Goal: Task Accomplishment & Management: Manage account settings

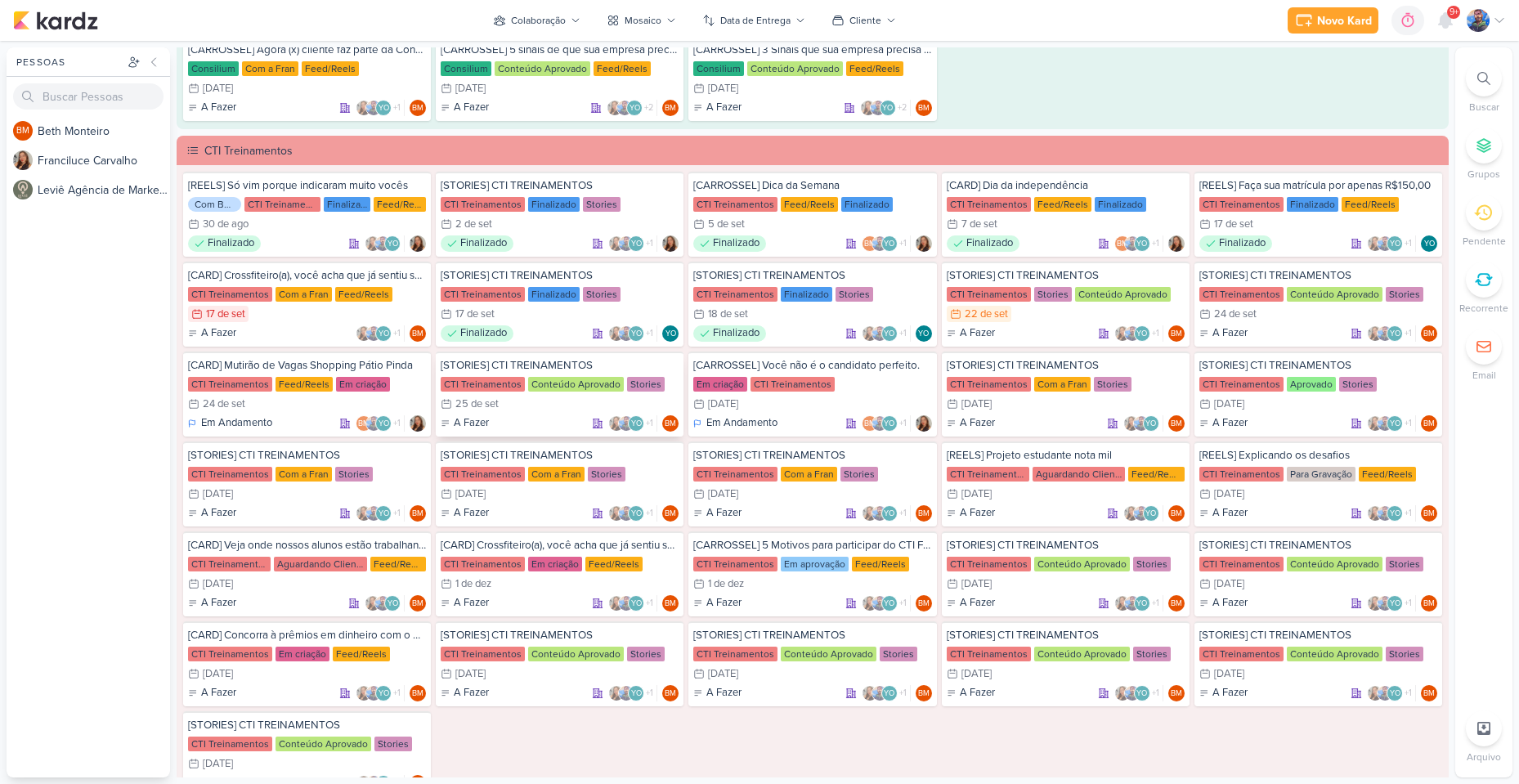
scroll to position [1226, 0]
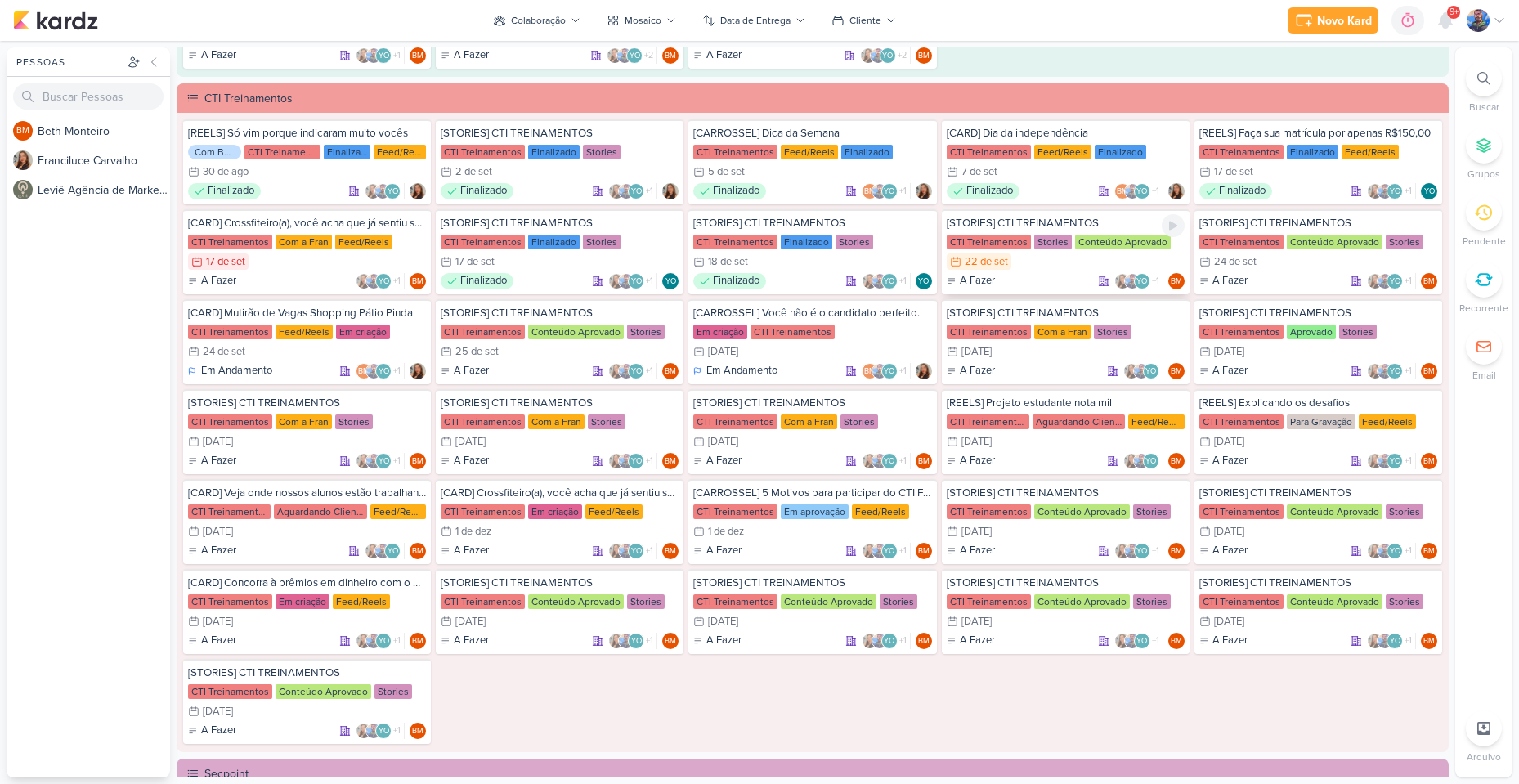
click at [1071, 252] on div "[STORIES] CTI TREINAMENTOS CTI Treinamentos Stories Conteúdo Aprovado 22/9 22 d…" at bounding box center [1066, 252] width 248 height 85
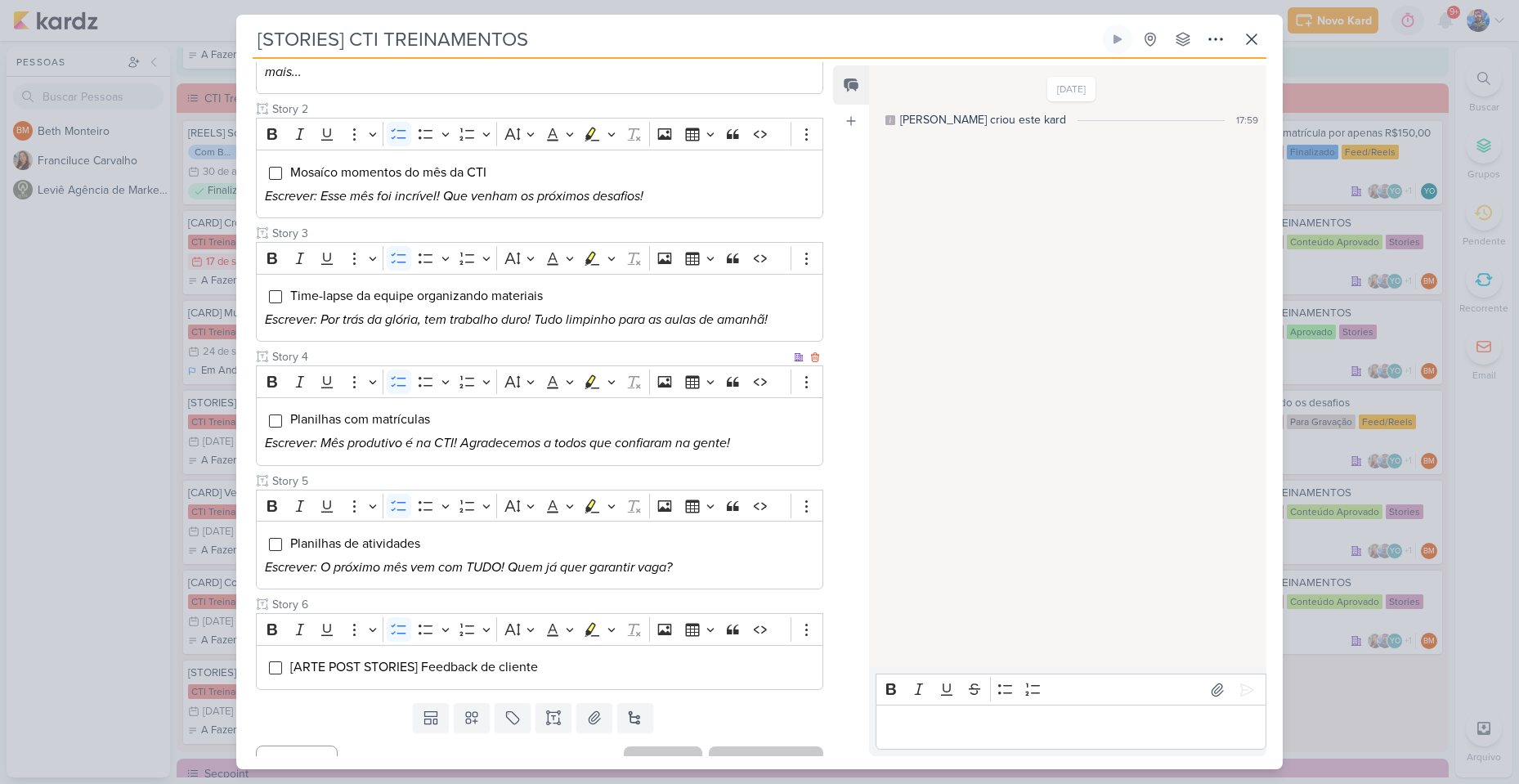
scroll to position [332, 0]
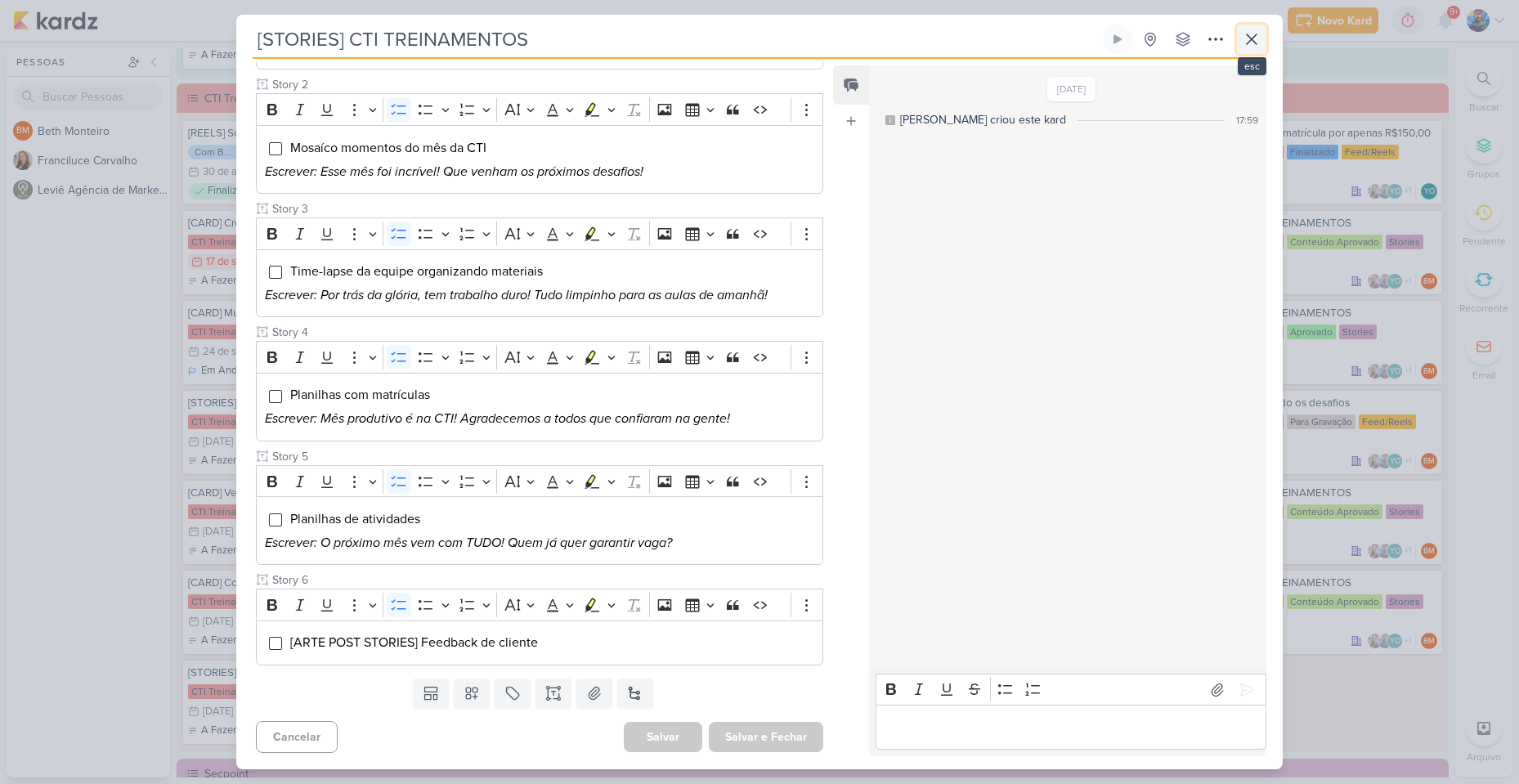
click at [1259, 39] on icon at bounding box center [1252, 39] width 20 height 20
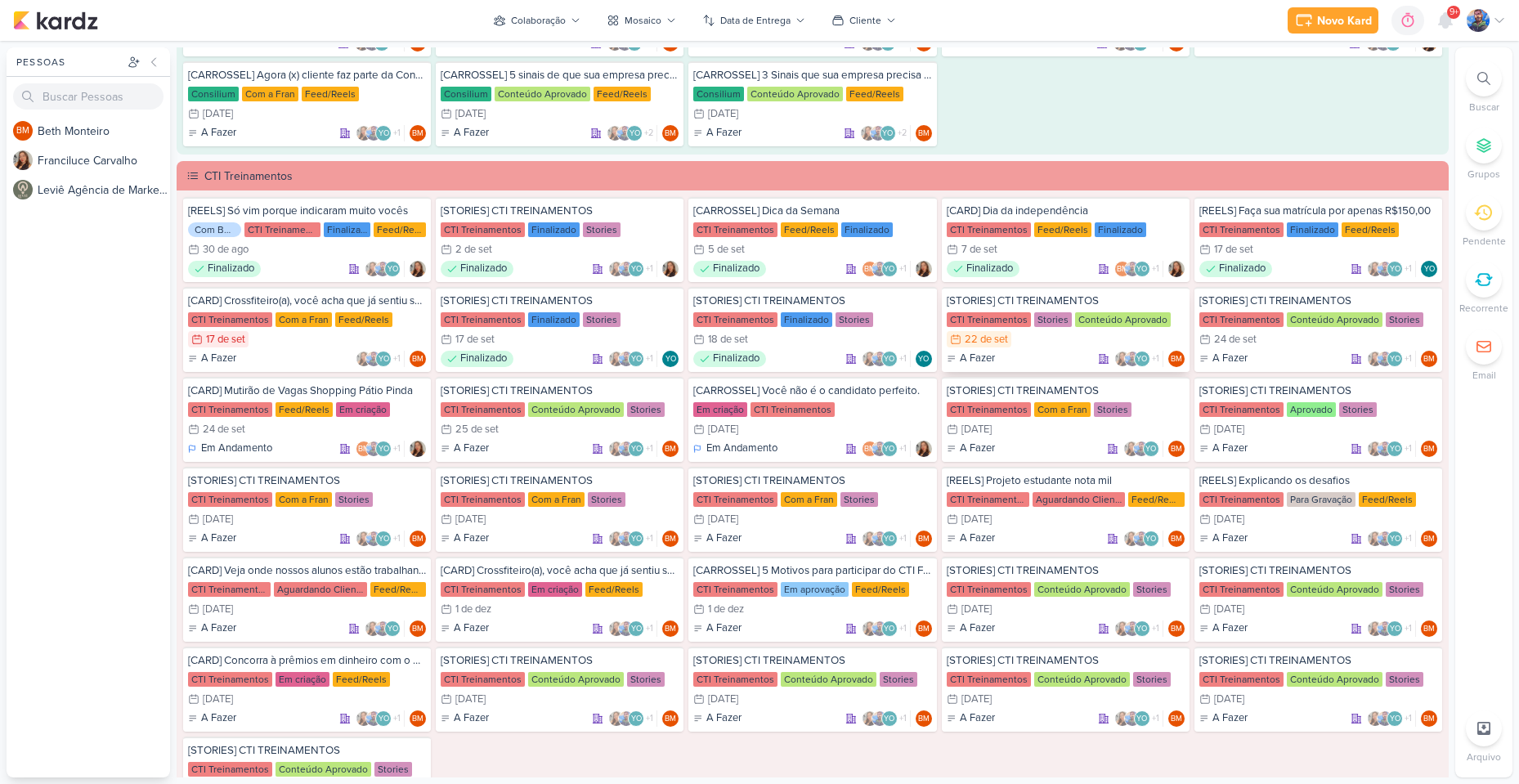
scroll to position [1145, 0]
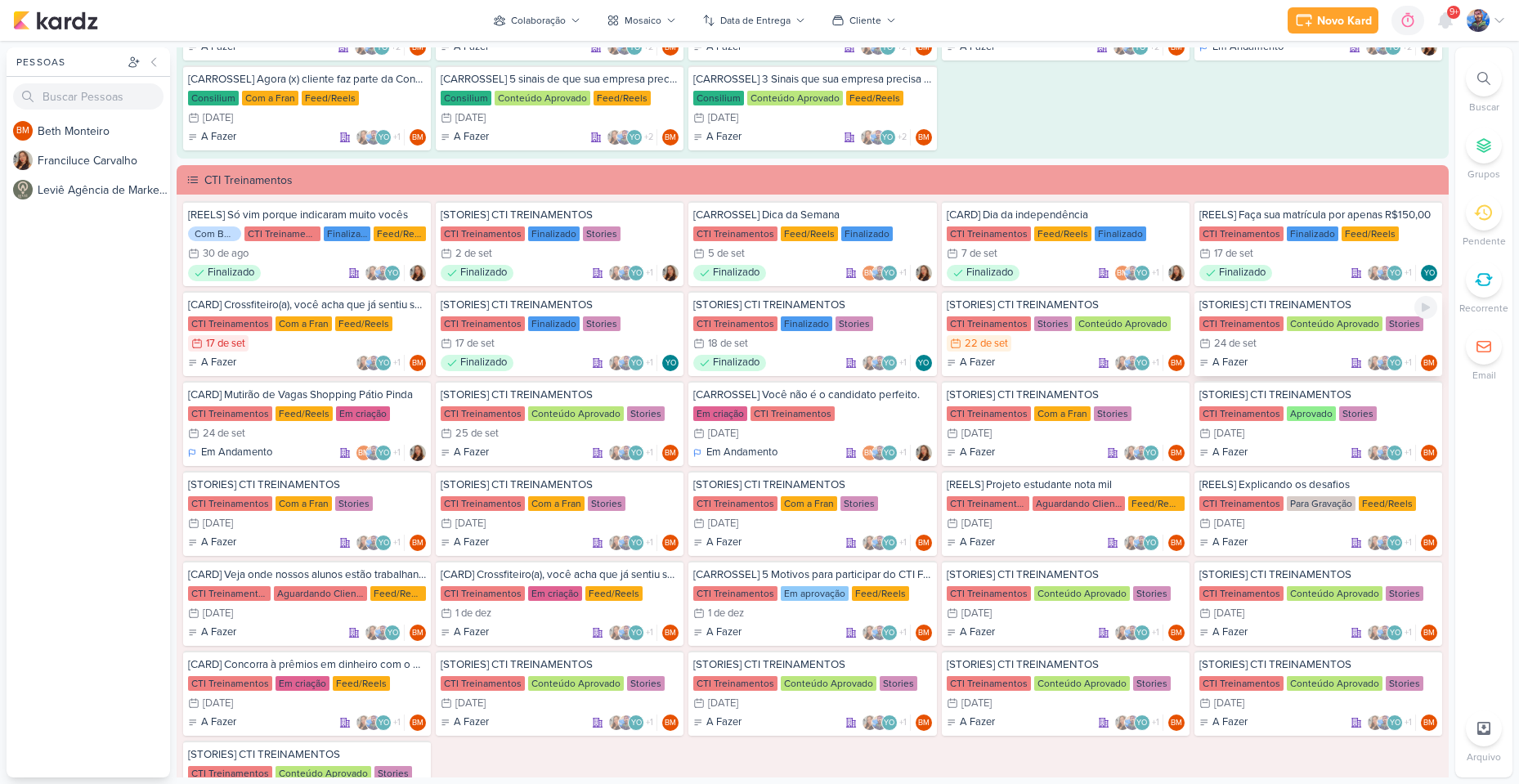
click at [1291, 334] on div "[STORIES] CTI TREINAMENTOS CTI Treinamentos Conteúdo Aprovado Stories 24/9 24 d…" at bounding box center [1319, 333] width 248 height 85
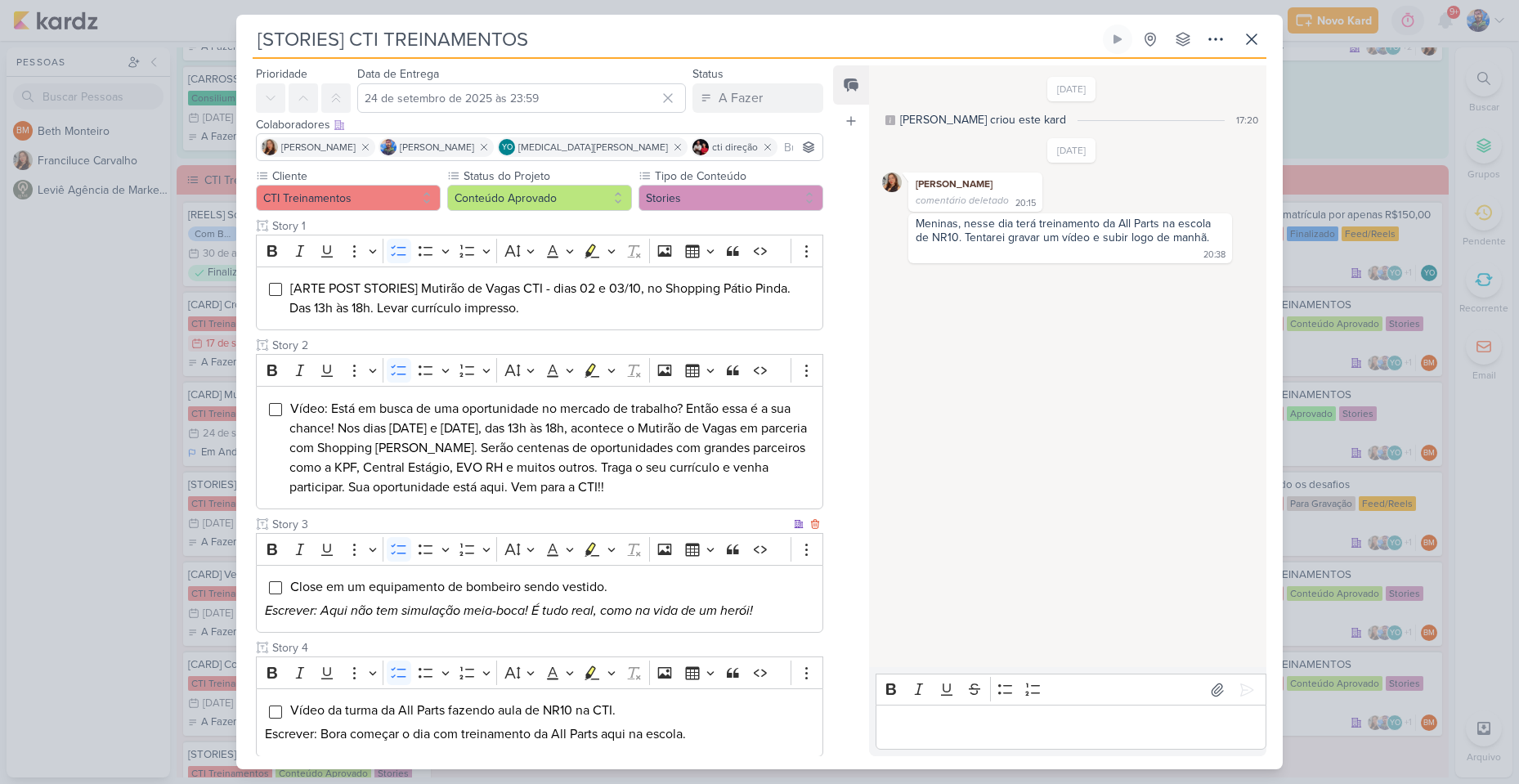
scroll to position [0, 0]
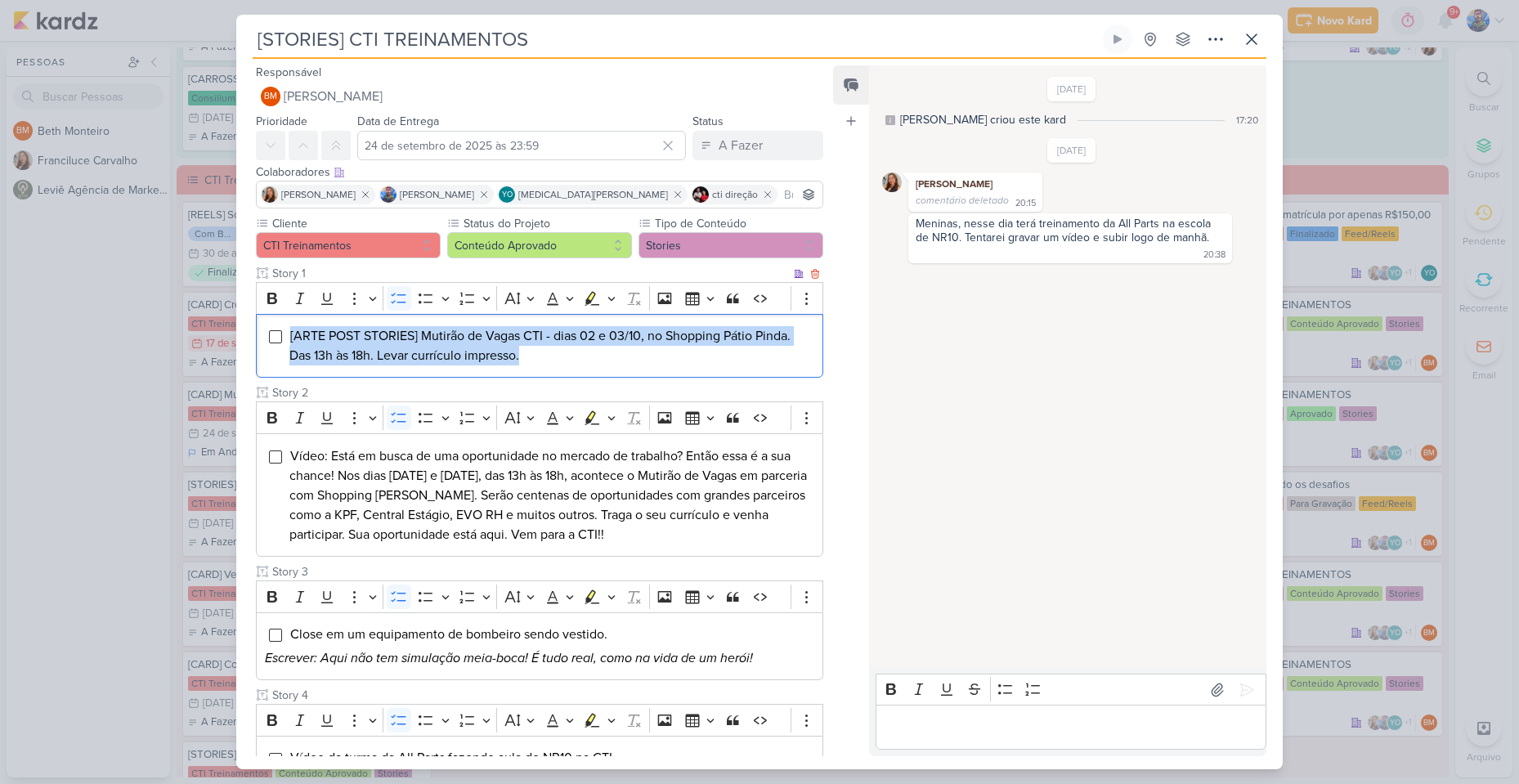
drag, startPoint x: 541, startPoint y: 360, endPoint x: 265, endPoint y: 319, distance: 279.0
click at [265, 319] on div "[ARTE POST STORIES] Mutirão de Vagas CTI - dias 02 e 03/10, no Shopping Pátio P…" at bounding box center [538, 347] width 567 height 65
click at [607, 299] on icon "Editor toolbar" at bounding box center [611, 298] width 8 height 17
click at [529, 328] on div "Rich Text Editor Bold Italic Underline More To-do List Bulleted List Bulleted L…" at bounding box center [538, 329] width 567 height 95
click at [611, 293] on icon "Editor toolbar" at bounding box center [611, 298] width 8 height 17
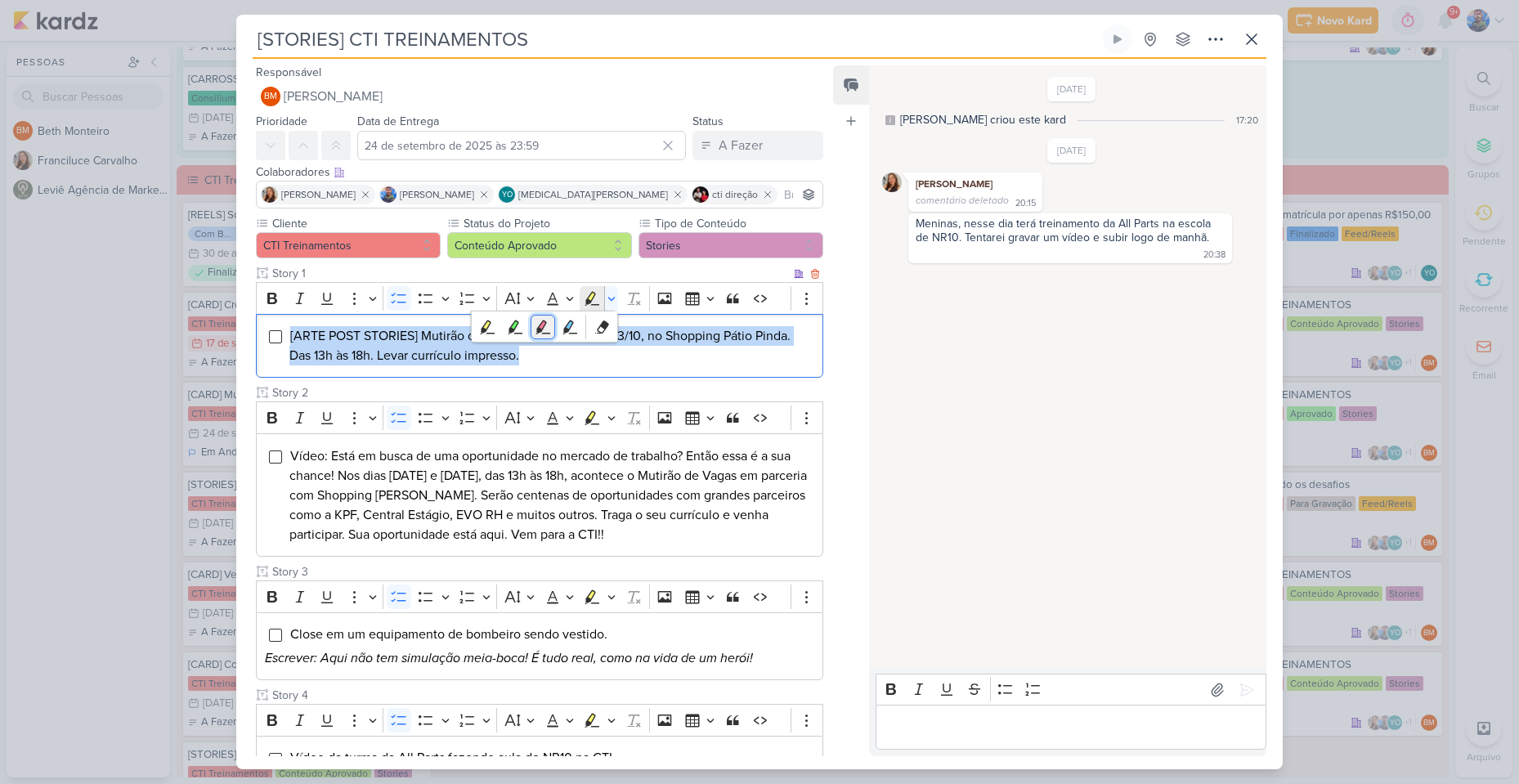
click at [535, 329] on icon "Text highlight toolbar" at bounding box center [542, 327] width 17 height 17
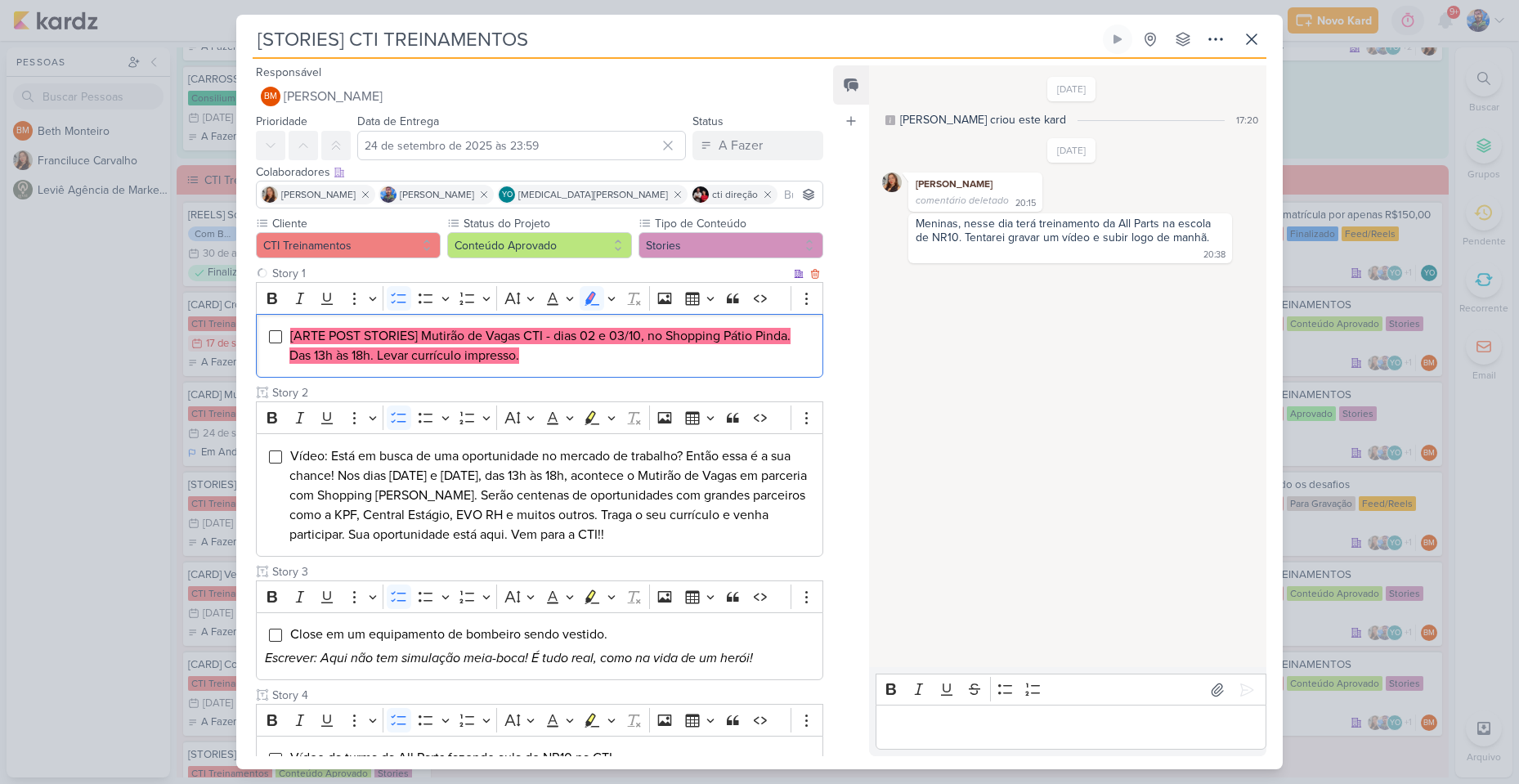
click at [538, 364] on li "[ARTE POST STORIES] Mutirão de Vagas CTI - dias 02 e 03/10, no Shopping Pátio P…" at bounding box center [552, 346] width 525 height 39
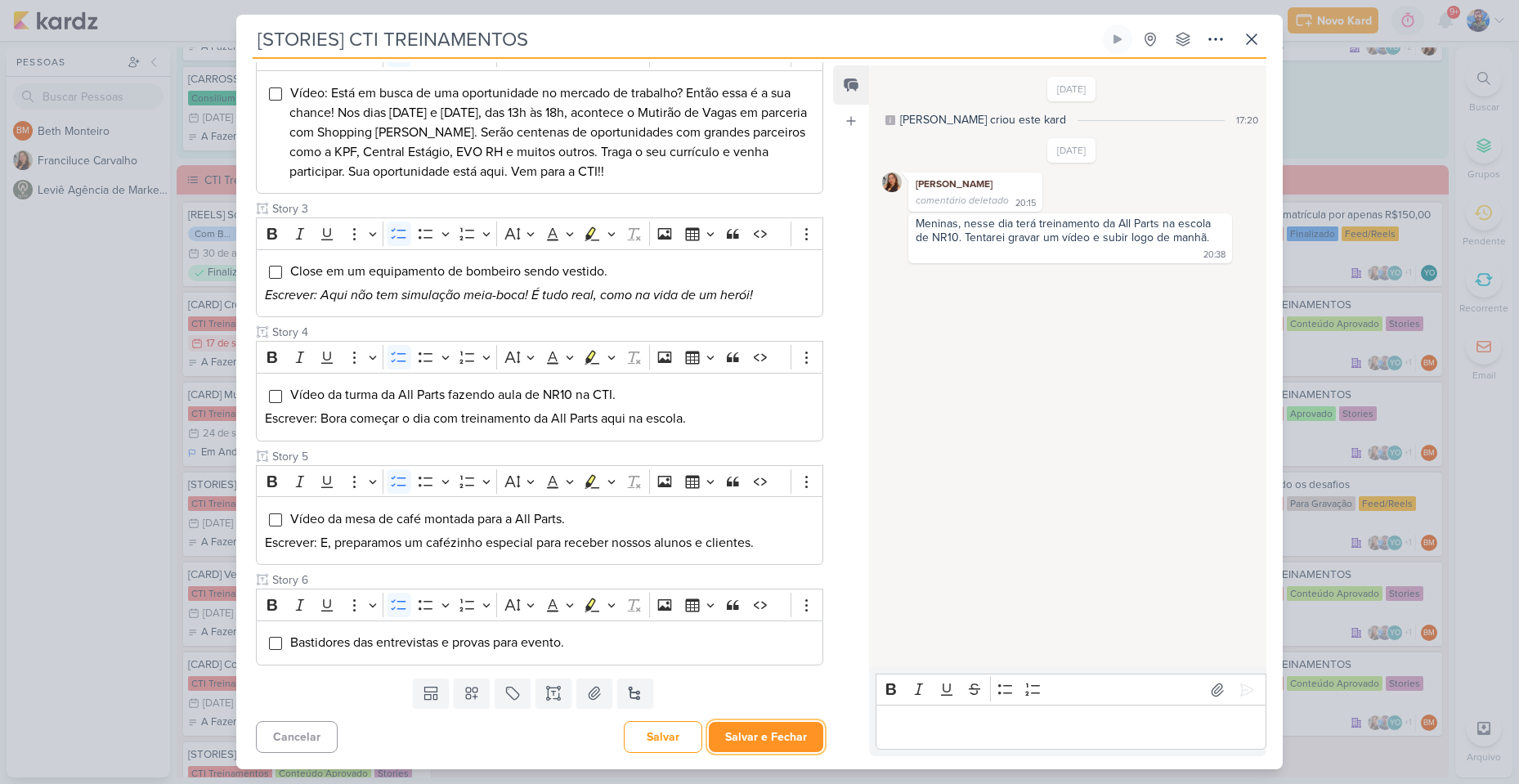
click at [780, 728] on button "Salvar e Fechar" at bounding box center [765, 737] width 114 height 30
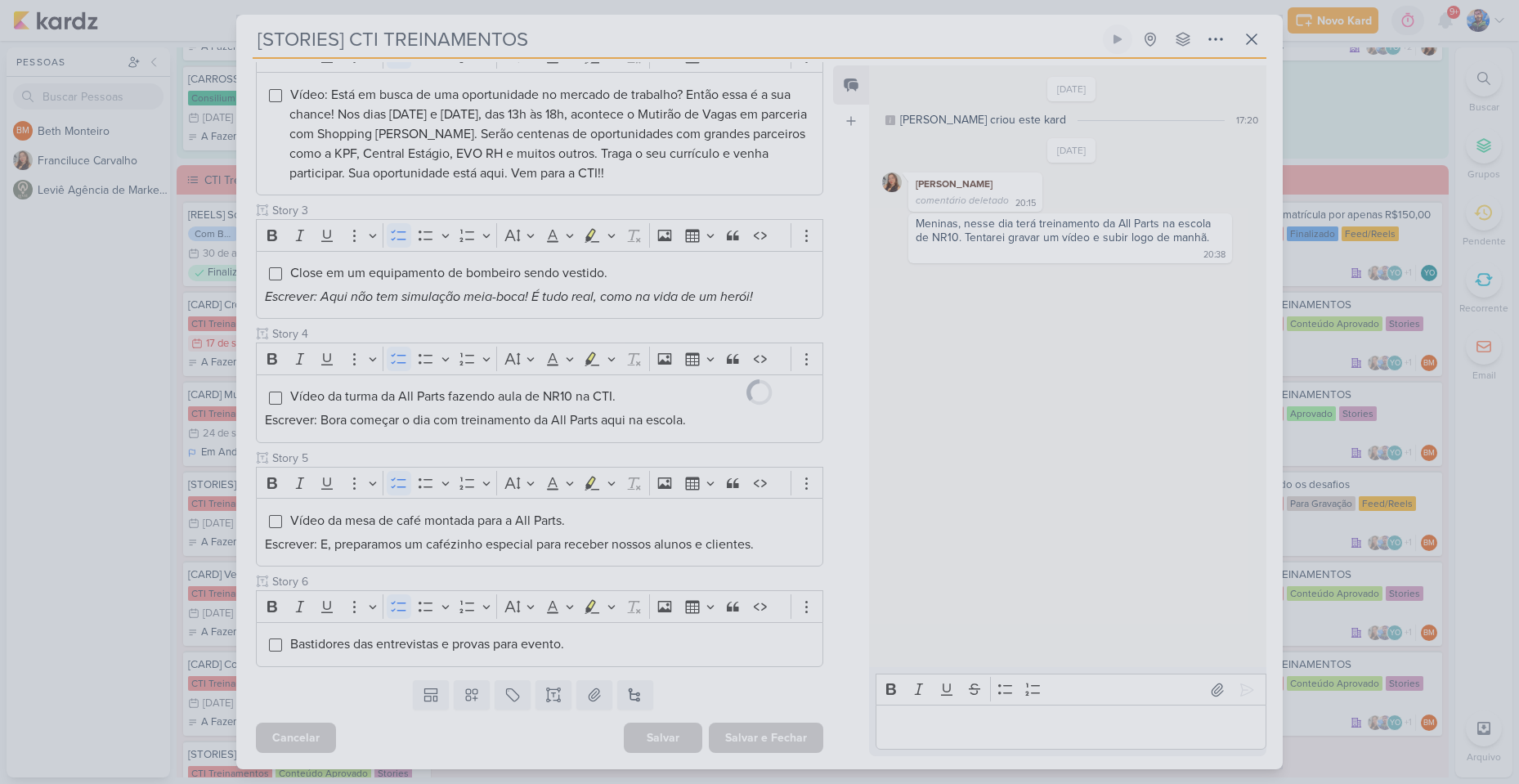
scroll to position [362, 0]
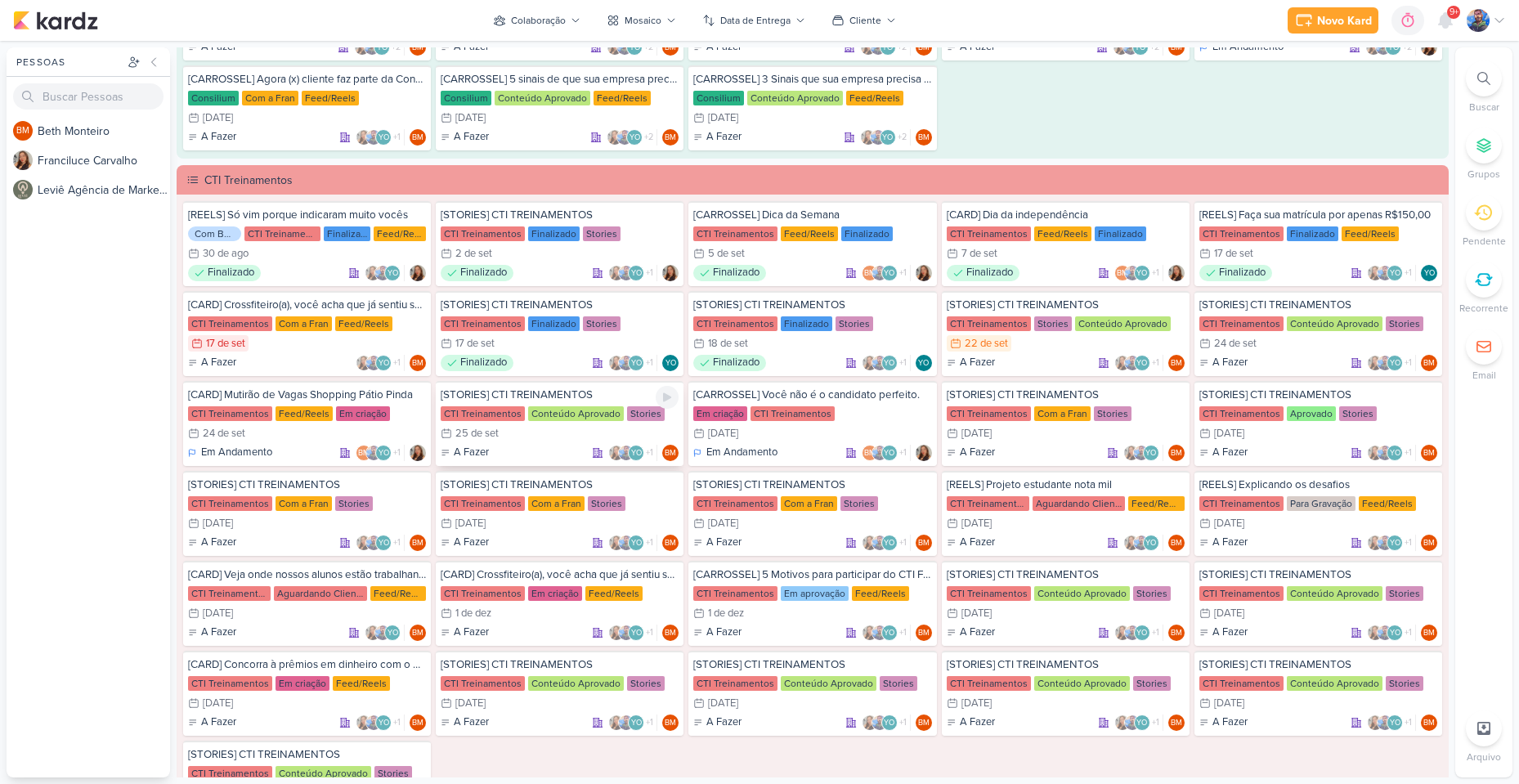
click at [529, 428] on div "25/9 [DATE]" at bounding box center [560, 433] width 238 height 17
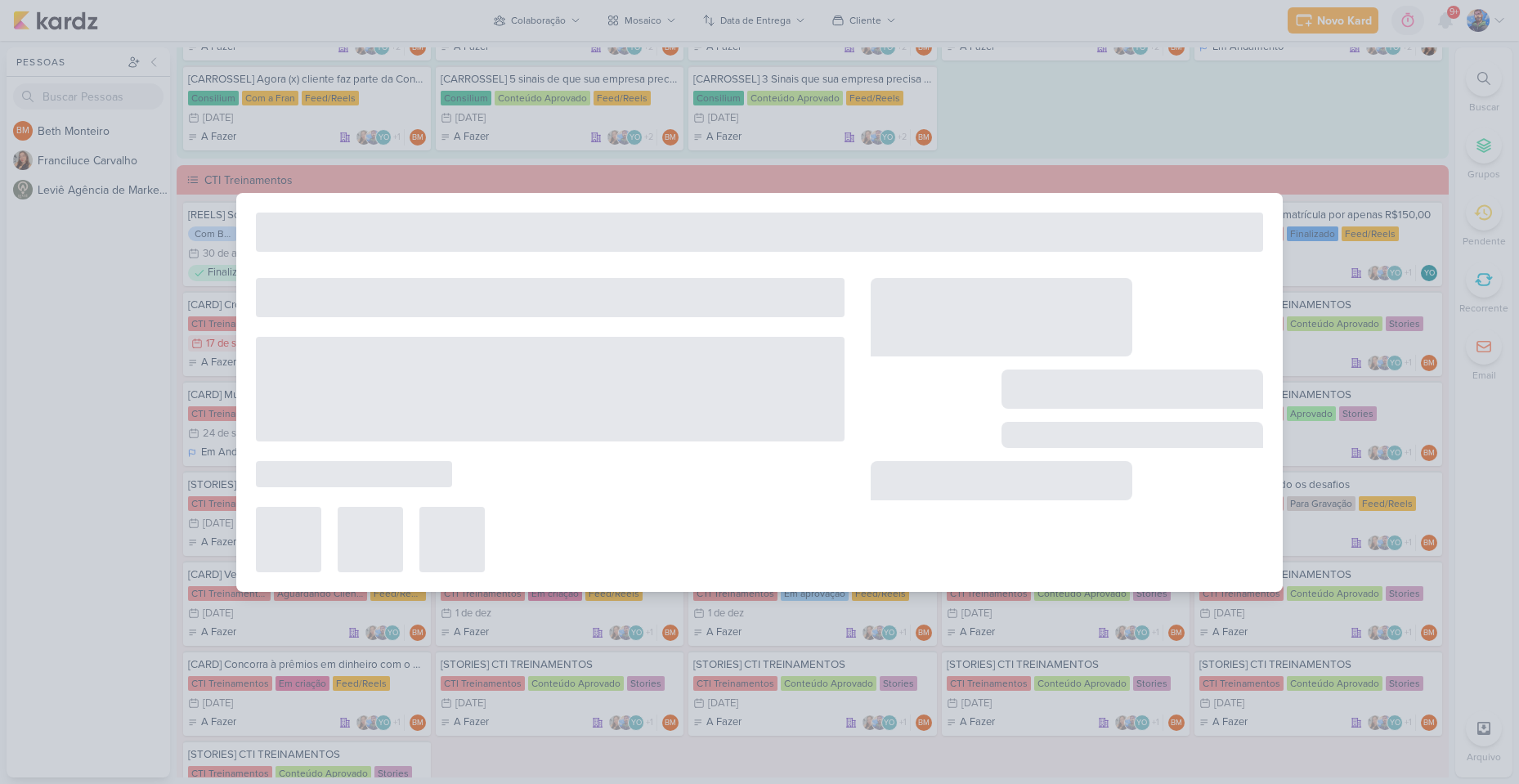
type input "[DATE] 23:59"
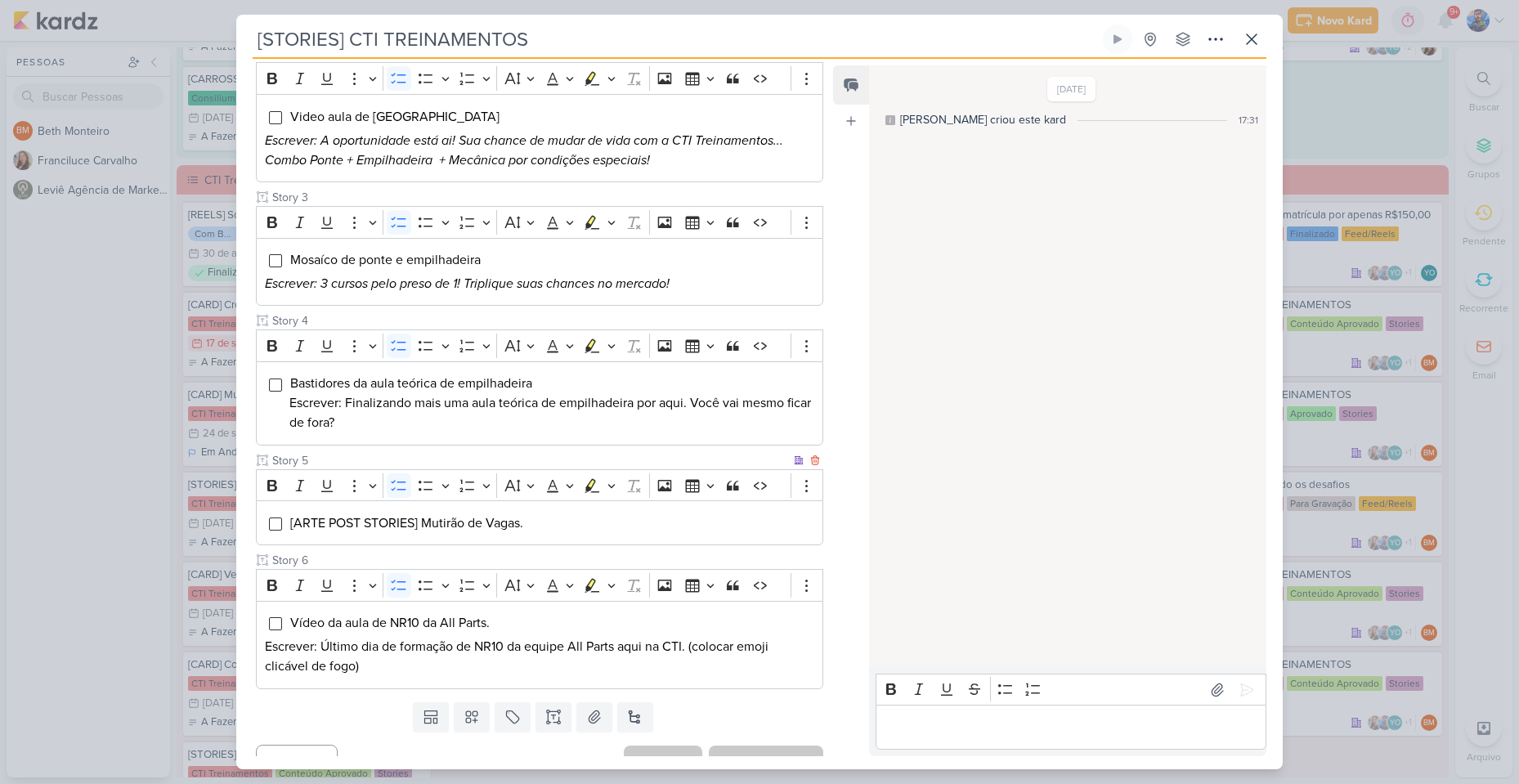
scroll to position [382, 0]
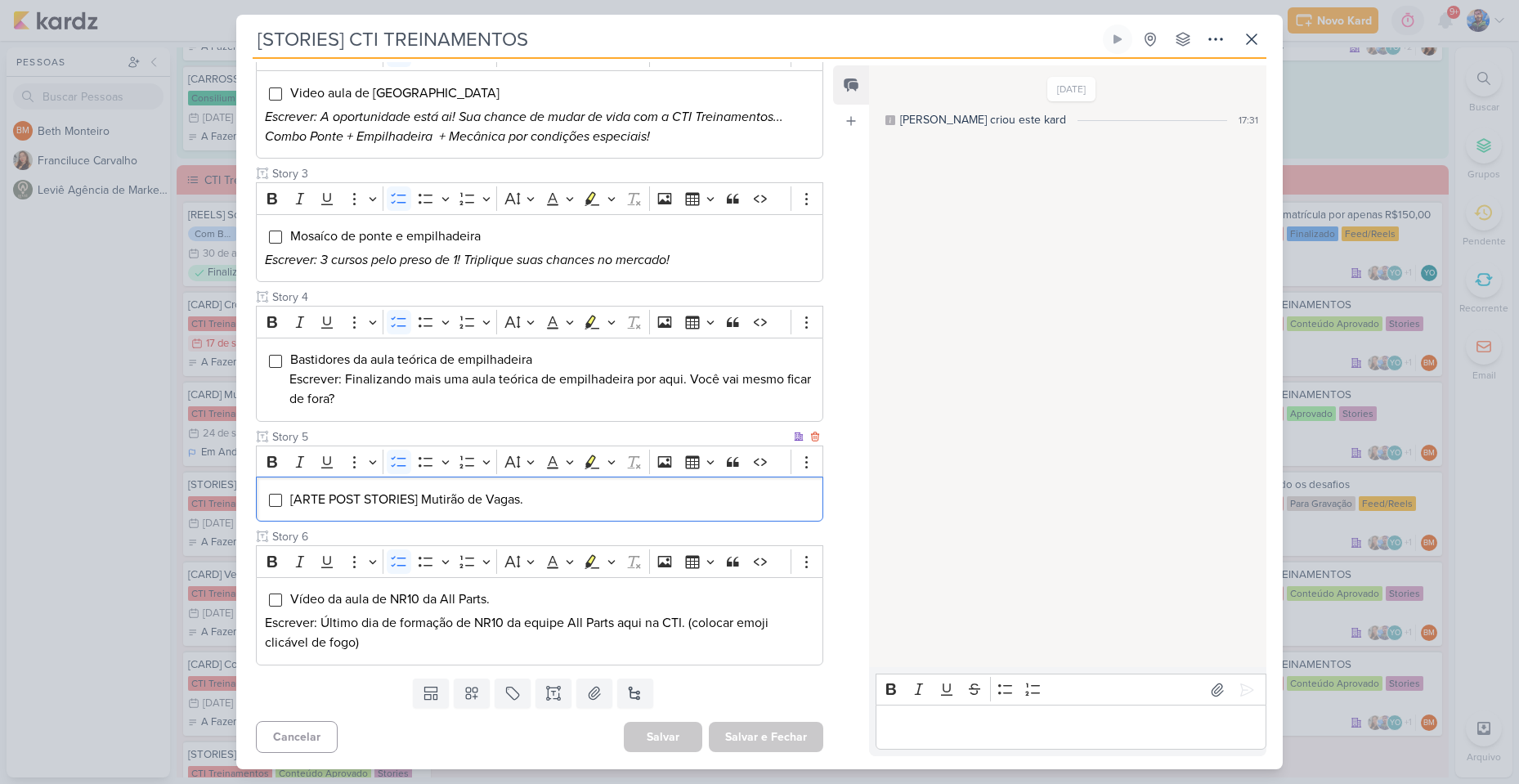
drag, startPoint x: 562, startPoint y: 496, endPoint x: 292, endPoint y: 486, distance: 270.2
click at [292, 486] on div "[ARTE POST STORIES] Mutirão de Vagas." at bounding box center [538, 499] width 567 height 45
click at [611, 465] on icon "Editor toolbar" at bounding box center [611, 462] width 8 height 17
click at [539, 493] on icon "Text highlight toolbar" at bounding box center [542, 490] width 15 height 14
click at [551, 510] on div "[ARTE POST STORIES] Mutirão de Vagas." at bounding box center [538, 499] width 567 height 45
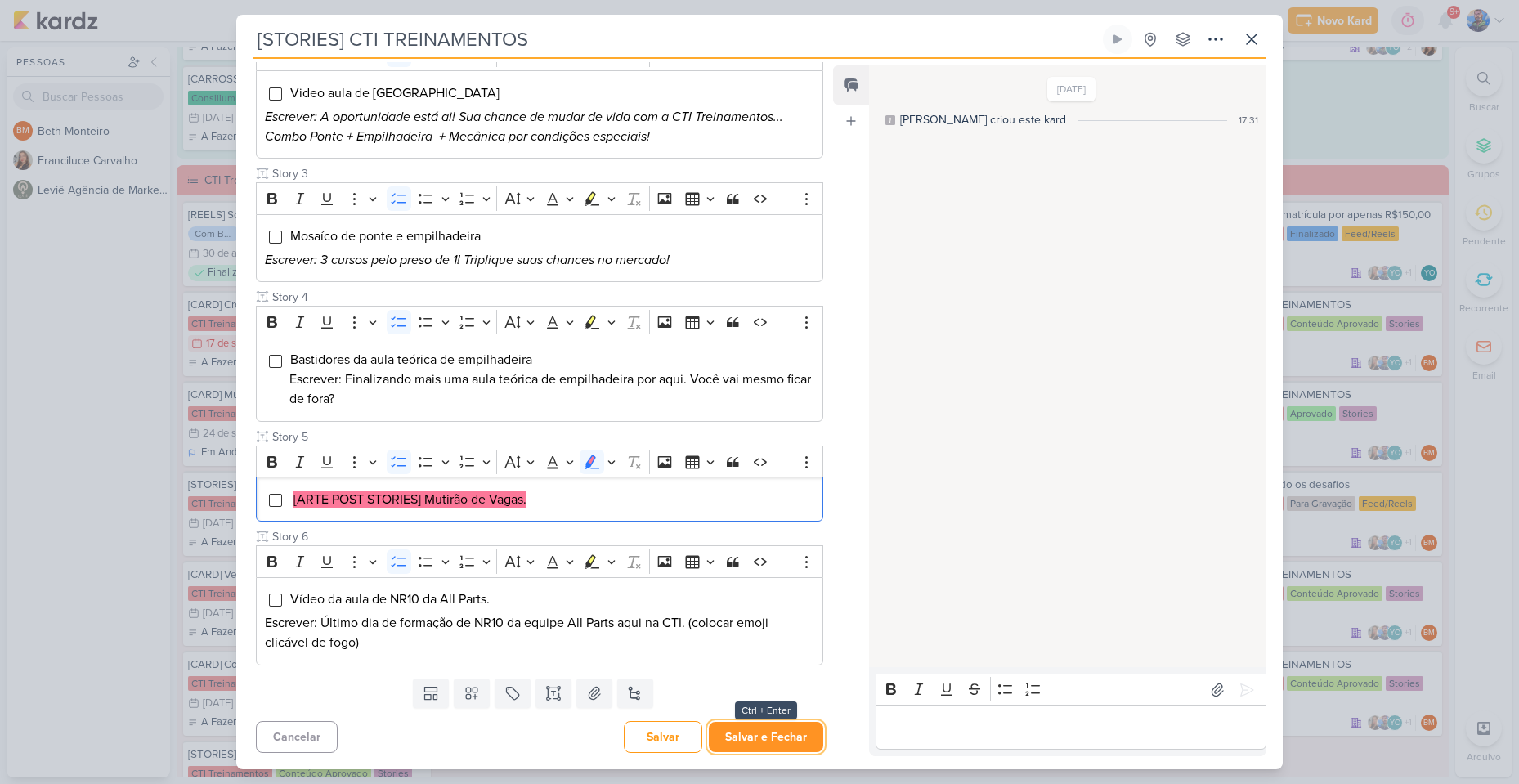
click at [743, 737] on button "Salvar e Fechar" at bounding box center [765, 737] width 114 height 30
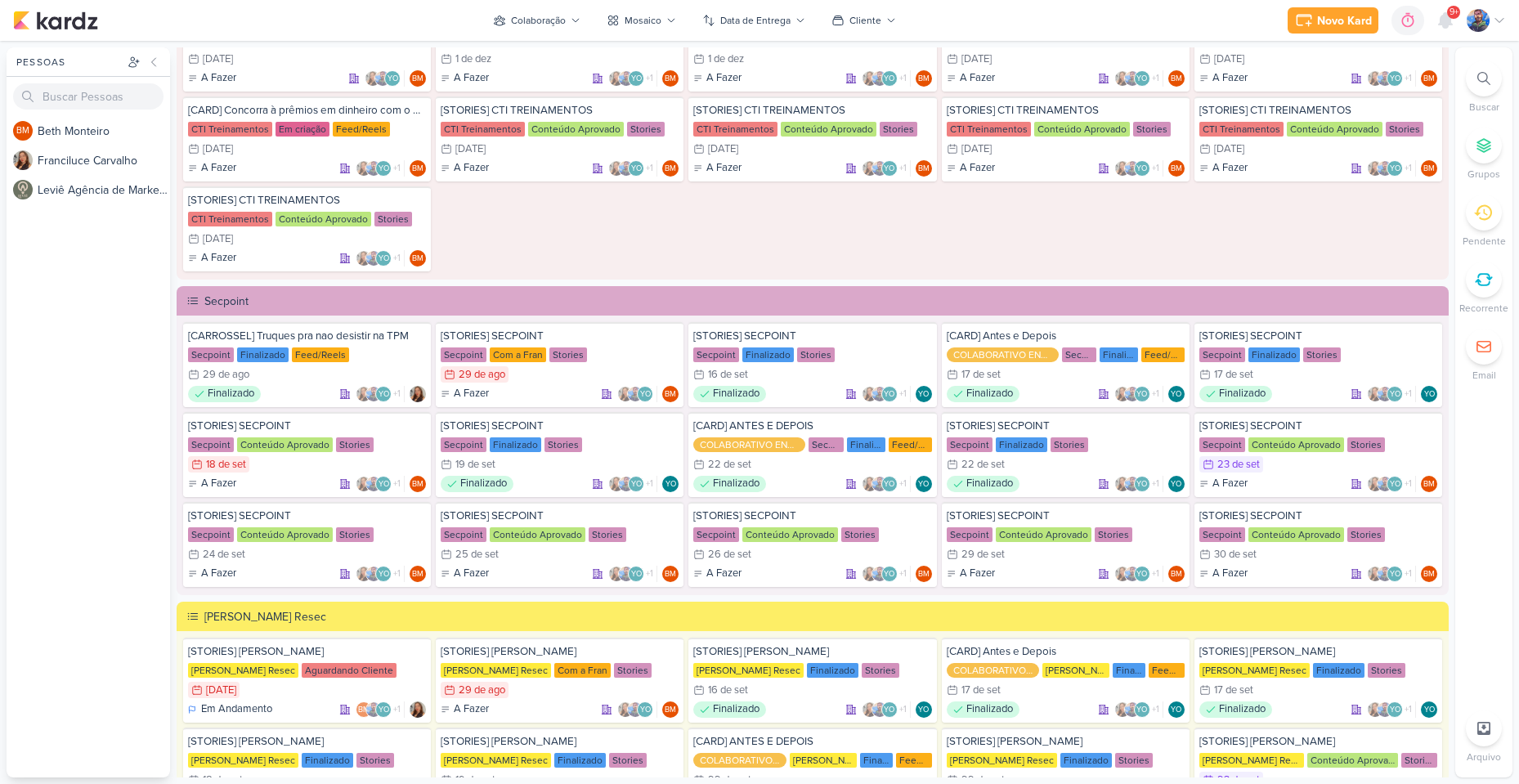
scroll to position [1799, 0]
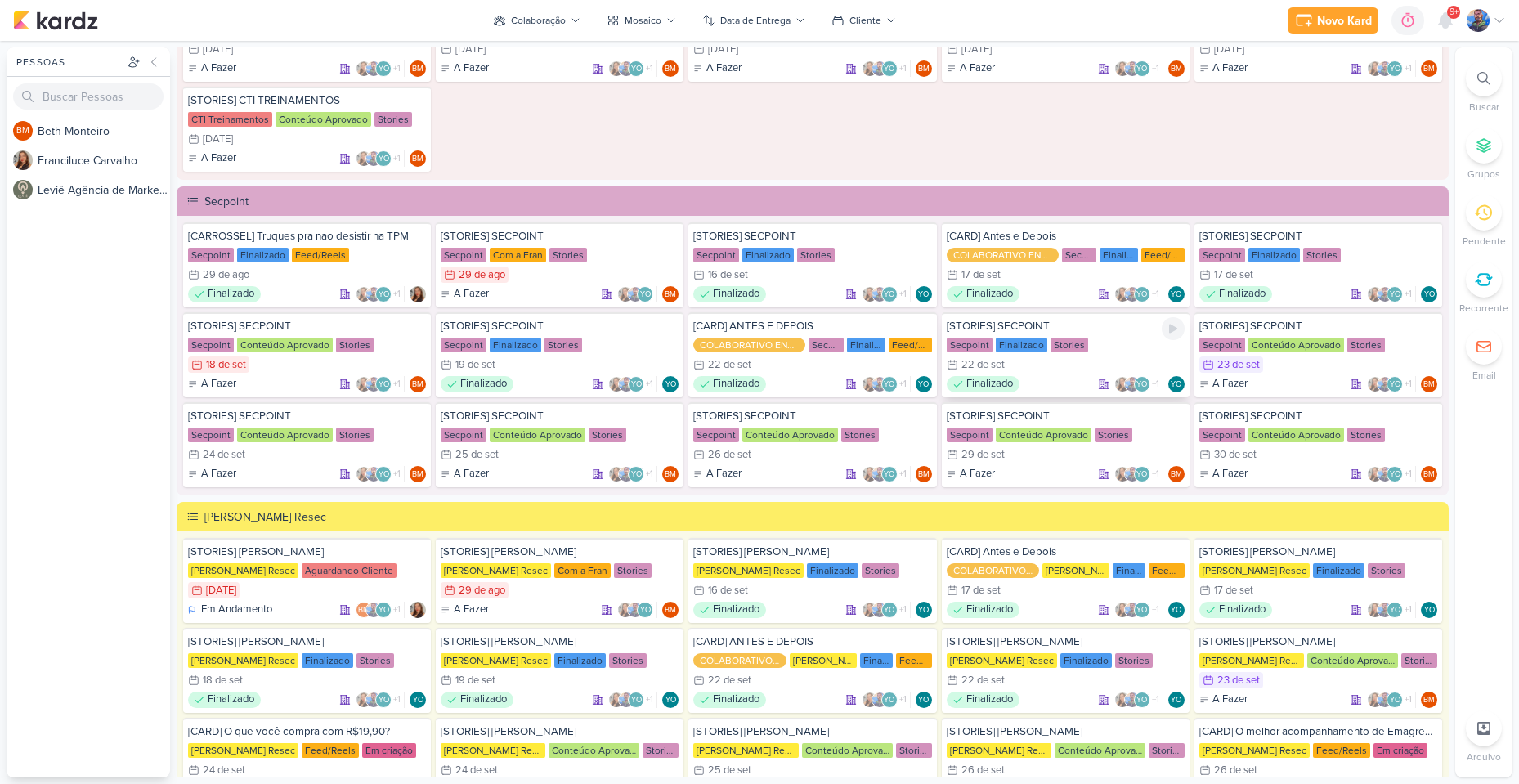
click at [1047, 358] on div "22/9 [DATE]" at bounding box center [1066, 364] width 238 height 17
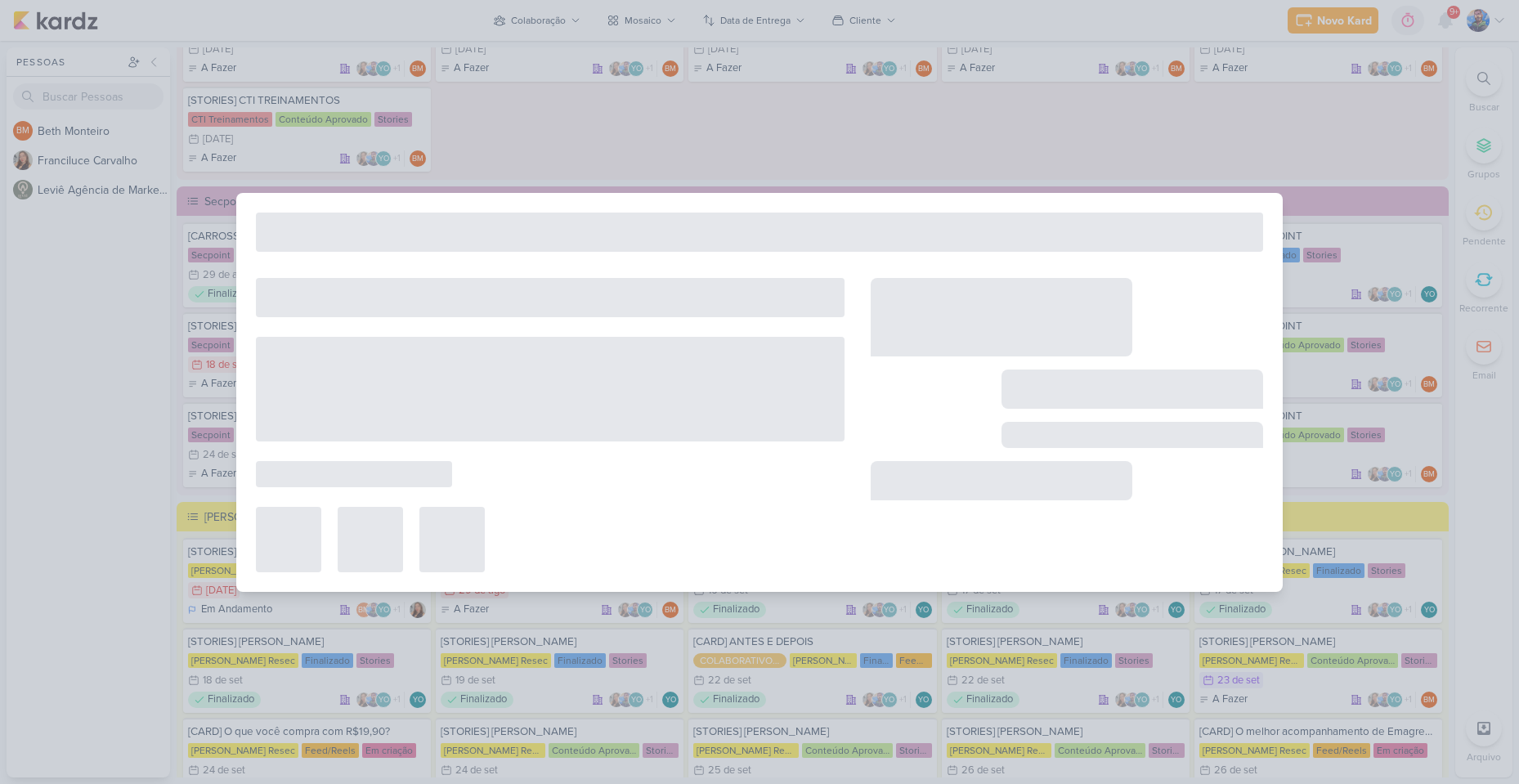
type input "[STORIES] SECPOINT"
type input "22 de setembro de 2025 às 23:59"
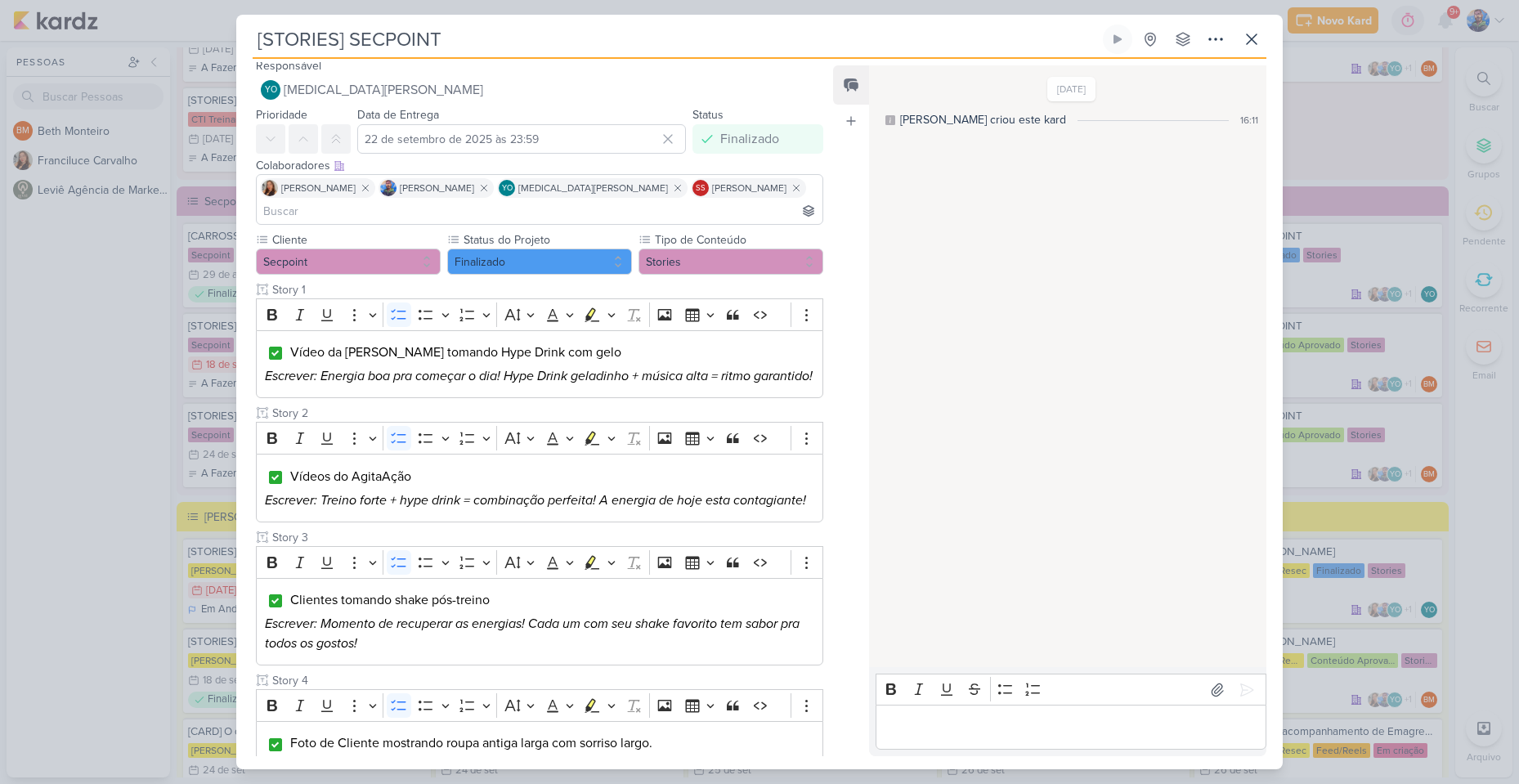
scroll to position [0, 0]
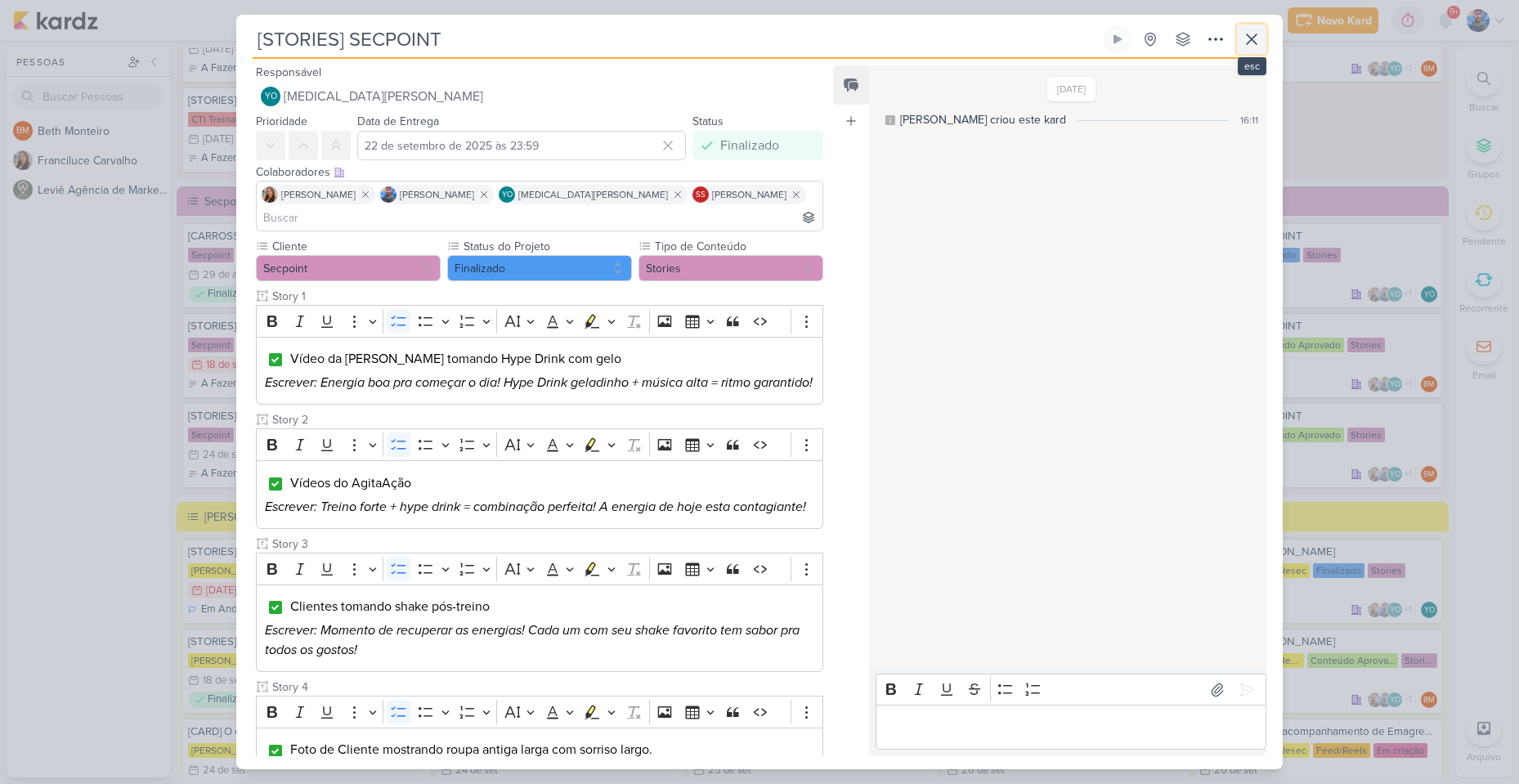
click at [1245, 36] on icon at bounding box center [1252, 39] width 20 height 20
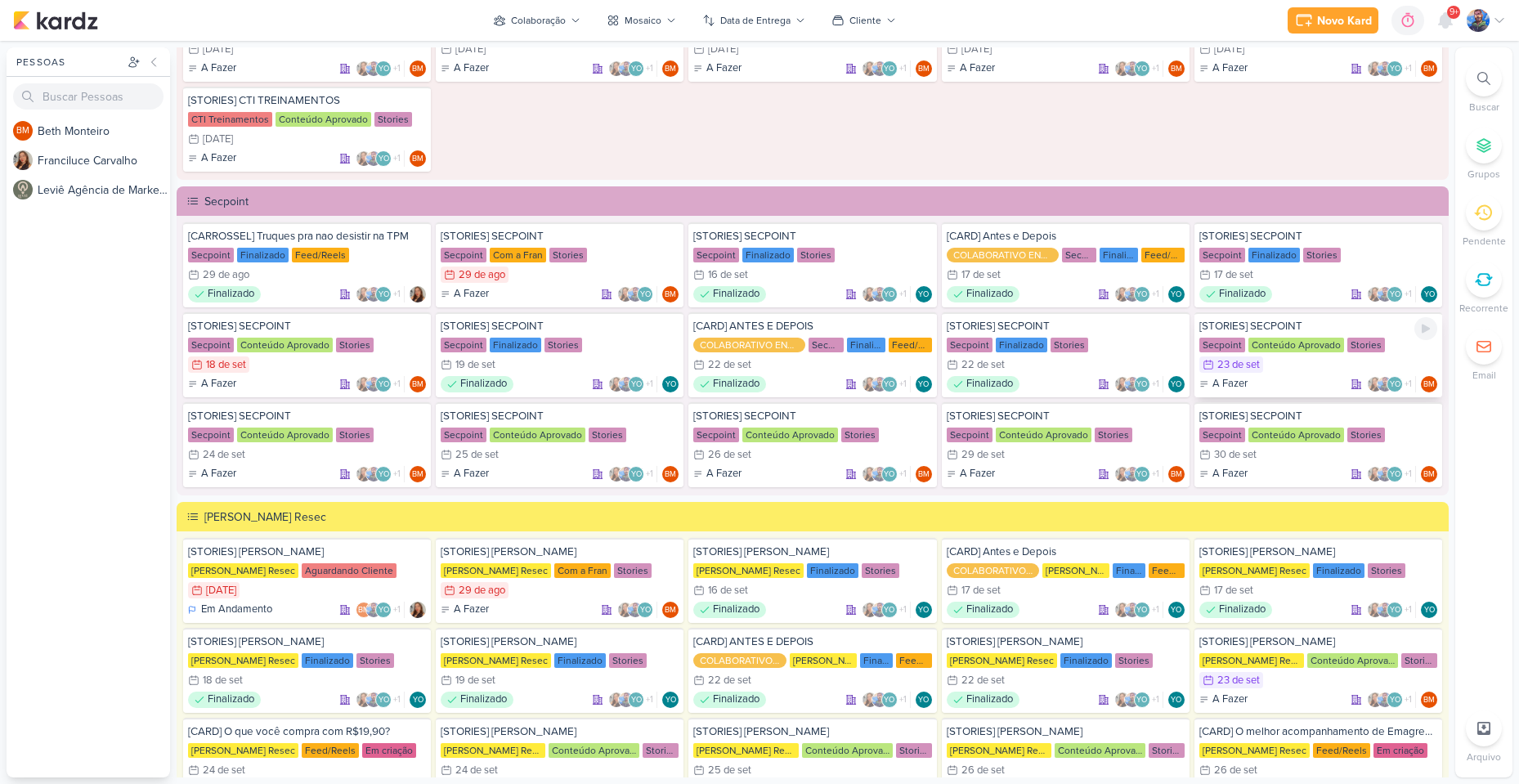
click at [1254, 360] on div "23 de set" at bounding box center [1238, 364] width 42 height 11
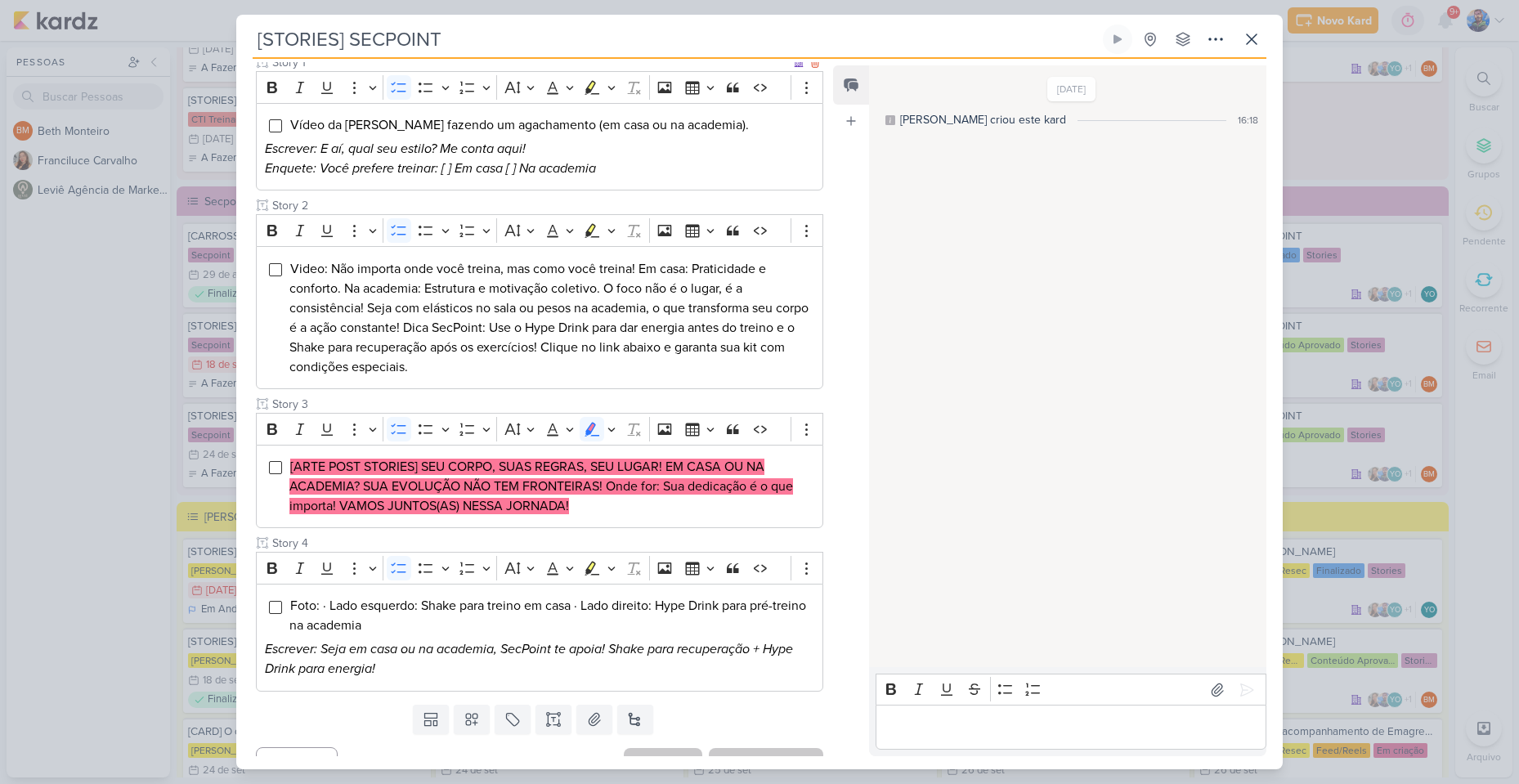
scroll to position [237, 0]
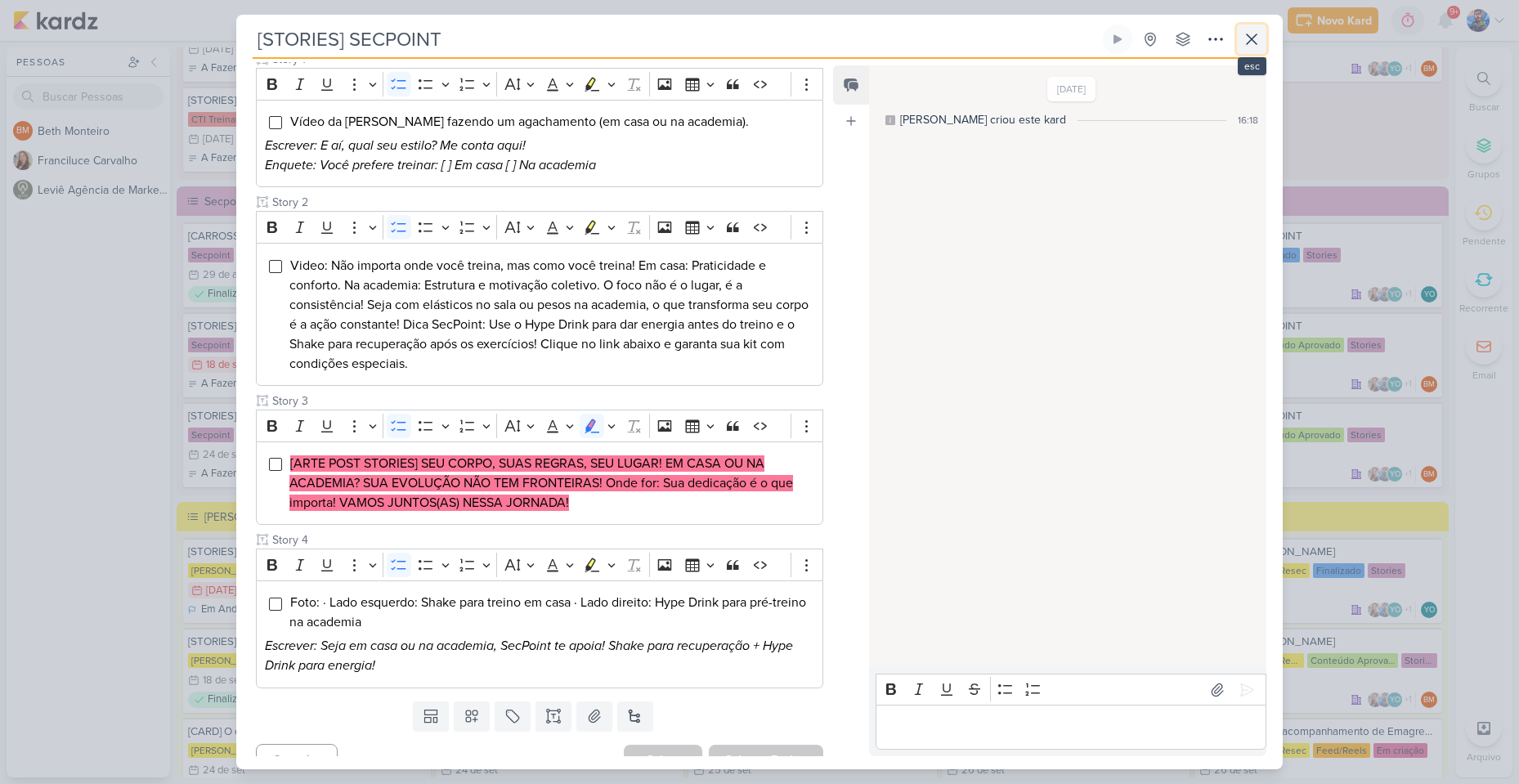
click at [1254, 31] on icon at bounding box center [1252, 39] width 20 height 20
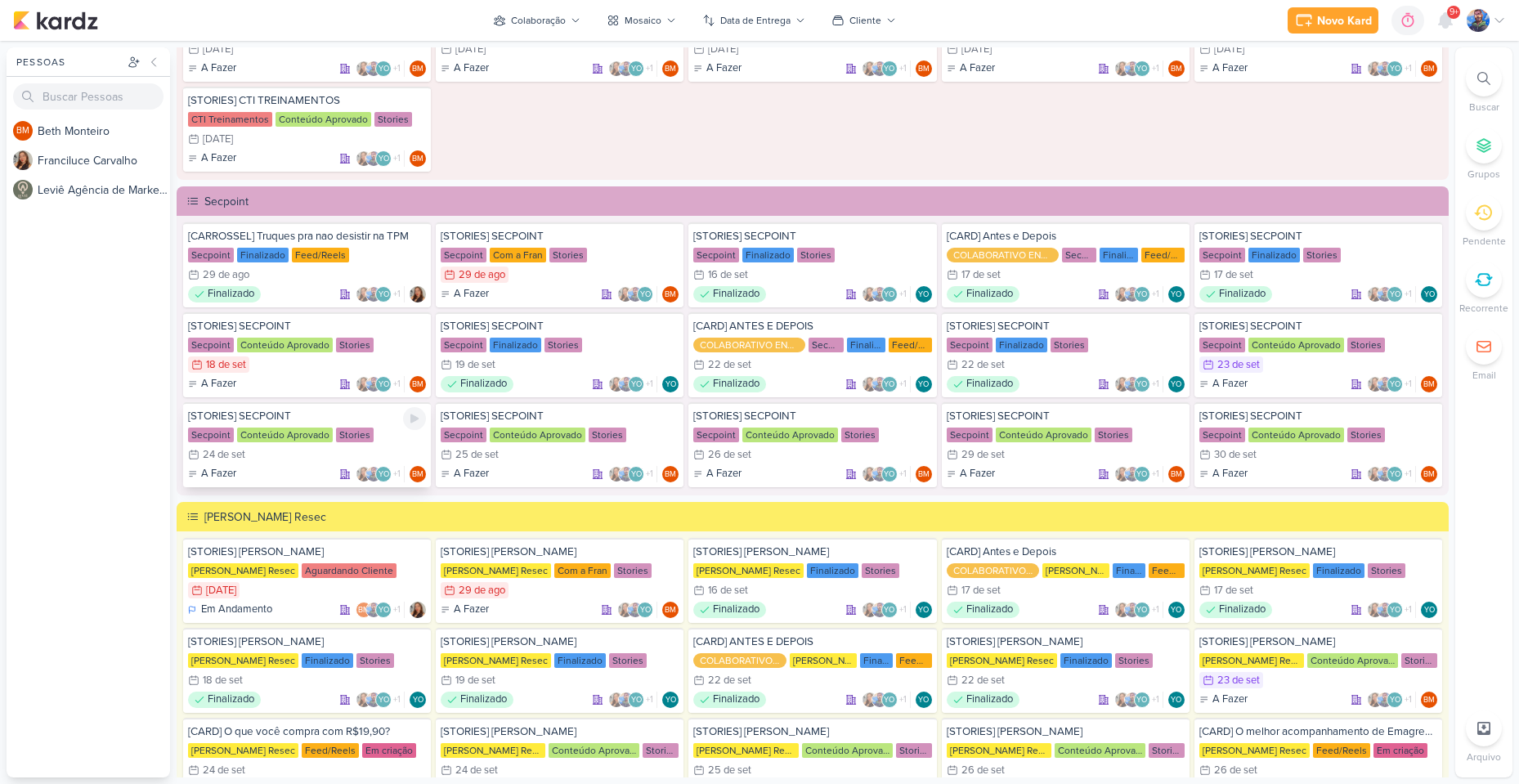
click at [251, 436] on div "Conteúdo Aprovado" at bounding box center [284, 434] width 95 height 15
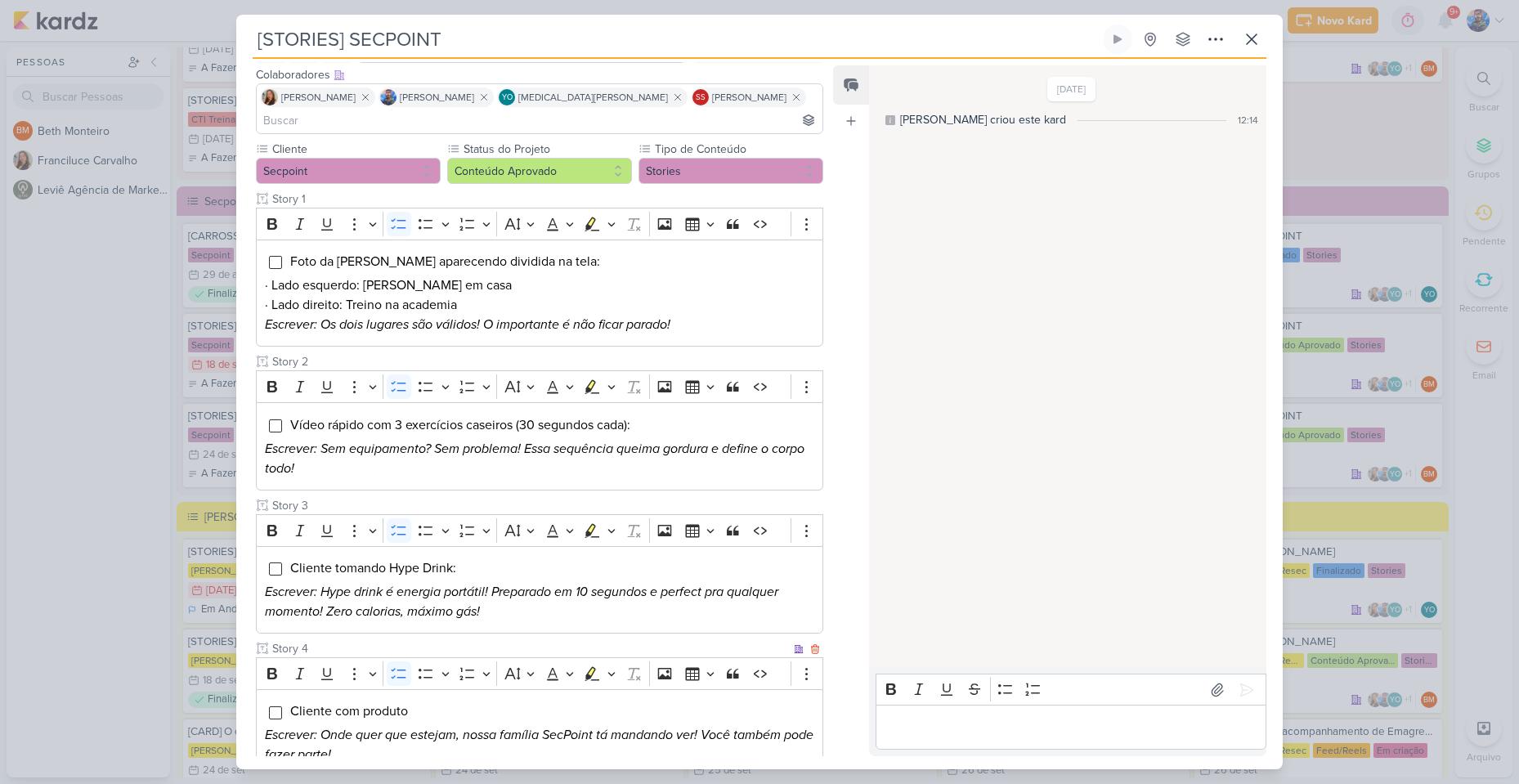
scroll to position [0, 0]
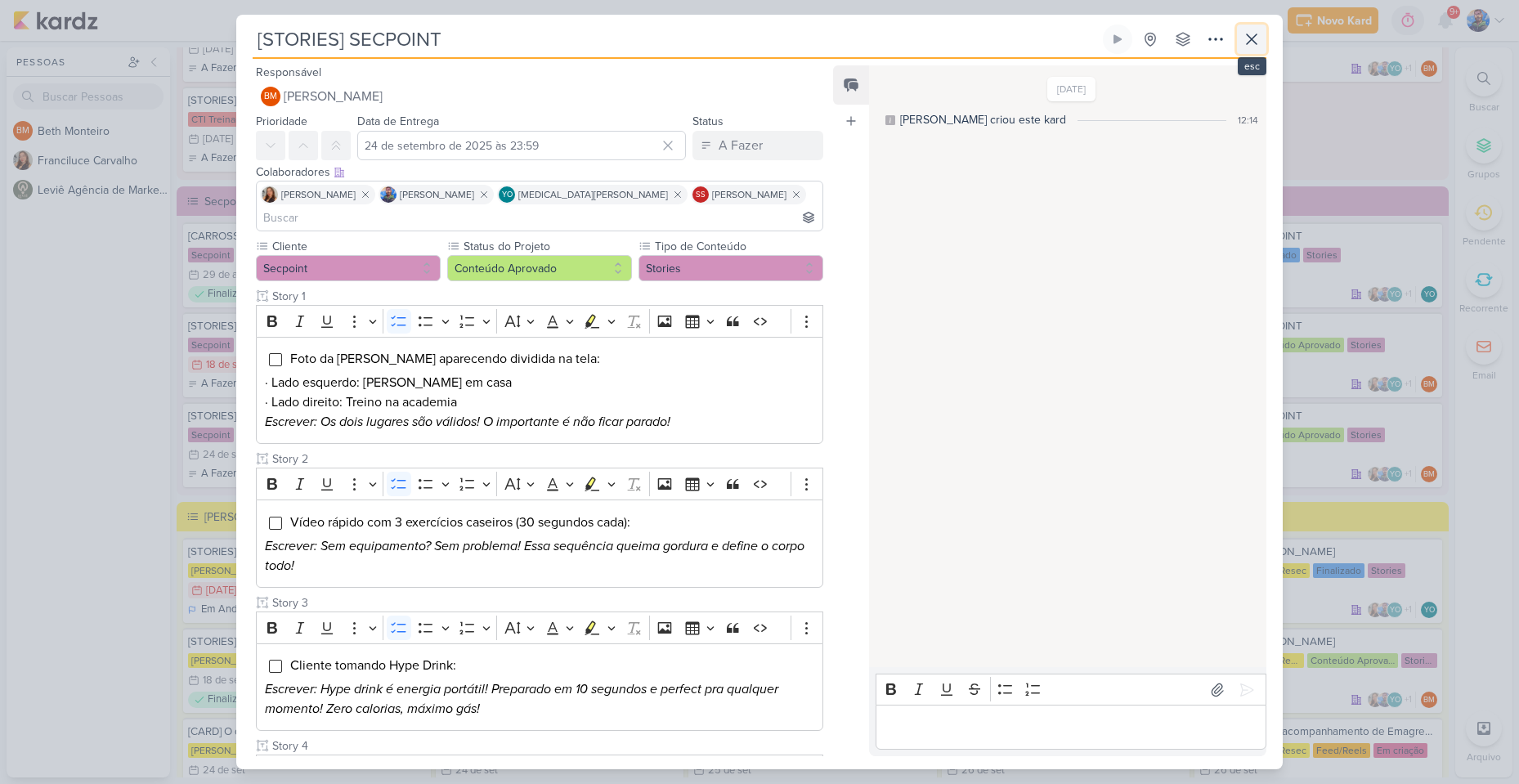
click at [1247, 27] on button at bounding box center [1252, 39] width 29 height 29
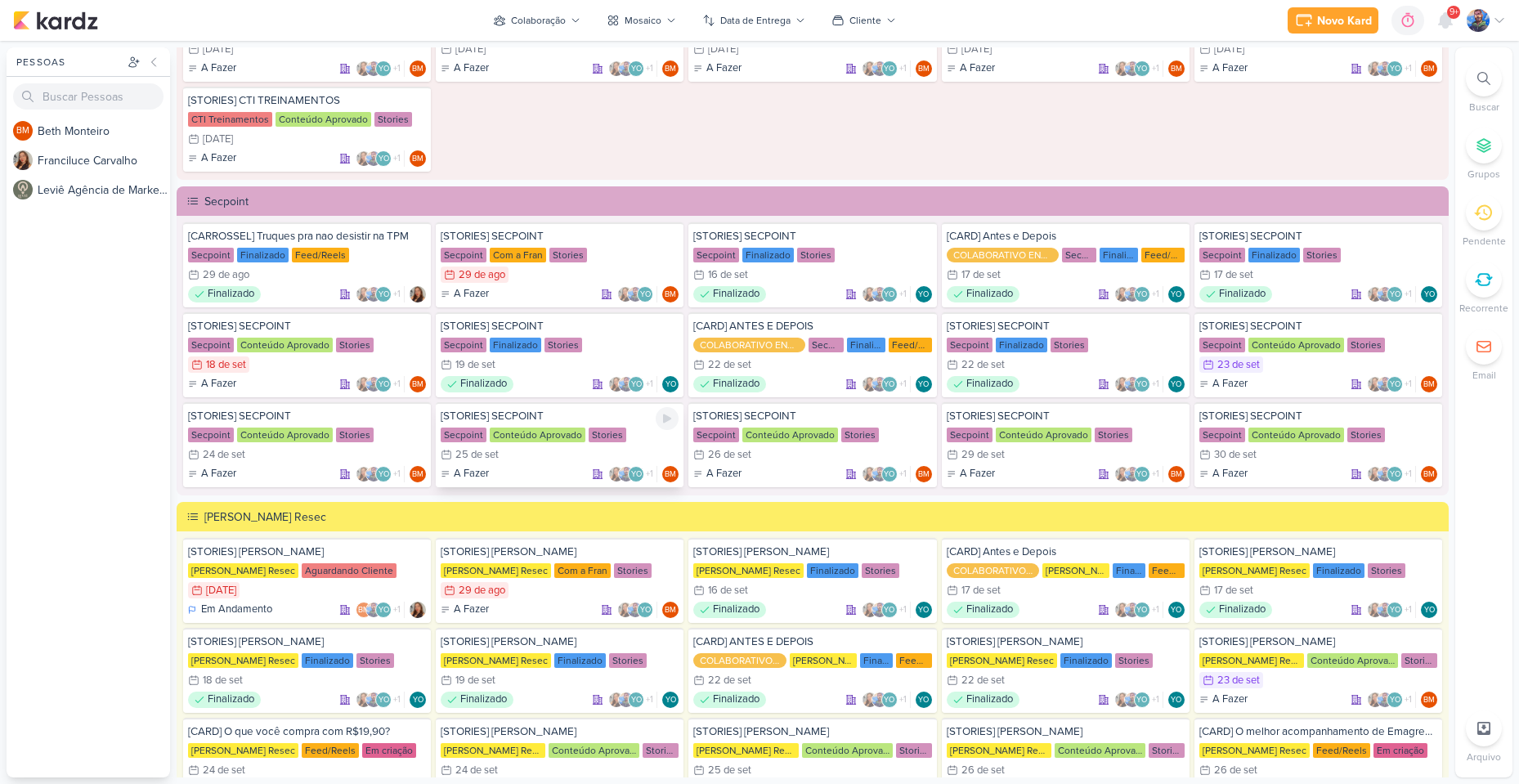
click at [495, 432] on div "Conteúdo Aprovado" at bounding box center [536, 434] width 95 height 15
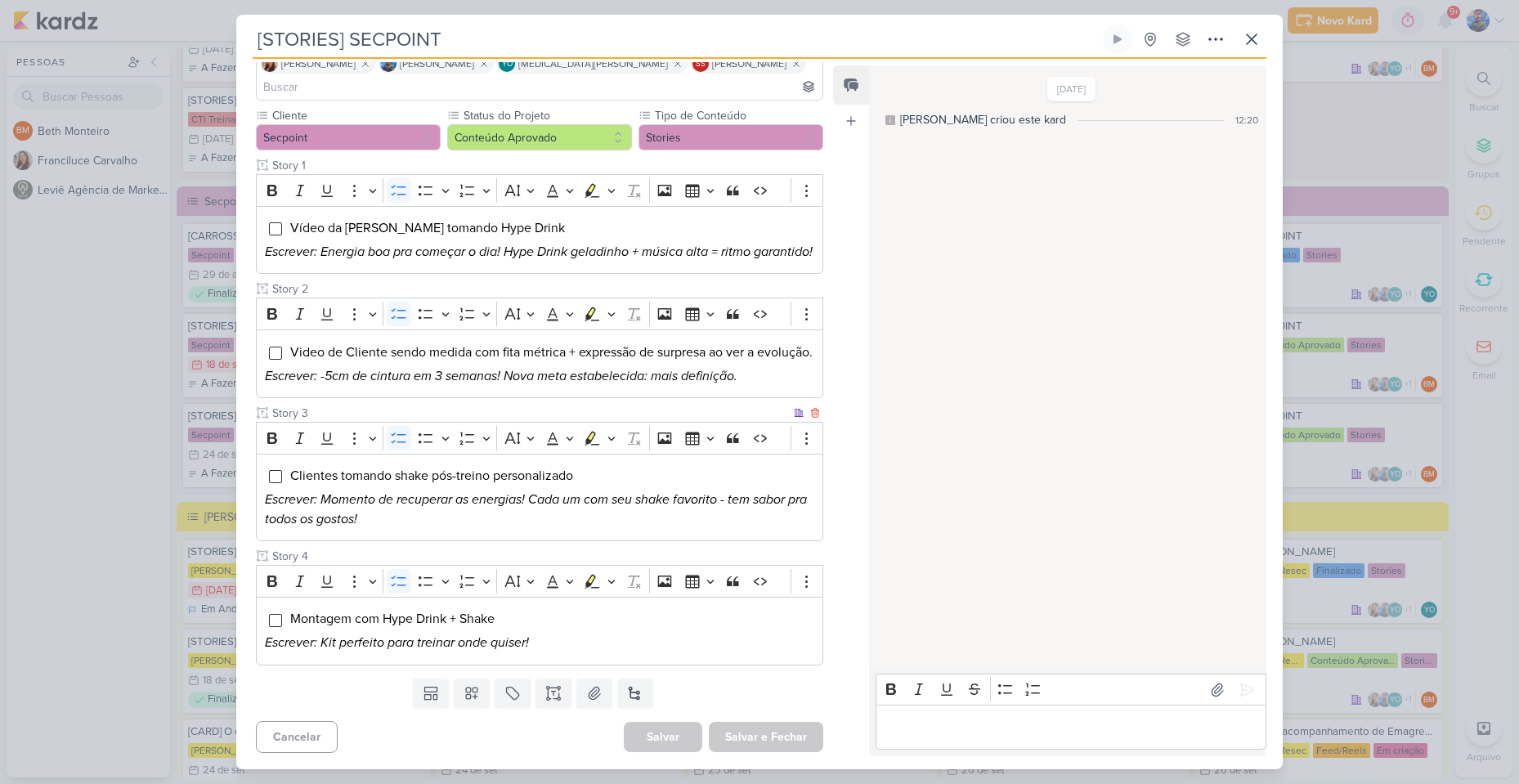
scroll to position [147, 0]
drag, startPoint x: 1249, startPoint y: 37, endPoint x: 1227, endPoint y: 61, distance: 32.6
click at [1249, 37] on icon at bounding box center [1252, 39] width 20 height 20
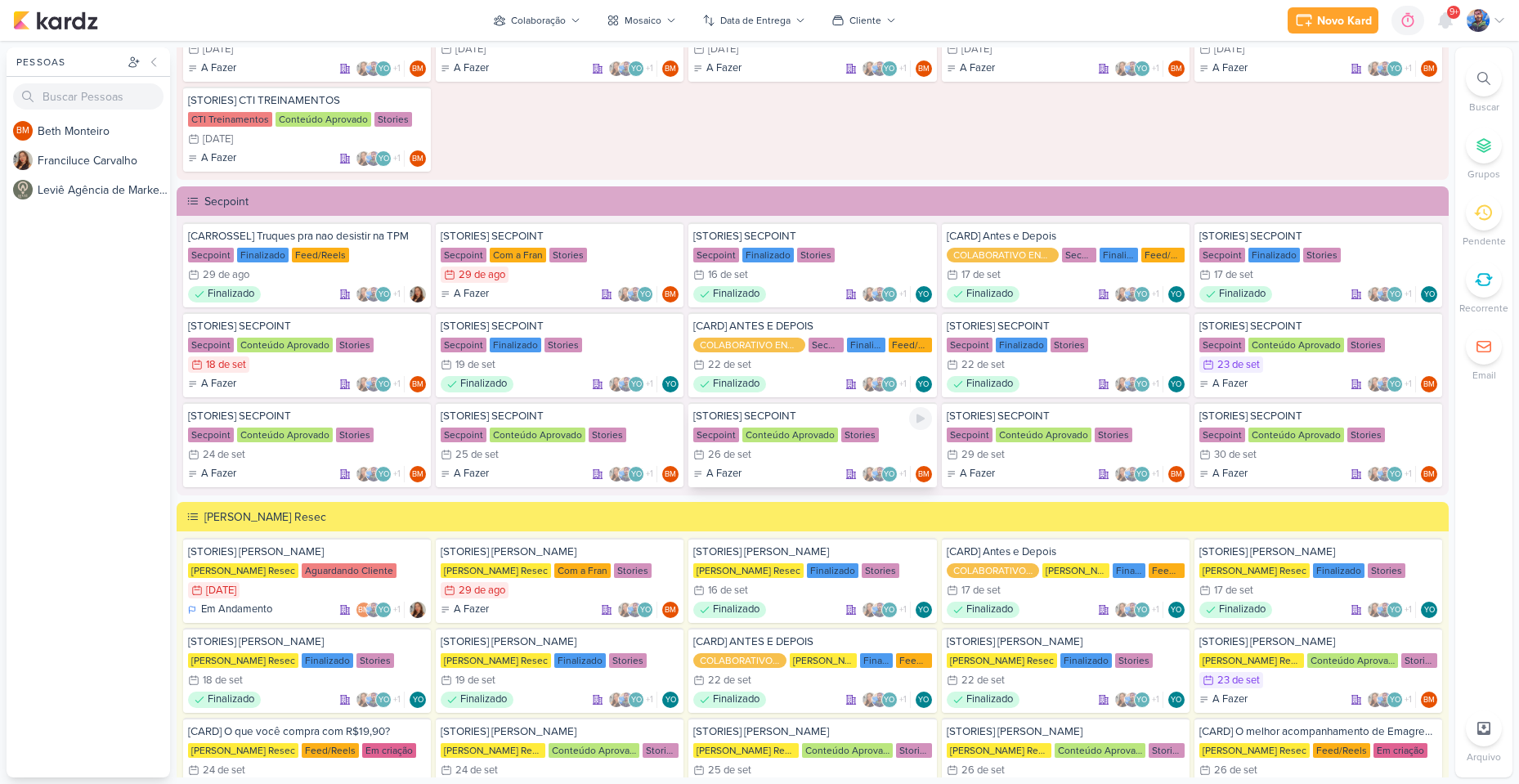
click at [775, 434] on div "Conteúdo Aprovado" at bounding box center [790, 434] width 95 height 15
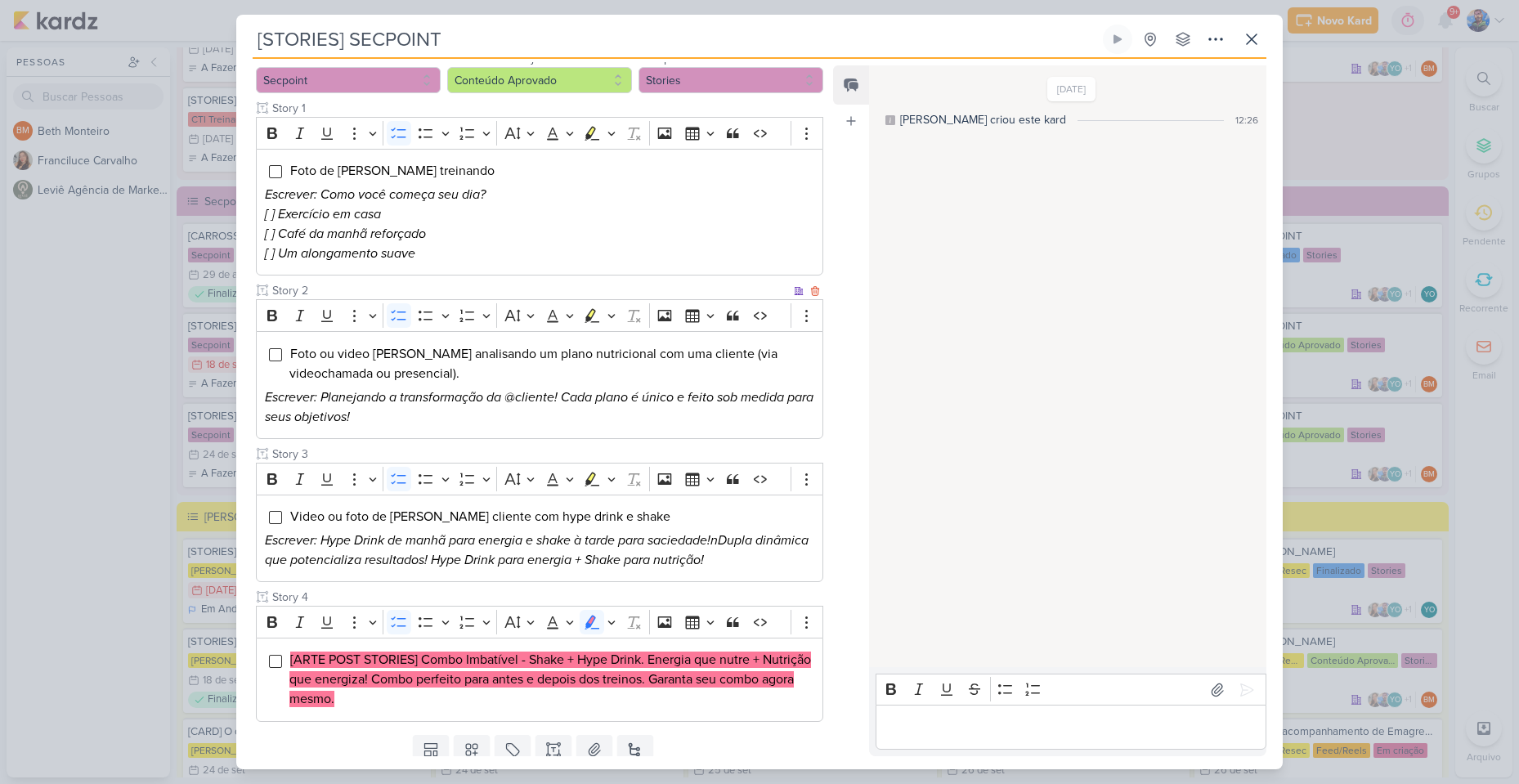
scroll to position [222, 0]
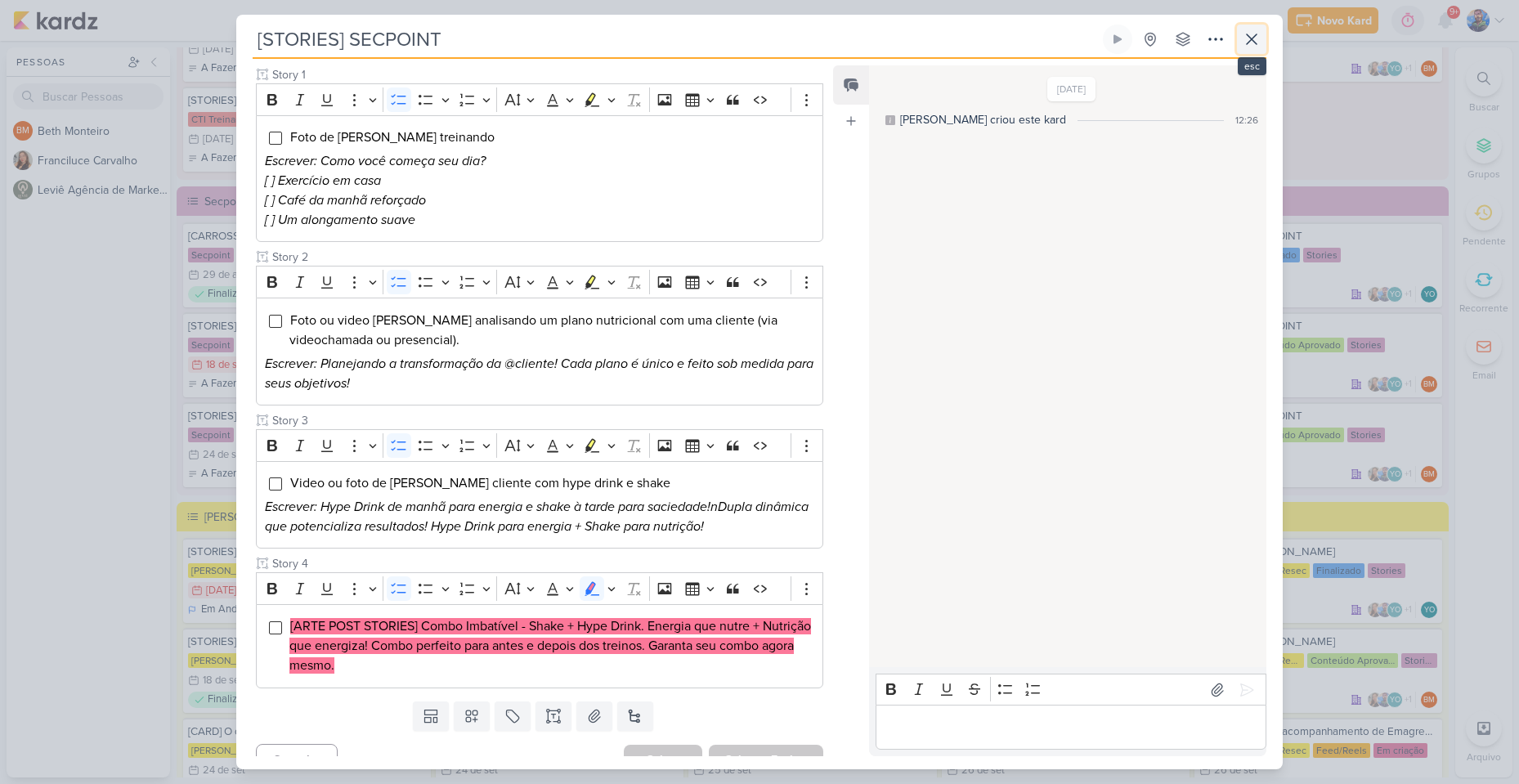
click at [1255, 31] on icon at bounding box center [1252, 39] width 20 height 20
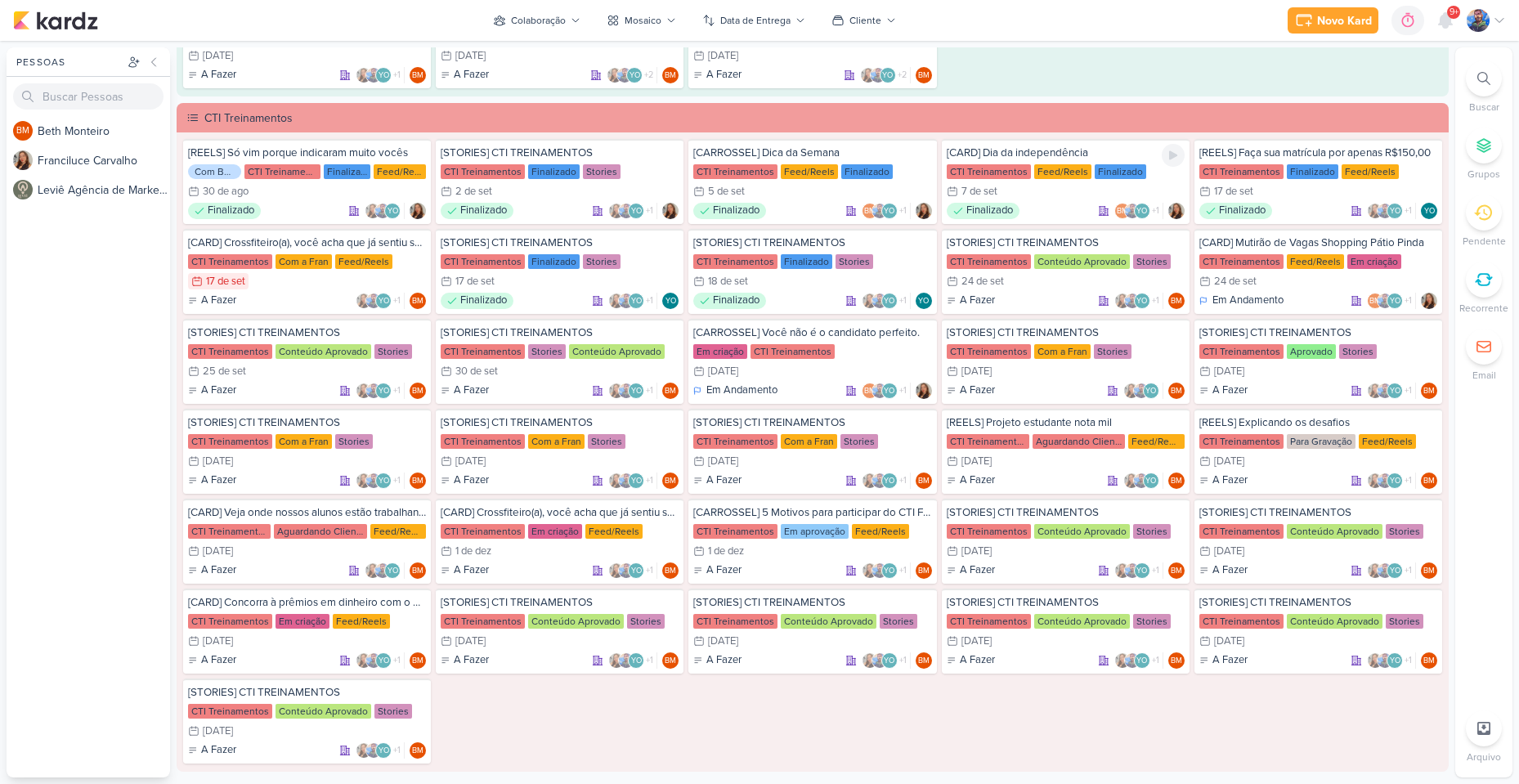
scroll to position [1226, 0]
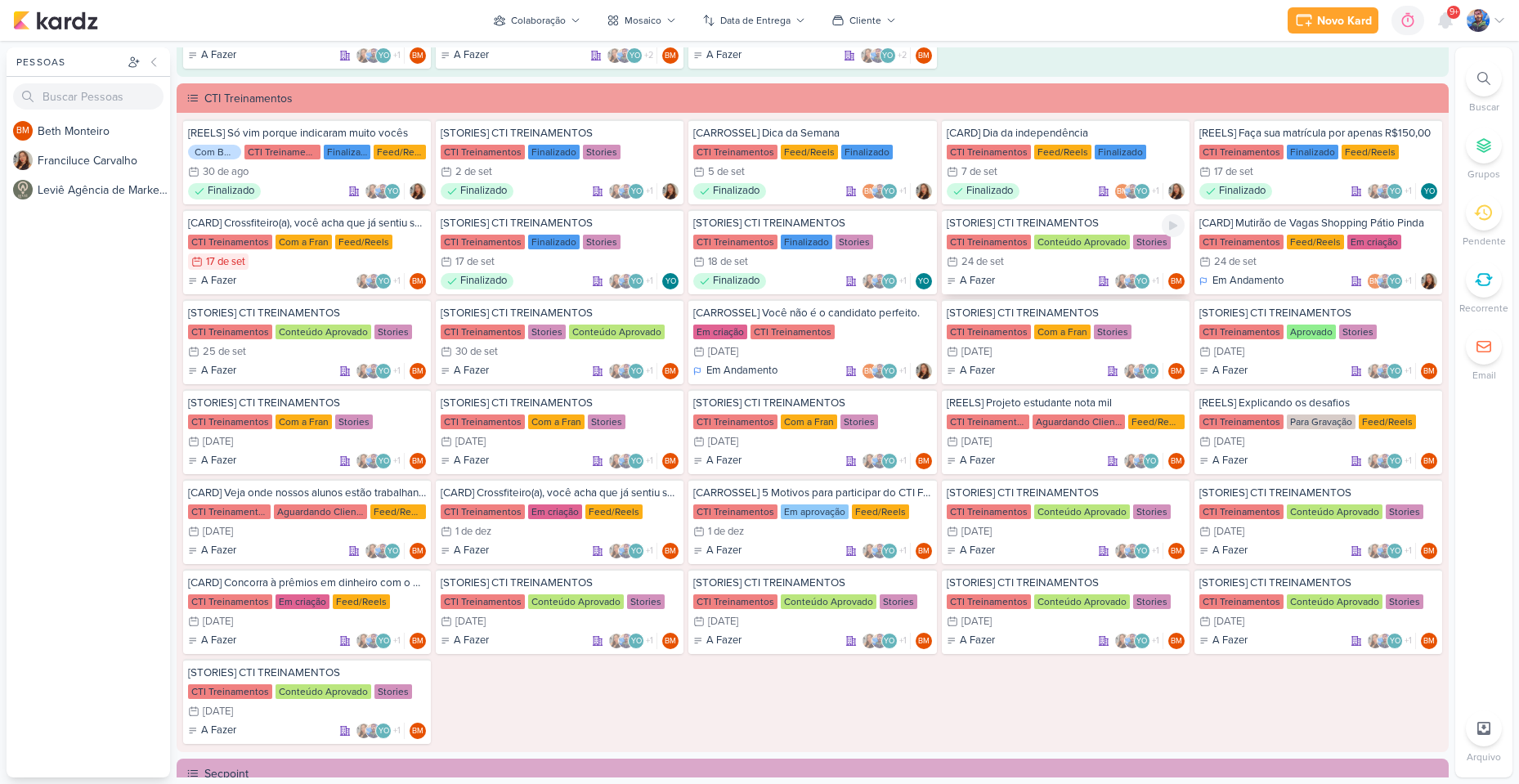
click at [996, 263] on div "24 de set" at bounding box center [983, 261] width 42 height 11
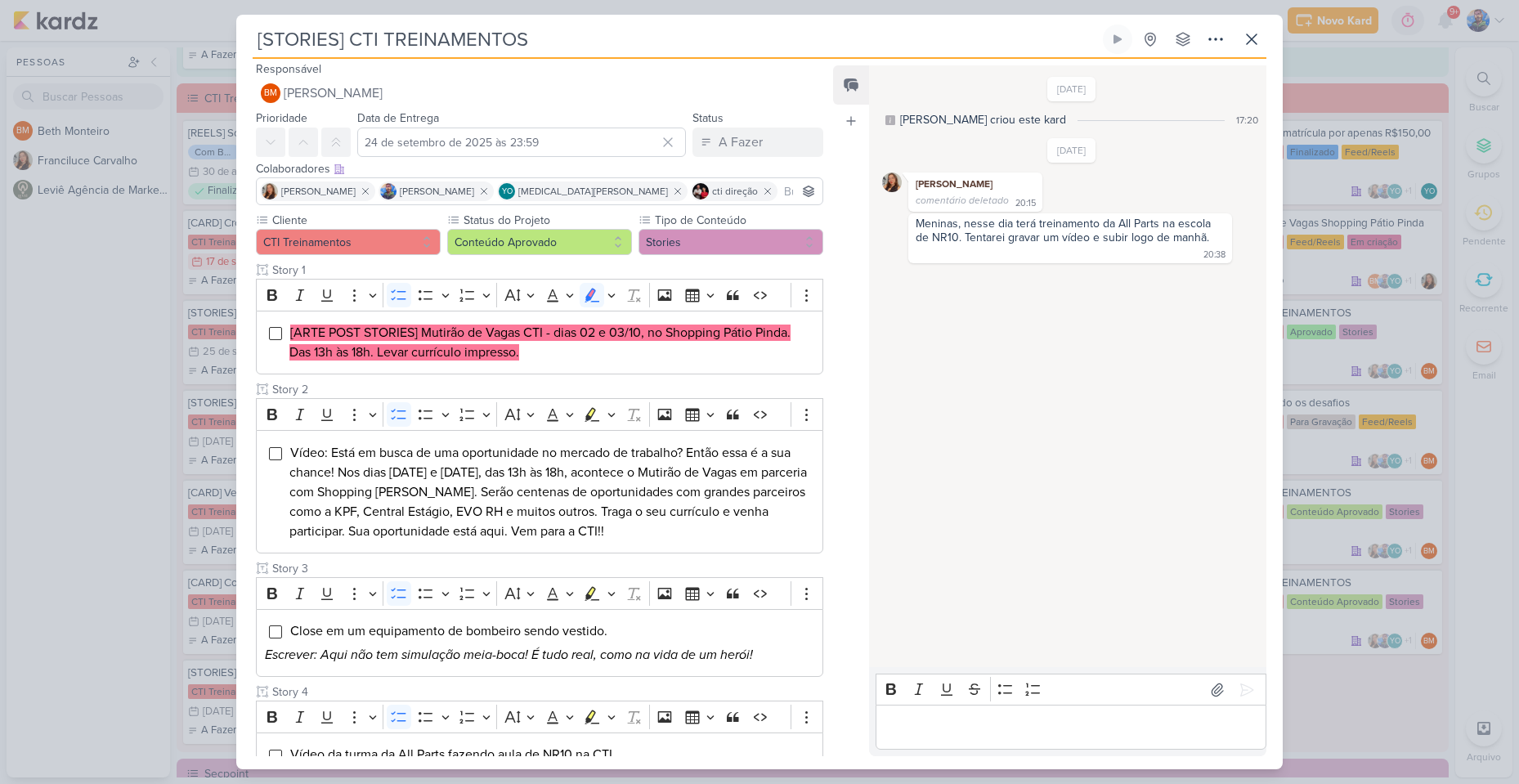
scroll to position [0, 0]
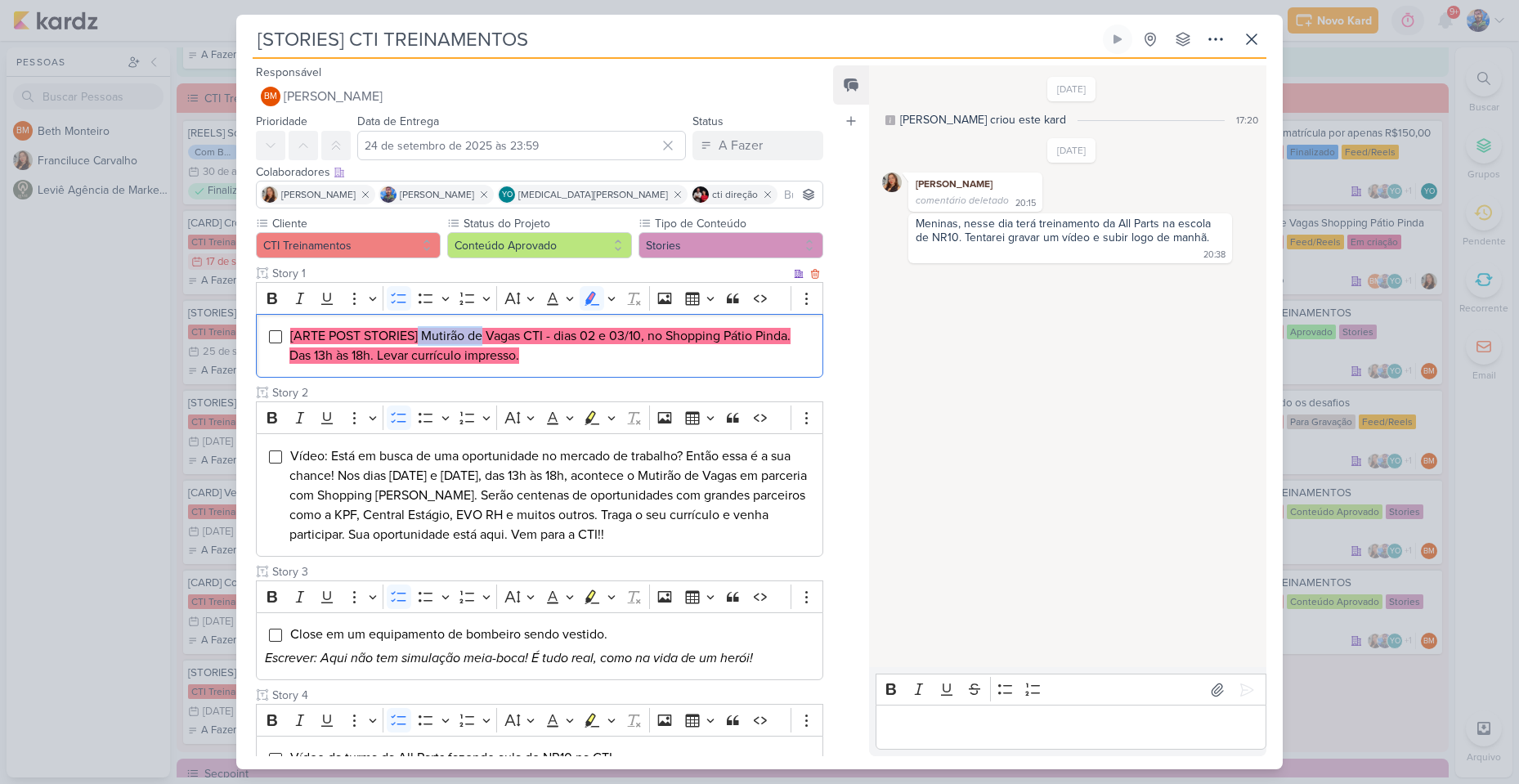
drag, startPoint x: 419, startPoint y: 330, endPoint x: 482, endPoint y: 336, distance: 63.3
click at [482, 336] on mark "[ARTE POST STORIES] Mutirão de Vagas CTI - dias 02 e 03/10, no Shopping Pátio P…" at bounding box center [540, 346] width 501 height 36
copy mark "Mutirão de"
click at [510, 329] on mark "[ARTE POST STORIES] Mutirão de Vagas CTI - dias 02 e 03/10, no Shopping Pátio P…" at bounding box center [540, 346] width 501 height 36
drag, startPoint x: 486, startPoint y: 333, endPoint x: 544, endPoint y: 335, distance: 58.0
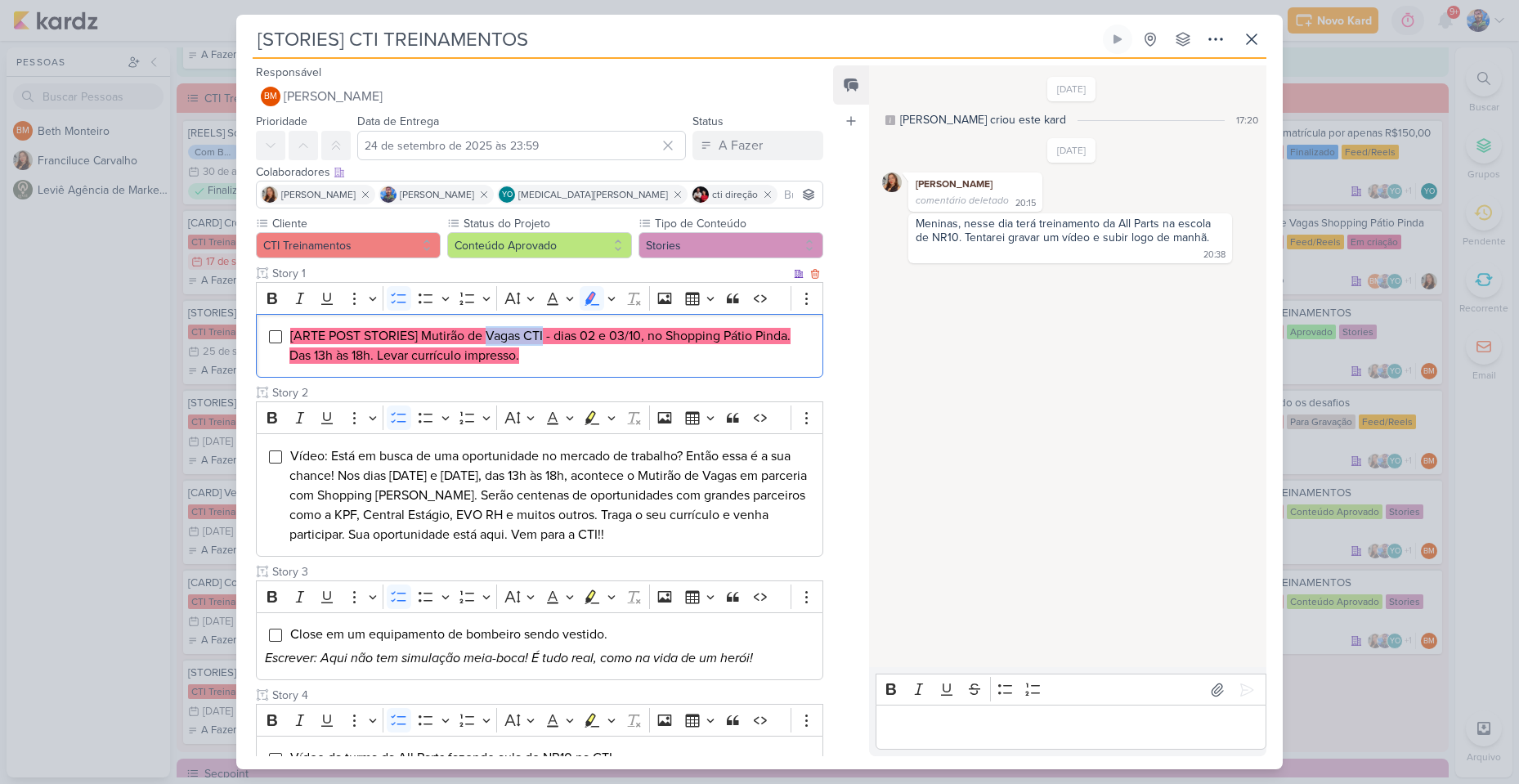
click at [544, 335] on mark "[ARTE POST STORIES] Mutirão de Vagas CTI - dias 02 e 03/10, no Shopping Pátio P…" at bounding box center [540, 346] width 501 height 36
copy mark "Vagas CTI"
click at [582, 334] on mark "[ARTE POST STORIES] Mutirão de Vagas CTI - dias 02 e 03/10, no Shopping Pátio P…" at bounding box center [540, 346] width 501 height 36
drag, startPoint x: 555, startPoint y: 334, endPoint x: 577, endPoint y: 340, distance: 22.8
click at [577, 340] on mark "[ARTE POST STORIES] Mutirão de Vagas CTI - dias 02 e 03/10, no Shopping Pátio P…" at bounding box center [540, 346] width 501 height 36
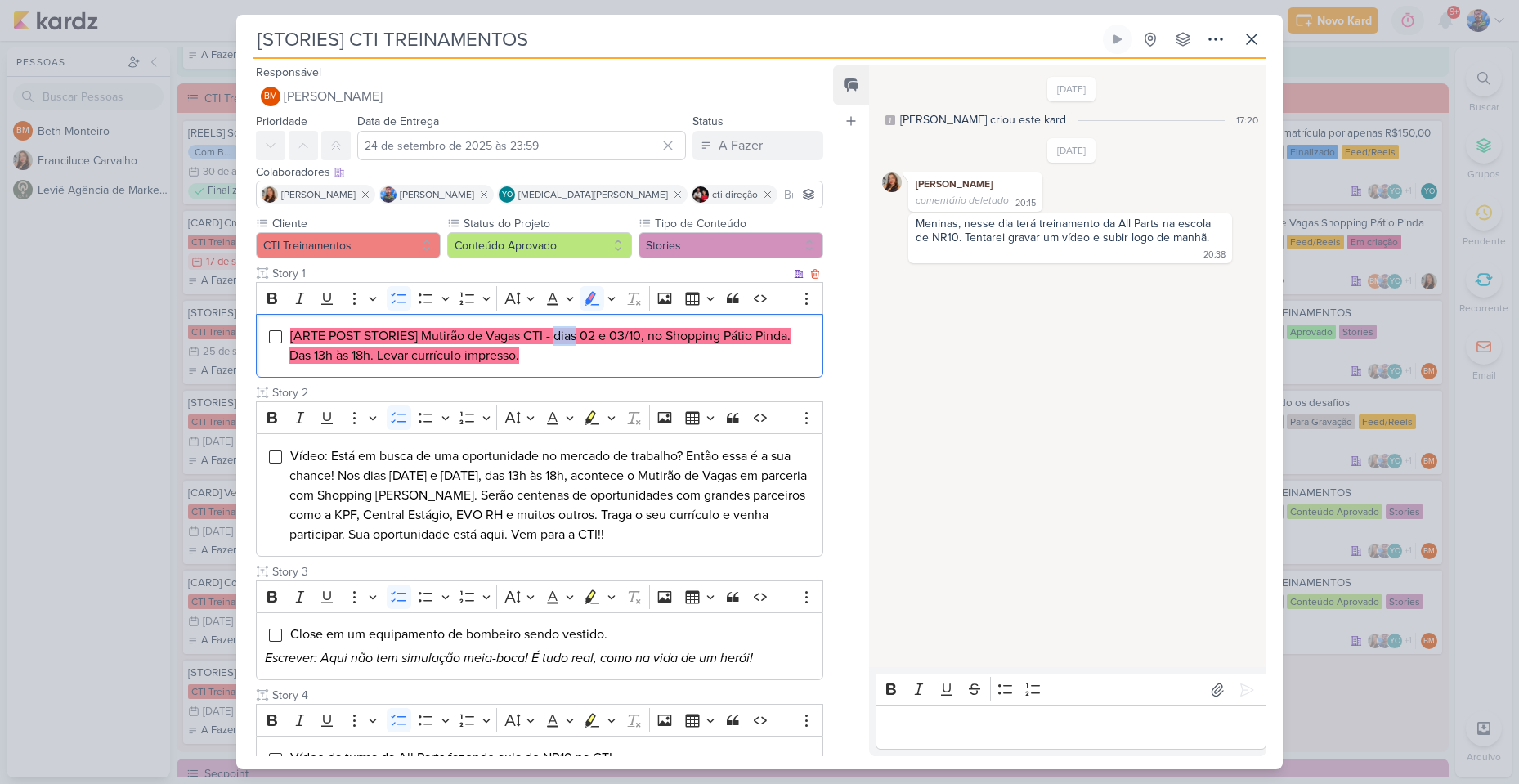
copy mark "dias"
click at [635, 351] on li "[ARTE POST STORIES] Mutirão de Vagas CTI - dias 02 e 03/10, no Shopping Pátio P…" at bounding box center [552, 346] width 525 height 39
drag, startPoint x: 579, startPoint y: 333, endPoint x: 591, endPoint y: 337, distance: 12.6
click at [591, 337] on mark "[ARTE POST STORIES] Mutirão de Vagas CTI - dias 02 e 03/10, no Shopping Pátio P…" at bounding box center [540, 346] width 501 height 36
click at [589, 337] on mark "[ARTE POST STORIES] Mutirão de Vagas CTI - dias 02 e 03/10, no Shopping Pátio P…" at bounding box center [540, 346] width 501 height 36
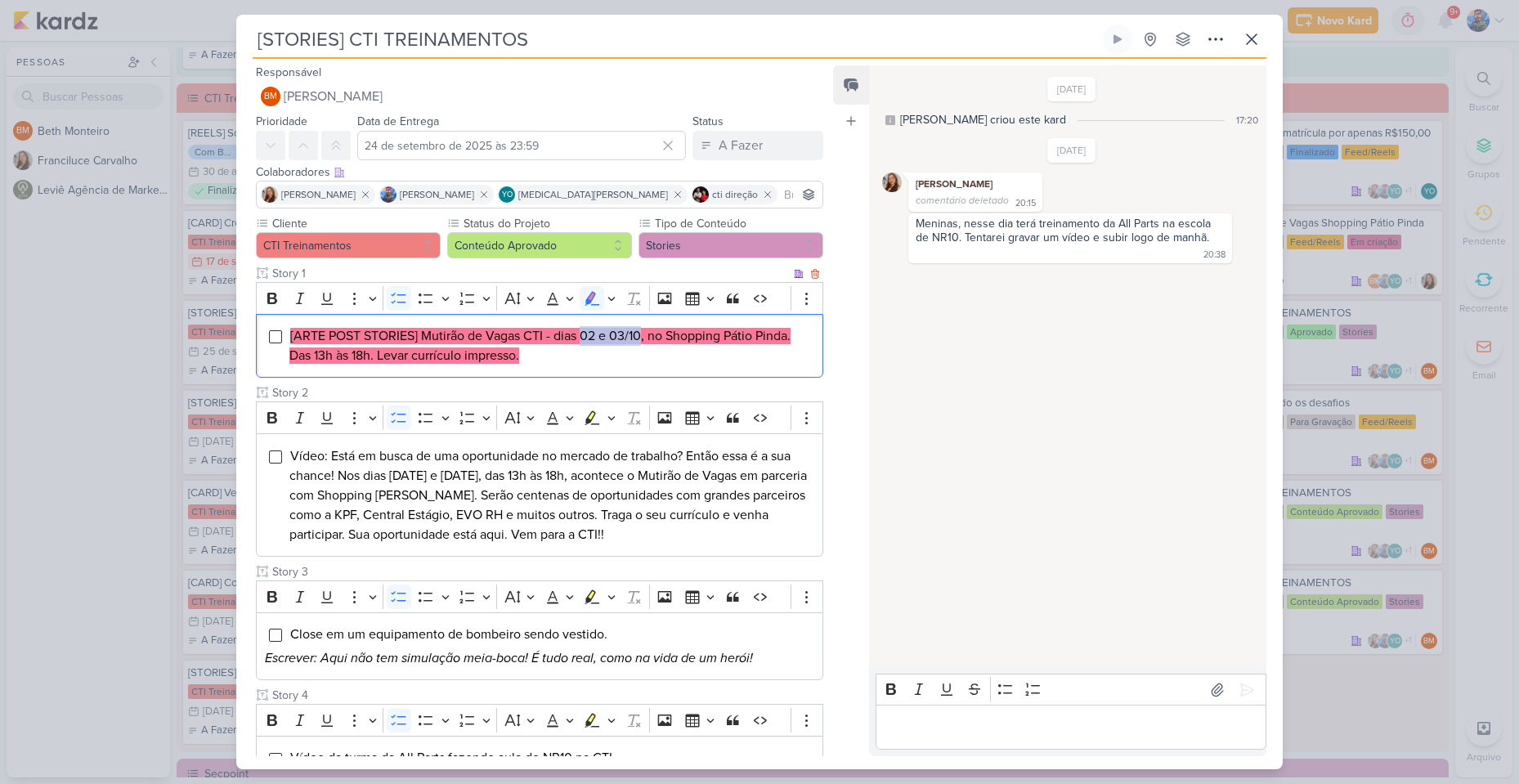
drag, startPoint x: 582, startPoint y: 335, endPoint x: 641, endPoint y: 339, distance: 59.1
click at [641, 339] on mark "[ARTE POST STORIES] Mutirão de Vagas CTI - dias 02 e 03/10, no Shopping Pátio P…" at bounding box center [540, 346] width 501 height 36
copy mark "02 e 03/10"
click at [723, 338] on mark "[ARTE POST STORIES] Mutirão de Vagas CTI - dias 02 e 03/10, no Shopping Pátio P…" at bounding box center [540, 346] width 501 height 36
drag, startPoint x: 667, startPoint y: 336, endPoint x: 797, endPoint y: 336, distance: 130.0
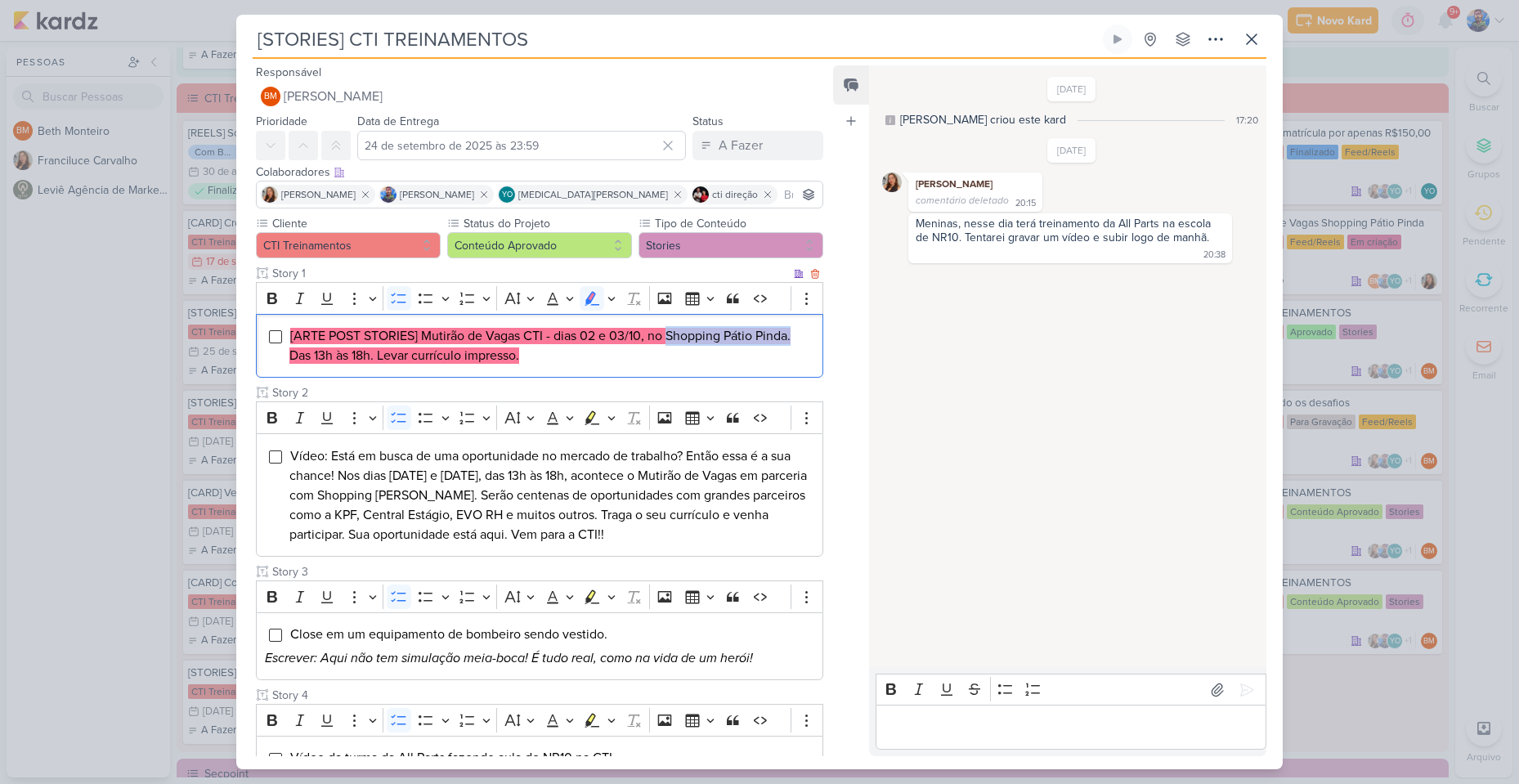
click at [797, 336] on li "[ARTE POST STORIES] Mutirão de Vagas CTI - dias 02 e 03/10, no Shopping Pátio P…" at bounding box center [552, 346] width 525 height 39
copy mark "Shopping Pátio Pinda."
click at [580, 353] on li "[ARTE POST STORIES] Mutirão de Vagas CTI - dias 02 e 03/10, no Shopping Pátio P…" at bounding box center [552, 346] width 525 height 39
drag, startPoint x: 377, startPoint y: 355, endPoint x: 522, endPoint y: 375, distance: 146.4
click at [522, 375] on div "[ARTE POST STORIES] Mutirão de Vagas CTI - dias 02 e 03/10, no Shopping Pátio P…" at bounding box center [538, 347] width 567 height 65
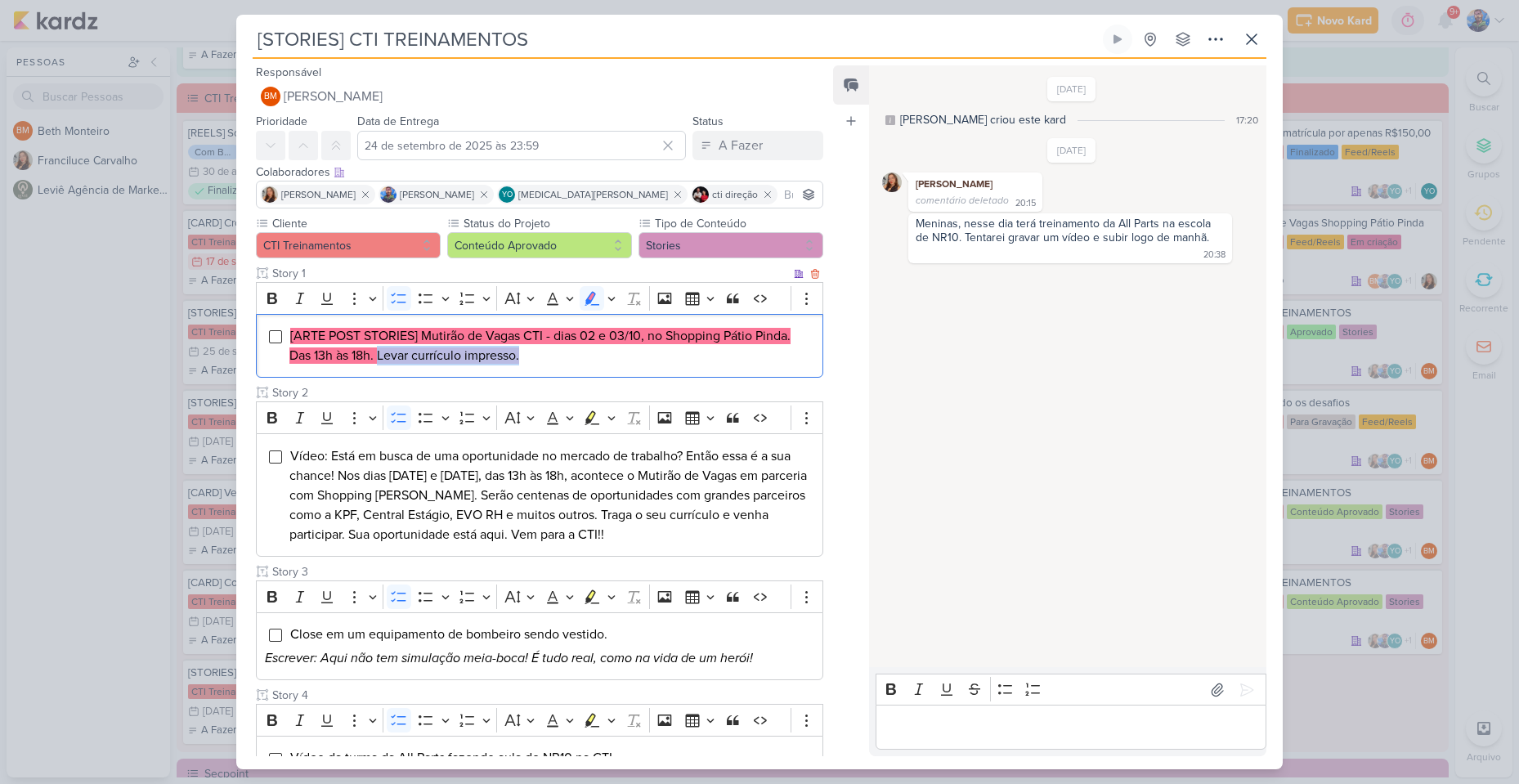
copy mark "Levar currículo impresso."
click at [635, 353] on li "[ARTE POST STORIES] Mutirão de Vagas CTI - dias 02 e 03/10, no Shopping Pátio P…" at bounding box center [552, 346] width 525 height 39
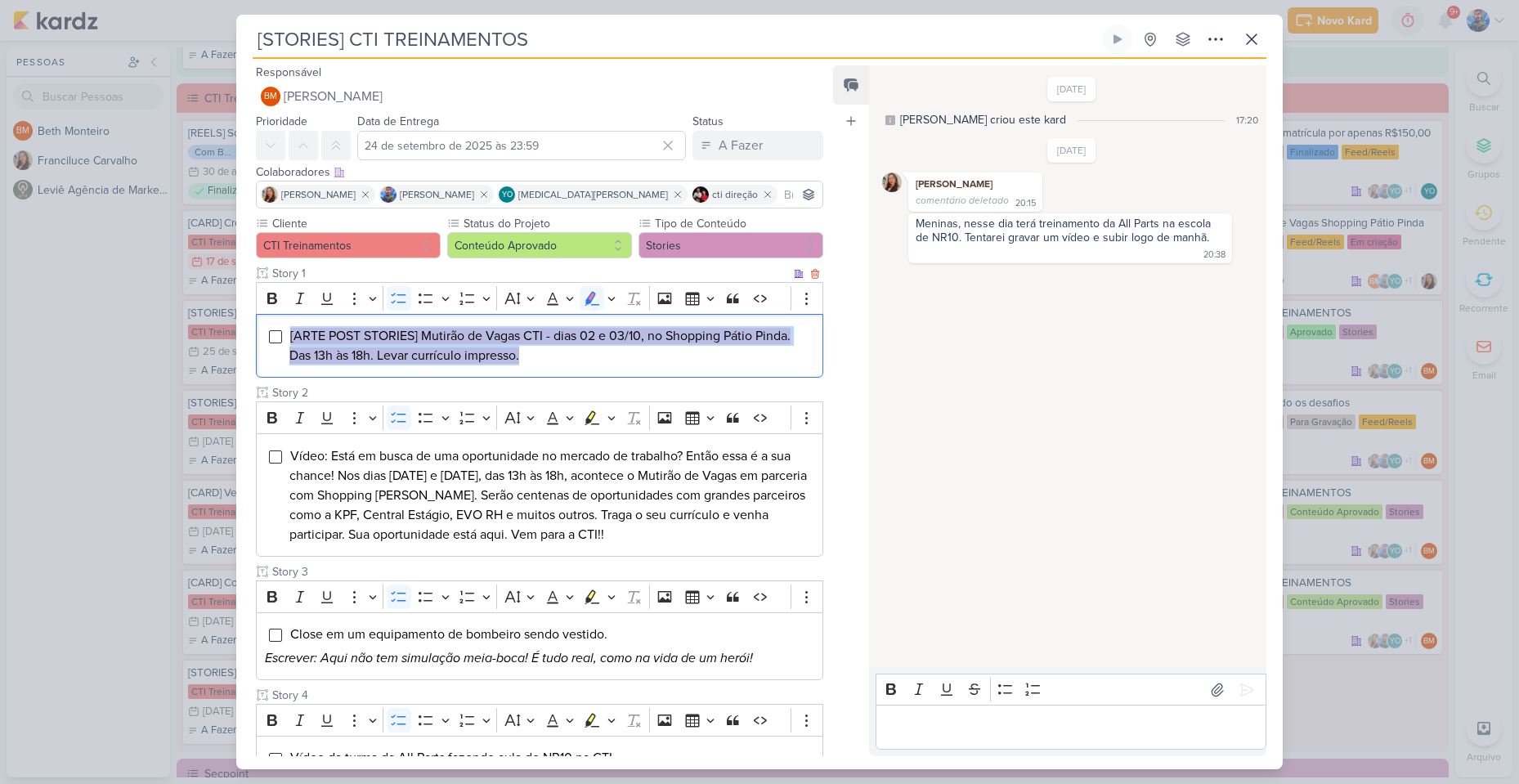
click at [635, 353] on li "[ARTE POST STORIES] Mutirão de Vagas CTI - dias 02 e 03/10, no Shopping Pátio P…" at bounding box center [552, 346] width 525 height 39
click at [611, 299] on icon "Editor toolbar" at bounding box center [611, 298] width 8 height 17
click at [524, 326] on button "Green marker" at bounding box center [515, 326] width 25 height 25
click at [526, 339] on mark "[ARTE POST STORIES] Mutirão de Vagas CTI - dias 02 e 03/10, no Shopping Pátio P…" at bounding box center [540, 346] width 501 height 36
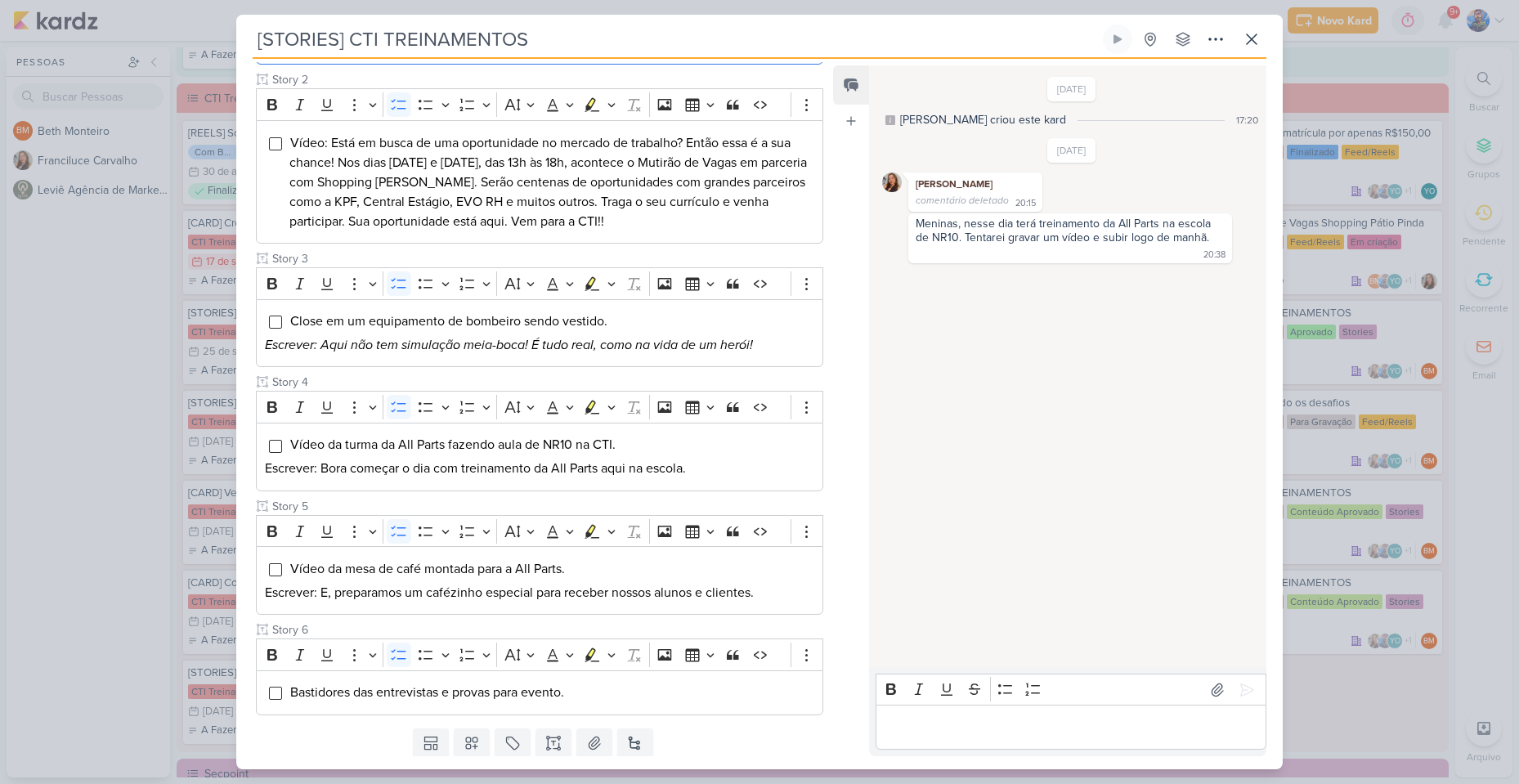
scroll to position [363, 0]
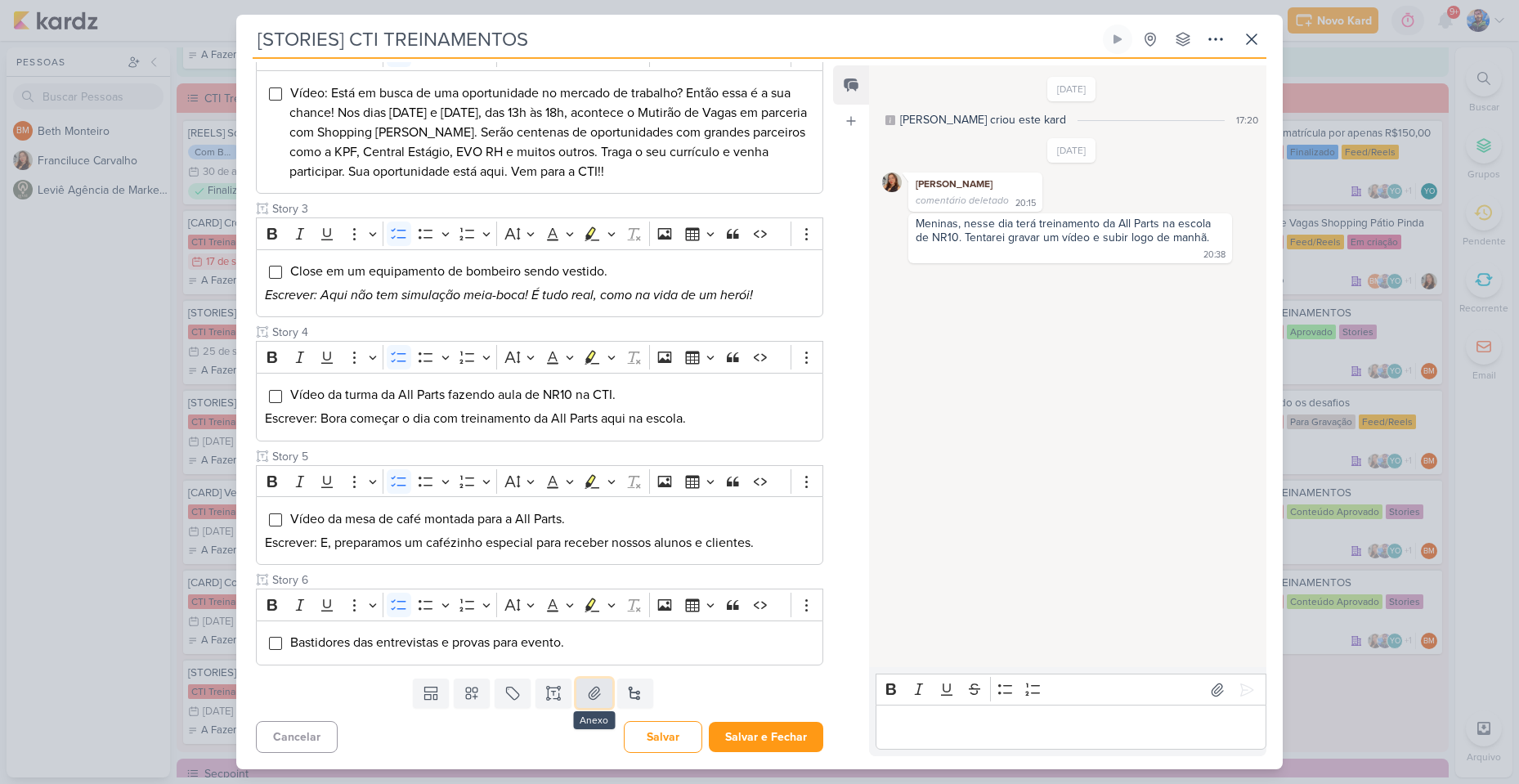
click at [587, 695] on icon at bounding box center [594, 693] width 17 height 17
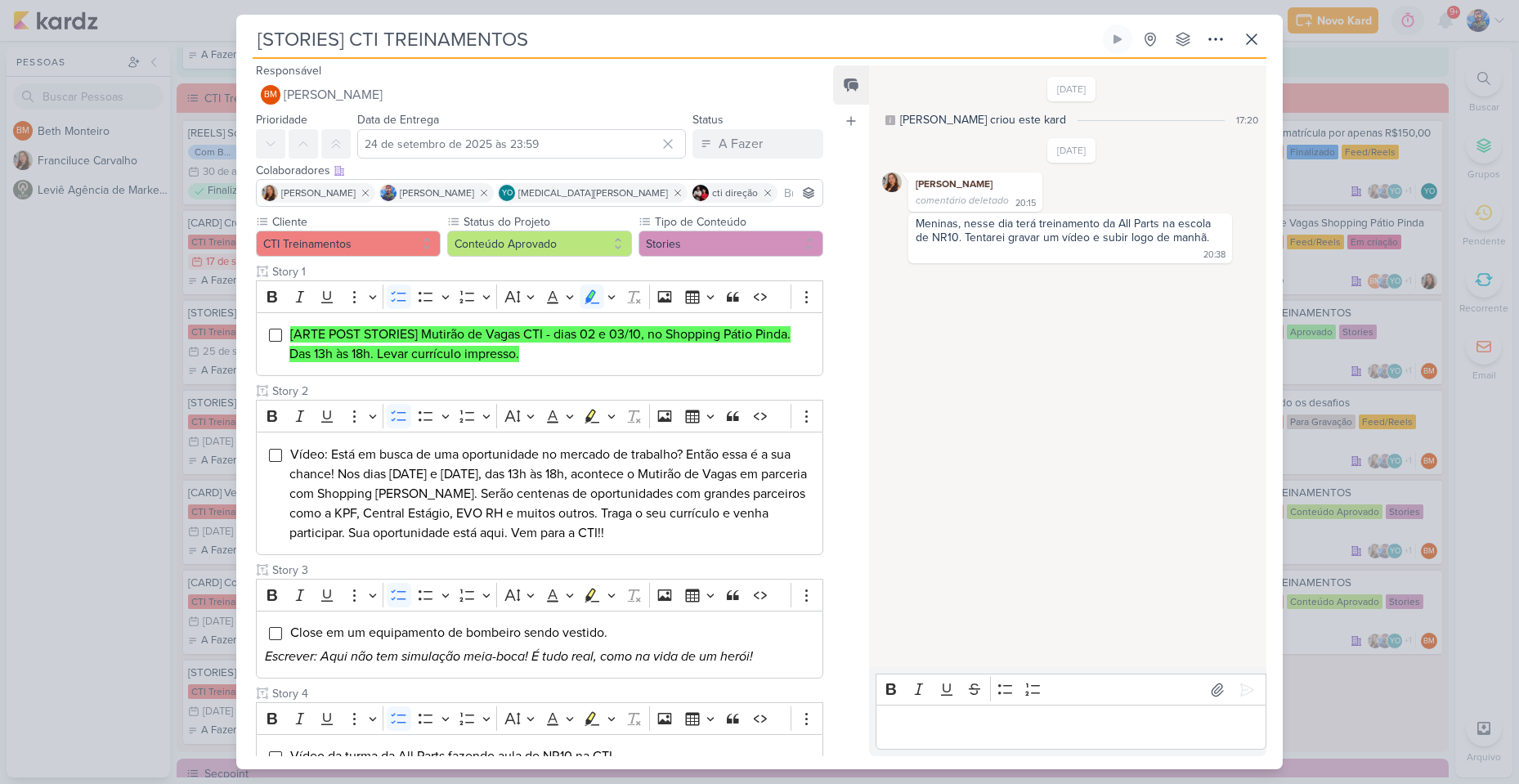
scroll to position [0, 0]
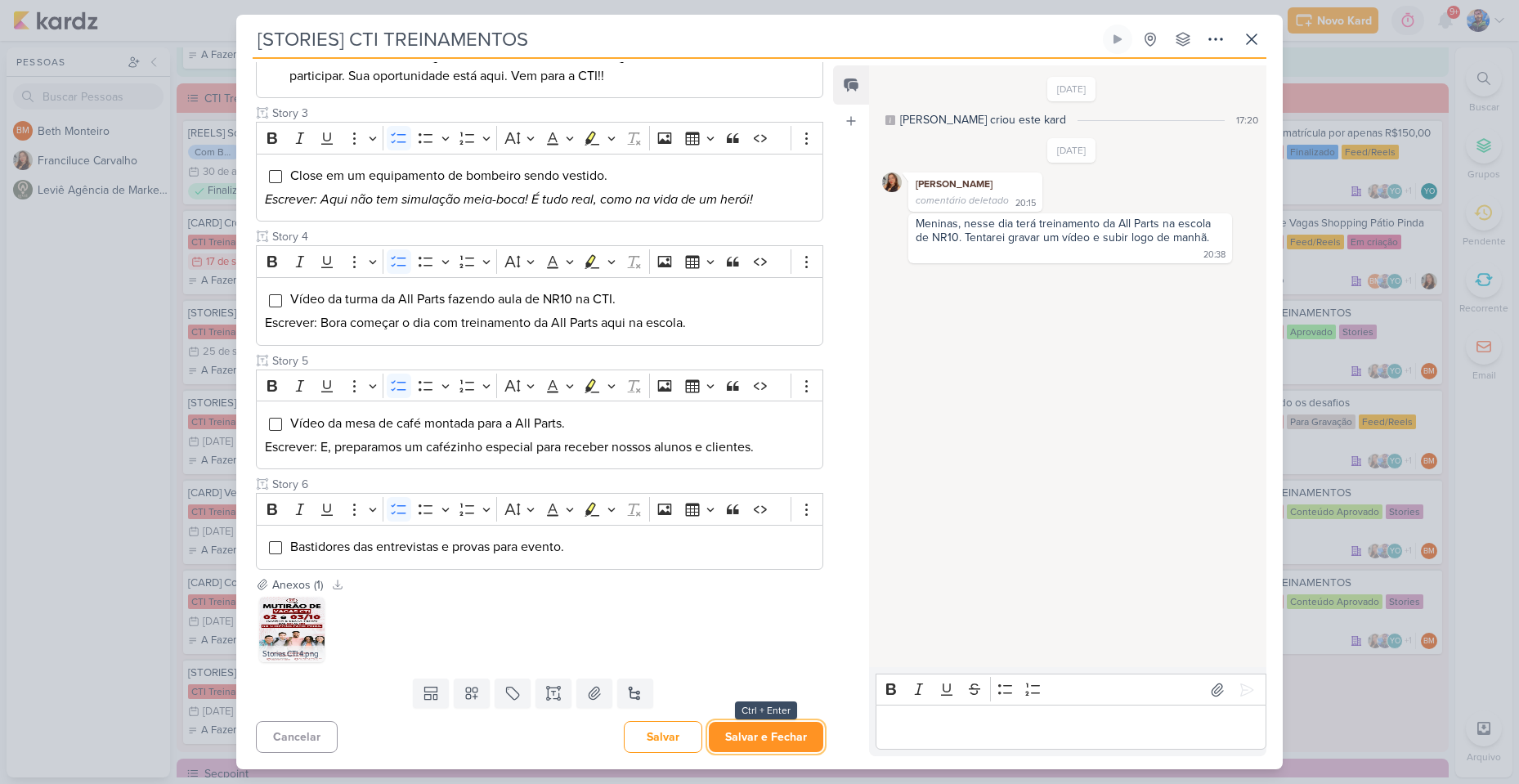
click at [768, 738] on button "Salvar e Fechar" at bounding box center [765, 737] width 114 height 30
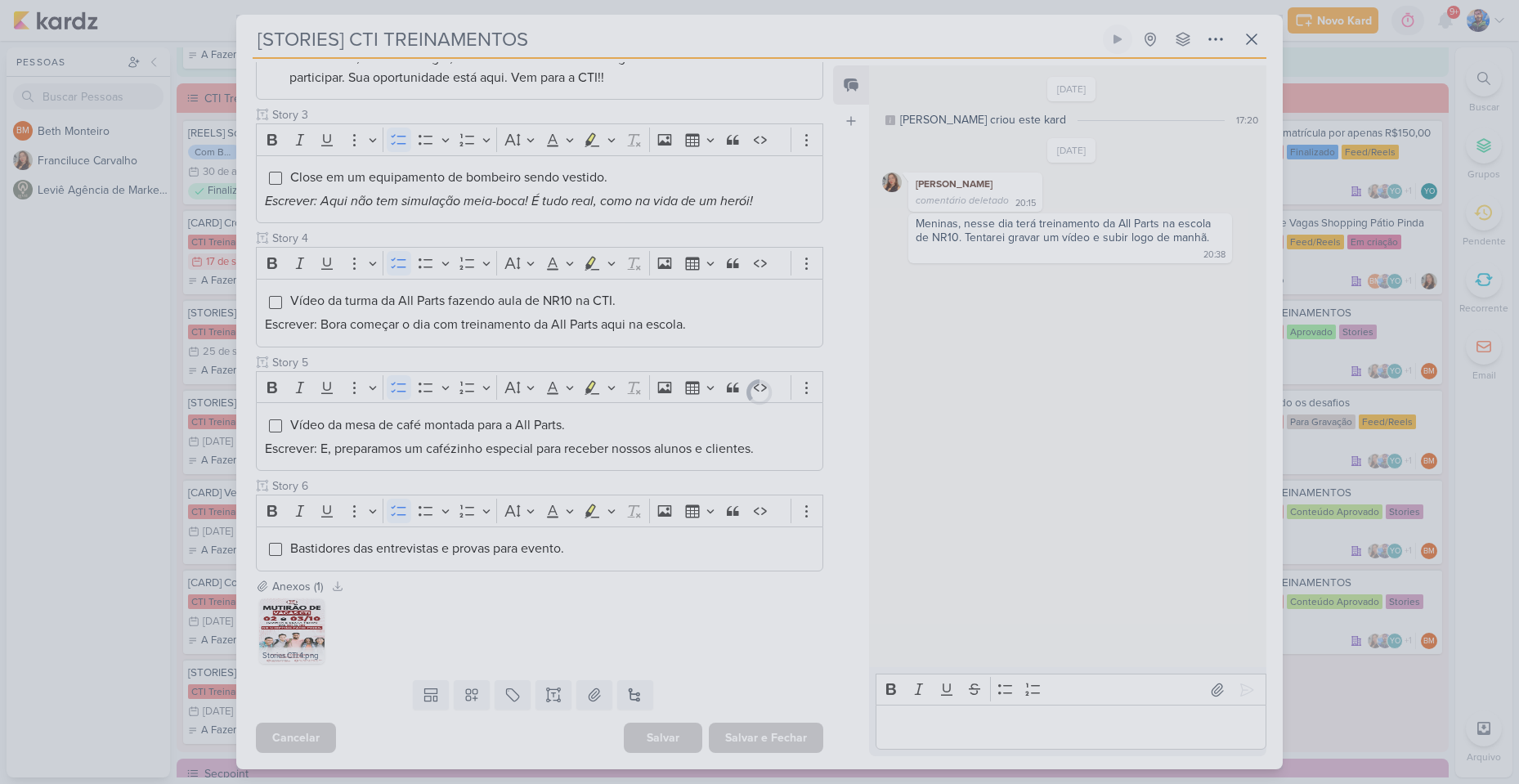
scroll to position [457, 0]
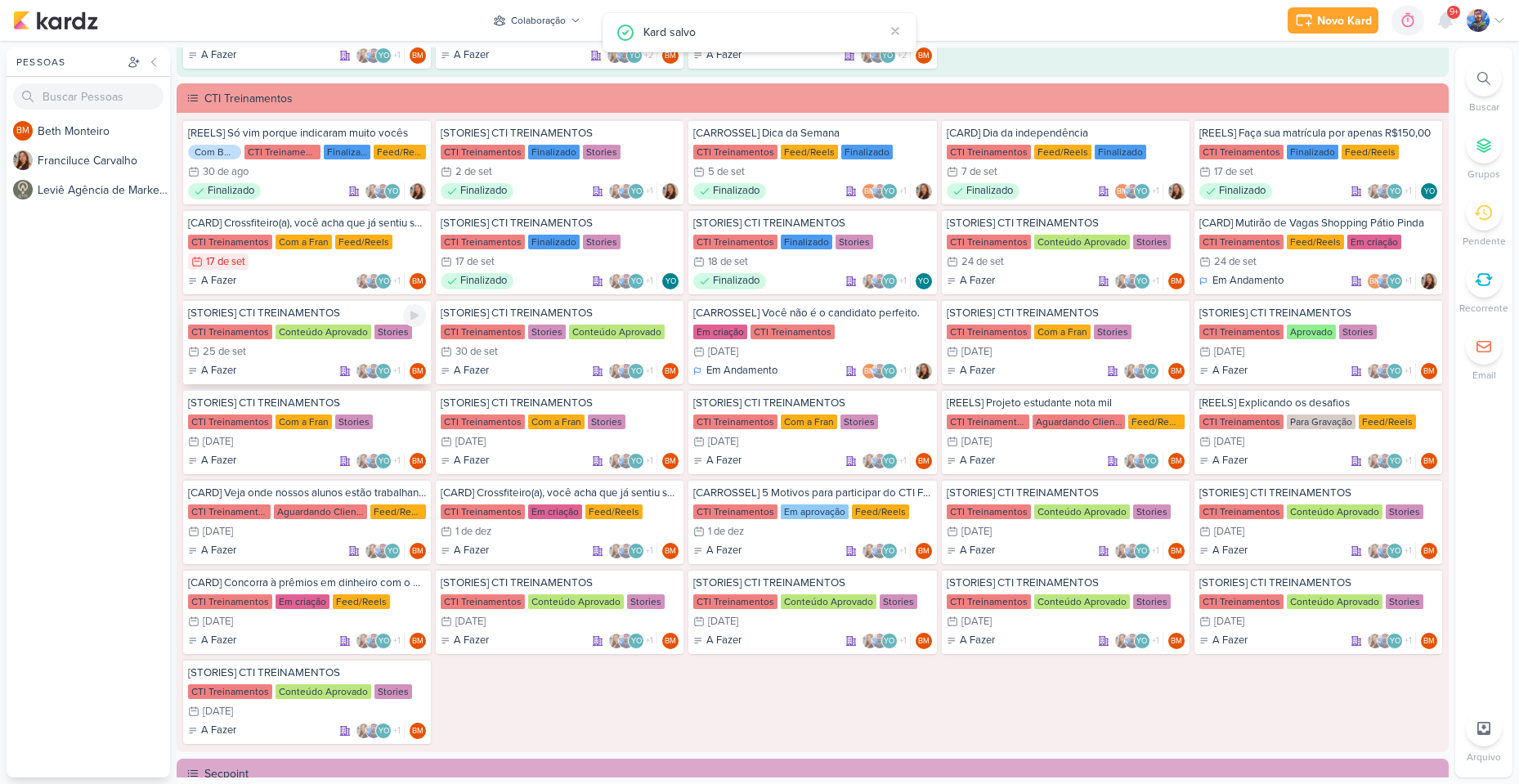
click at [307, 338] on div "Conteúdo Aprovado" at bounding box center [322, 331] width 95 height 15
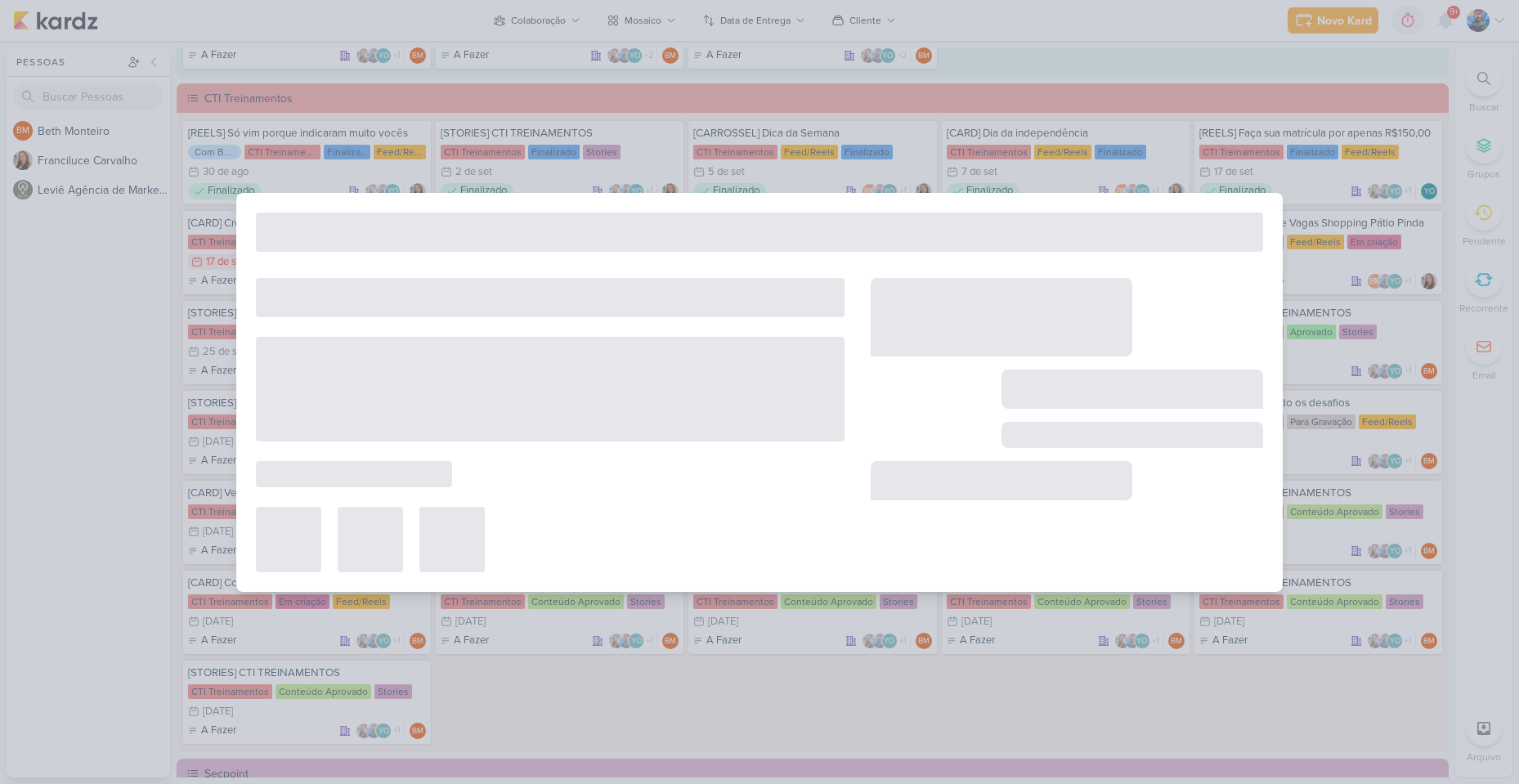
type input "[DATE] 23:59"
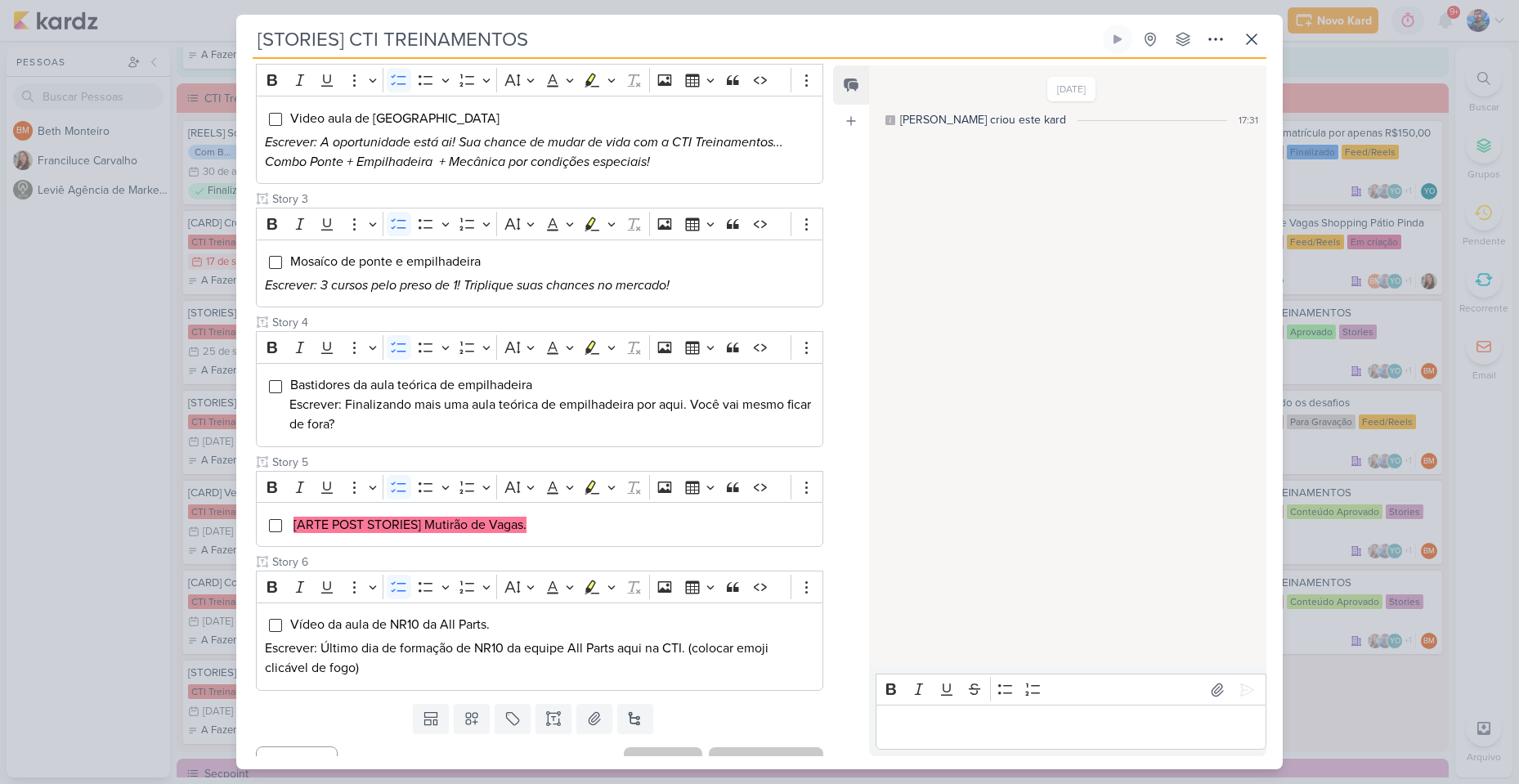
scroll to position [382, 0]
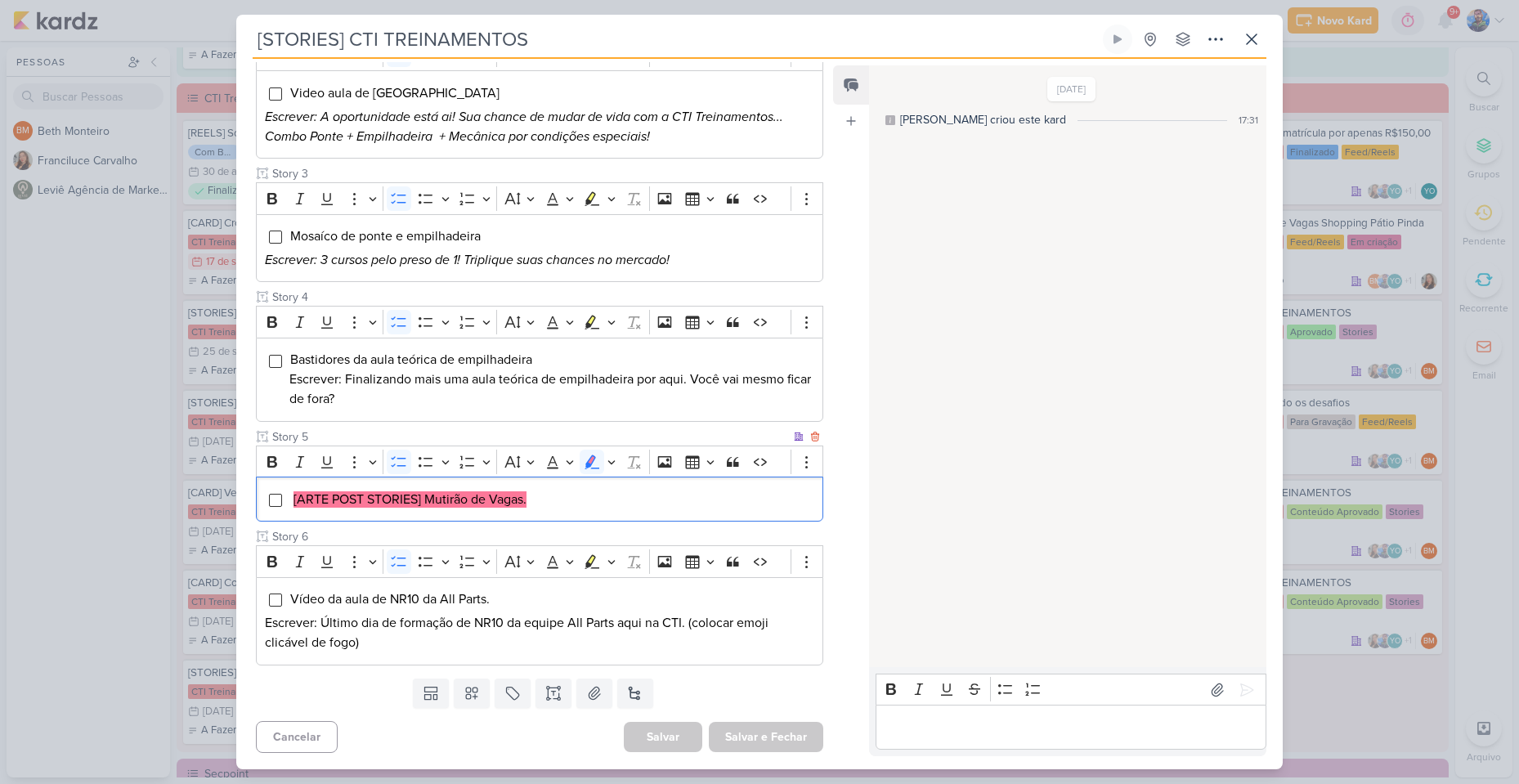
click at [534, 500] on li "[ARTE POST STORIES] Mutirão de Vagas." at bounding box center [552, 499] width 525 height 20
click at [593, 518] on div "[ARTE POST STORIES] Mutirão de Vagas." at bounding box center [538, 499] width 567 height 45
click at [616, 466] on button "Highlight" at bounding box center [611, 462] width 14 height 25
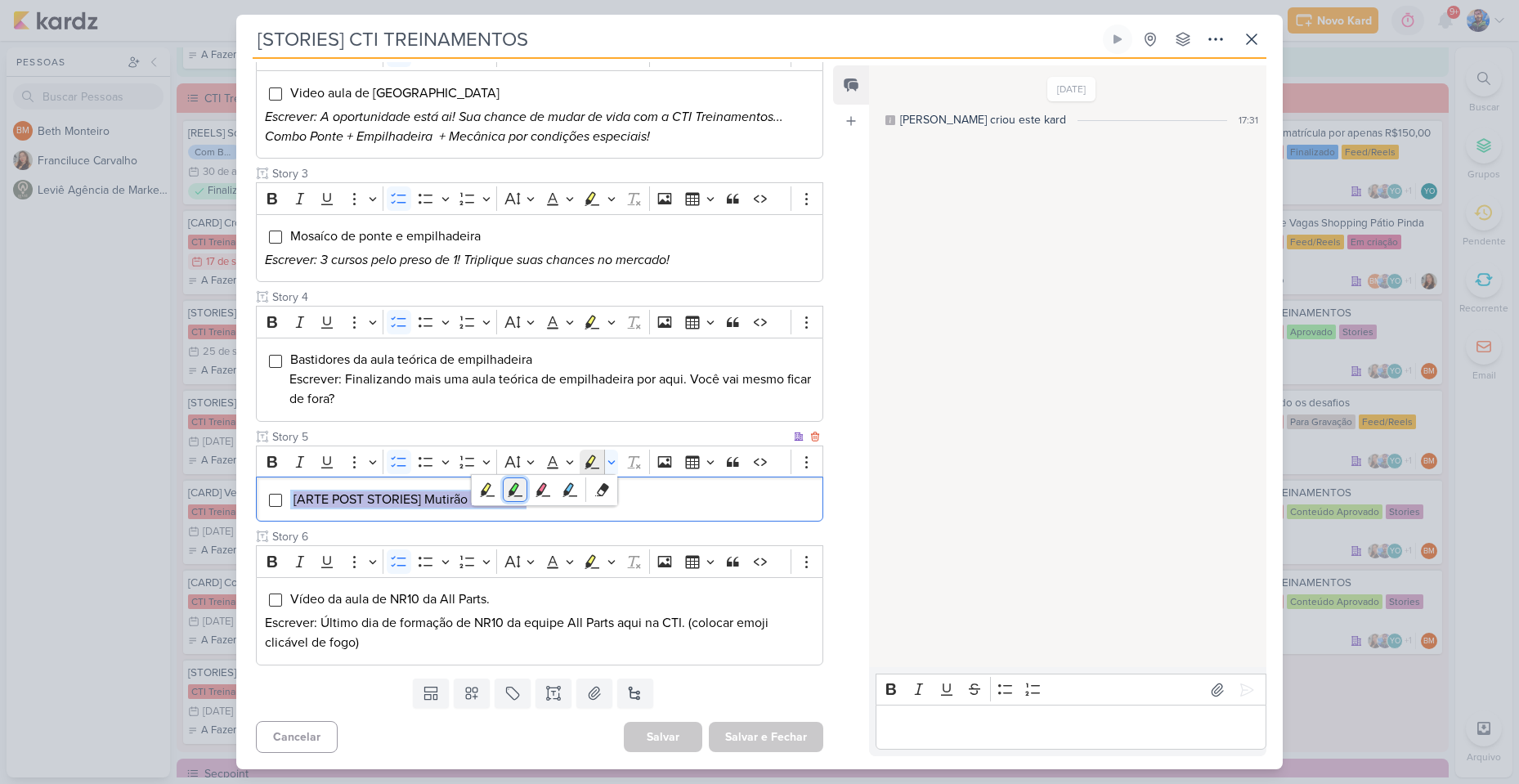
click at [522, 491] on icon "Text highlight toolbar" at bounding box center [515, 489] width 17 height 17
click at [553, 567] on icon "Editor toolbar" at bounding box center [553, 562] width 12 height 12
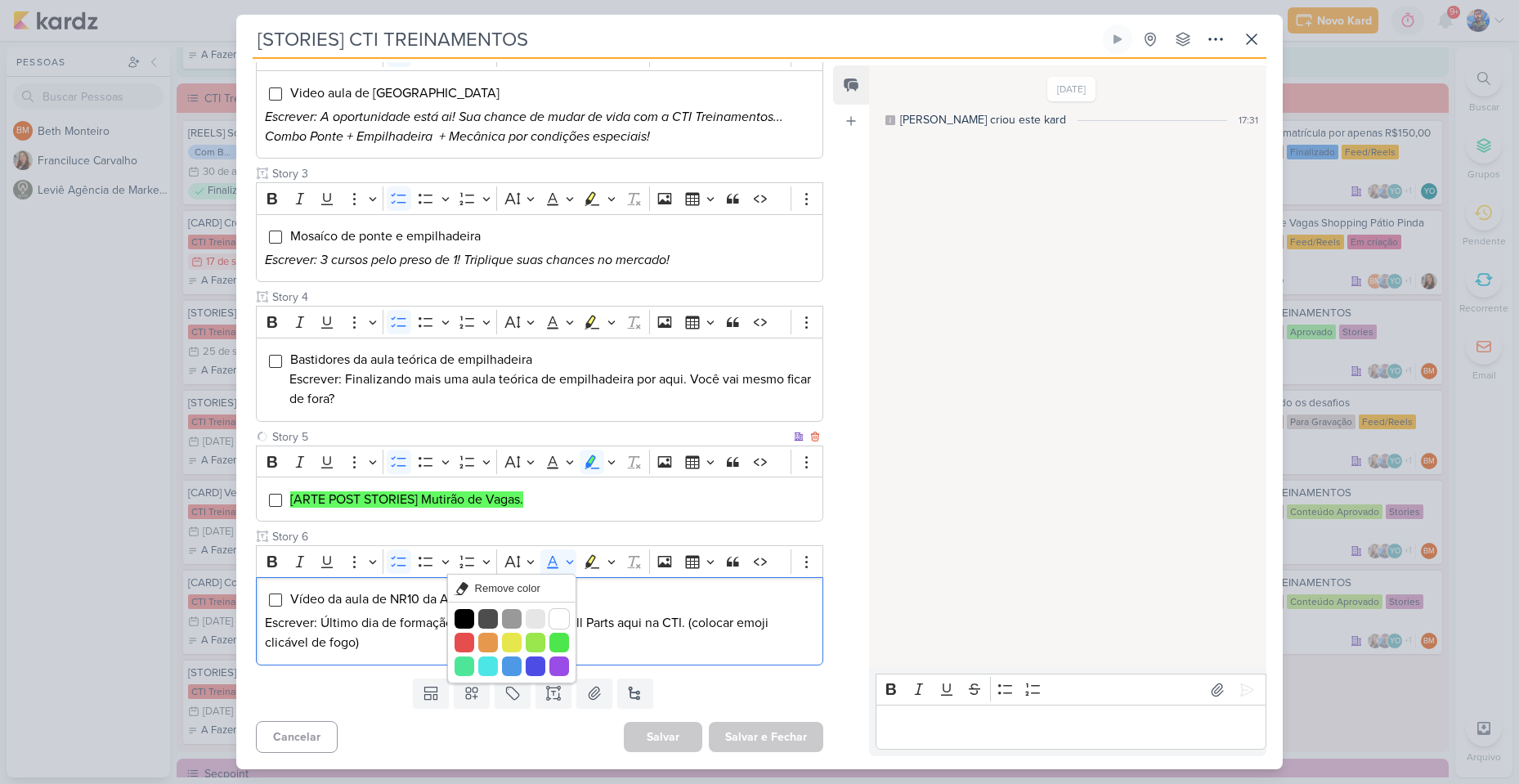
click at [550, 514] on div "[ARTE POST STORIES] Mutirão de Vagas." at bounding box center [538, 499] width 567 height 45
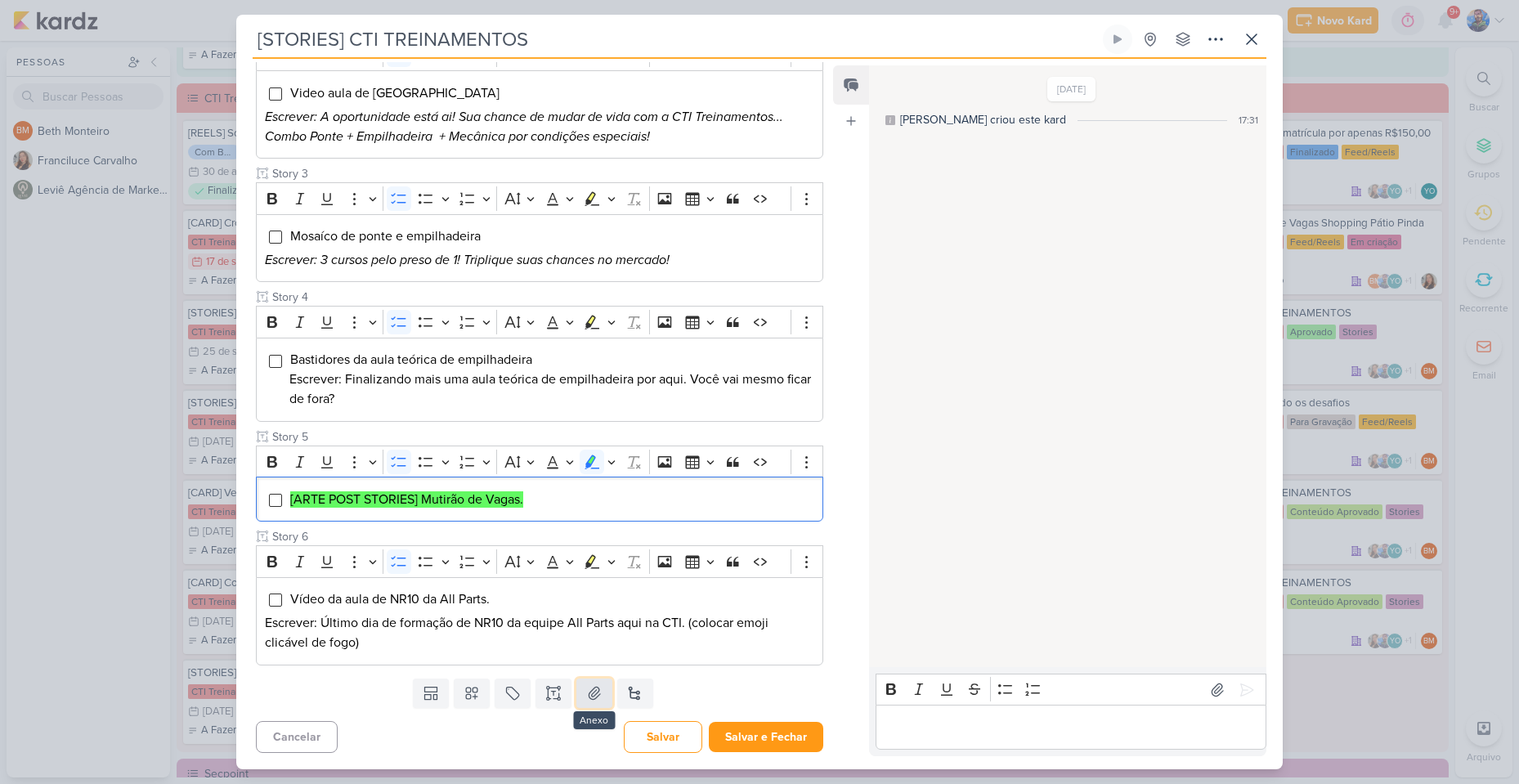
click at [579, 697] on button at bounding box center [594, 694] width 36 height 29
click at [591, 700] on icon at bounding box center [594, 693] width 17 height 17
click at [691, 737] on button "Salvar" at bounding box center [663, 737] width 79 height 31
click at [591, 696] on icon at bounding box center [594, 693] width 17 height 17
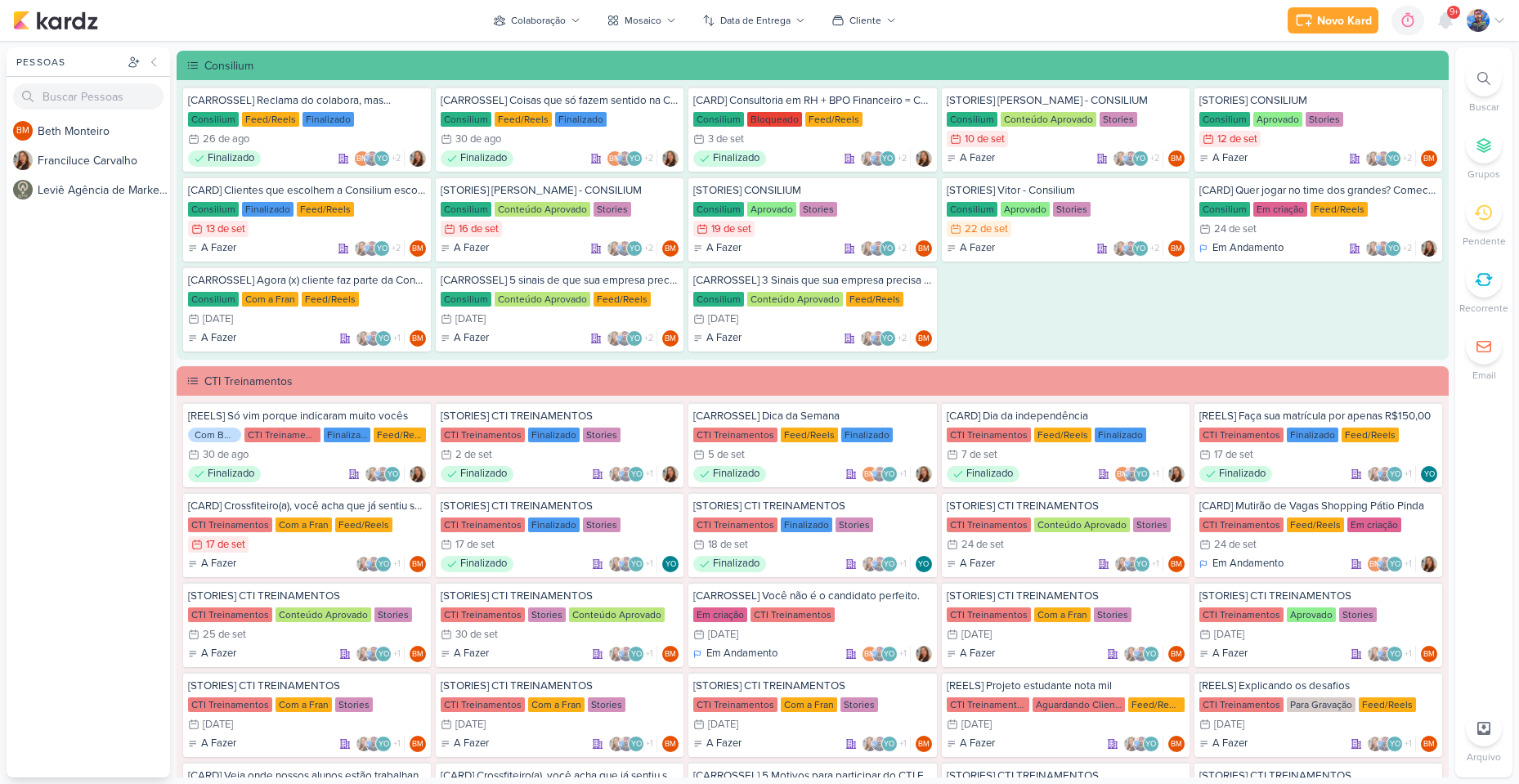
scroll to position [981, 0]
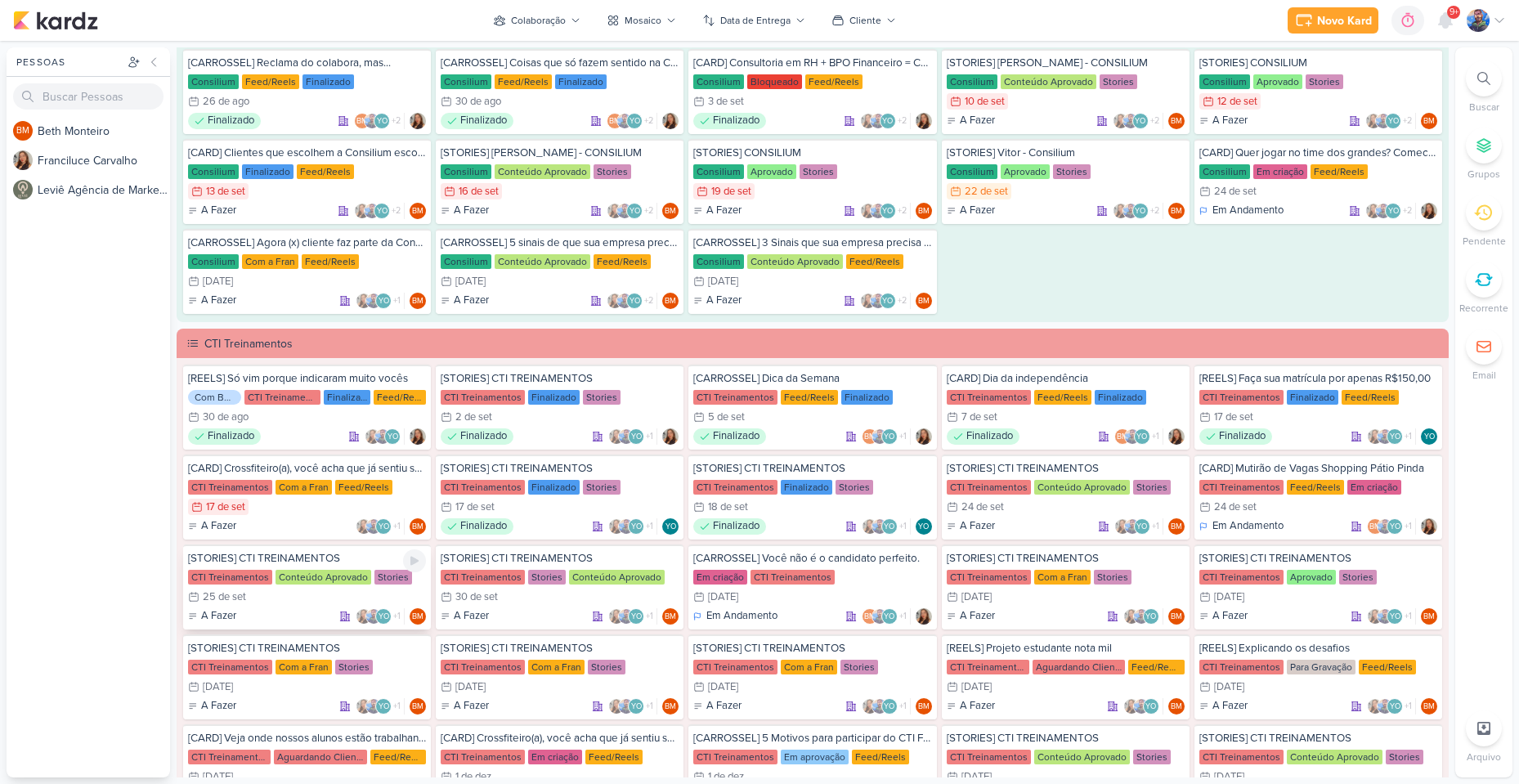
click at [332, 596] on div "25/9 [DATE]" at bounding box center [307, 596] width 238 height 17
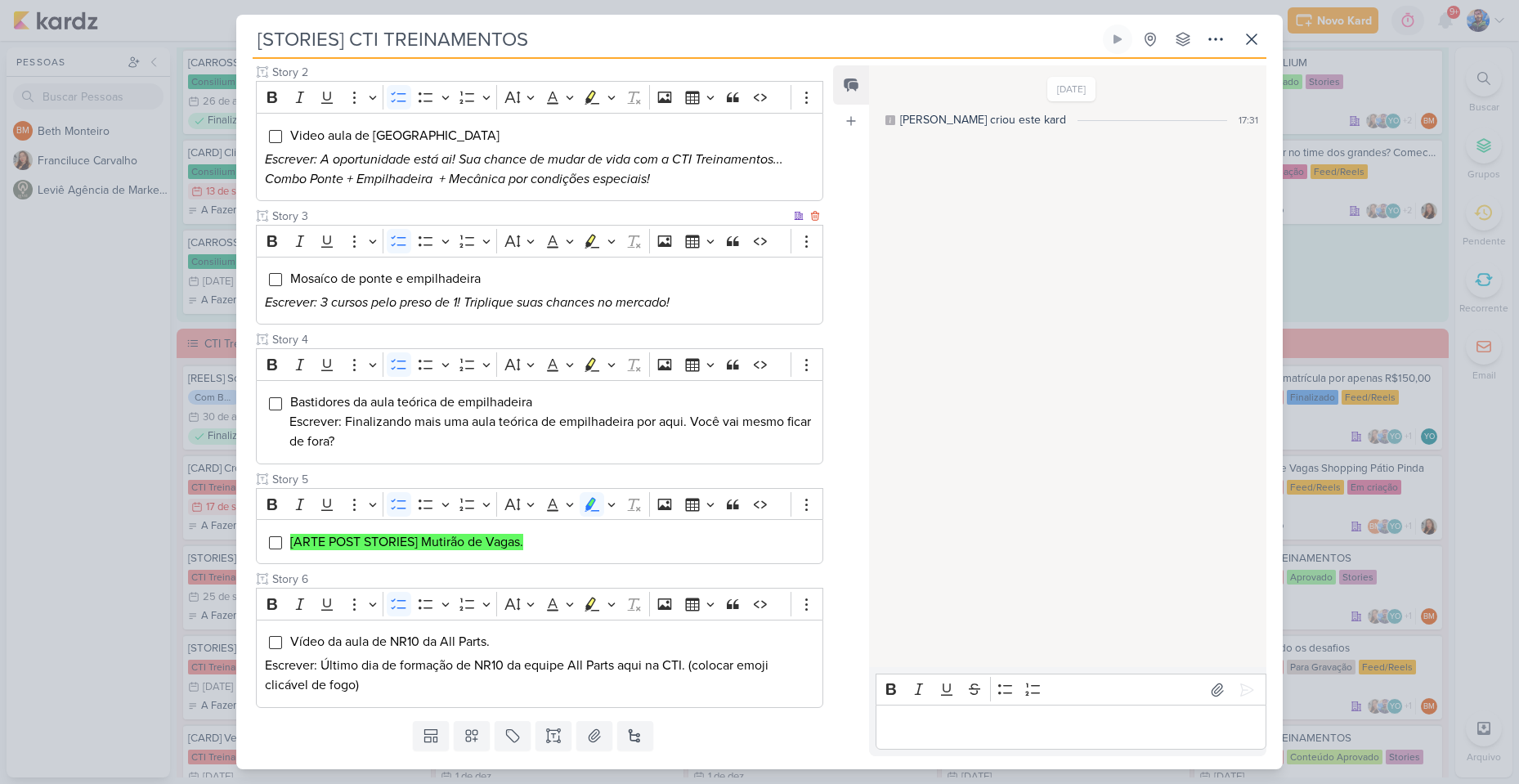
scroll to position [382, 0]
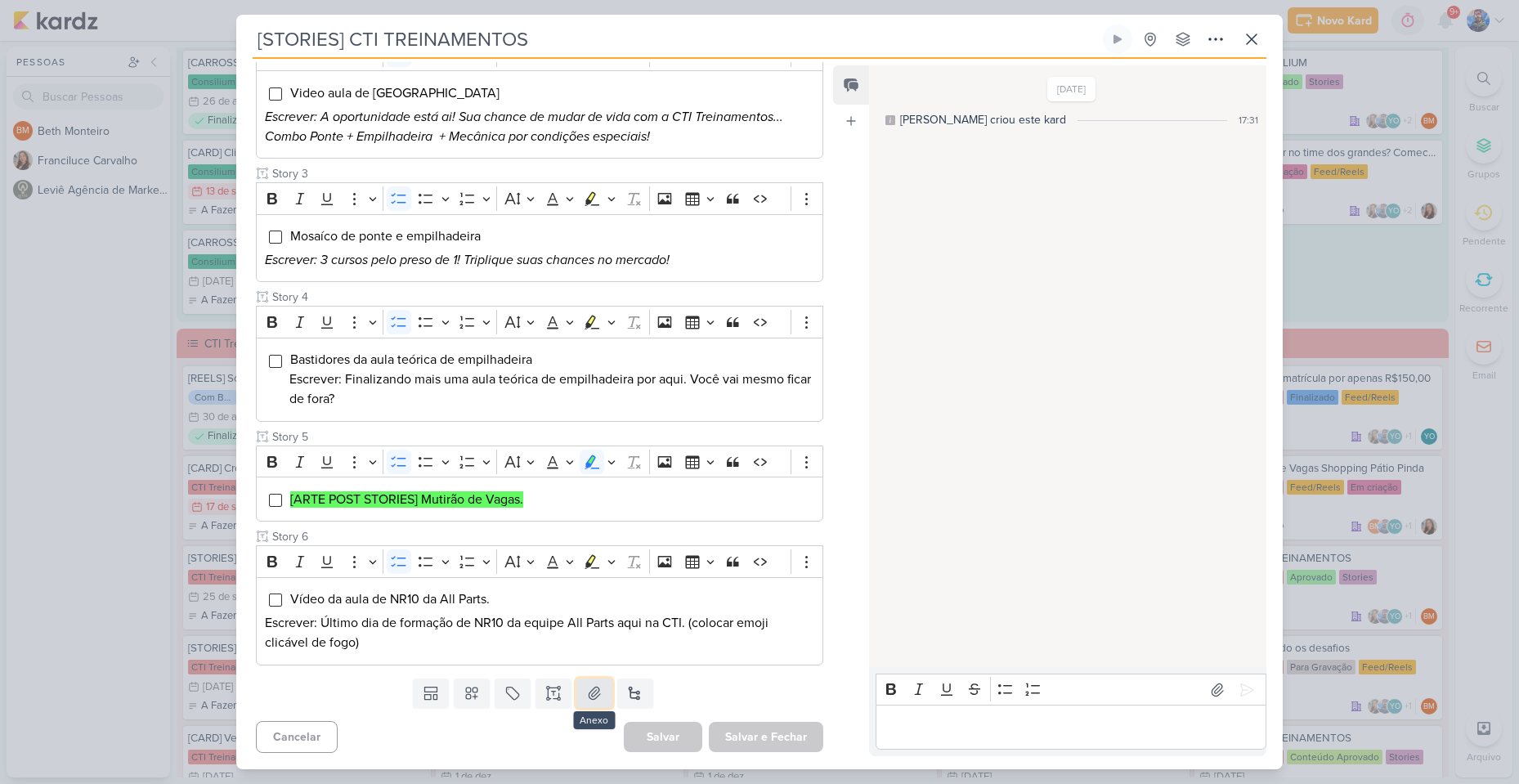
click at [587, 700] on icon at bounding box center [594, 693] width 17 height 17
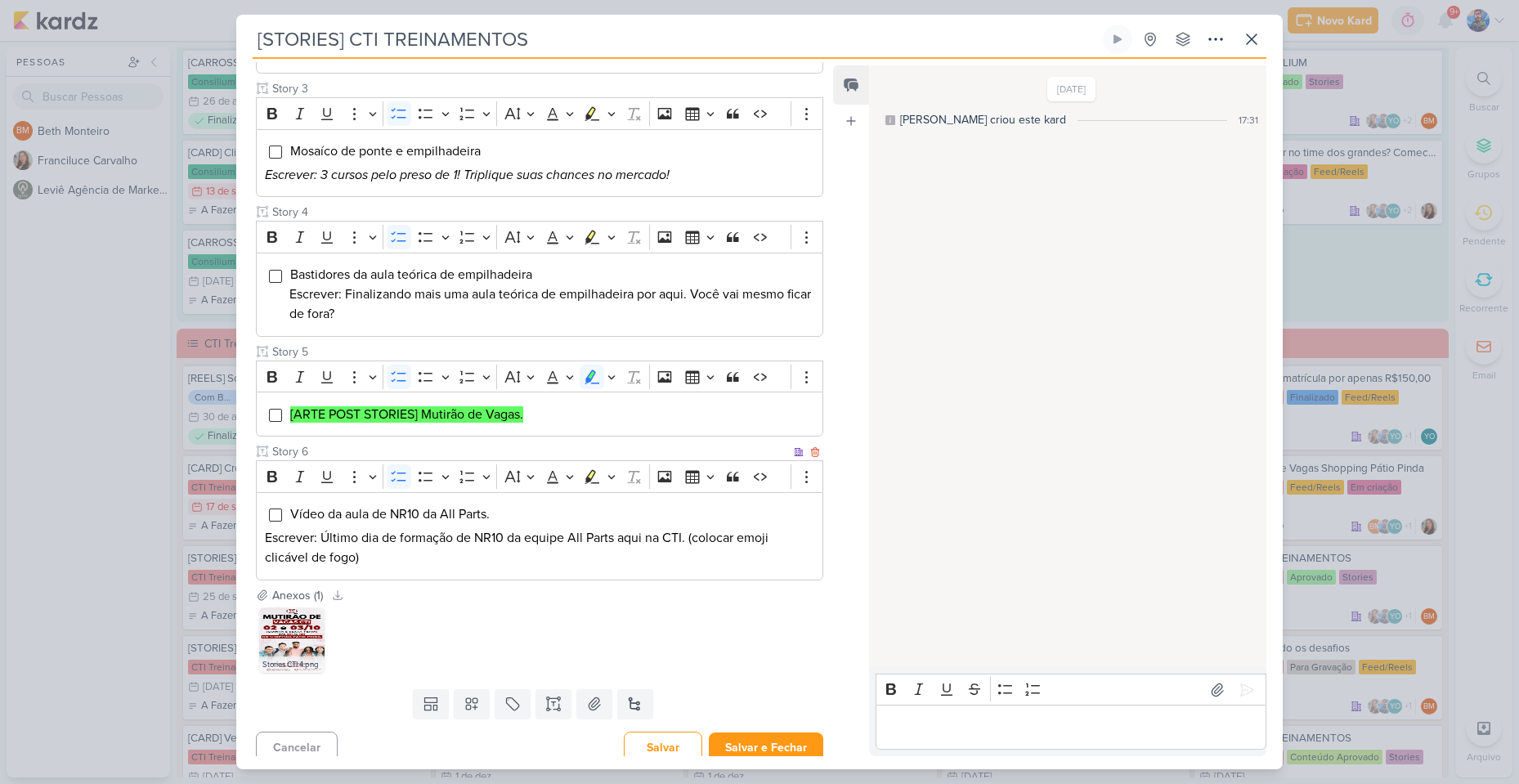
scroll to position [478, 0]
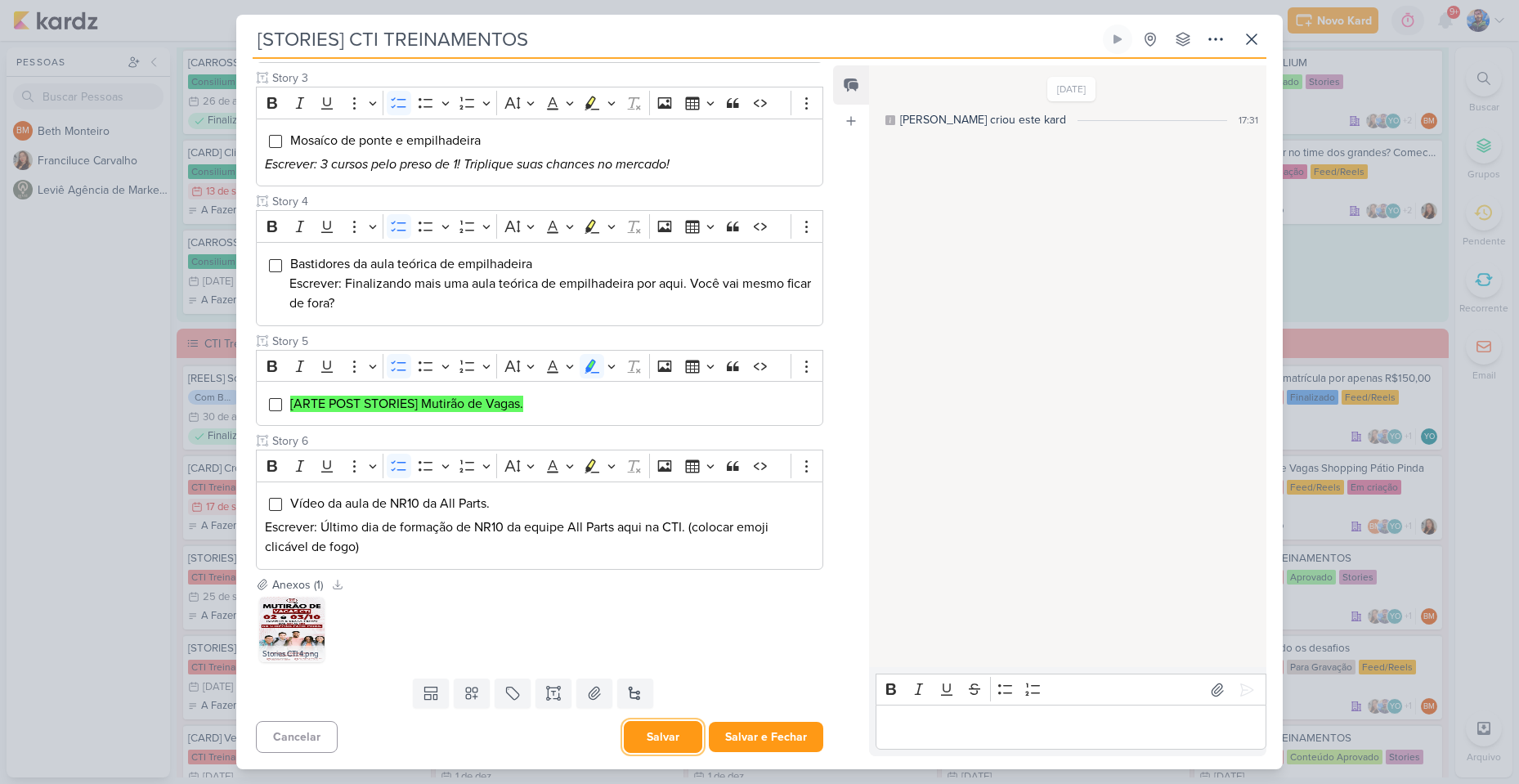
click at [667, 728] on button "Salvar" at bounding box center [663, 737] width 79 height 31
click at [1257, 34] on icon at bounding box center [1252, 39] width 10 height 10
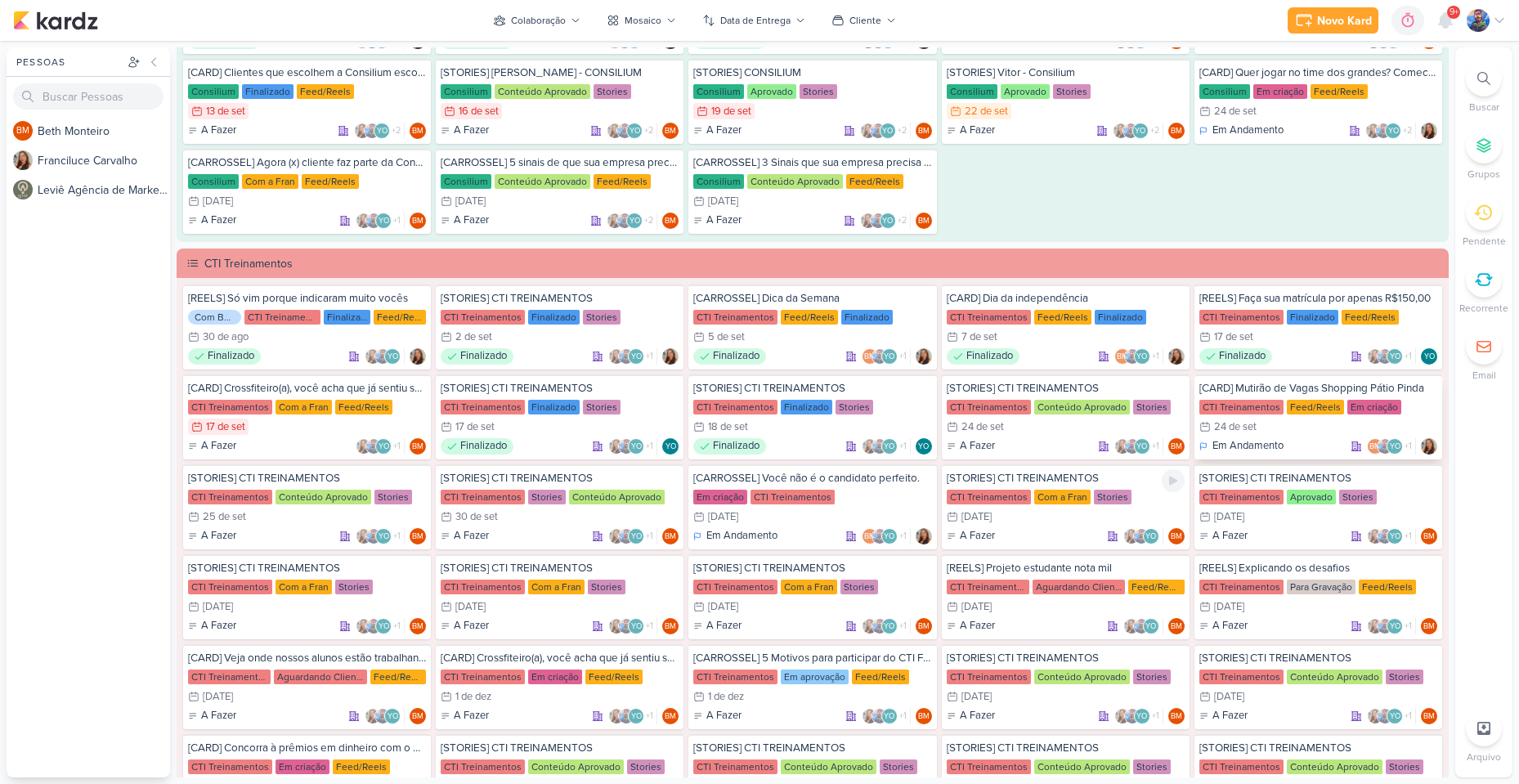
scroll to position [1063, 0]
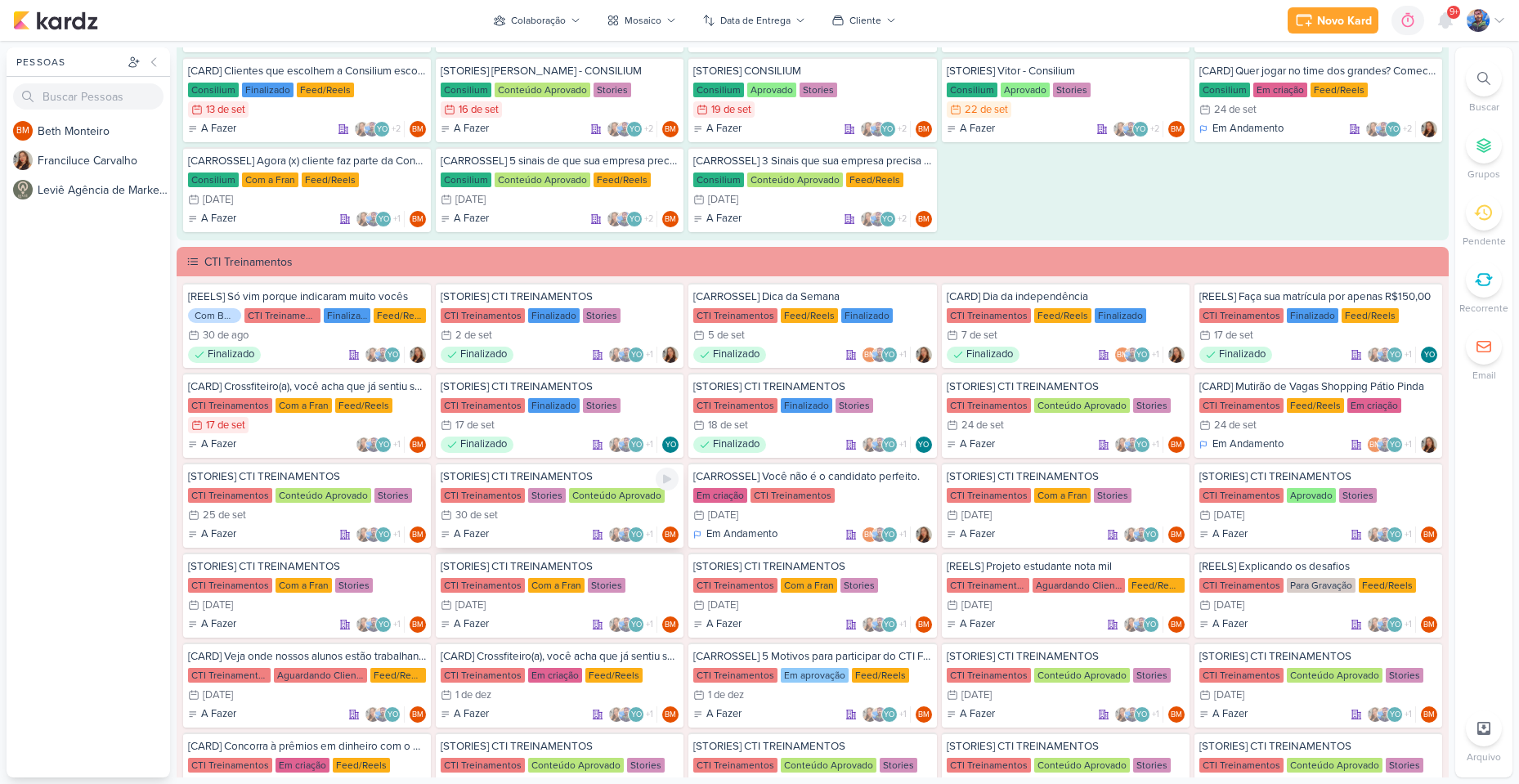
click at [543, 504] on div "[STORIES] CTI TREINAMENTOS CTI Treinamentos Stories Conteúdo Aprovado 30/9 [DAT…" at bounding box center [560, 505] width 248 height 85
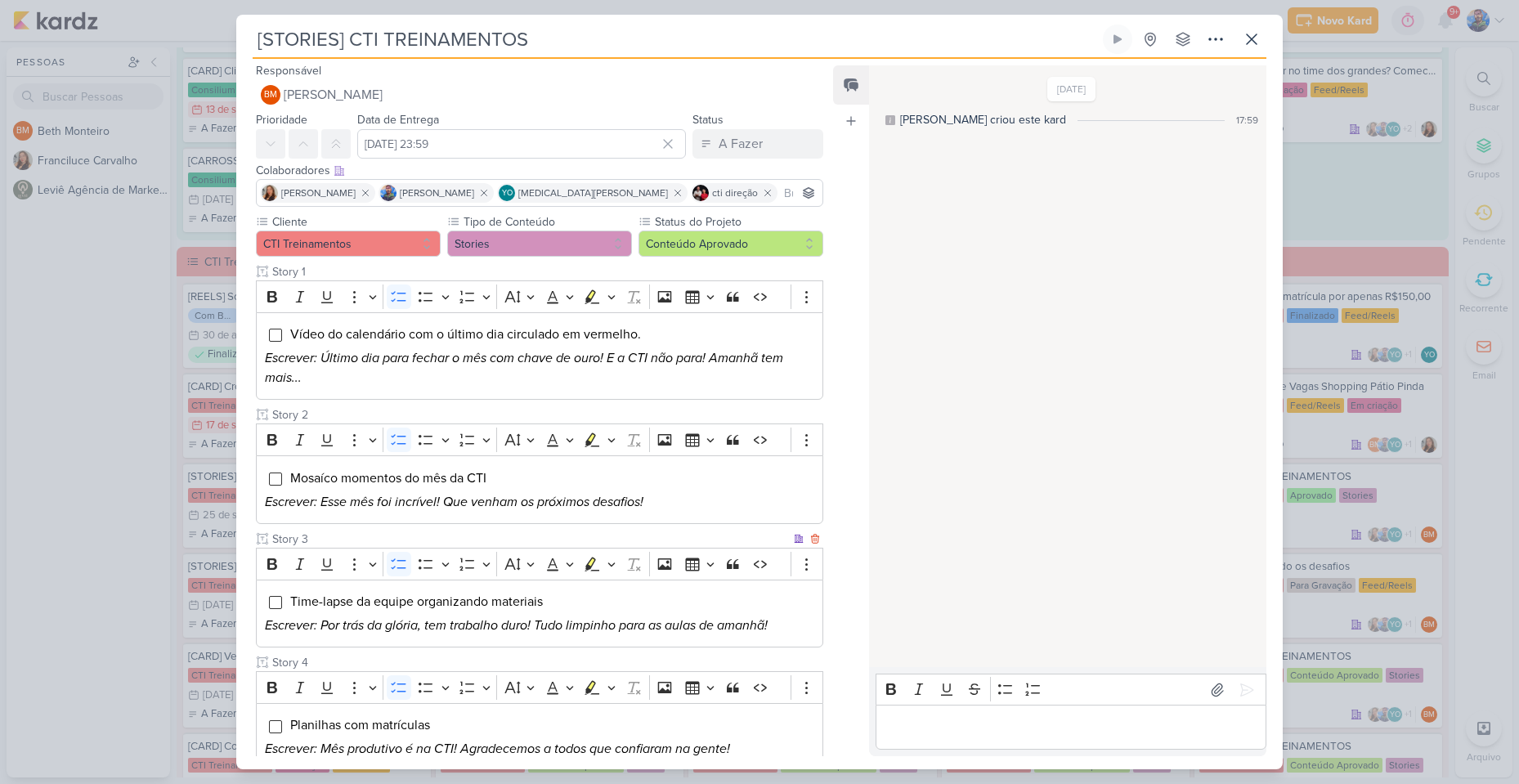
scroll to position [0, 0]
click at [1252, 35] on icon at bounding box center [1252, 39] width 20 height 20
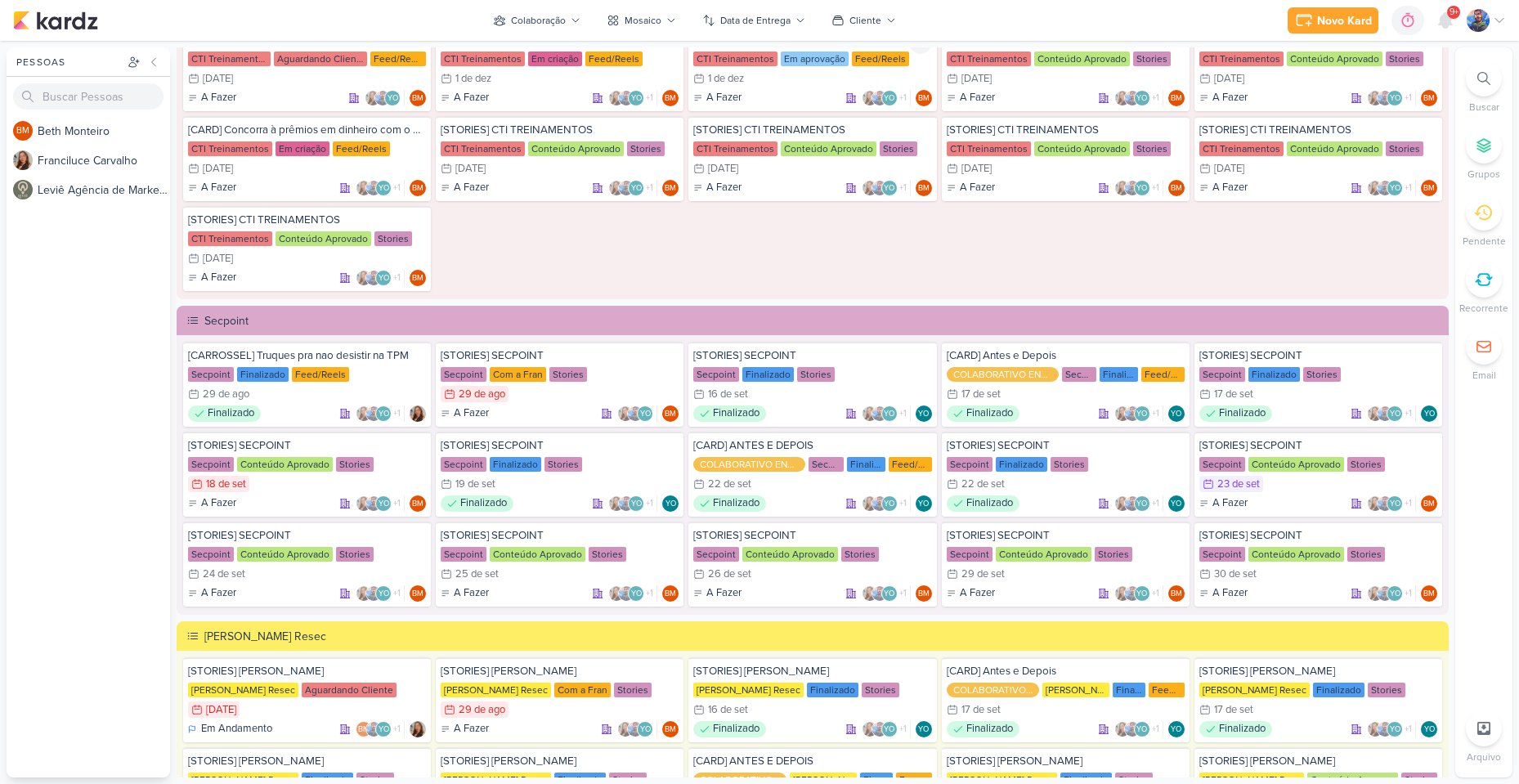
scroll to position [1716, 0]
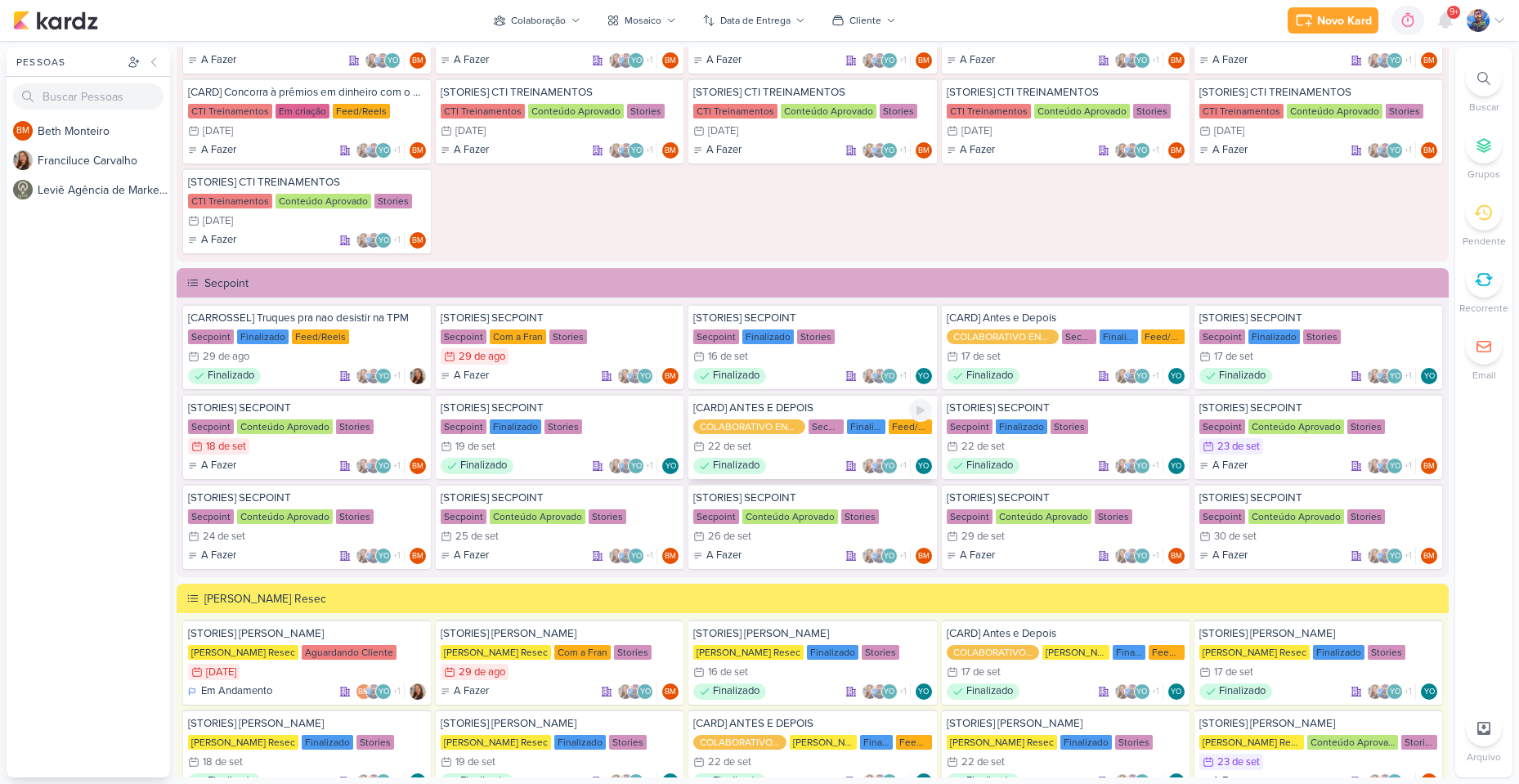
click at [817, 445] on div "22/9 [DATE]" at bounding box center [813, 446] width 238 height 17
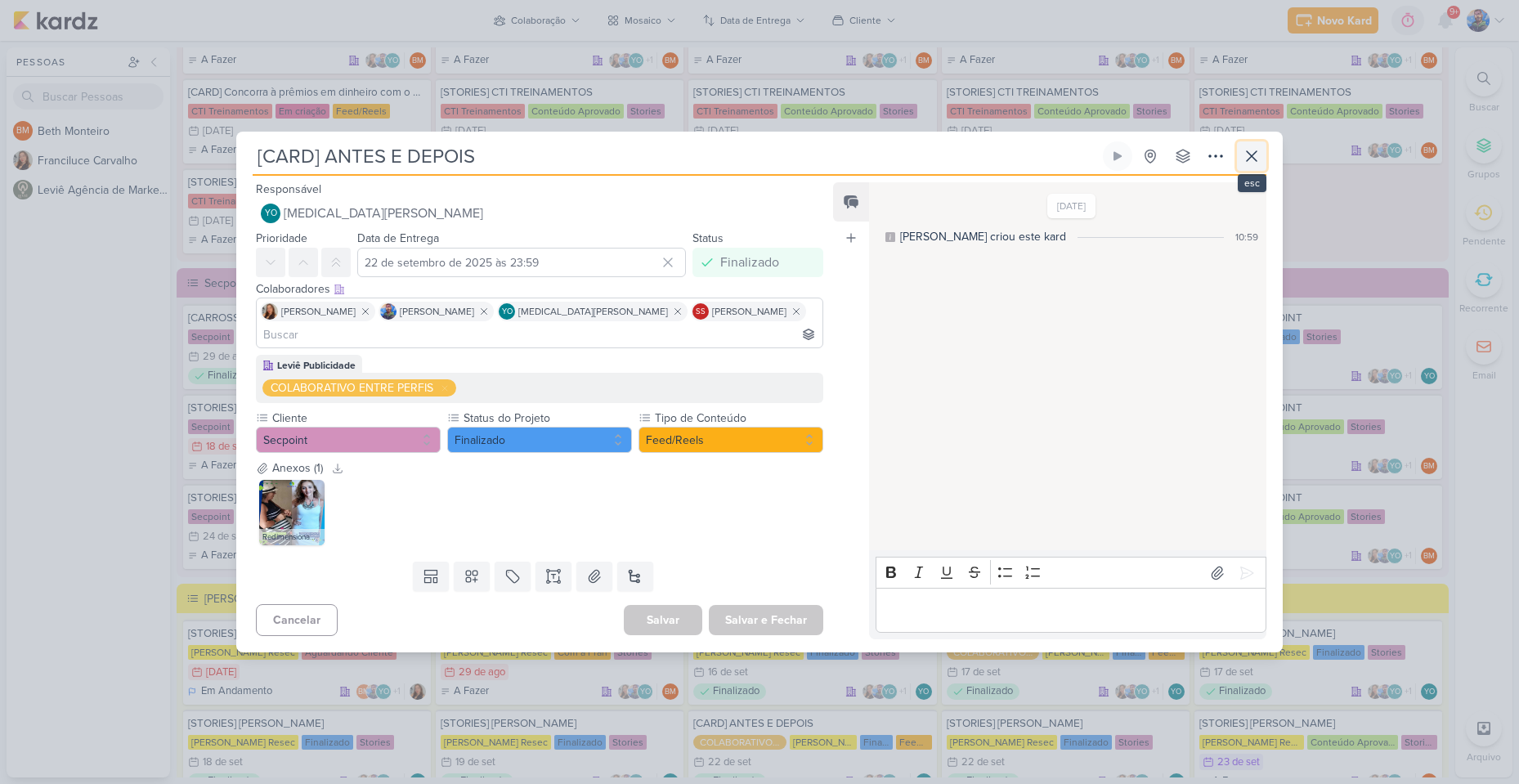
click at [1253, 165] on icon at bounding box center [1252, 156] width 20 height 20
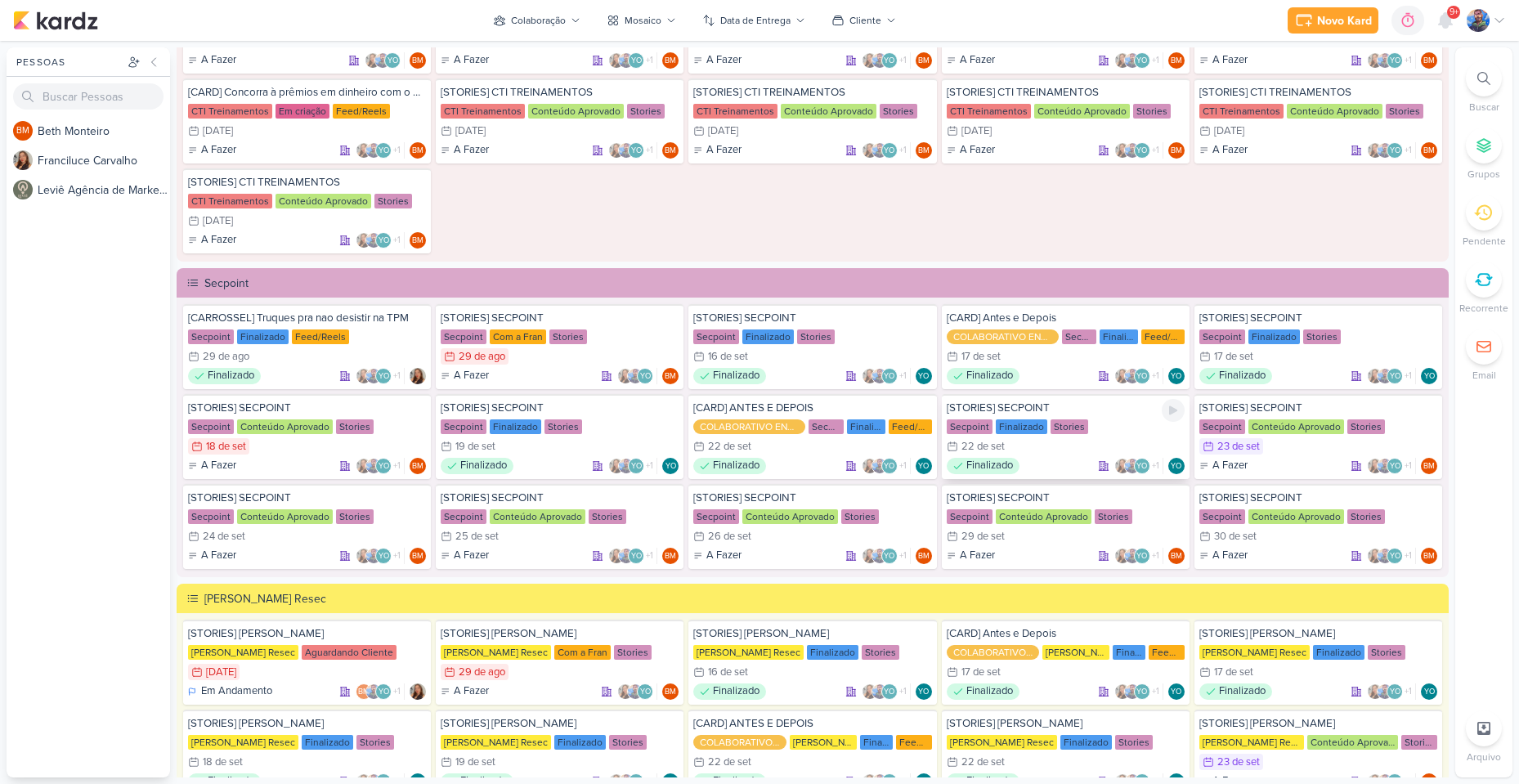
click at [1035, 450] on div "22/9 [DATE]" at bounding box center [1066, 446] width 238 height 17
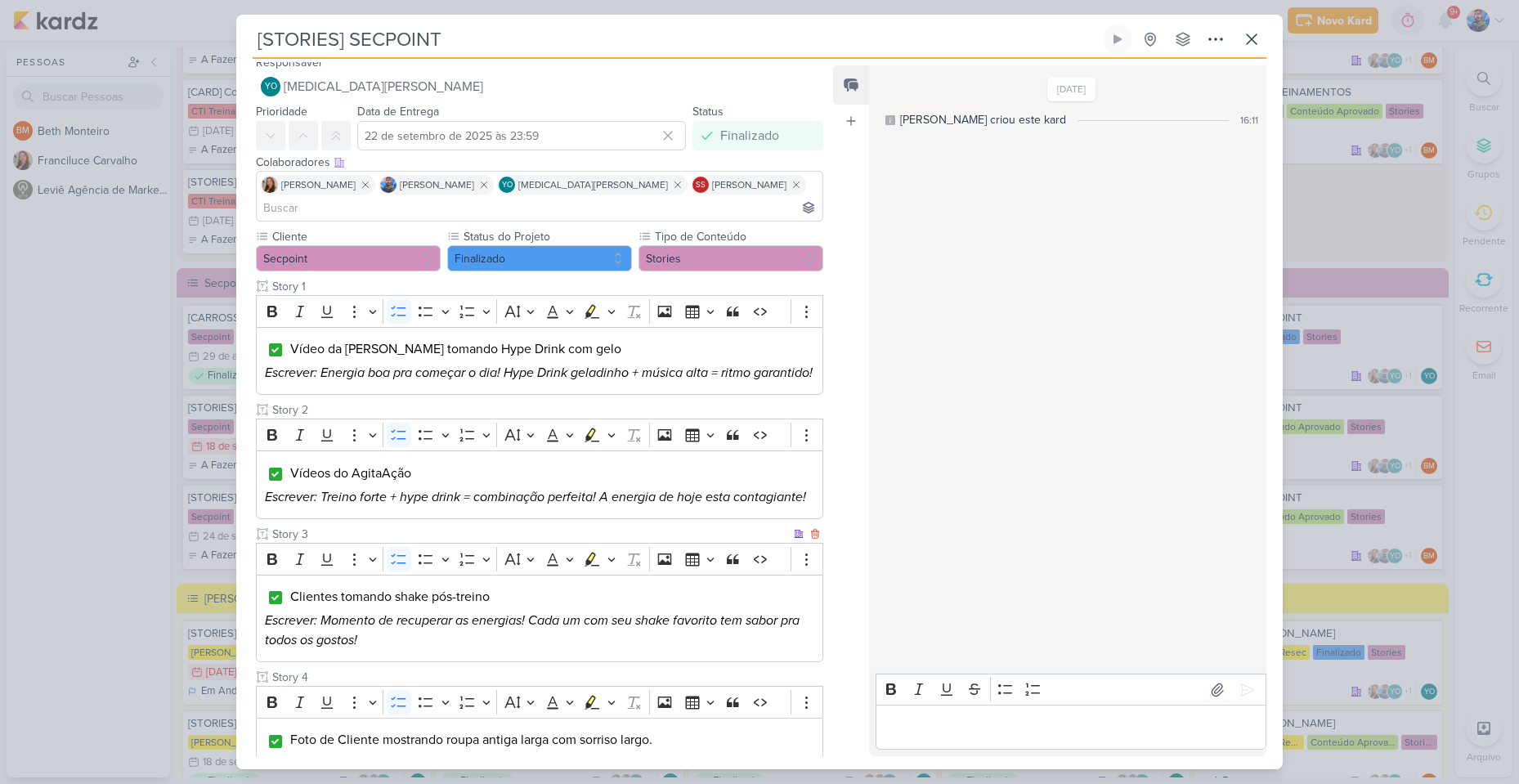
scroll to position [0, 0]
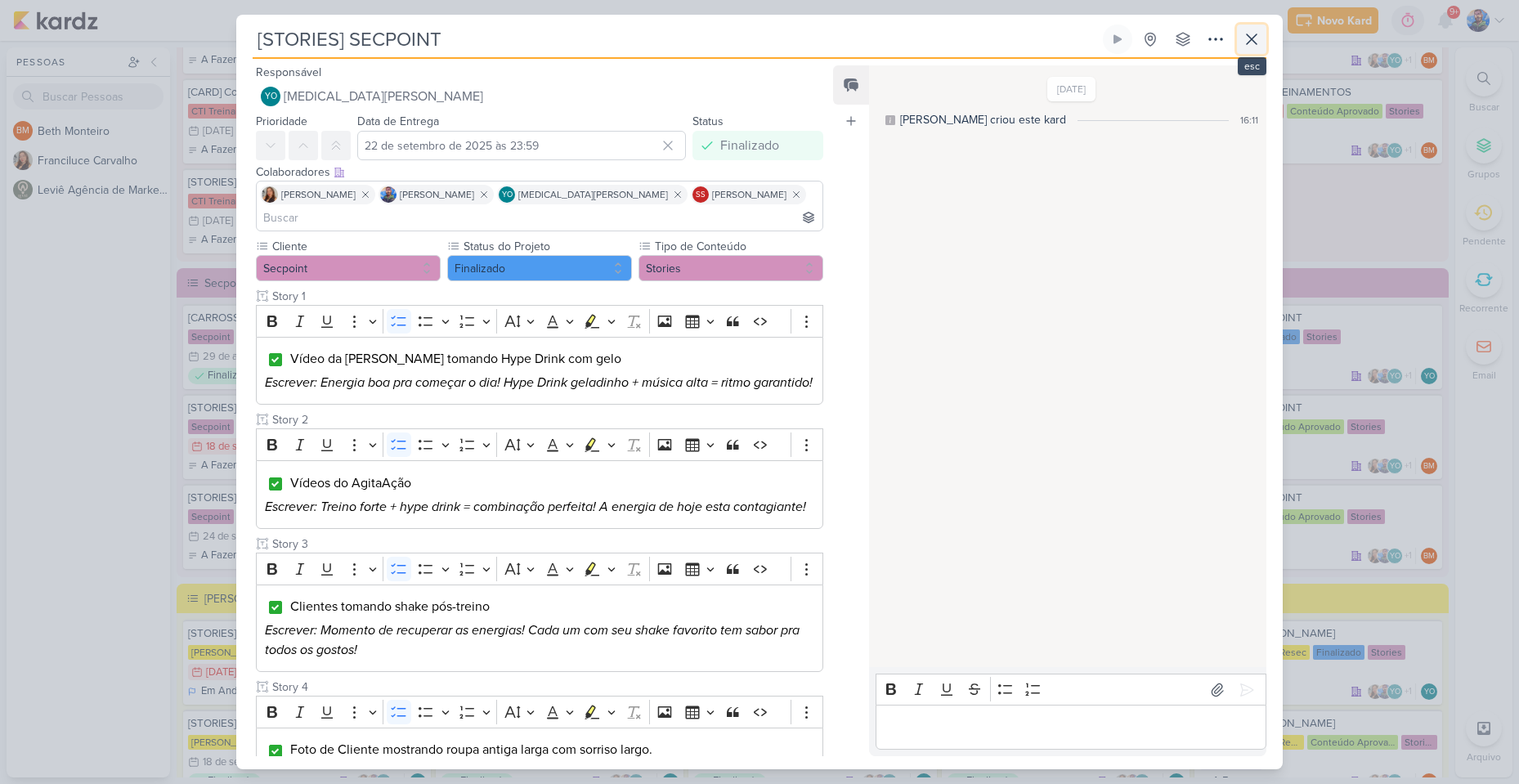
click at [1249, 44] on icon at bounding box center [1252, 39] width 20 height 20
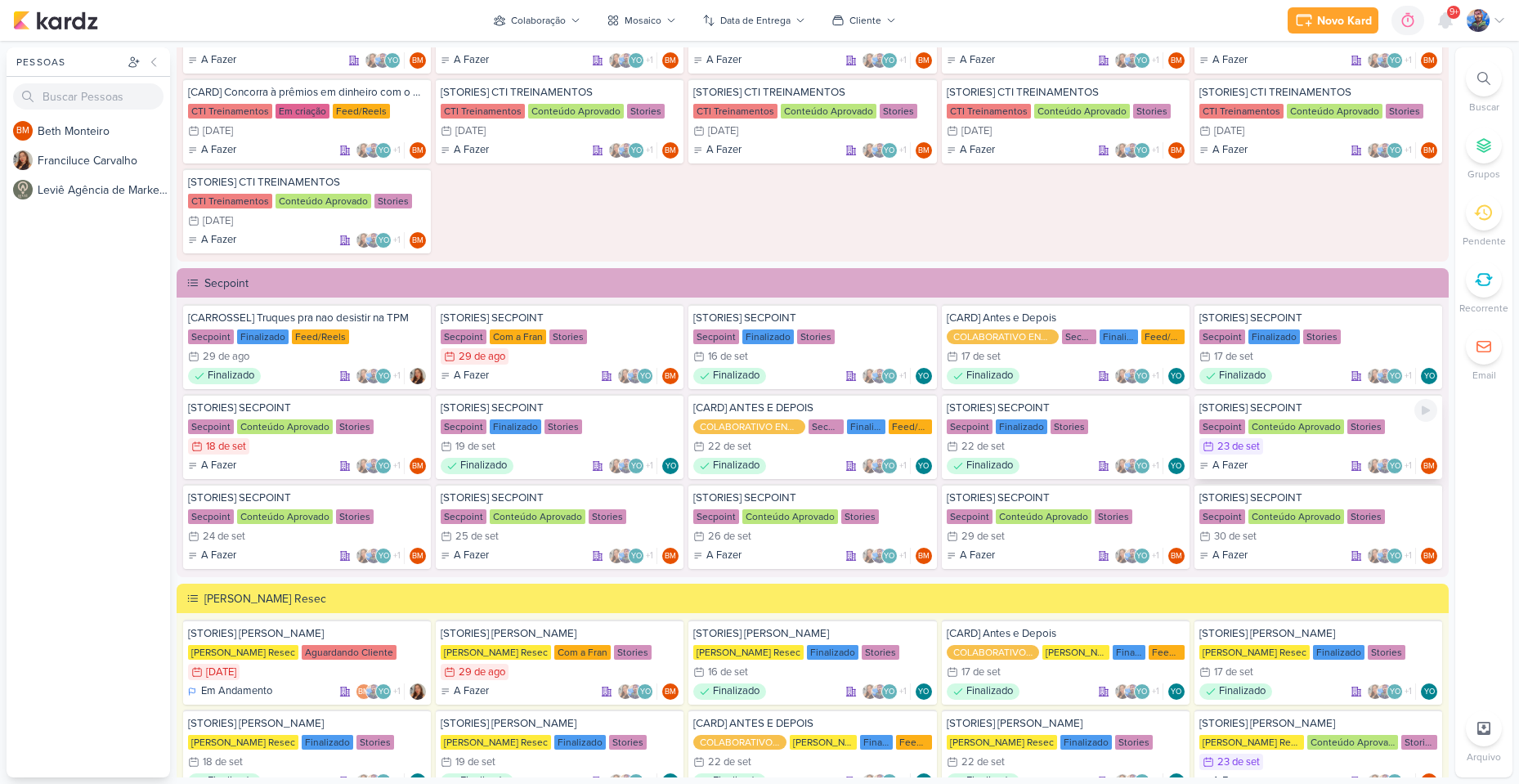
click at [1239, 438] on div "23/9 [DATE]" at bounding box center [1231, 446] width 64 height 17
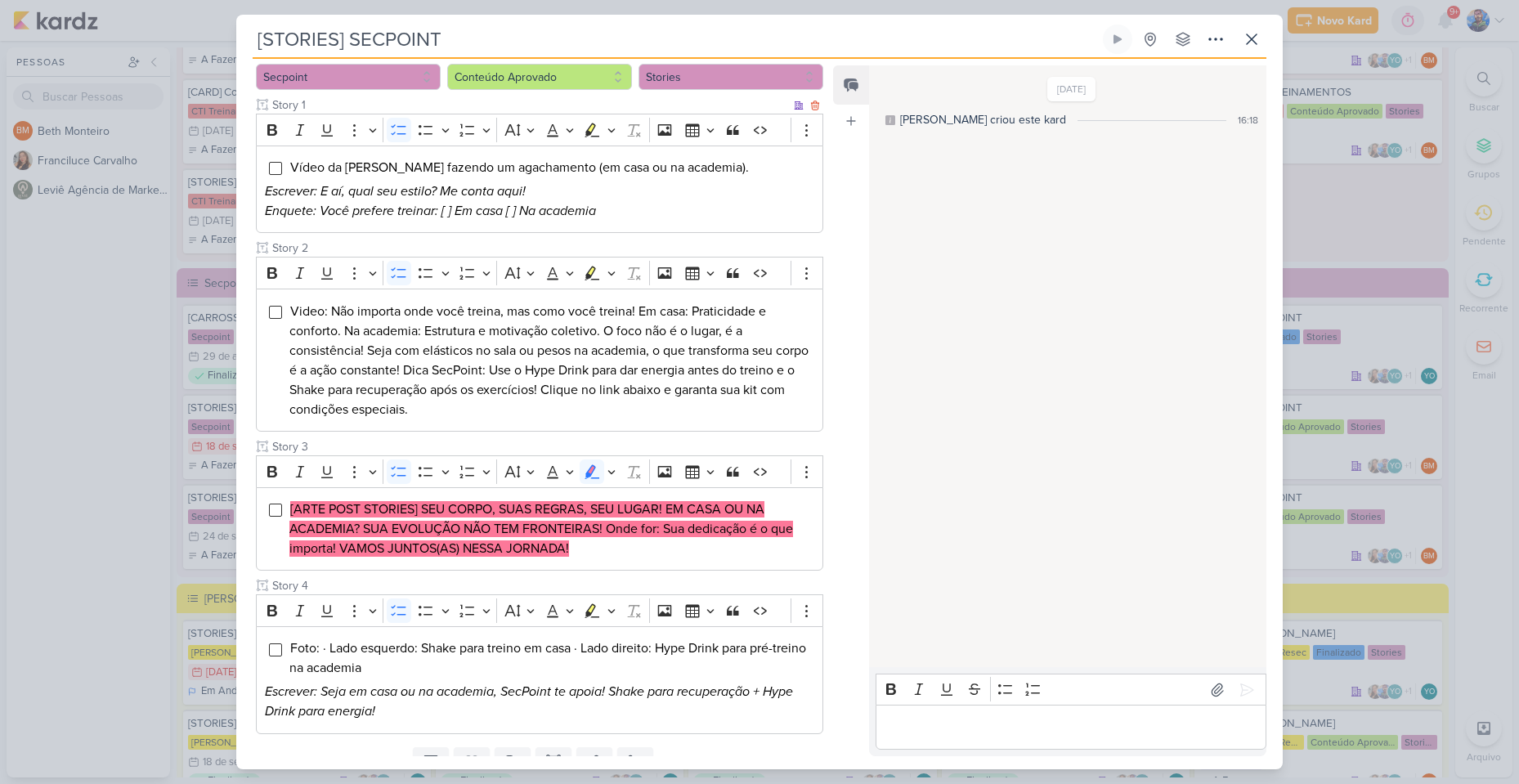
scroll to position [237, 0]
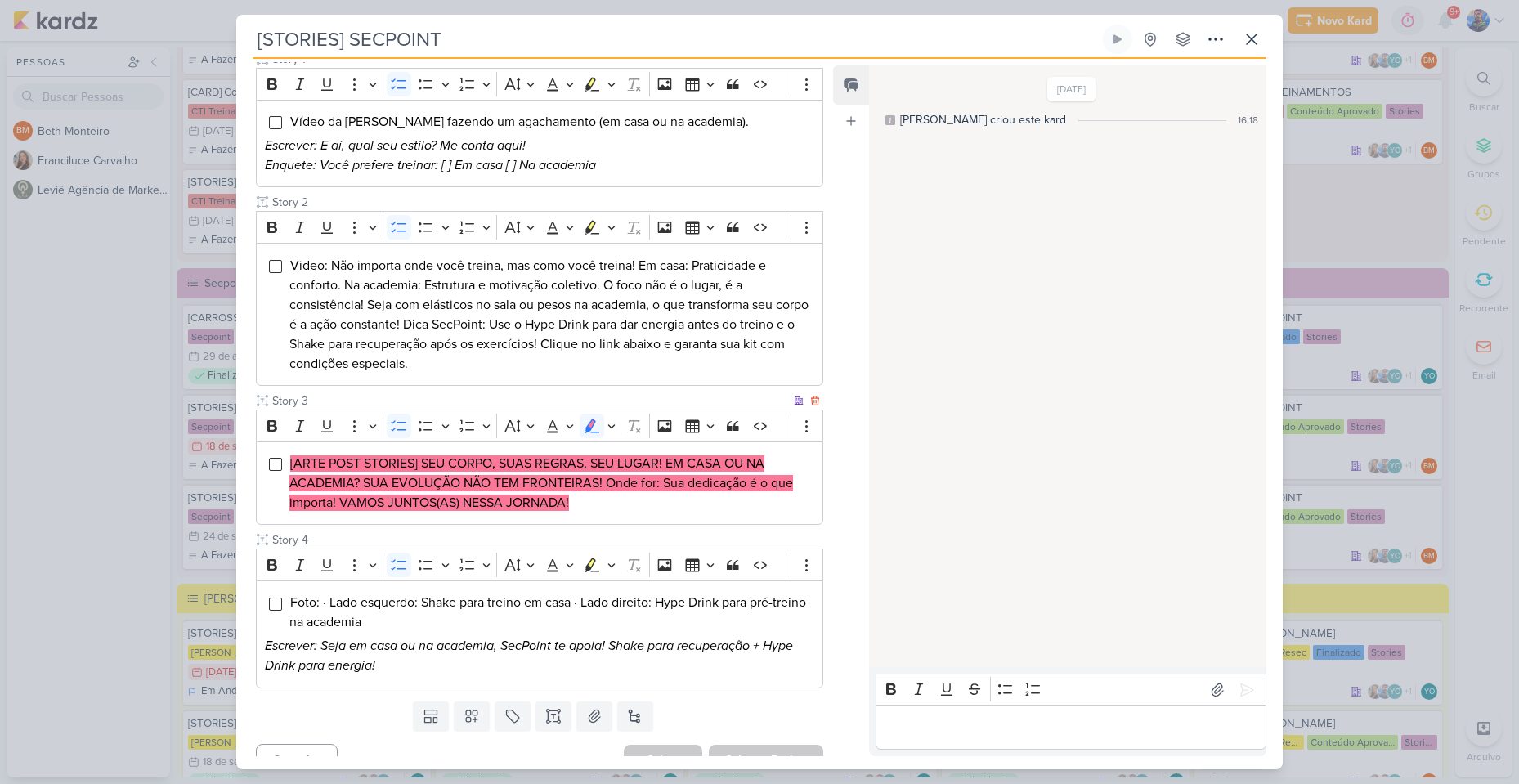
click at [563, 478] on mark "[ARTE POST STORIES] SEU CORPO, SUAS REGRAS, SEU LUGAR! EM CASA OU NA ACADEMIA? …" at bounding box center [541, 482] width 504 height 56
click at [608, 475] on li "[ARTE POST STORIES] SEU CORPO, SUAS REGRAS, SEU LUGAR! EM CASA OU NA ACADEMIA? …" at bounding box center [552, 483] width 525 height 59
click at [478, 455] on mark "[ARTE POST STORIES] SEU CORPO, SUAS REGRAS, SEU LUGAR! EM CASA OU NA ACADEMIA? …" at bounding box center [541, 482] width 504 height 56
drag, startPoint x: 422, startPoint y: 436, endPoint x: 662, endPoint y: 421, distance: 240.5
click at [662, 441] on div "[ARTE POST STORIES] SEU CORPO, SUAS REGRAS, SEU LUGAR! EM CASA OU NA ACADEMIA? …" at bounding box center [538, 483] width 567 height 84
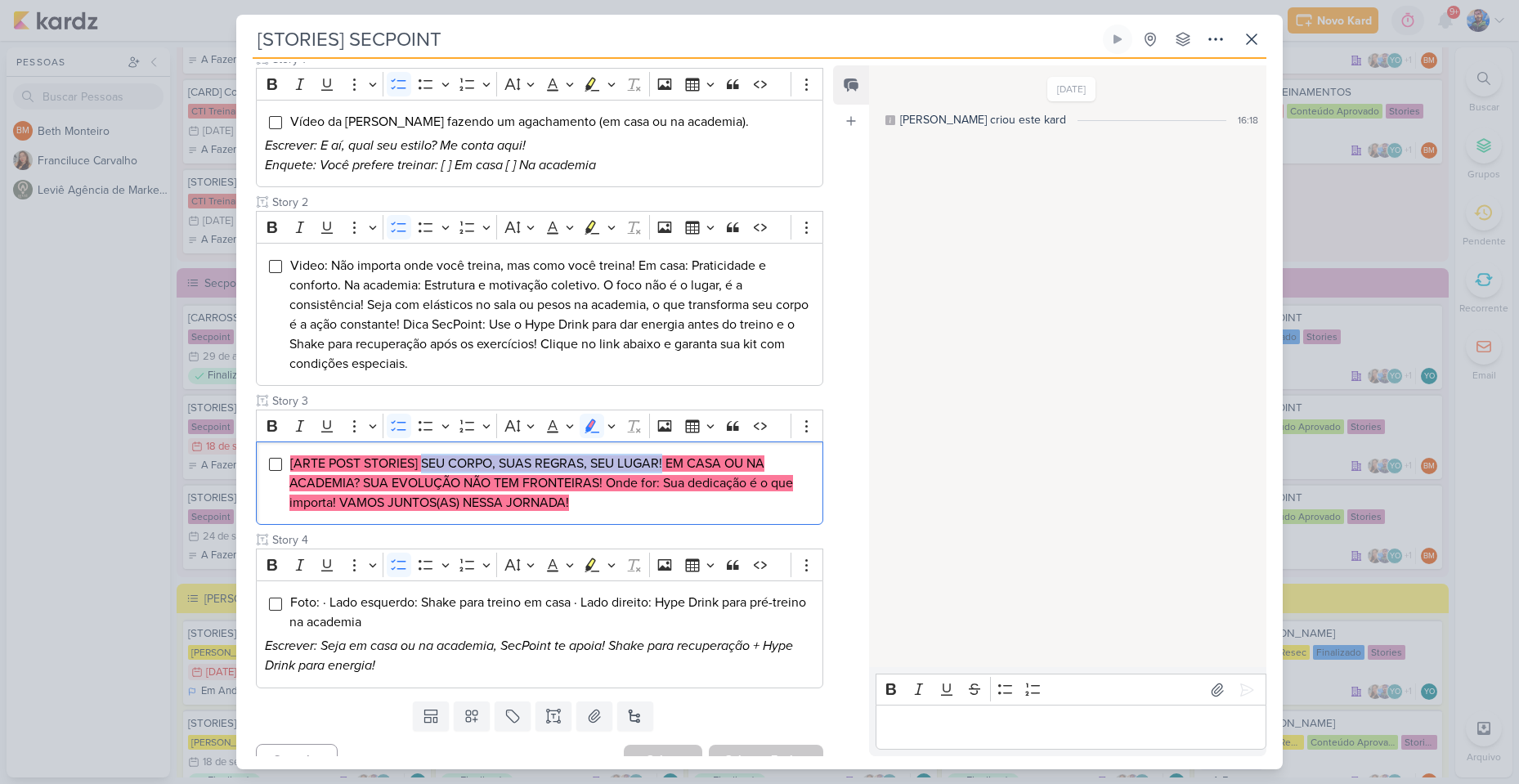
copy mark "SEU CORPO, SUAS REGRAS, SEU LUGAR!"
click at [679, 455] on mark "[ARTE POST STORIES] SEU CORPO, SUAS REGRAS, SEU LUGAR! EM CASA OU NA ACADEMIA? …" at bounding box center [541, 482] width 504 height 56
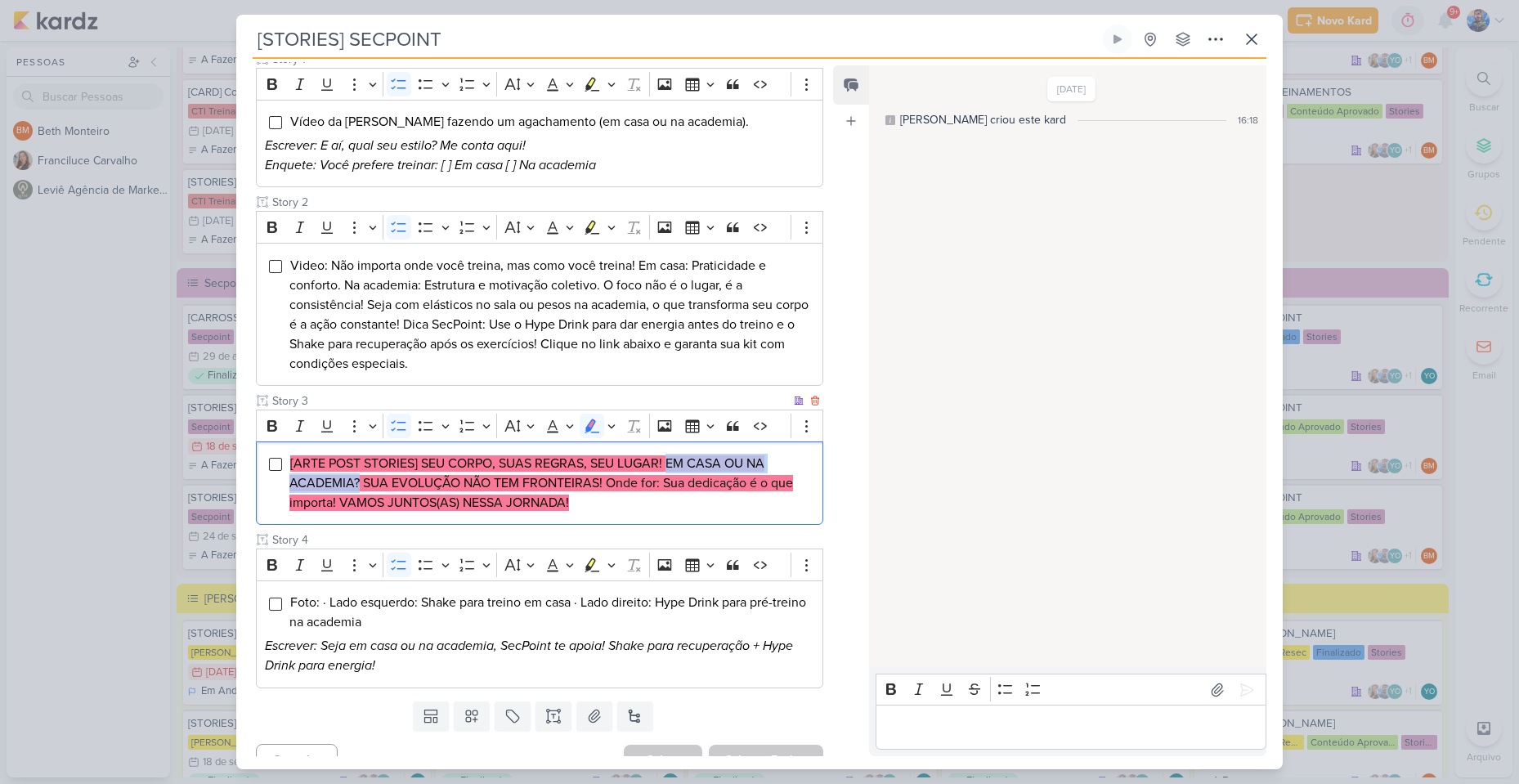
drag, startPoint x: 665, startPoint y: 438, endPoint x: 358, endPoint y: 465, distance: 308.2
click at [358, 465] on mark "[ARTE POST STORIES] SEU CORPO, SUAS REGRAS, SEU LUGAR! EM CASA OU NA ACADEMIA? …" at bounding box center [541, 482] width 504 height 56
copy mark "EM CASA OU NA ACADEMIA?"
click at [714, 470] on li "[ARTE POST STORIES] SEU CORPO, SUAS REGRAS, SEU LUGAR! EM CASA OU NA ACADEMIA? …" at bounding box center [552, 483] width 525 height 59
drag, startPoint x: 362, startPoint y: 457, endPoint x: 601, endPoint y: 462, distance: 239.1
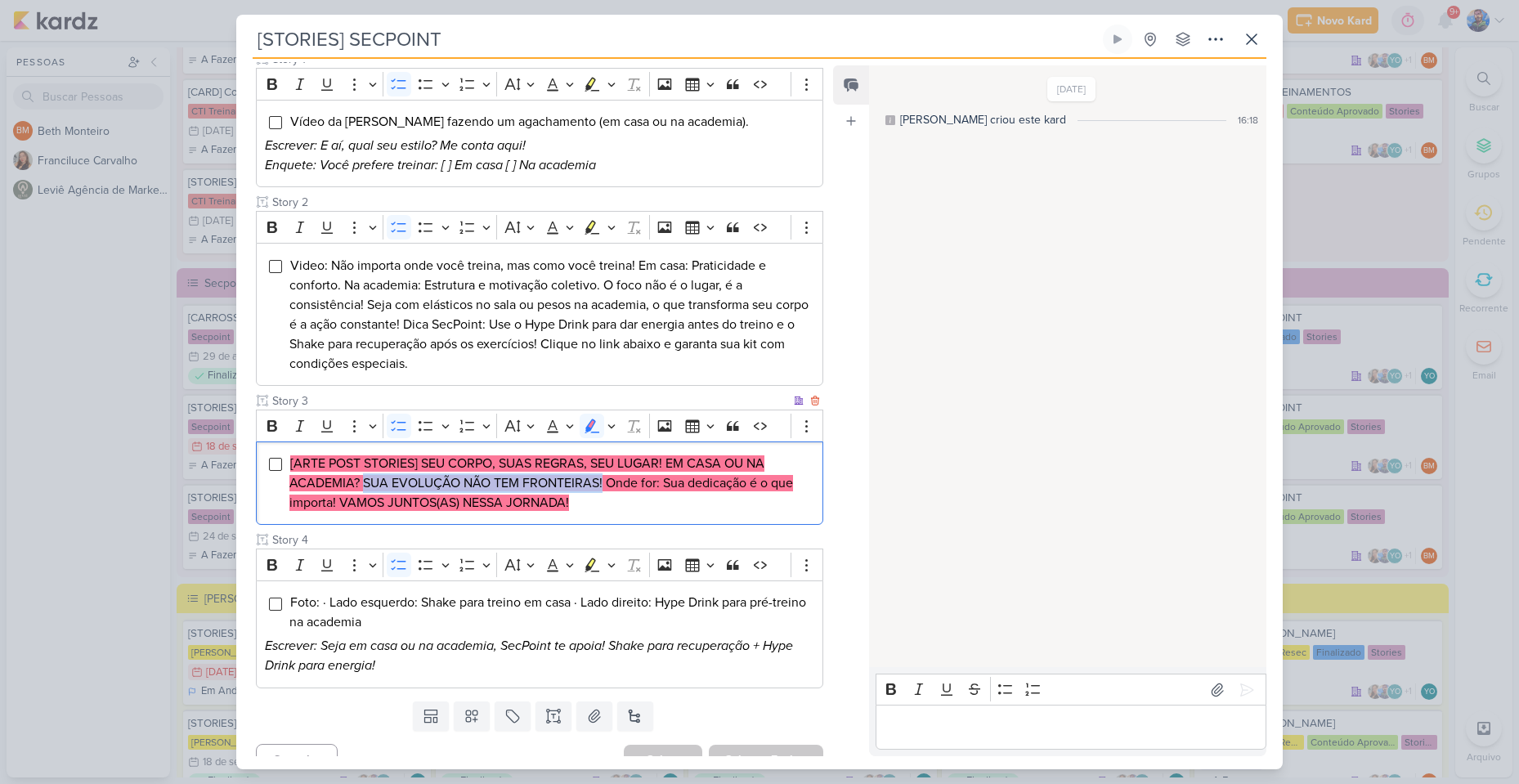
click at [601, 462] on mark "[ARTE POST STORIES] SEU CORPO, SUAS REGRAS, SEU LUGAR! EM CASA OU NA ACADEMIA? …" at bounding box center [541, 482] width 504 height 56
copy mark "SUA EVOLUÇÃO NÃO TEM FRONTEIRAS!"
click at [611, 464] on mark "[ARTE POST STORIES] SEU CORPO, SUAS REGRAS, SEU LUGAR! EM CASA OU NA ACADEMIA? …" at bounding box center [541, 482] width 504 height 56
drag, startPoint x: 608, startPoint y: 460, endPoint x: 658, endPoint y: 455, distance: 50.2
click at [658, 455] on mark "[ARTE POST STORIES] SEU CORPO, SUAS REGRAS, SEU LUGAR! EM CASA OU NA ACADEMIA? …" at bounding box center [541, 482] width 504 height 56
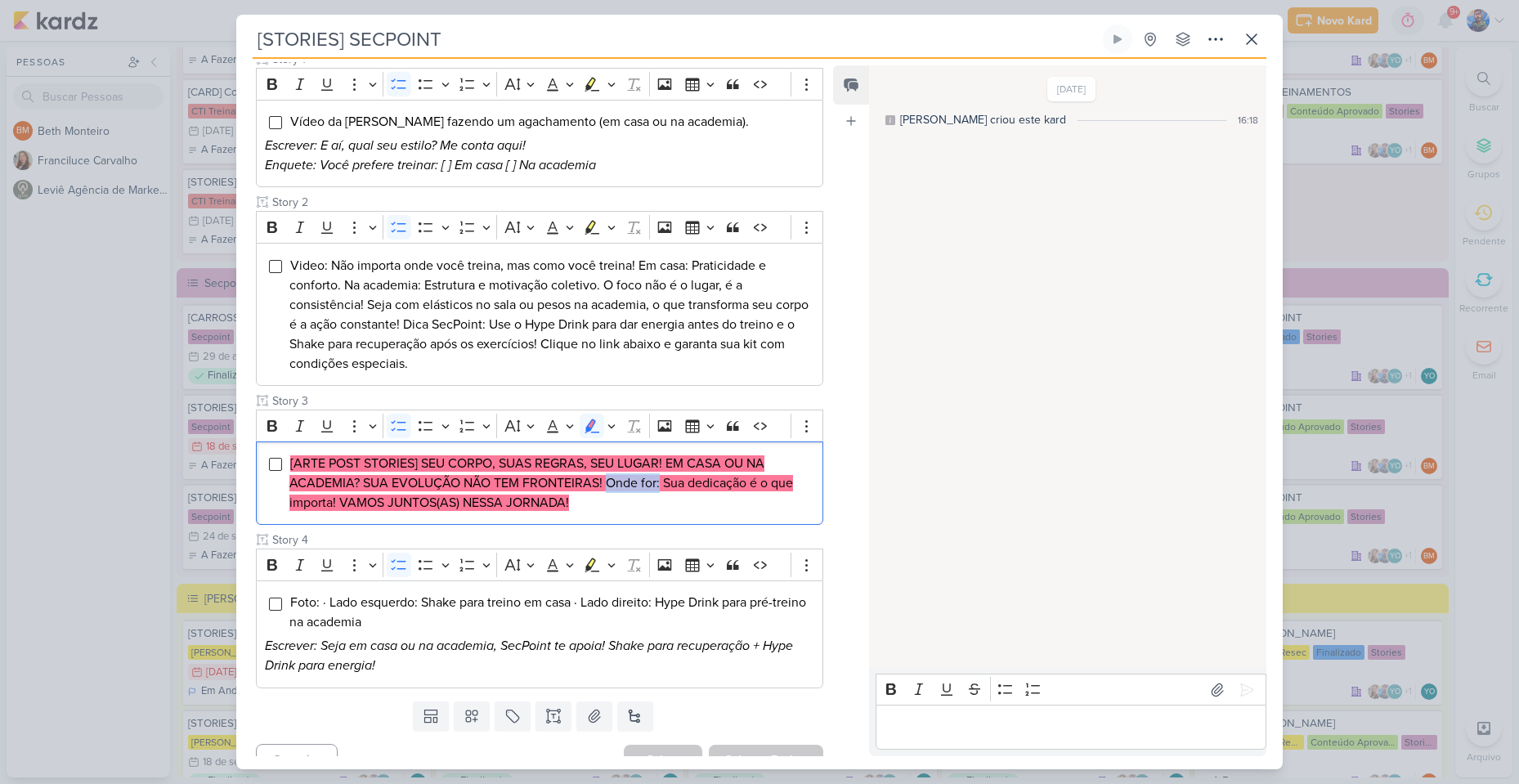
copy mark "Onde for:"
click at [662, 469] on li "[ARTE POST STORIES] SEU CORPO, SUAS REGRAS, SEU LUGAR! EM CASA OU NA ACADEMIA? …" at bounding box center [552, 483] width 525 height 59
drag, startPoint x: 662, startPoint y: 462, endPoint x: 789, endPoint y: 477, distance: 127.9
click at [789, 477] on li "[ARTE POST STORIES] SEU CORPO, SUAS REGRAS, SEU LUGAR! EM CASA OU NA ACADEMIA? …" at bounding box center [552, 483] width 525 height 59
copy mark "Sua dedicação é o que importa! VAMOS JUNTOS(AS) NESSA JORNADA!"
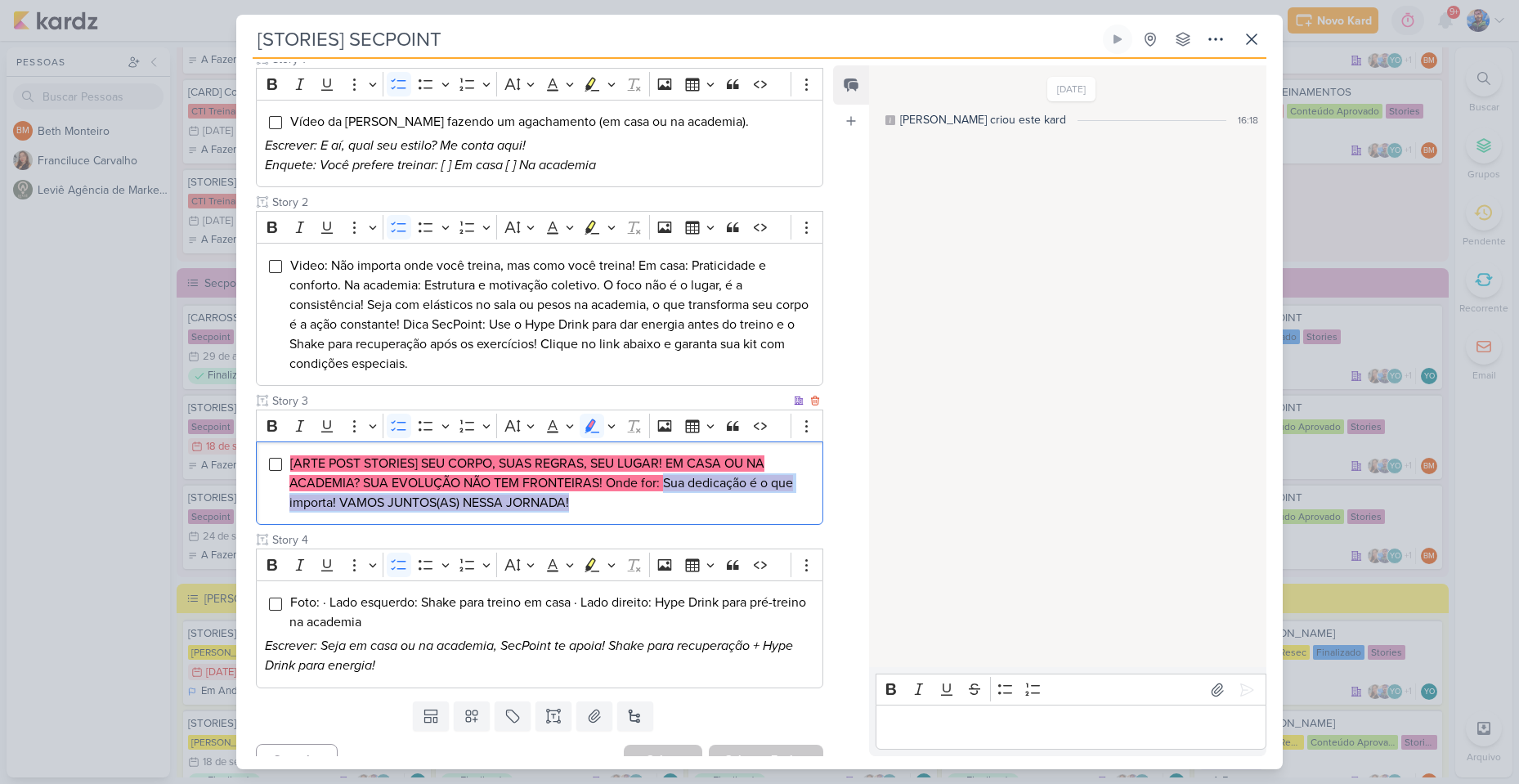
click at [688, 459] on mark "[ARTE POST STORIES] SEU CORPO, SUAS REGRAS, SEU LUGAR! EM CASA OU NA ACADEMIA? …" at bounding box center [541, 482] width 504 height 56
drag, startPoint x: 664, startPoint y: 454, endPoint x: 337, endPoint y: 480, distance: 328.0
click at [337, 480] on mark "[ARTE POST STORIES] SEU CORPO, SUAS REGRAS, SEU LUGAR! EM CASA OU NA ACADEMIA? …" at bounding box center [541, 482] width 504 height 56
copy mark "Sua dedicação é o que importa!"
drag, startPoint x: 338, startPoint y: 479, endPoint x: 574, endPoint y: 485, distance: 236.1
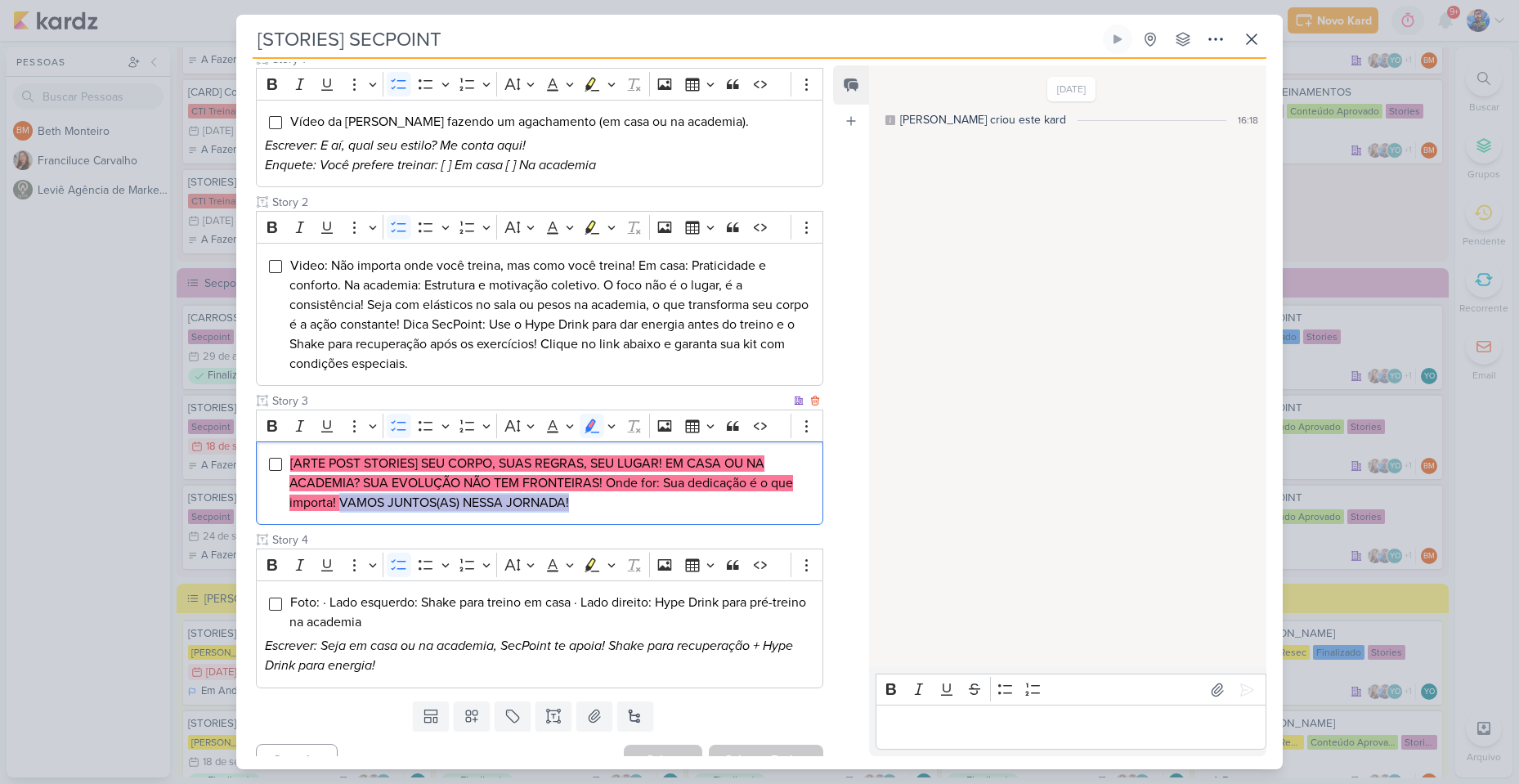
click at [574, 485] on li "[ARTE POST STORIES] SEU CORPO, SUAS REGRAS, SEU LUGAR! EM CASA OU NA ACADEMIA? …" at bounding box center [552, 483] width 525 height 59
copy mark "VAMOS JUNTOS(AS) NESSA JORNADA!"
click at [588, 488] on li "[ARTE POST STORIES] SEU CORPO, SUAS REGRAS, SEU LUGAR! EM CASA OU NA ACADEMIA? …" at bounding box center [552, 483] width 525 height 59
click at [609, 418] on icon "Editor toolbar" at bounding box center [611, 425] width 8 height 17
click at [515, 447] on icon "Text highlight toolbar" at bounding box center [515, 454] width 15 height 14
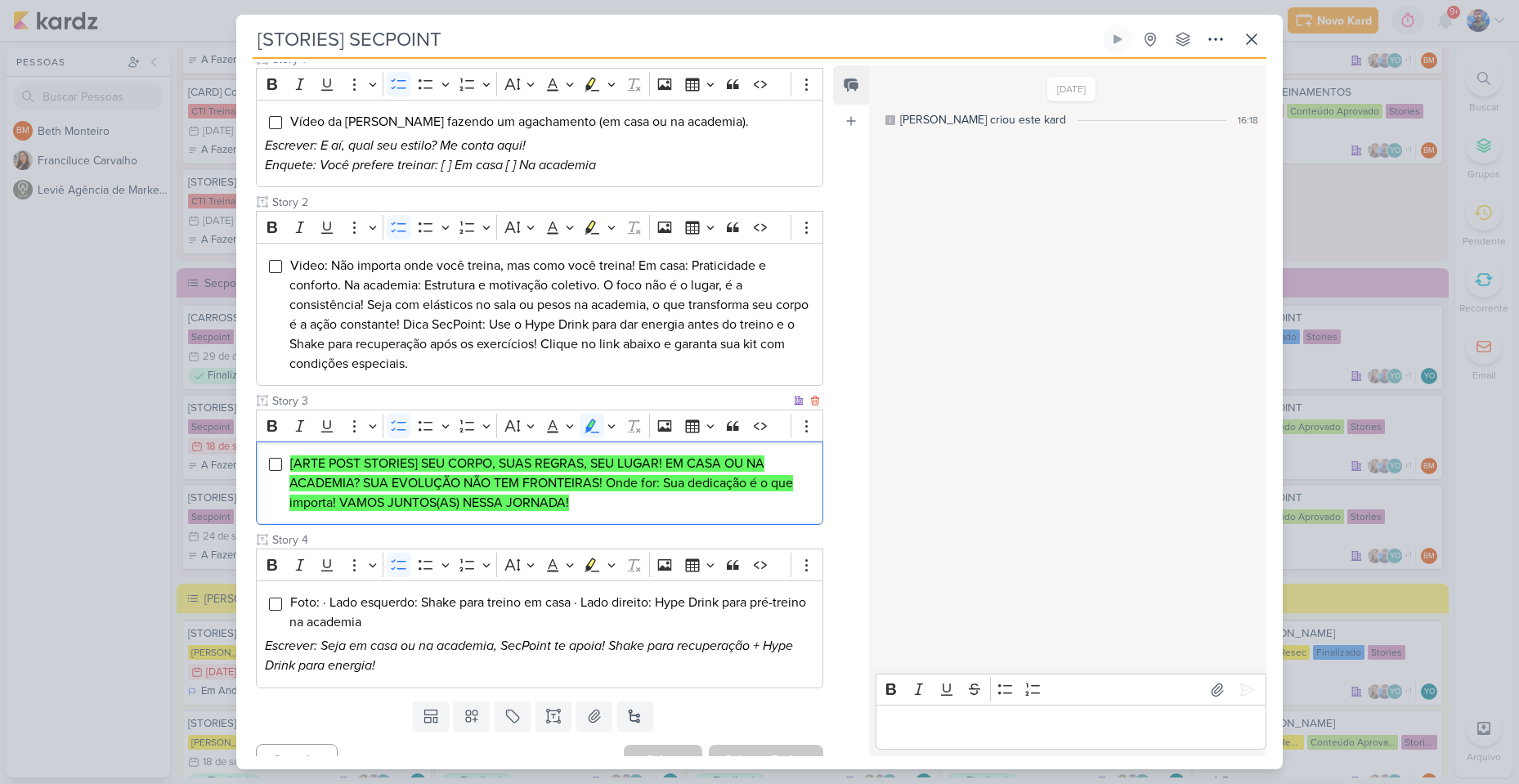
click at [577, 489] on div "[ARTE POST STORIES] SEU CORPO, SUAS REGRAS, SEU LUGAR! EM CASA OU NA ACADEMIA? …" at bounding box center [538, 483] width 567 height 84
click at [608, 701] on button at bounding box center [594, 716] width 36 height 29
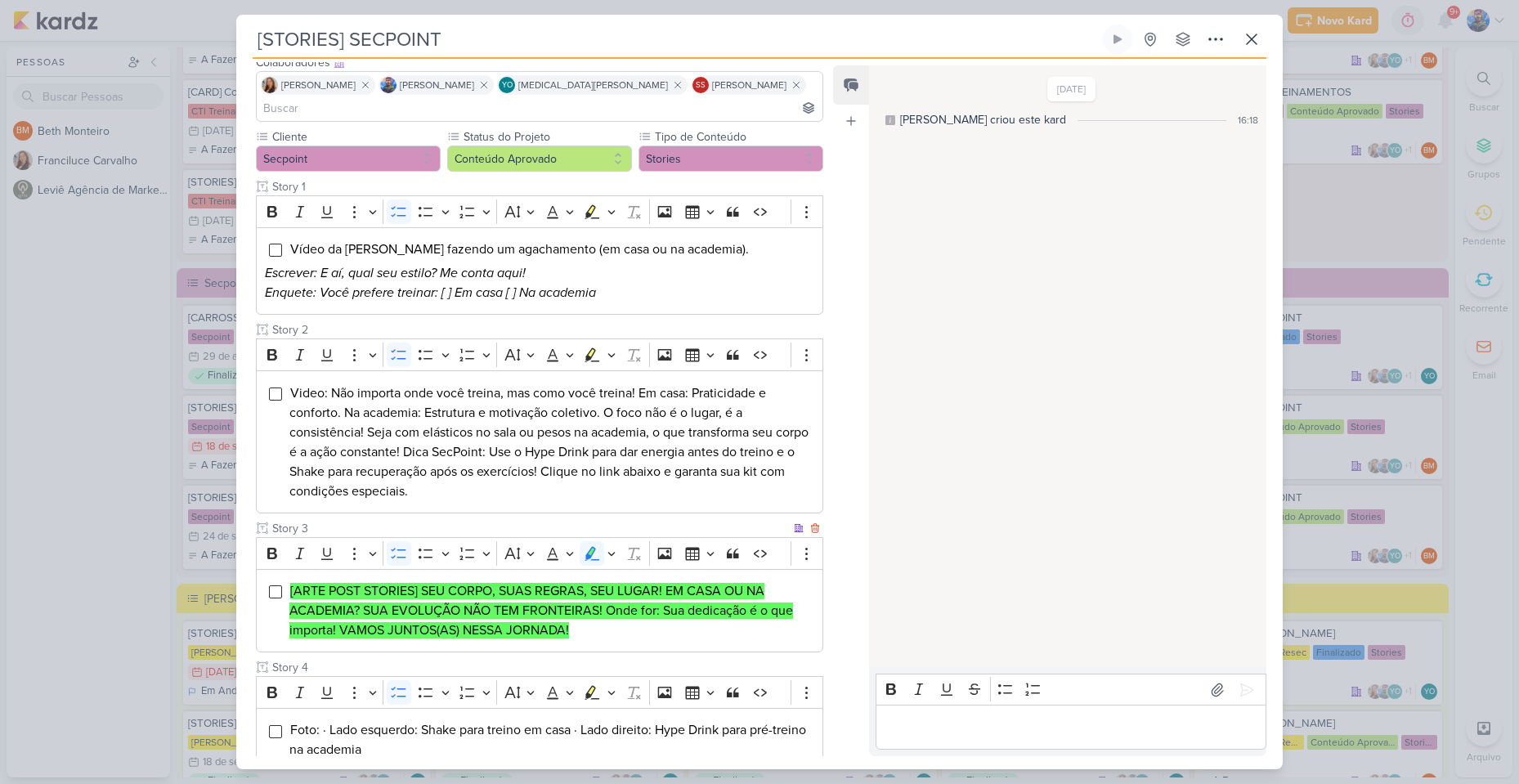
scroll to position [333, 0]
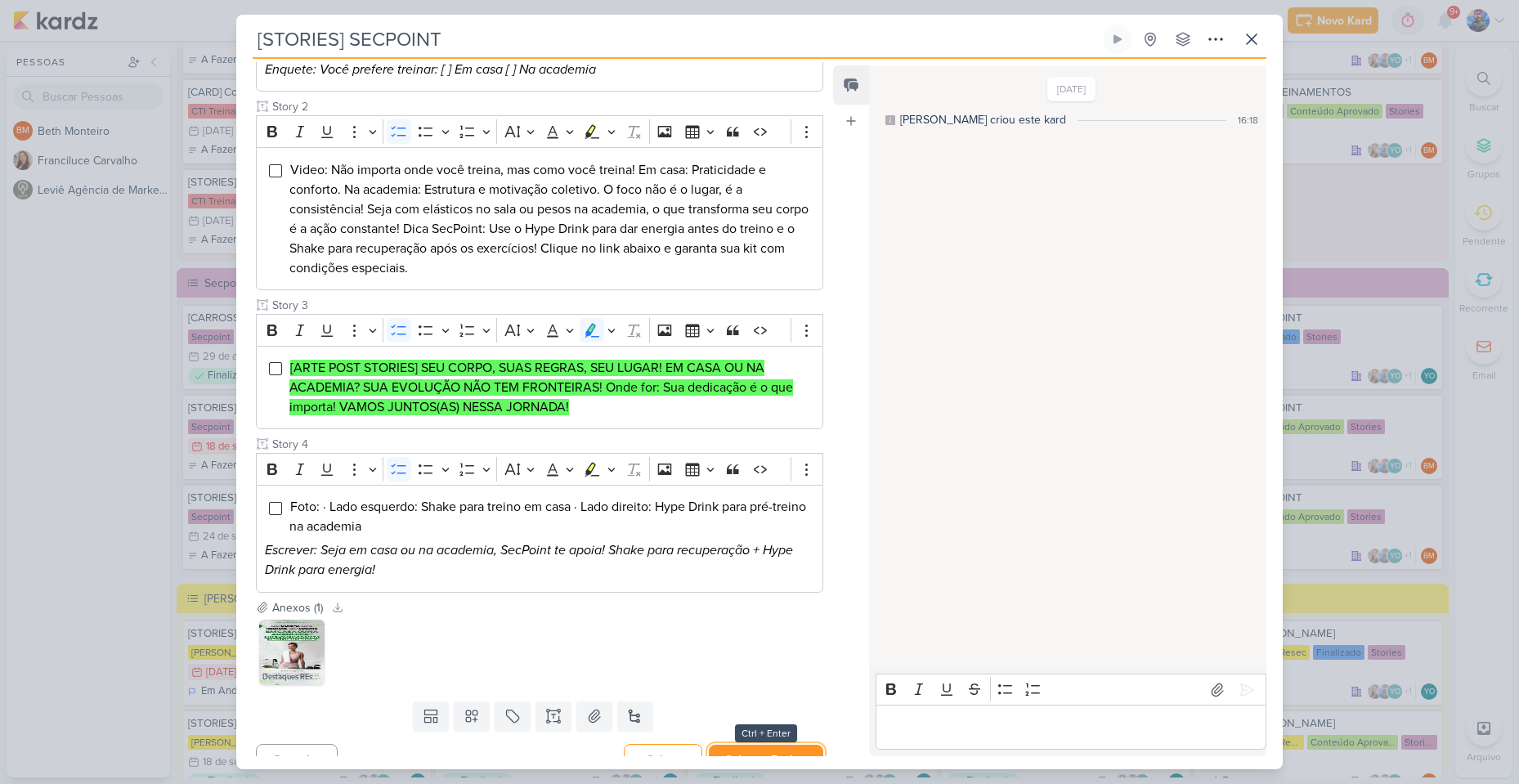
click at [769, 745] on button "Salvar e Fechar" at bounding box center [765, 759] width 114 height 30
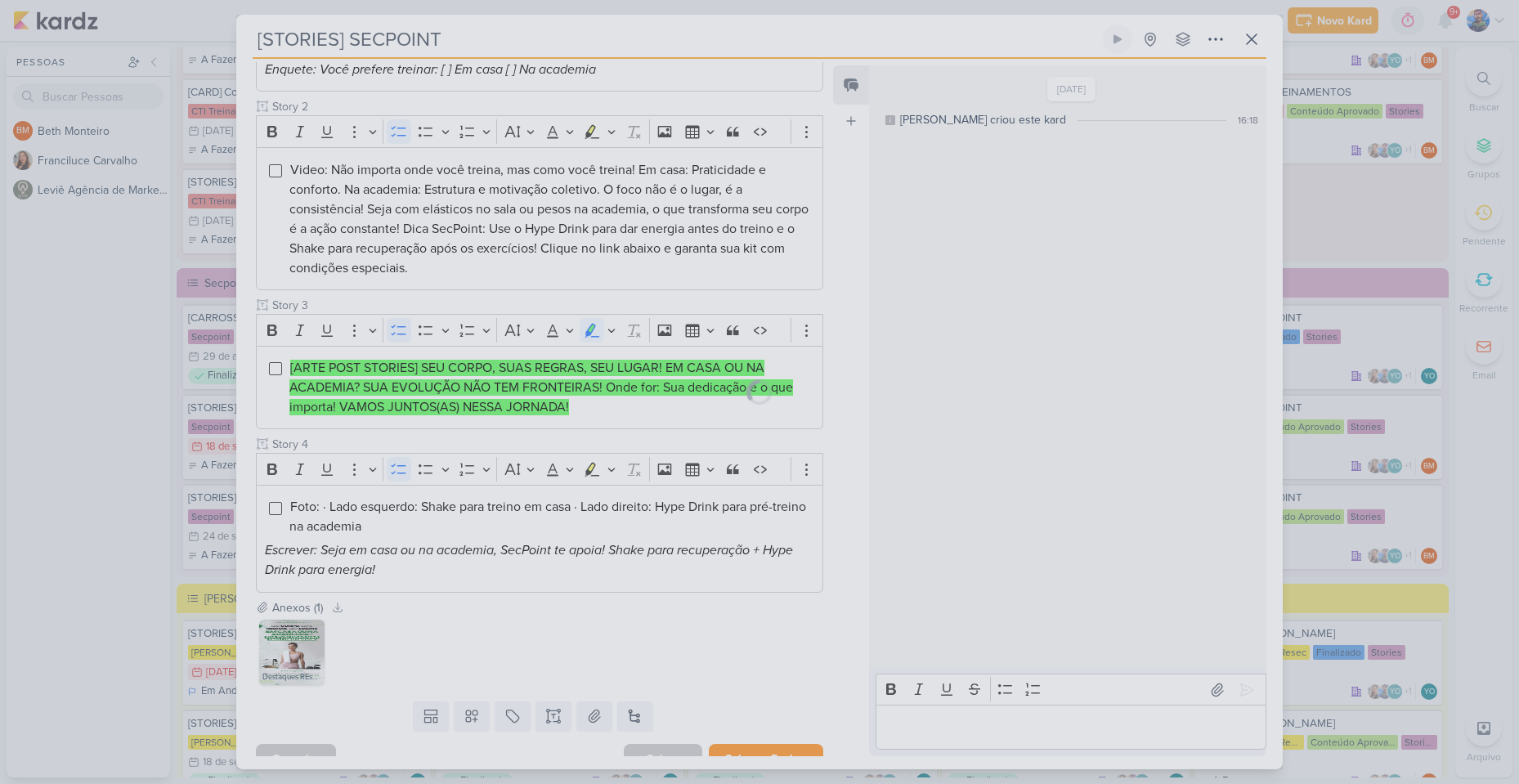
scroll to position [331, 0]
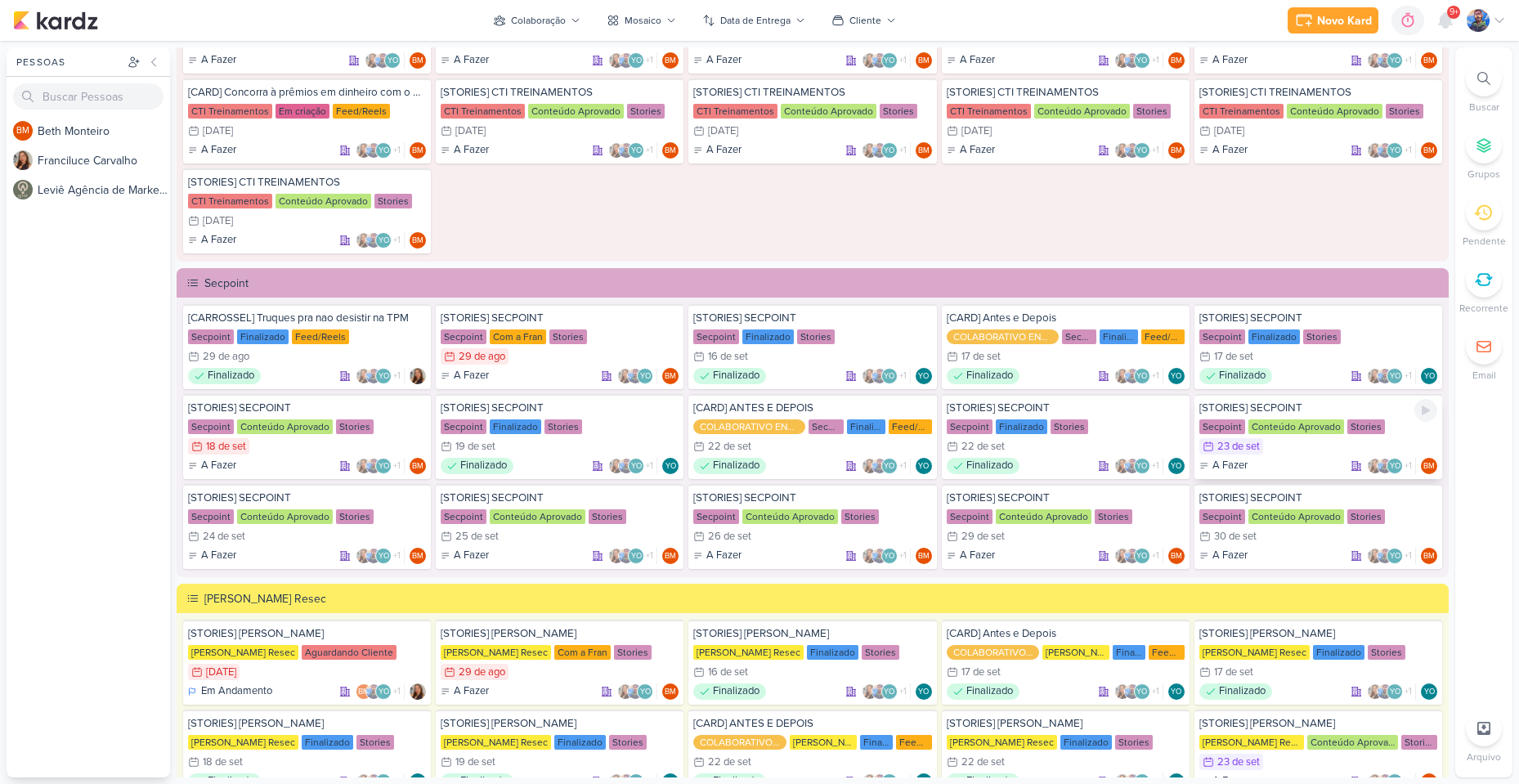
click at [1280, 442] on div "23/9 [DATE]" at bounding box center [1319, 446] width 238 height 17
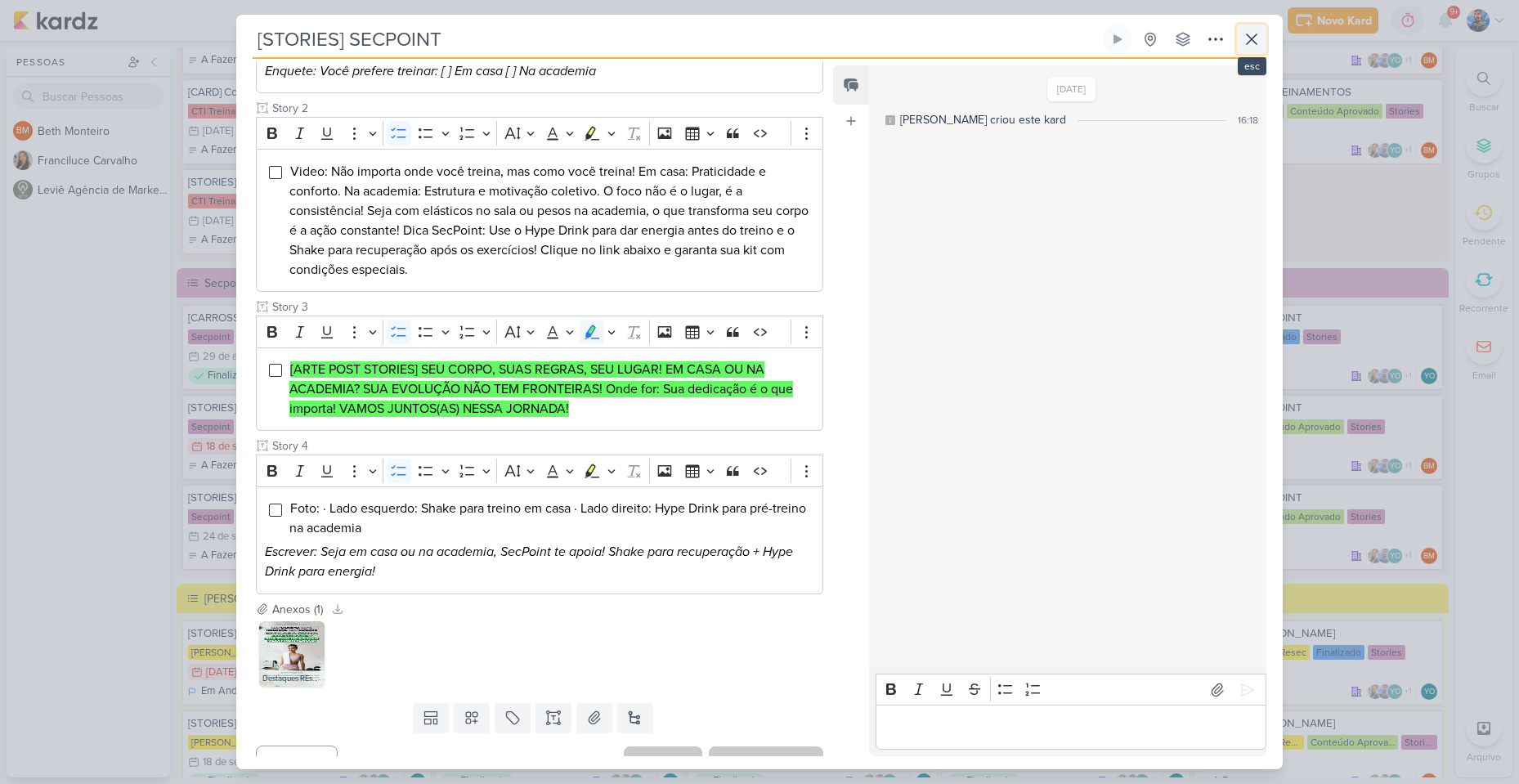
click at [1242, 31] on icon at bounding box center [1252, 39] width 20 height 20
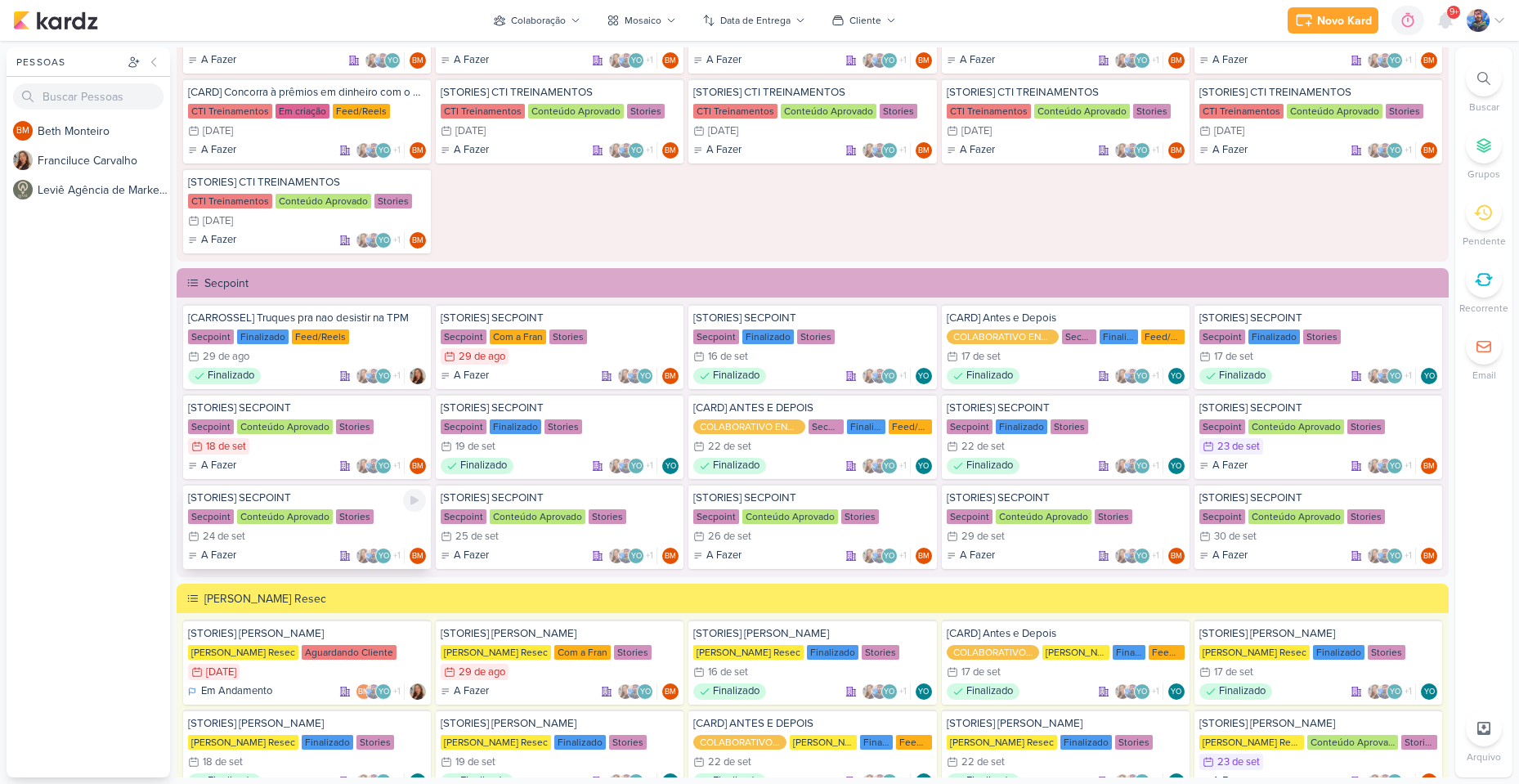
click at [290, 538] on div "24/9 [DATE]" at bounding box center [307, 536] width 238 height 17
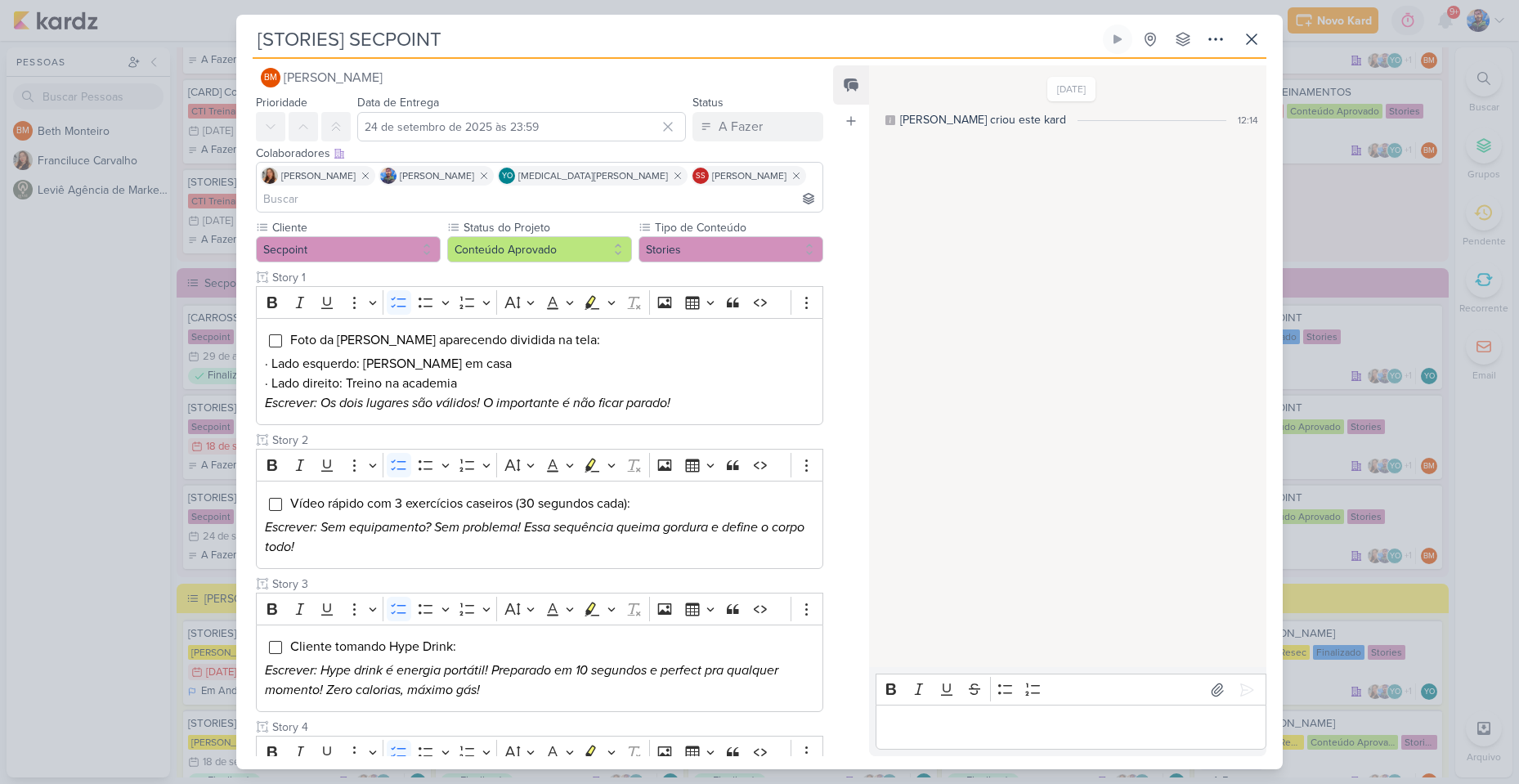
scroll to position [0, 0]
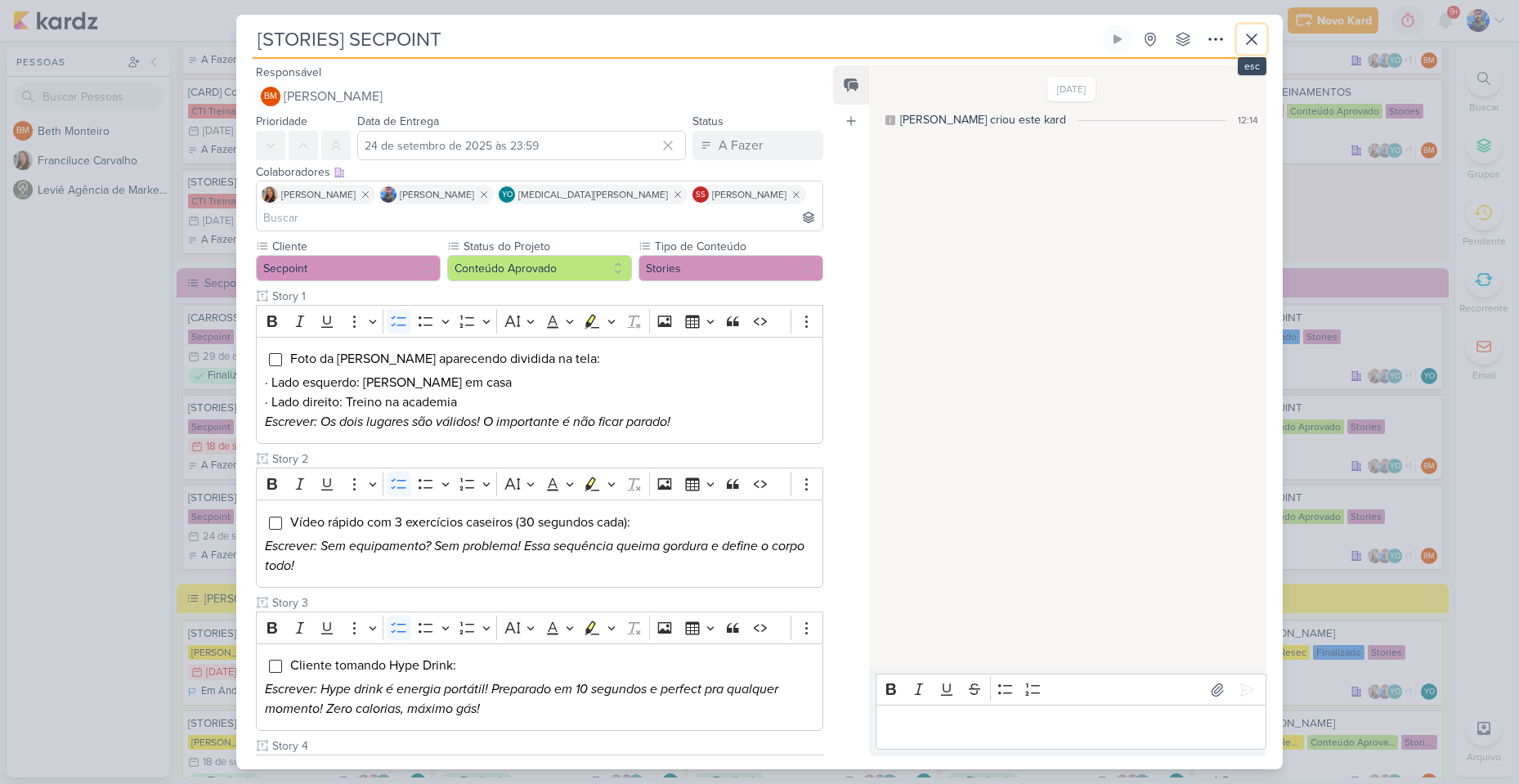
click at [1253, 36] on icon at bounding box center [1252, 39] width 20 height 20
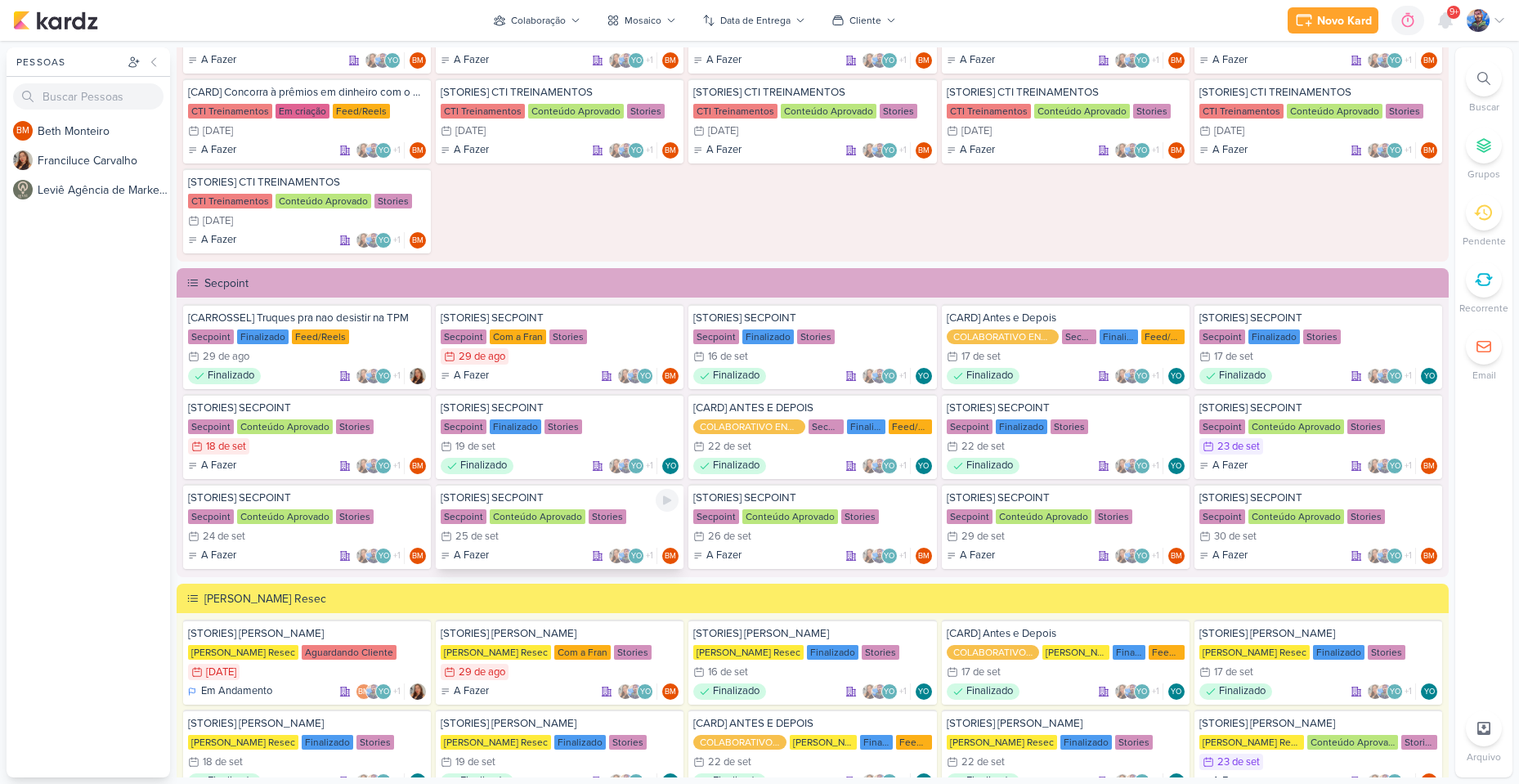
click at [519, 542] on div "25/9 [DATE]" at bounding box center [560, 536] width 238 height 17
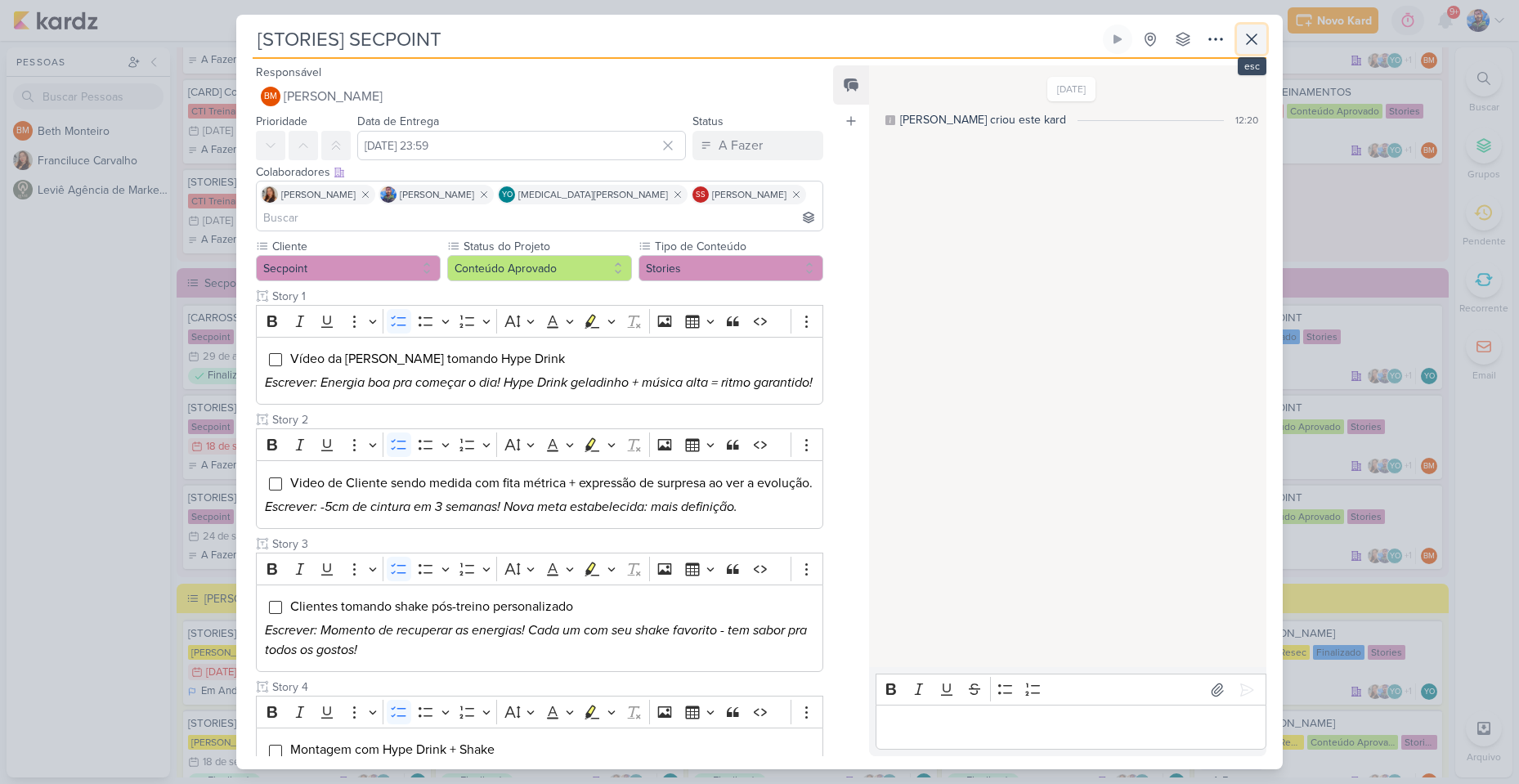
click at [1245, 51] on button at bounding box center [1252, 39] width 29 height 29
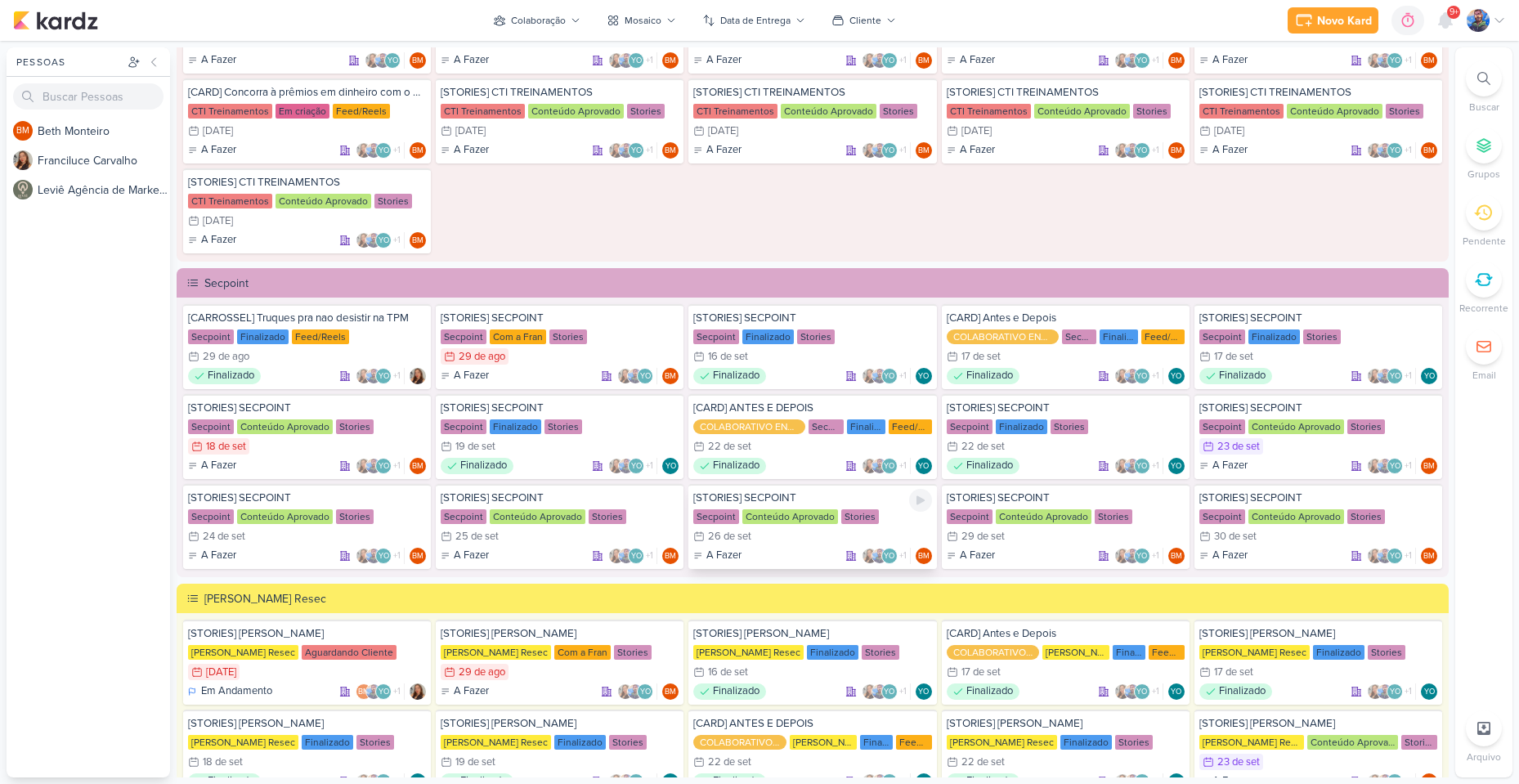
click at [777, 519] on div "Conteúdo Aprovado" at bounding box center [790, 516] width 95 height 15
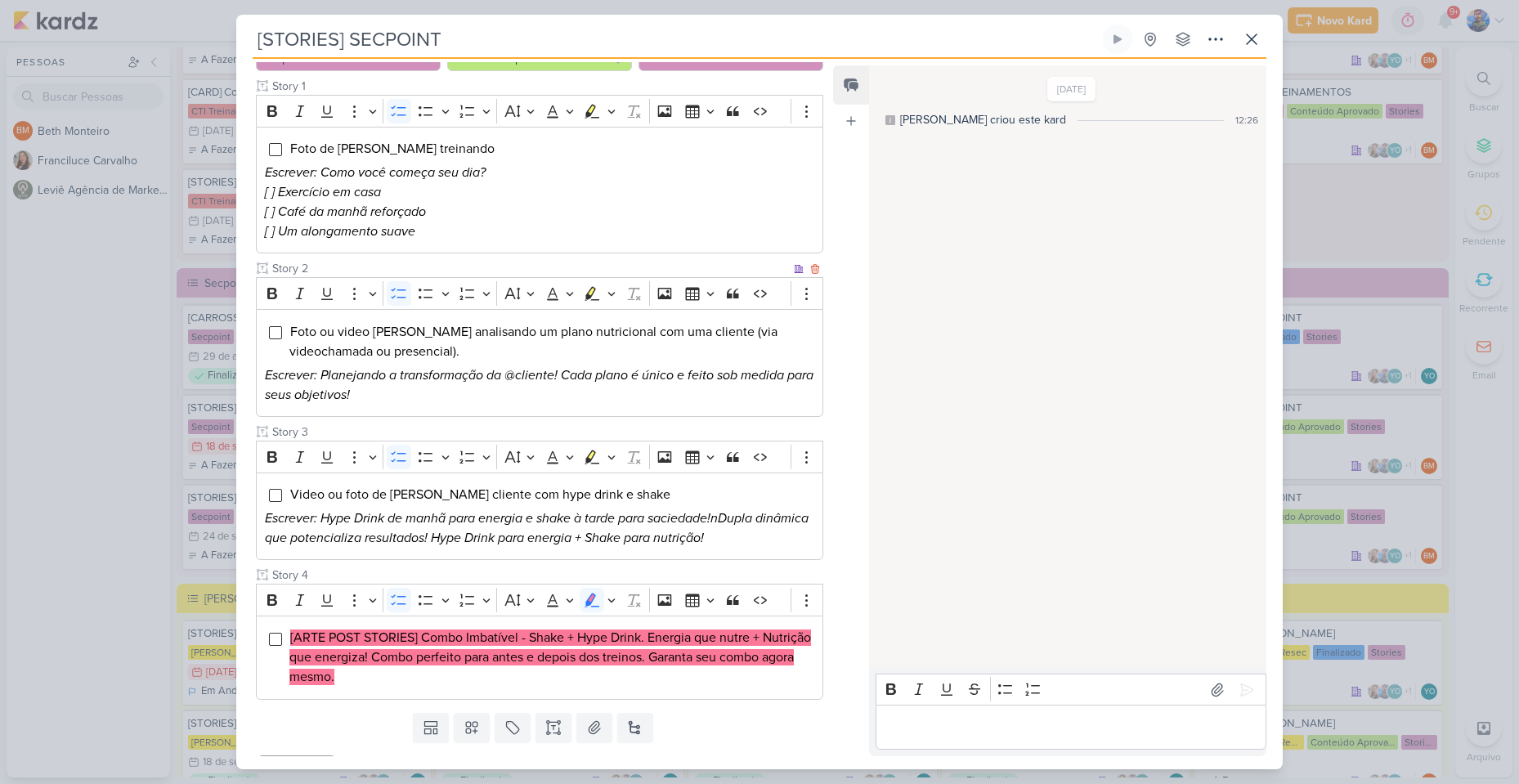
scroll to position [222, 0]
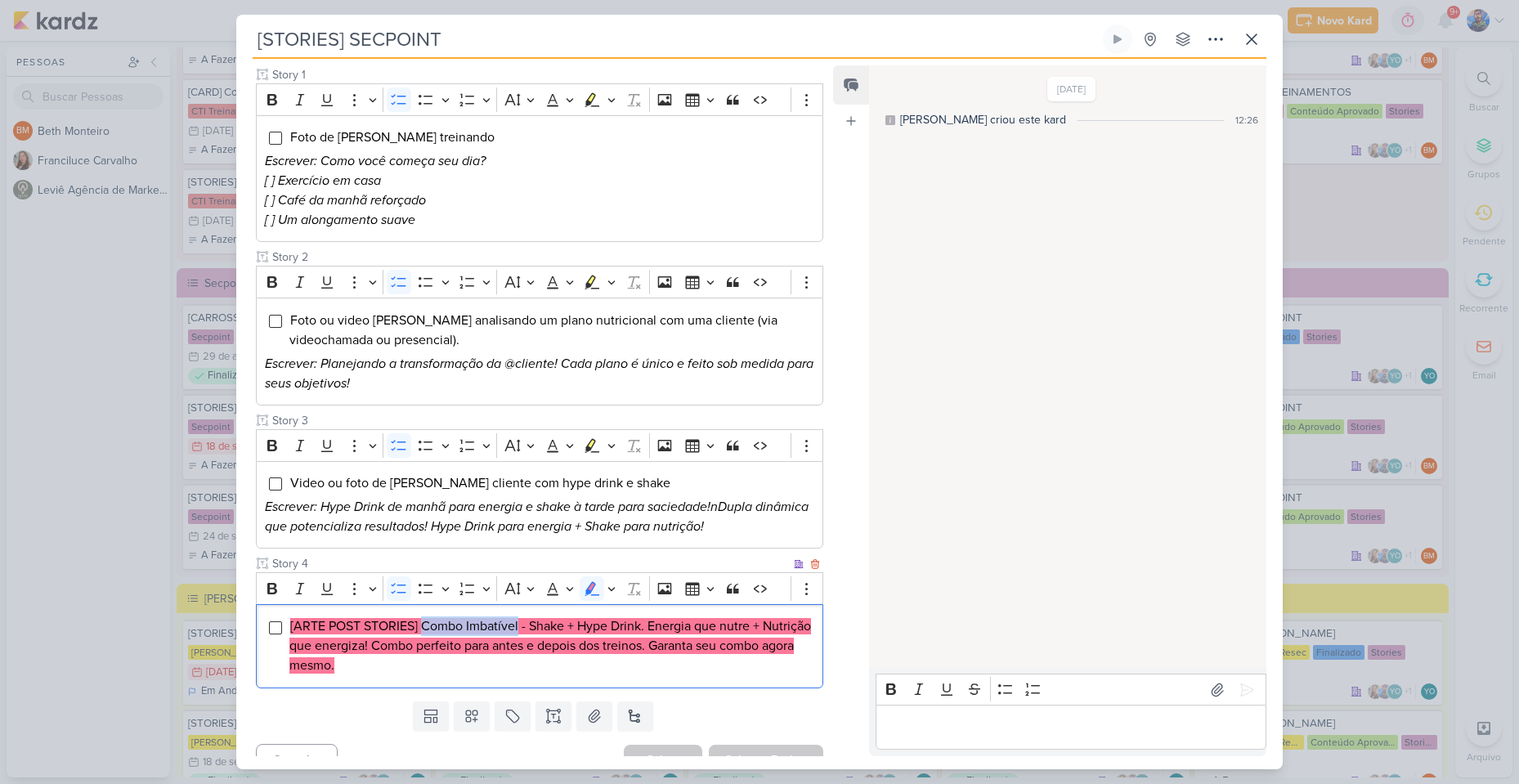
drag, startPoint x: 422, startPoint y: 601, endPoint x: 519, endPoint y: 611, distance: 97.5
click at [519, 618] on span "[ARTE POST STORIES] Combo Imbatível - Shake + Hype Drink. Energia que nutre + N…" at bounding box center [550, 645] width 522 height 56
copy mark "Combo Imbatível"
click at [553, 604] on div "[ARTE POST STORIES] Combo Imbatível - Shake + Hype Drink. Energia que nutre + N…" at bounding box center [538, 646] width 567 height 84
drag, startPoint x: 532, startPoint y: 596, endPoint x: 574, endPoint y: 607, distance: 43.4
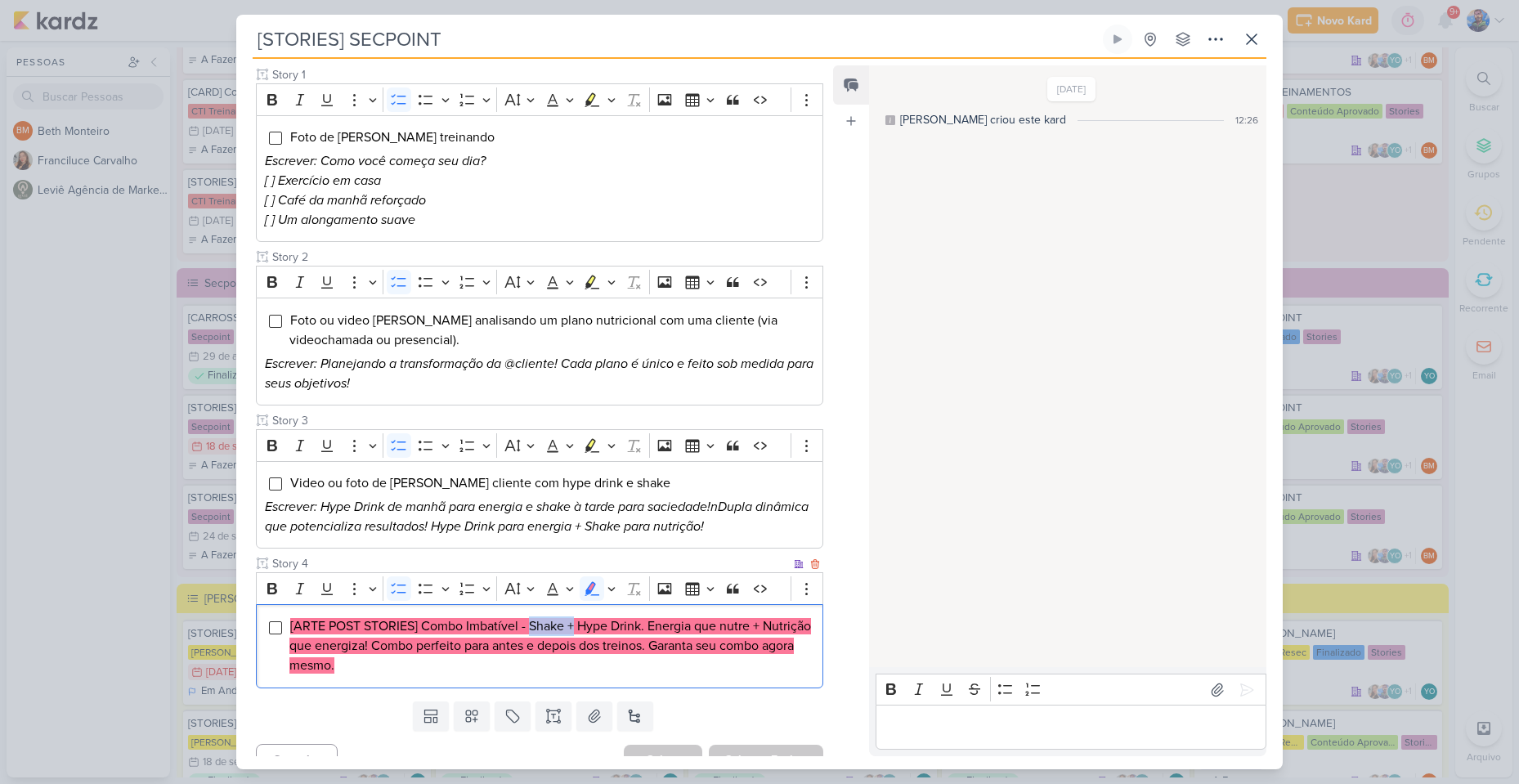
click at [574, 618] on mark "[ARTE POST STORIES] Combo Imbatível - Shake + Hype Drink. Energia que nutre + N…" at bounding box center [550, 645] width 522 height 56
copy mark "Shake +"
click at [579, 618] on mark "[ARTE POST STORIES] Combo Imbatível - Shake + Hype Drink. Energia que nutre + N…" at bounding box center [550, 645] width 522 height 56
drag, startPoint x: 579, startPoint y: 601, endPoint x: 641, endPoint y: 606, distance: 62.2
click at [641, 618] on mark "[ARTE POST STORIES] Combo Imbatível - Shake + Hype Drink. Energia que nutre + N…" at bounding box center [550, 645] width 522 height 56
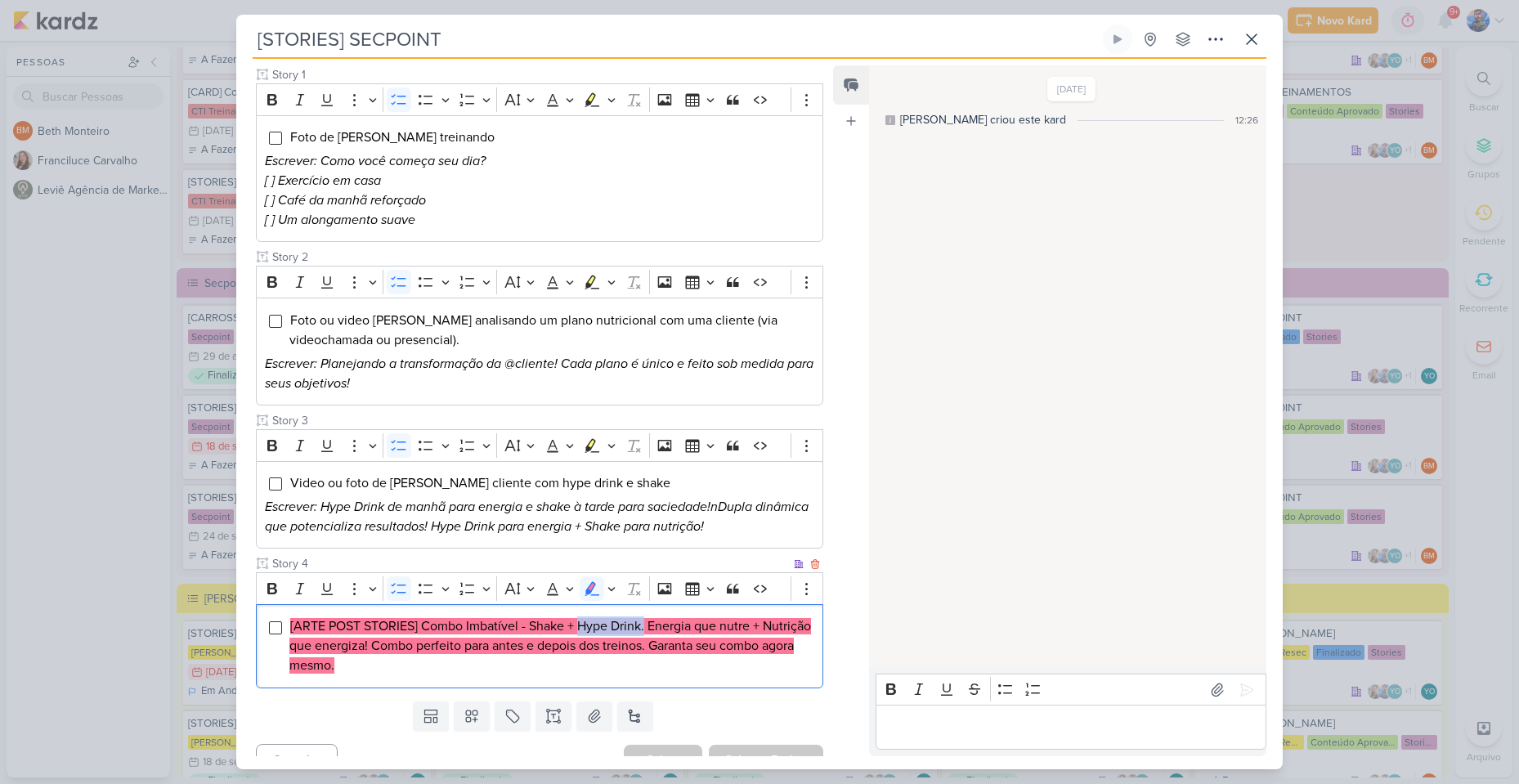
copy mark "Hype Drink."
click at [686, 618] on mark "[ARTE POST STORIES] Combo Imbatível - Shake + Hype Drink. Energia que nutre + N…" at bounding box center [550, 645] width 522 height 56
drag, startPoint x: 648, startPoint y: 598, endPoint x: 419, endPoint y: 626, distance: 230.7
click at [419, 626] on mark "[ARTE POST STORIES] Combo Imbatível - Shake + Hype Drink. Energia que nutre + N…" at bounding box center [550, 645] width 522 height 56
click at [485, 630] on mark "[ARTE POST STORIES] Combo Imbatível - Shake + Hype Drink. Energia que nutre + N…" at bounding box center [550, 645] width 522 height 56
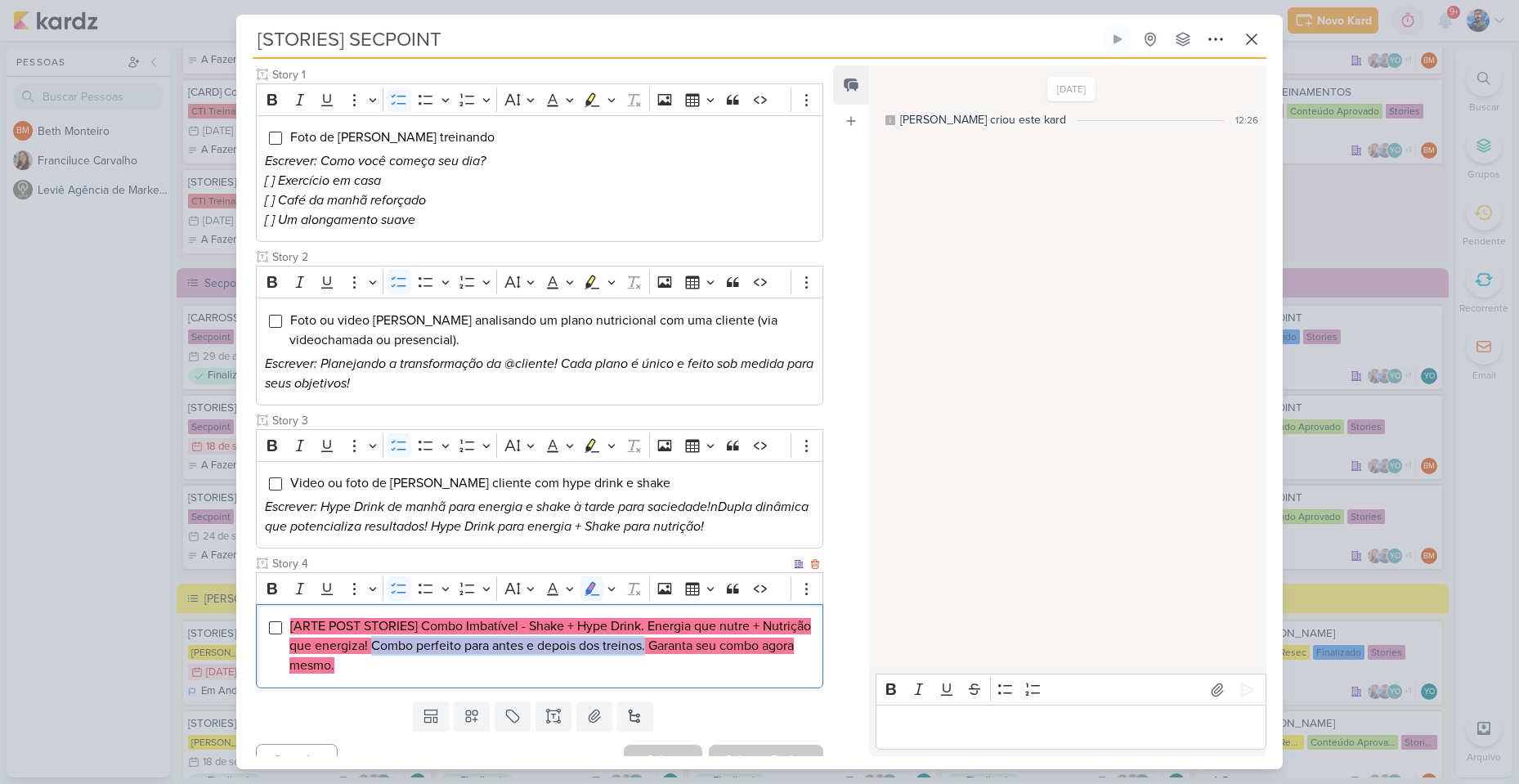
drag, startPoint x: 422, startPoint y: 621, endPoint x: 700, endPoint y: 630, distance: 278.1
click at [700, 630] on mark "[ARTE POST STORIES] Combo Imbatível - Shake + Hype Drink. Energia que nutre + N…" at bounding box center [550, 645] width 522 height 56
click at [734, 623] on mark "[ARTE POST STORIES] Combo Imbatível - Shake + Hype Drink. Energia que nutre + N…" at bounding box center [550, 645] width 522 height 56
drag, startPoint x: 704, startPoint y: 623, endPoint x: 798, endPoint y: 650, distance: 97.8
click at [798, 650] on li "[ARTE POST STORIES] Combo Imbatível - Shake + Hype Drink. Energia que nutre + N…" at bounding box center [552, 645] width 525 height 59
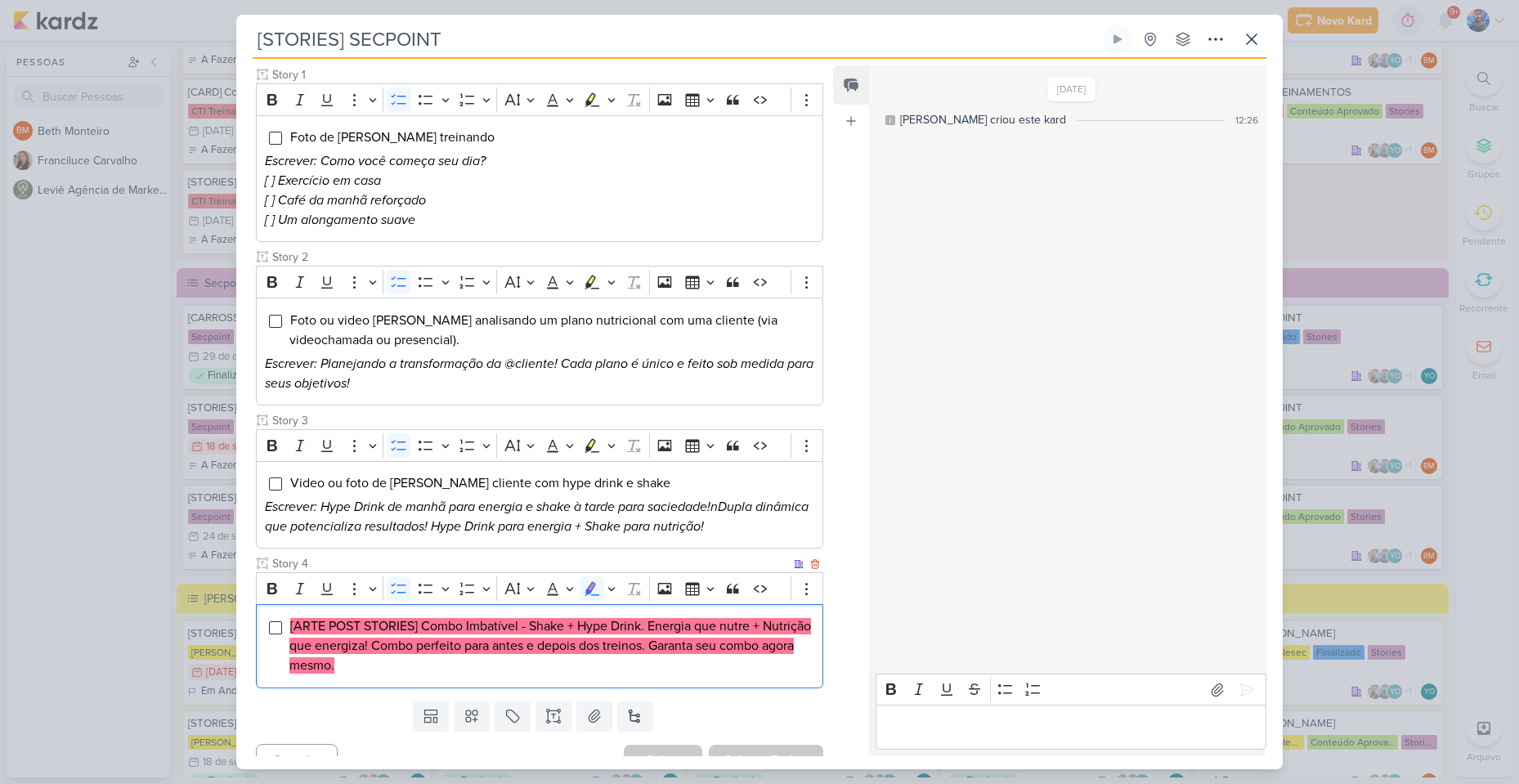
click at [591, 634] on li "[ARTE POST STORIES] Combo Imbatível - Shake + Hype Drink. Energia que nutre + N…" at bounding box center [552, 645] width 525 height 59
click at [609, 587] on icon "Editor toolbar" at bounding box center [610, 588] width 7 height 4
click at [517, 611] on icon "Text highlight toolbar" at bounding box center [515, 618] width 15 height 14
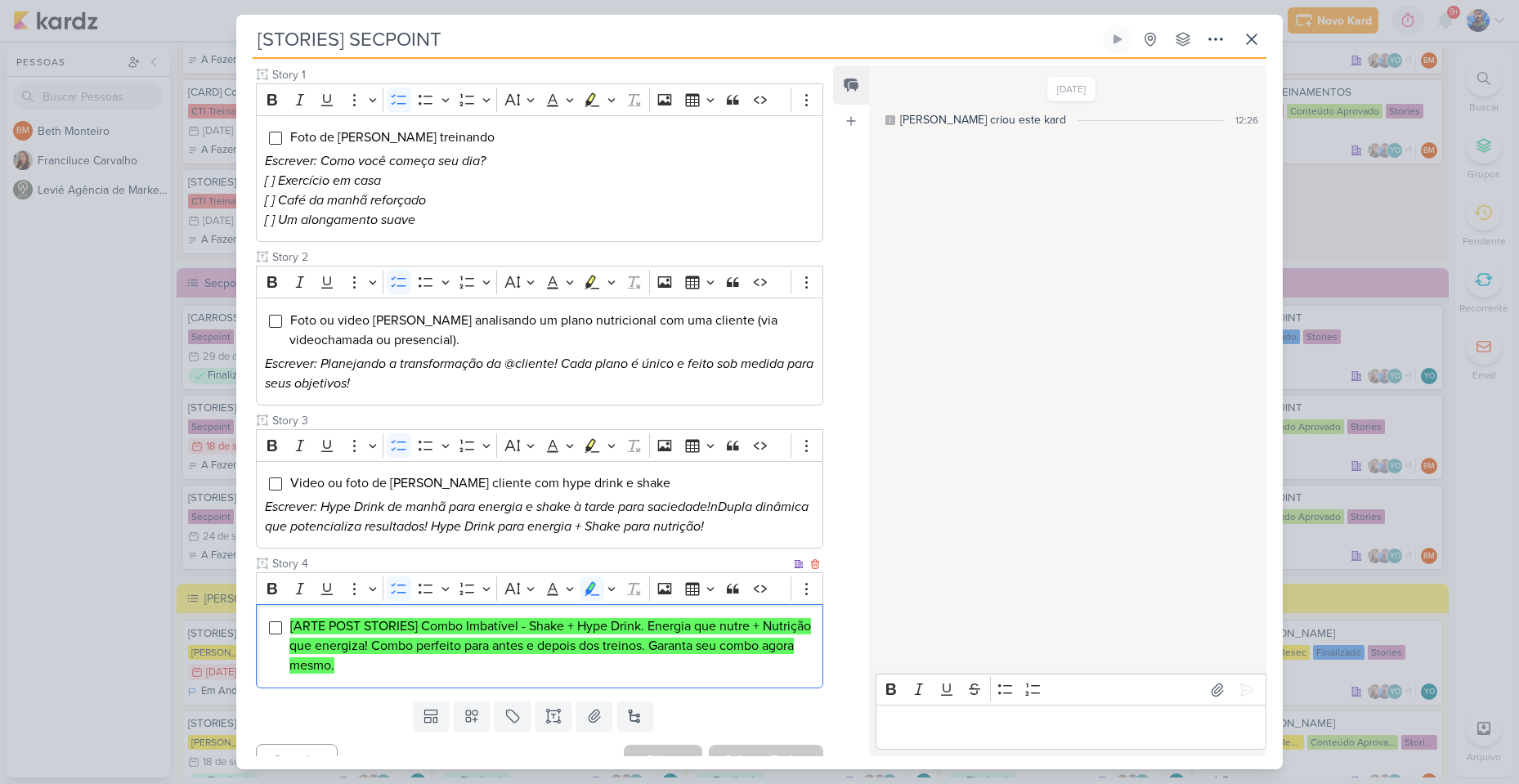
click at [499, 636] on li "[ARTE POST STORIES] Combo Imbatível - Shake + Hype Drink. Energia que nutre + N…" at bounding box center [552, 645] width 525 height 59
click at [588, 708] on div "Templates Campos Personalizados Marcadores Caixa De Texto Anexo [GEOGRAPHIC_DAT…" at bounding box center [533, 715] width 593 height 42
click at [590, 709] on icon at bounding box center [594, 715] width 12 height 12
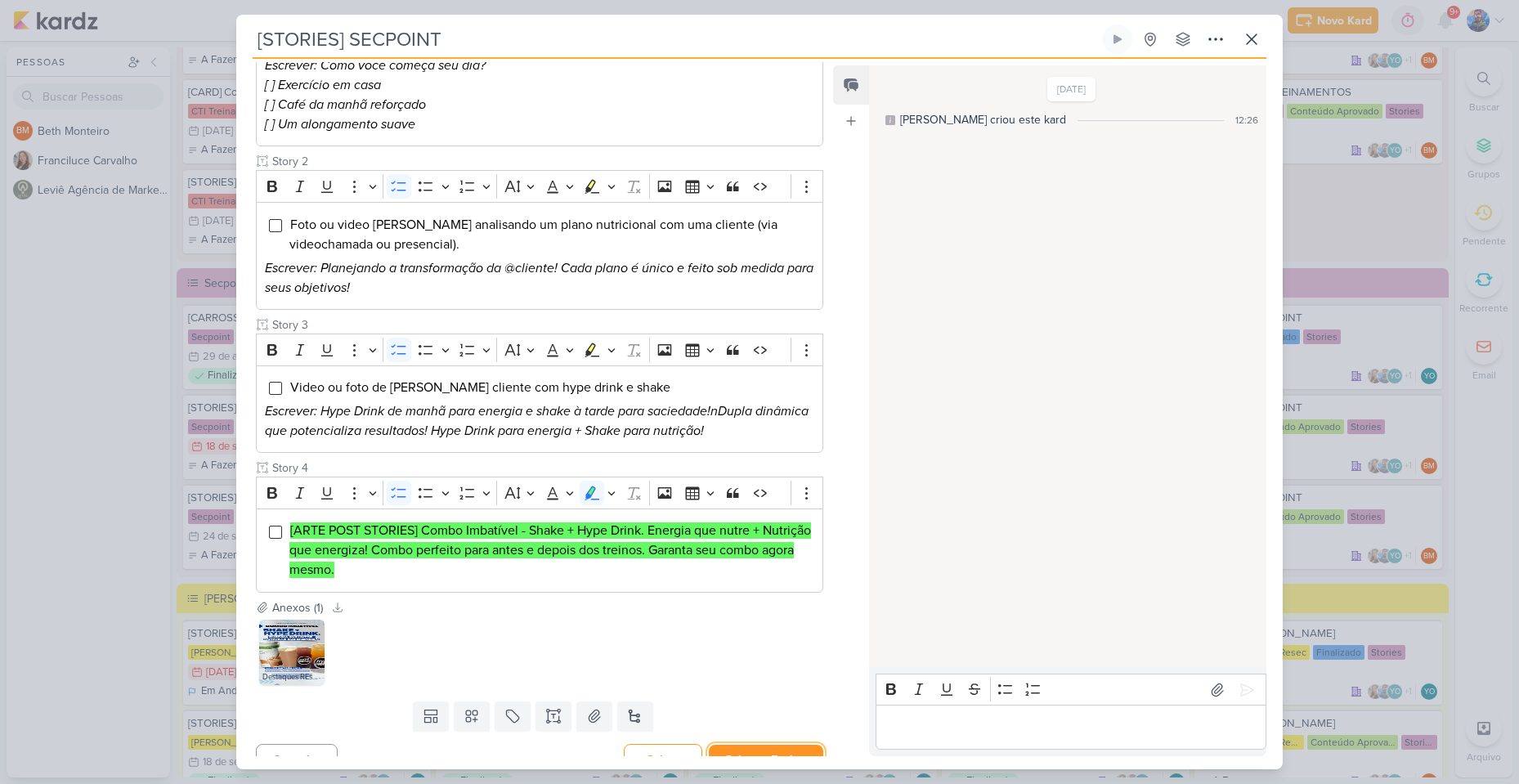
click at [774, 745] on button "Salvar e Fechar" at bounding box center [765, 759] width 114 height 30
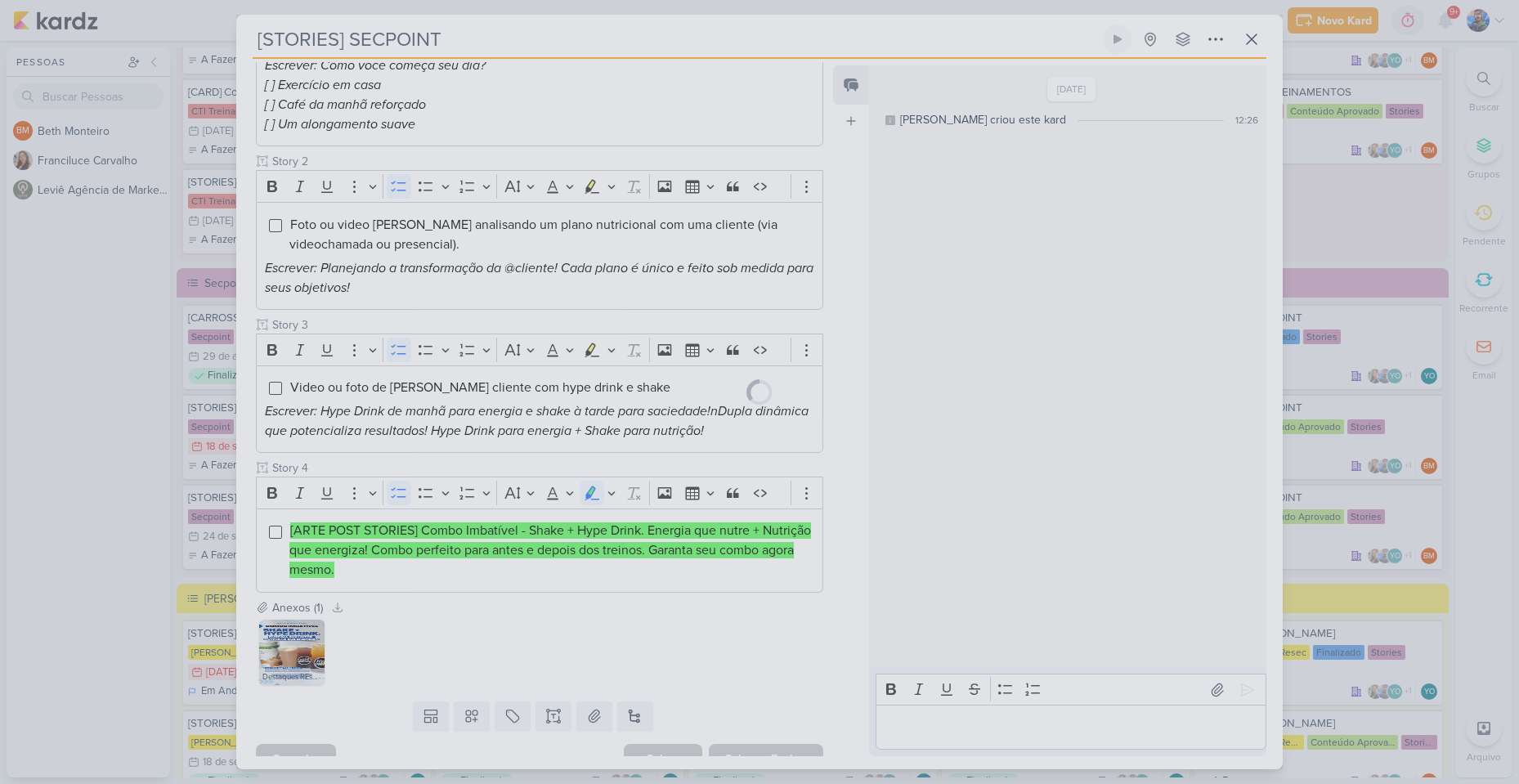
scroll to position [315, 0]
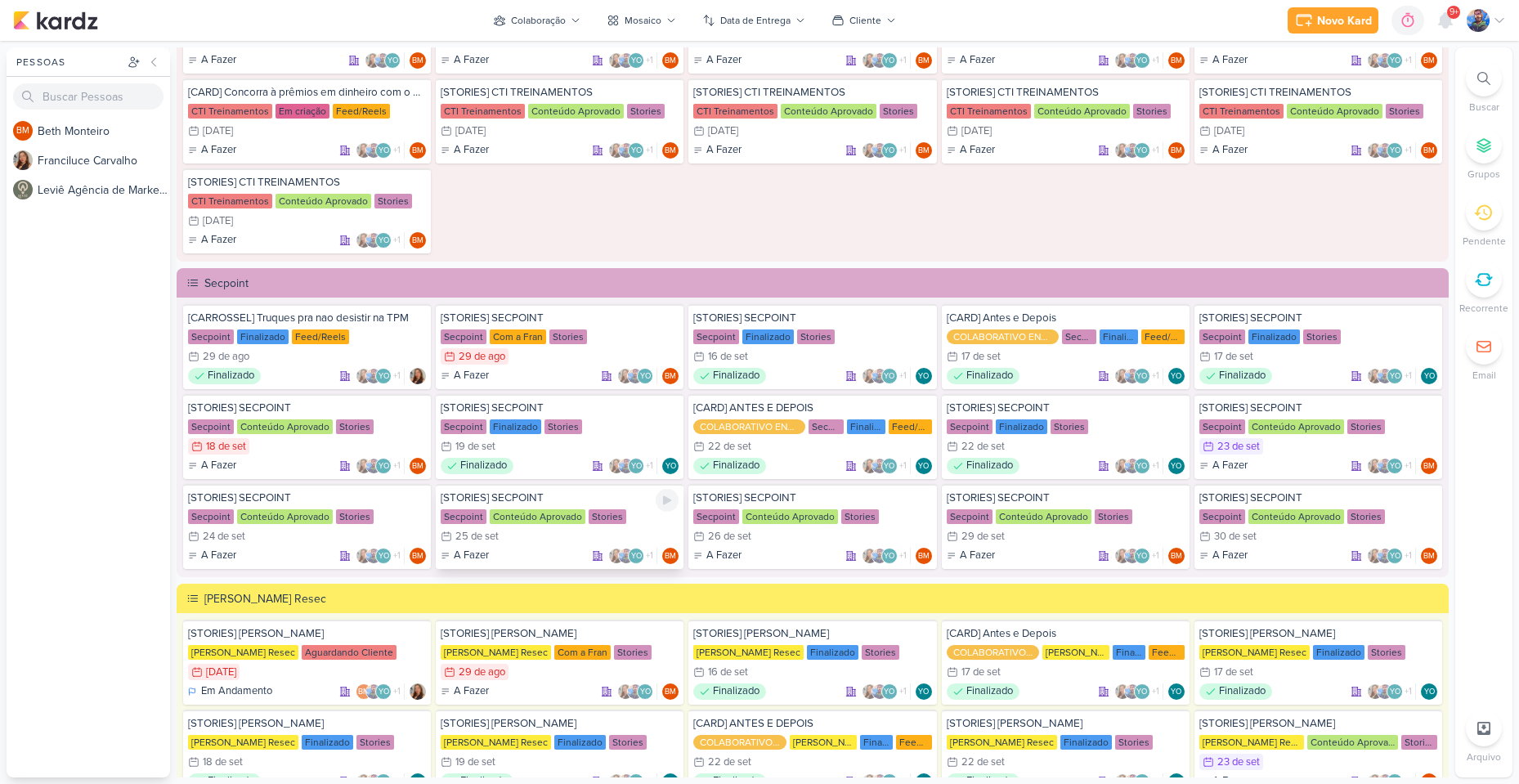
click at [484, 516] on div "Secpoint Conteúdo Aprovado Stories" at bounding box center [560, 517] width 238 height 17
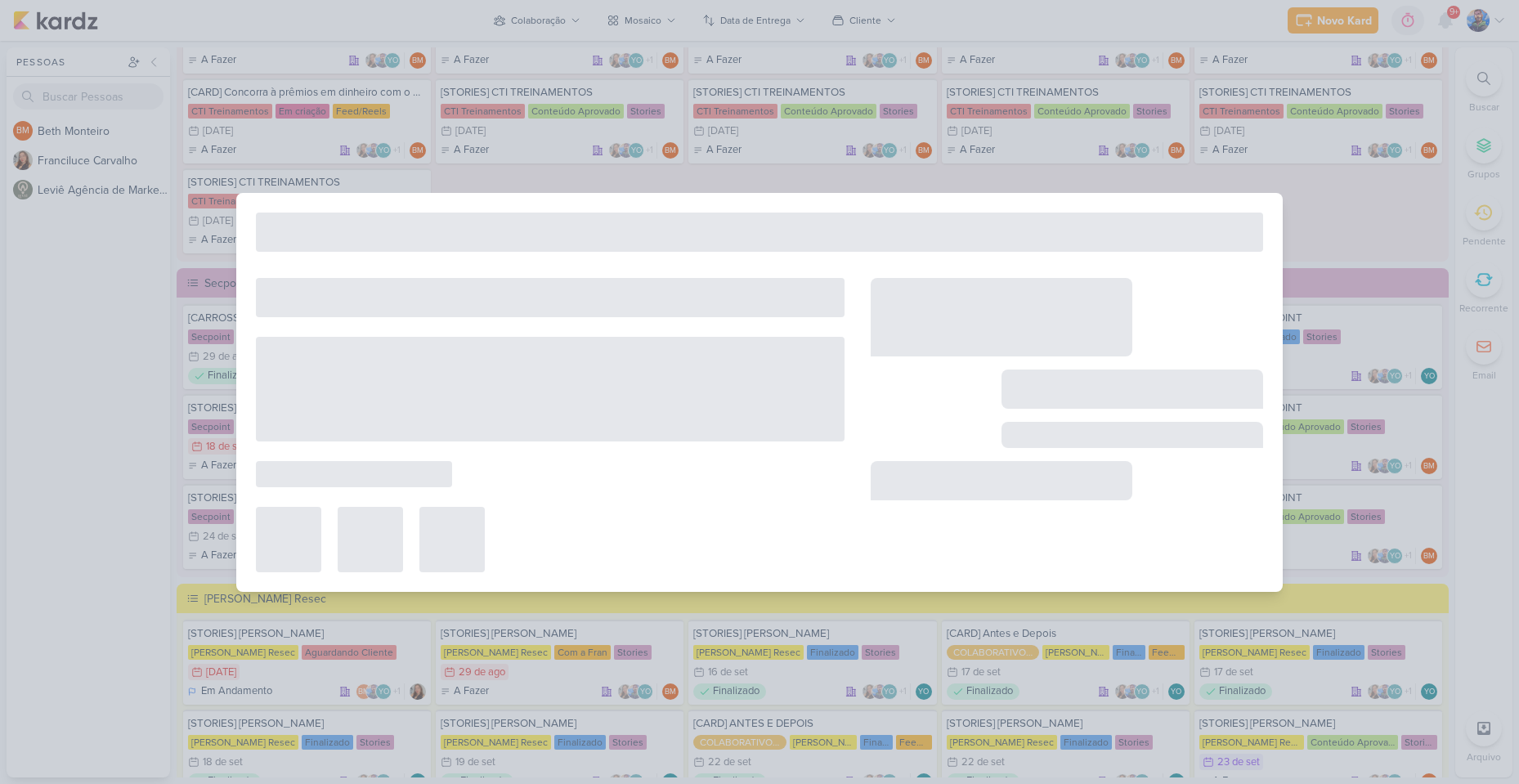
type input "[DATE] 23:59"
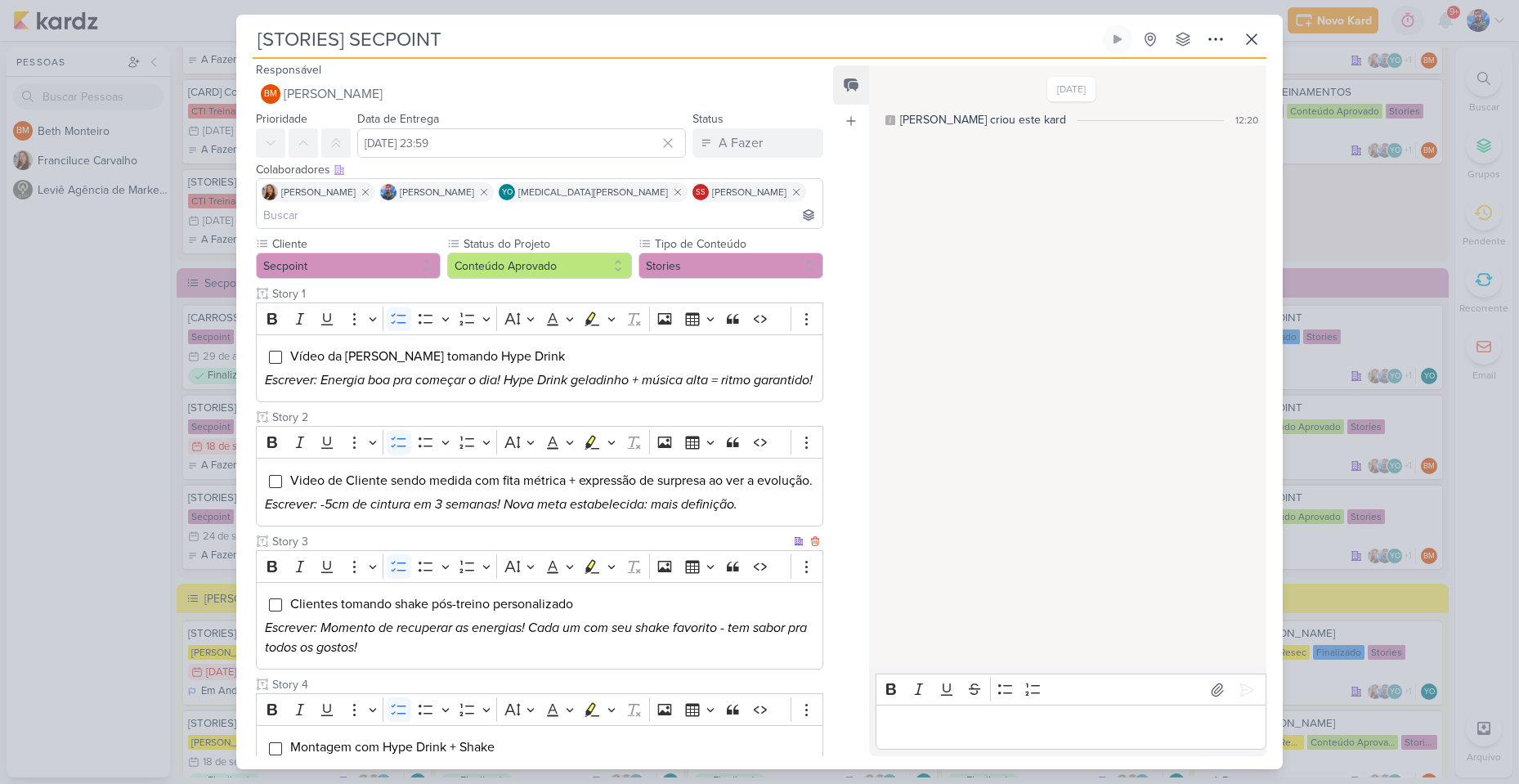
scroll to position [0, 0]
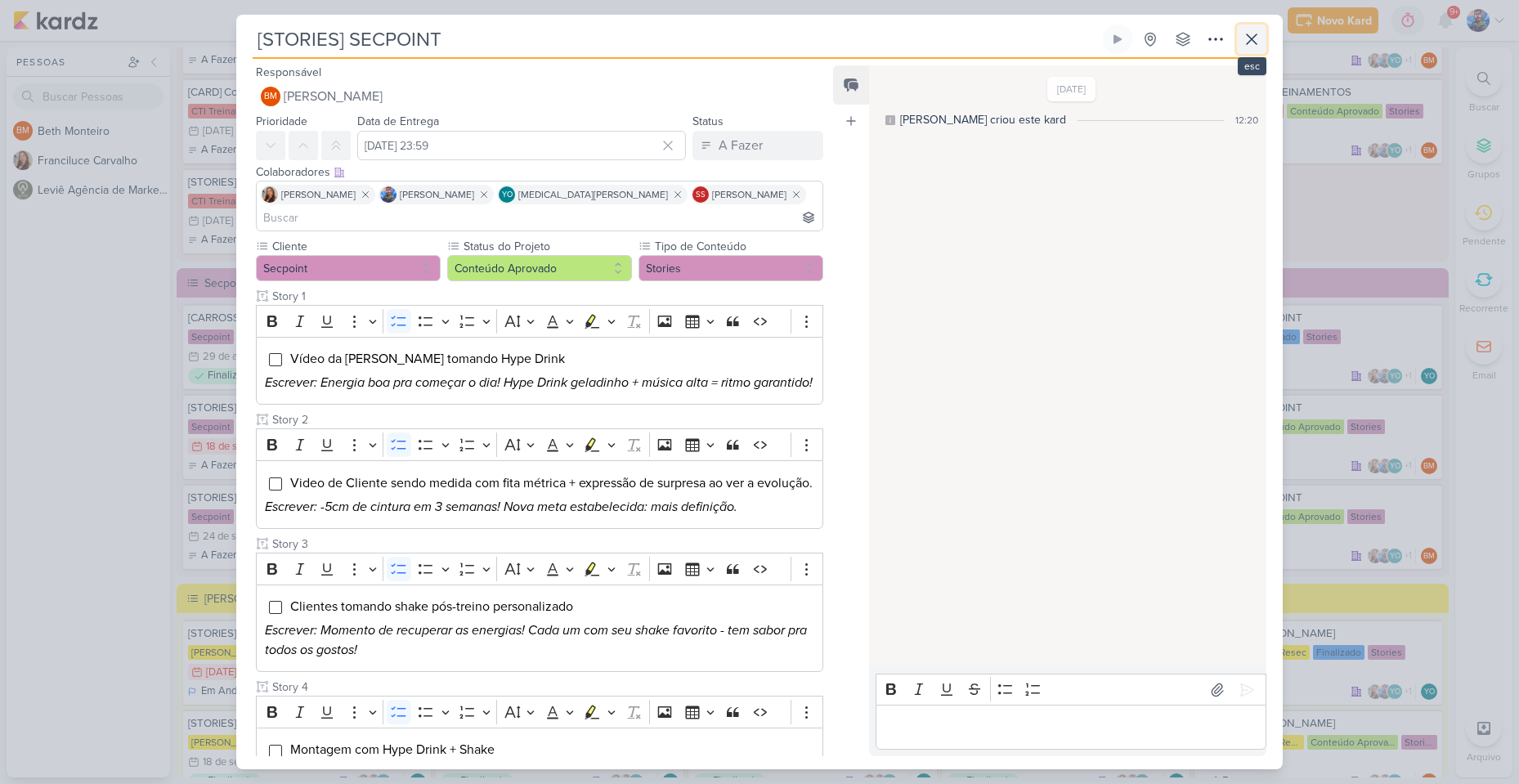
click at [1250, 40] on icon at bounding box center [1252, 39] width 10 height 10
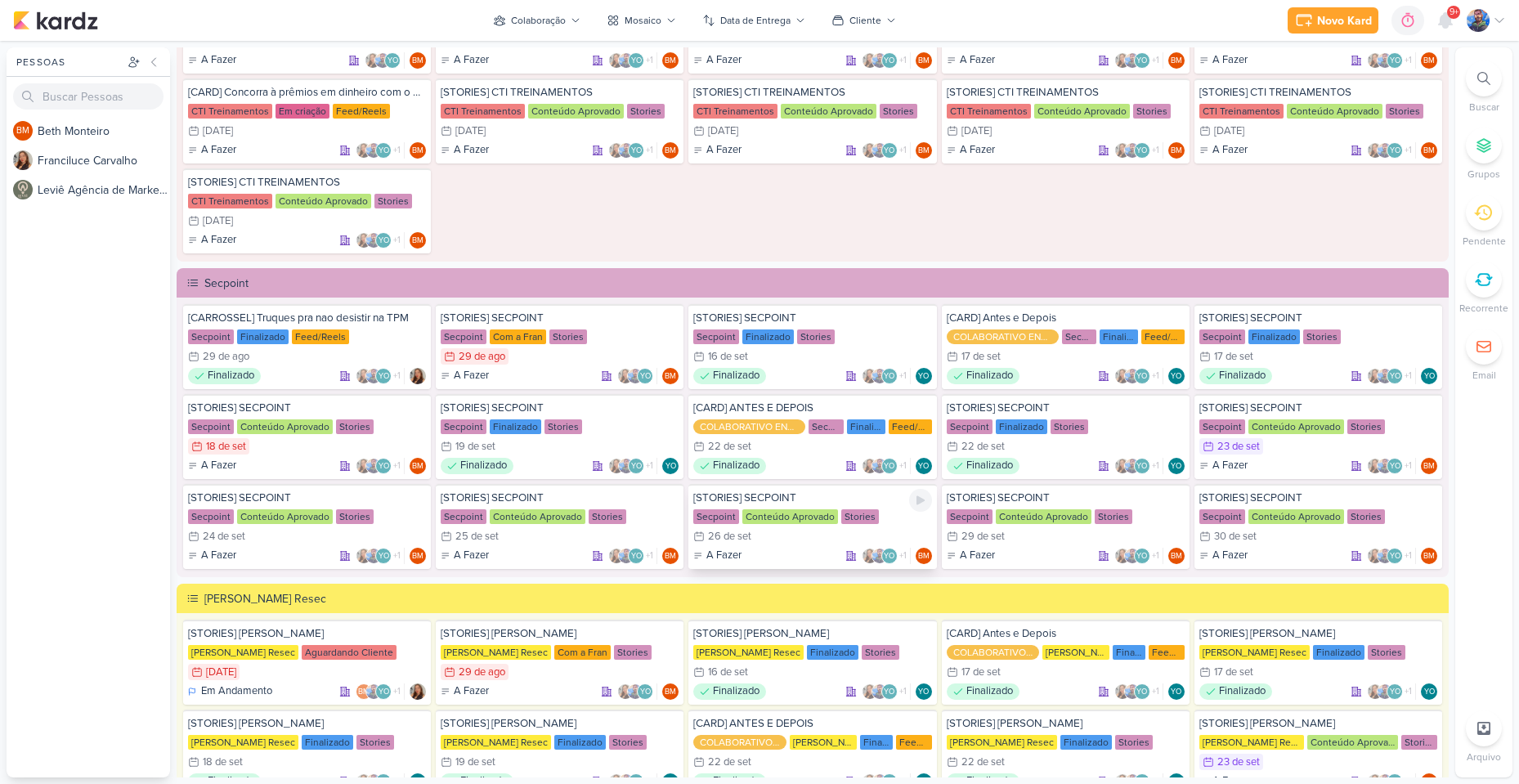
click at [776, 543] on div "26/9 [DATE]" at bounding box center [813, 536] width 238 height 17
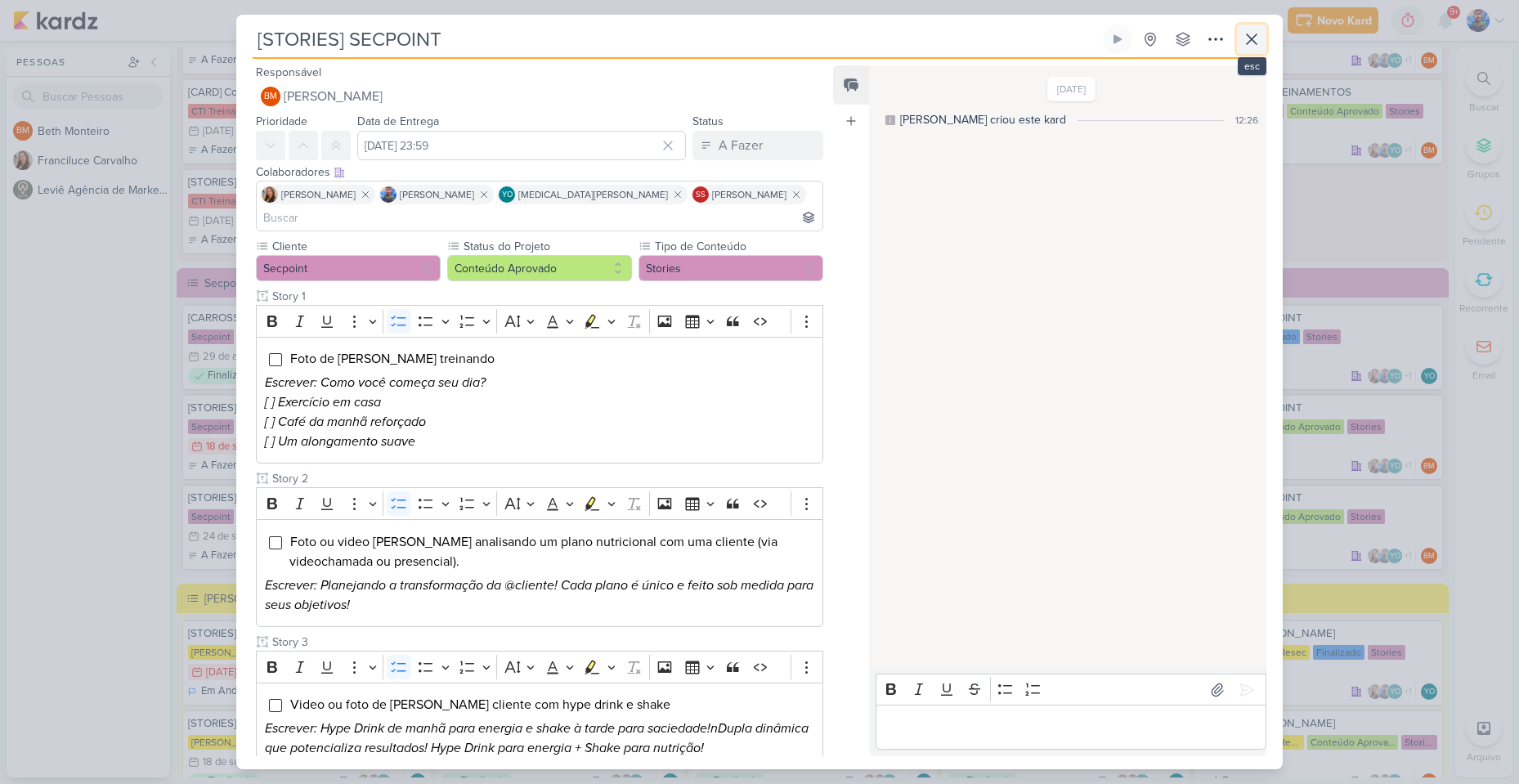
click at [1247, 31] on icon at bounding box center [1252, 39] width 20 height 20
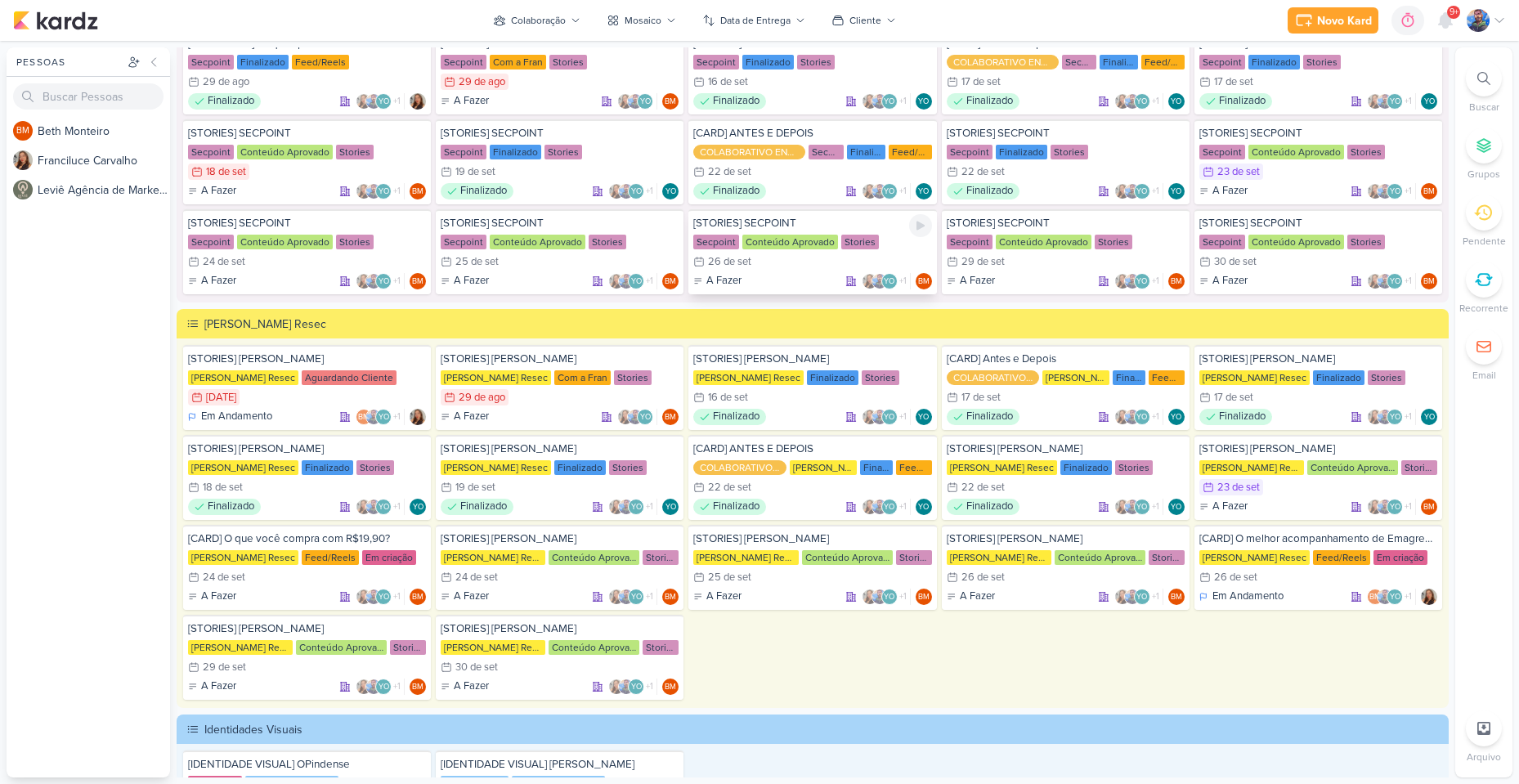
scroll to position [2044, 0]
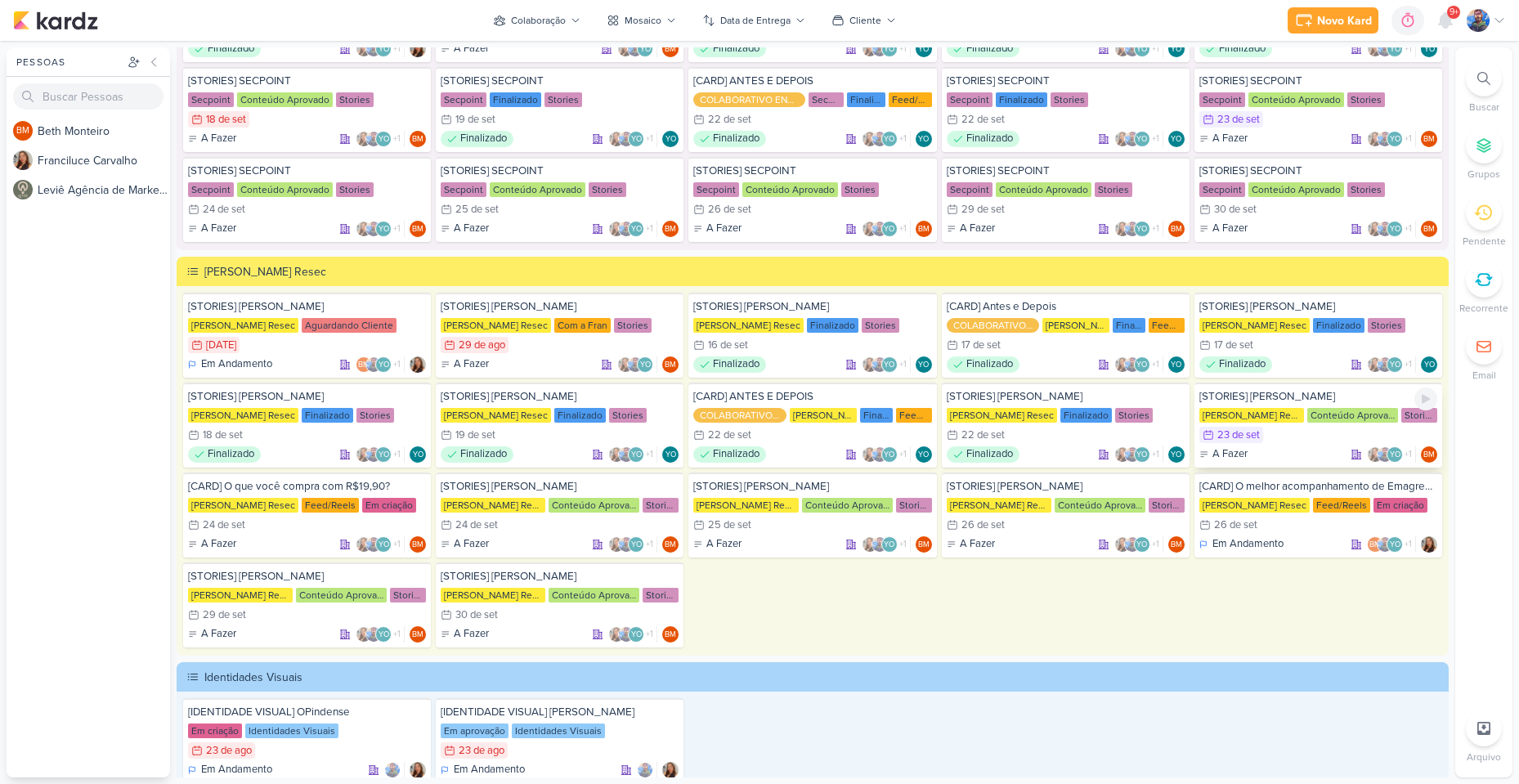
click at [1249, 434] on div "23 de set" at bounding box center [1238, 435] width 42 height 11
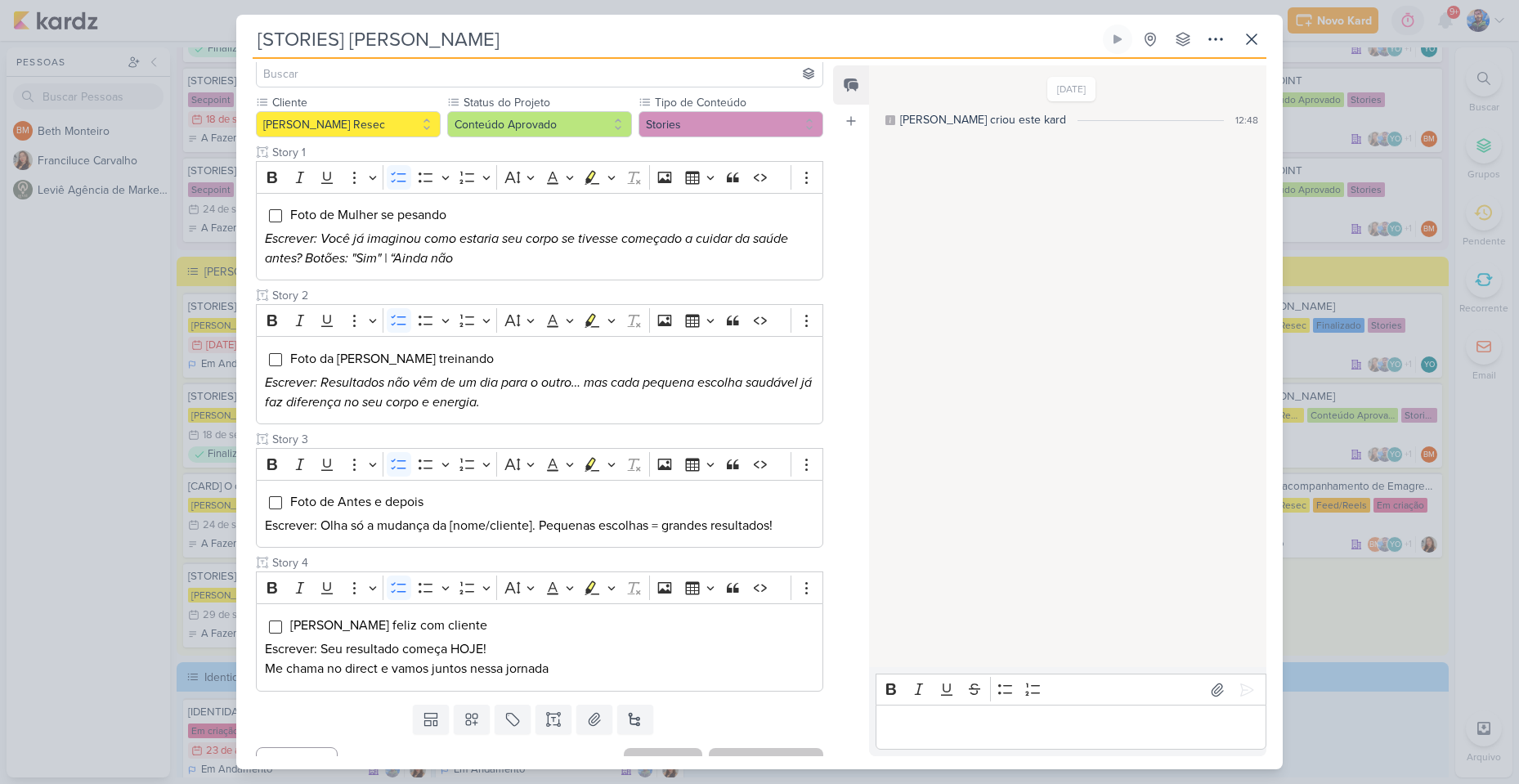
scroll to position [147, 0]
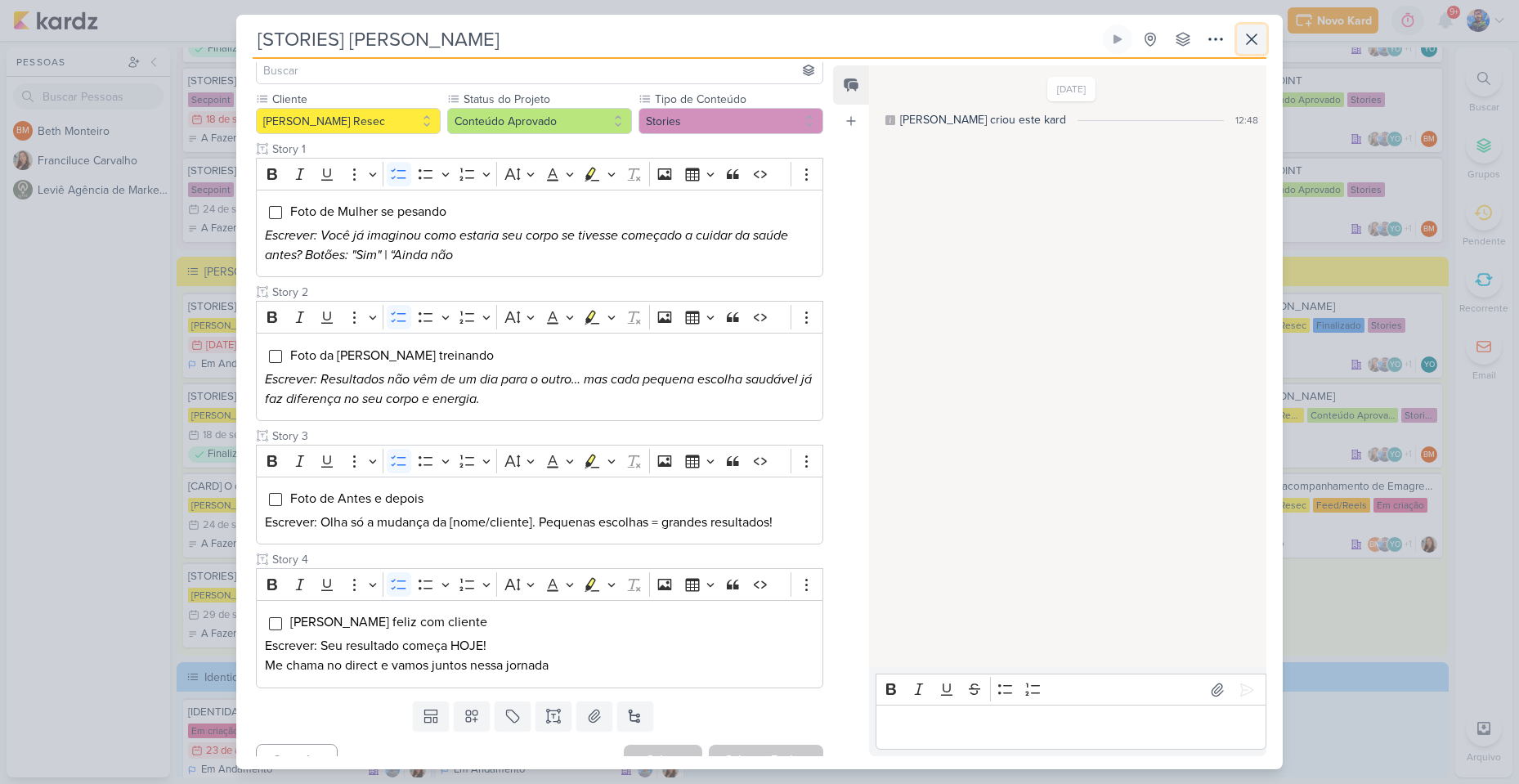
click at [1261, 39] on icon at bounding box center [1252, 39] width 20 height 20
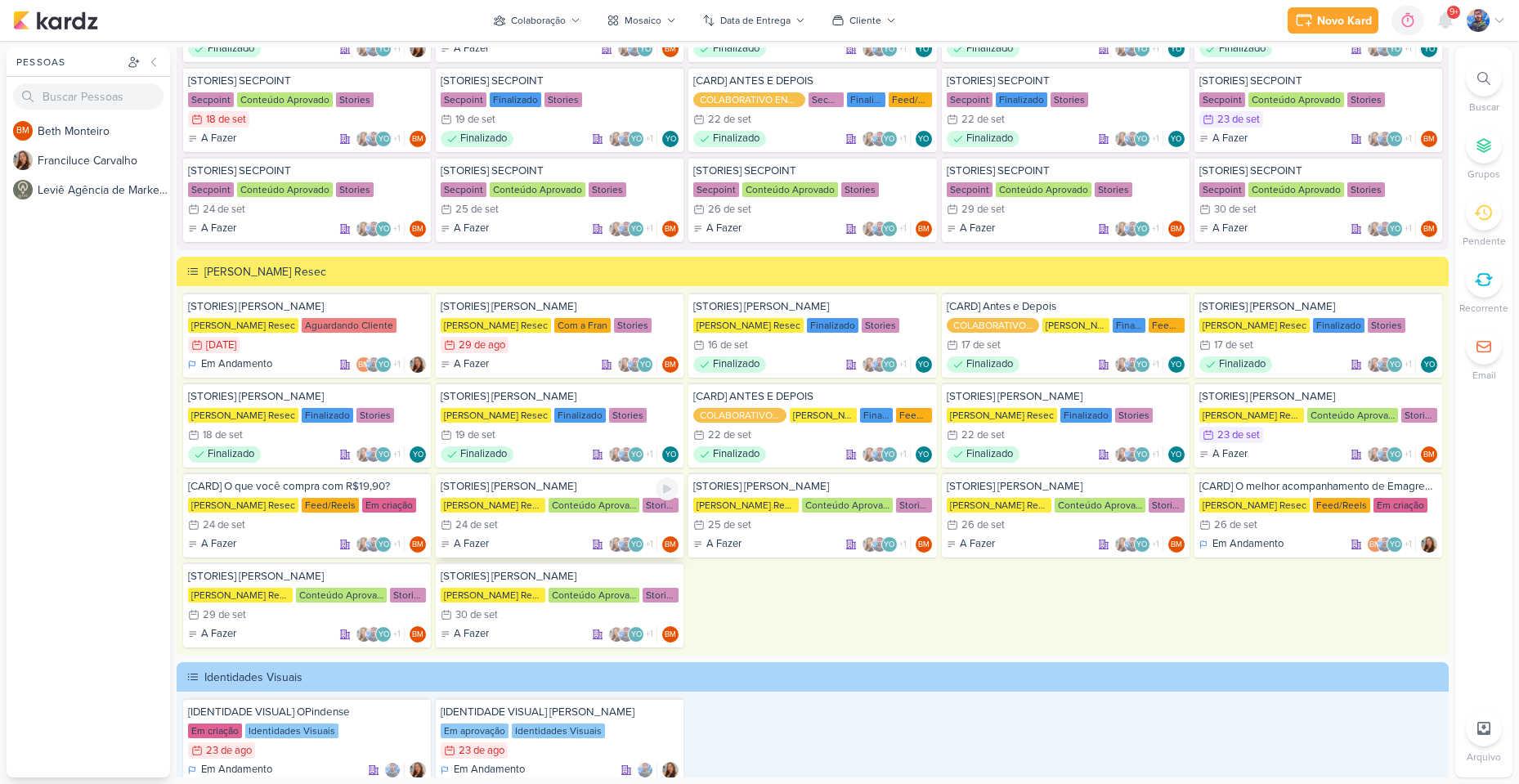
click at [494, 521] on div "24 de set" at bounding box center [476, 525] width 42 height 11
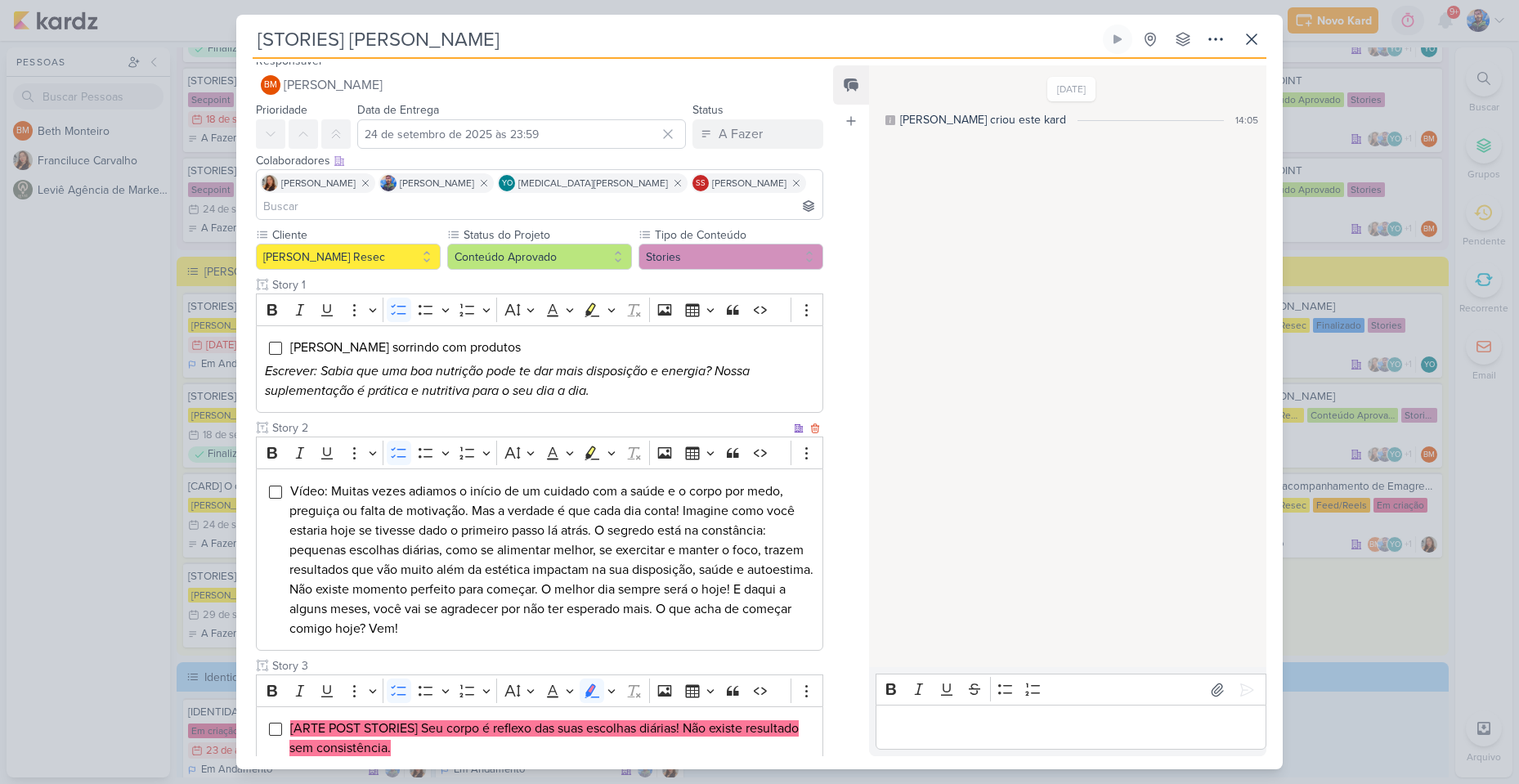
scroll to position [0, 0]
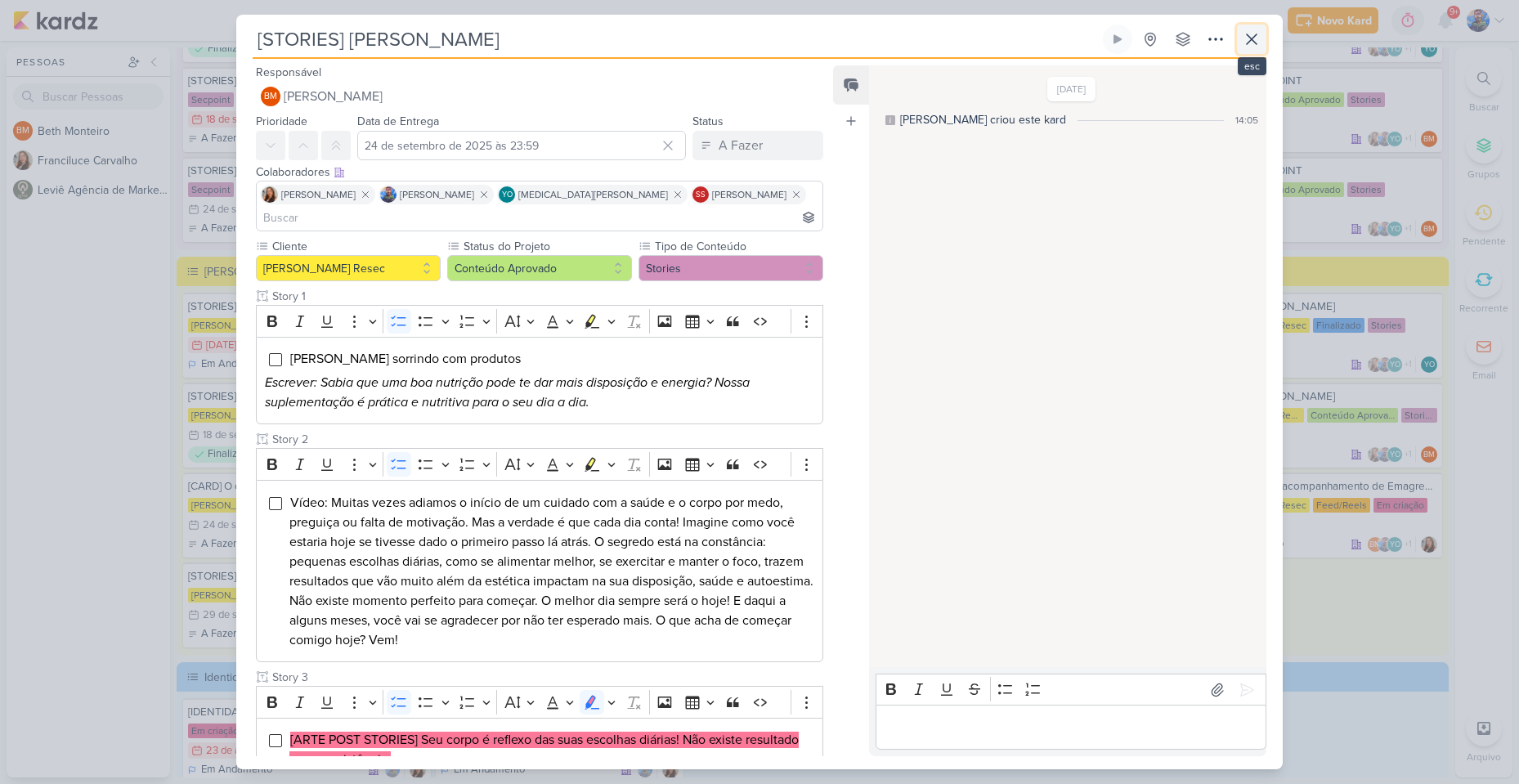
click at [1245, 47] on icon at bounding box center [1252, 39] width 20 height 20
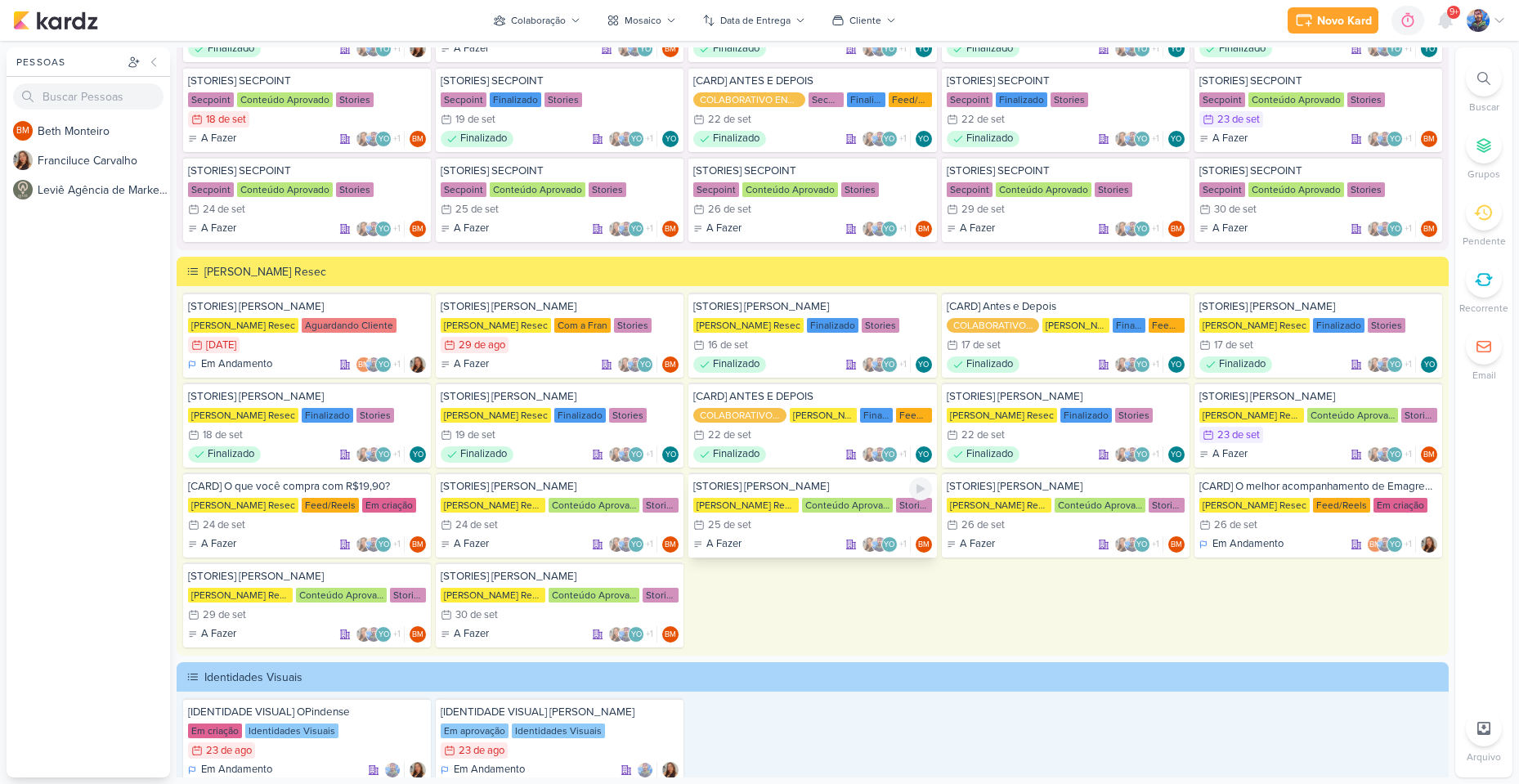
click at [753, 521] on div "25/9 [DATE]" at bounding box center [813, 525] width 238 height 17
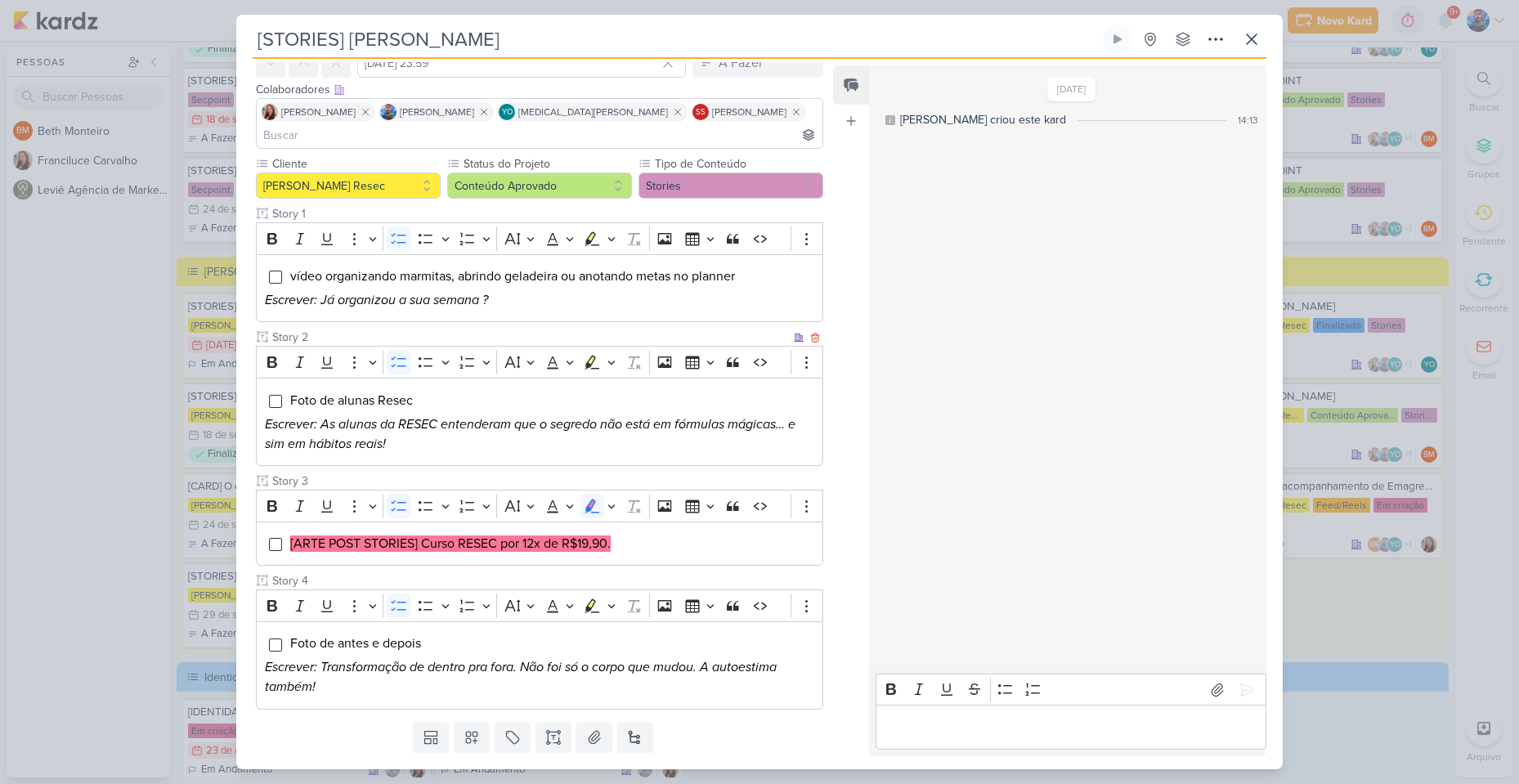
scroll to position [104, 0]
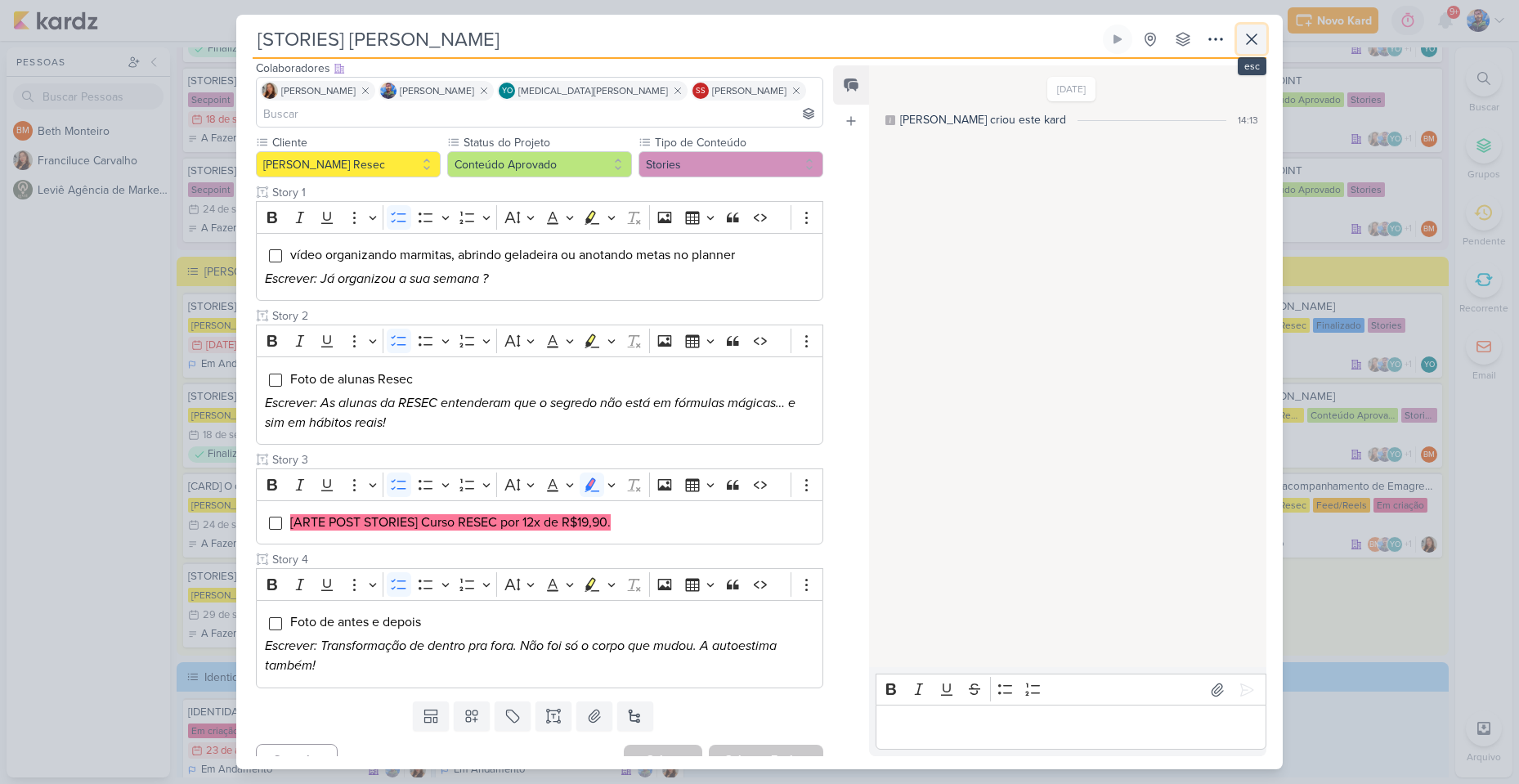
click at [1249, 36] on icon at bounding box center [1252, 39] width 10 height 10
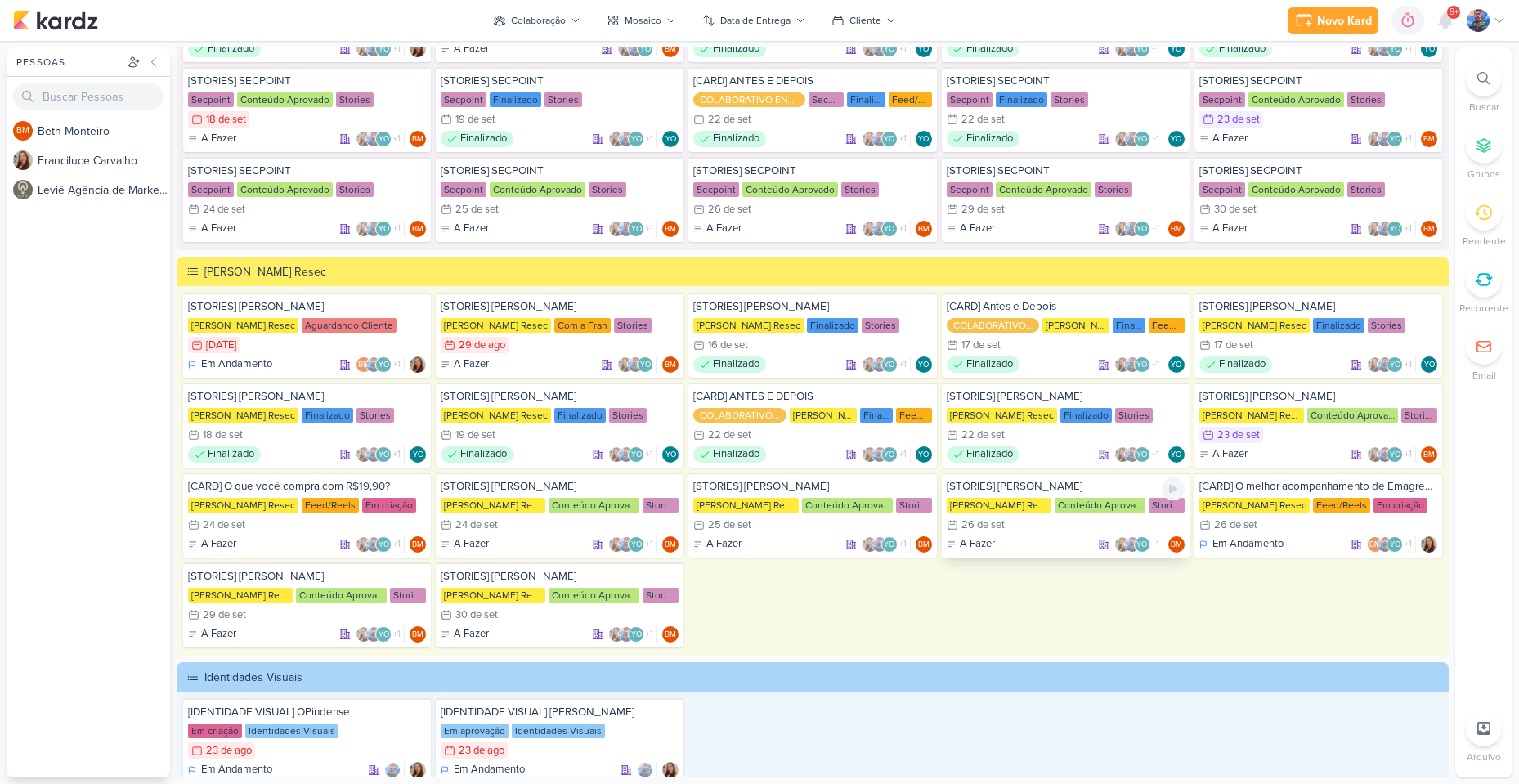
click at [1019, 504] on div "[PERSON_NAME] Resec" at bounding box center [999, 505] width 105 height 15
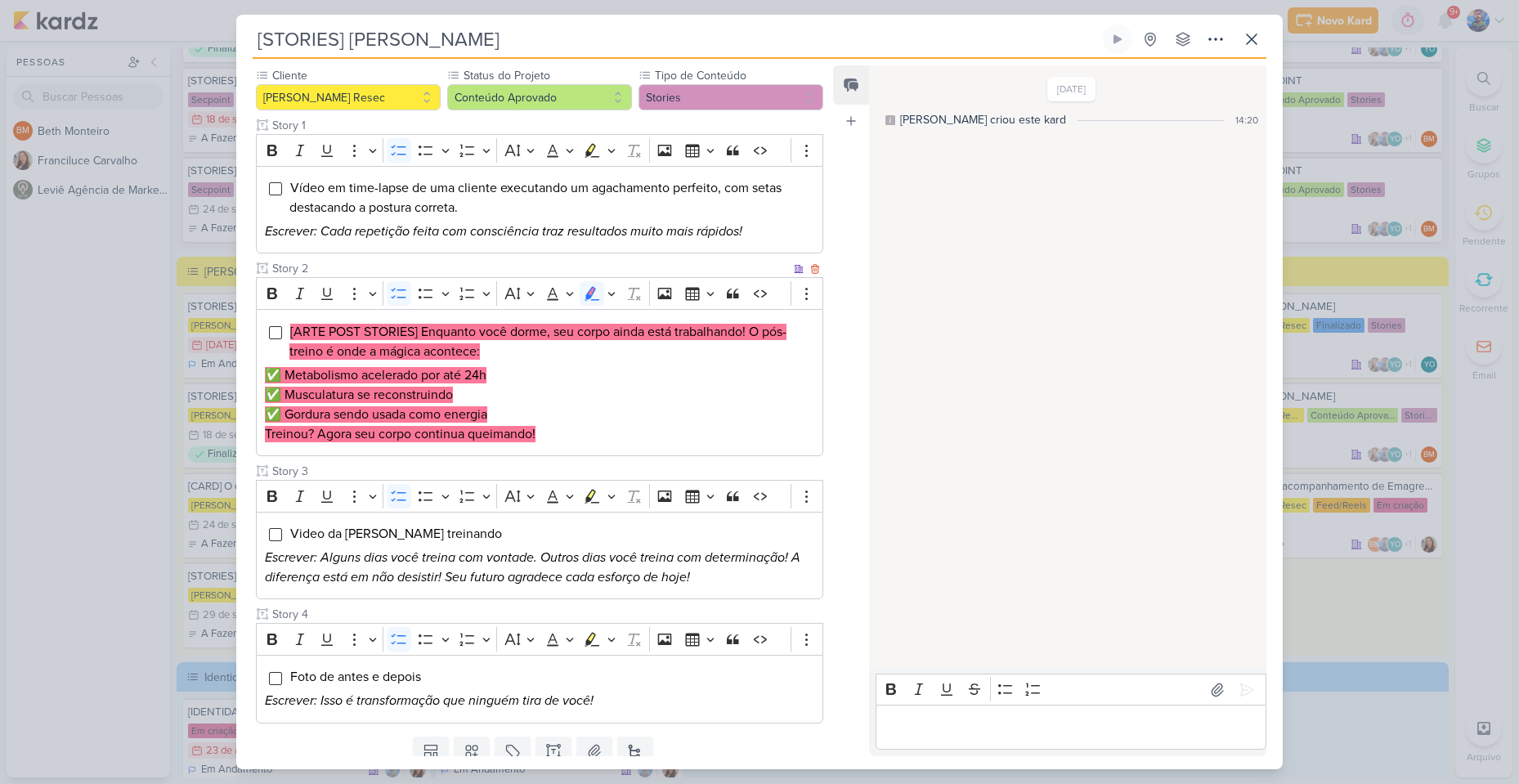
scroll to position [206, 0]
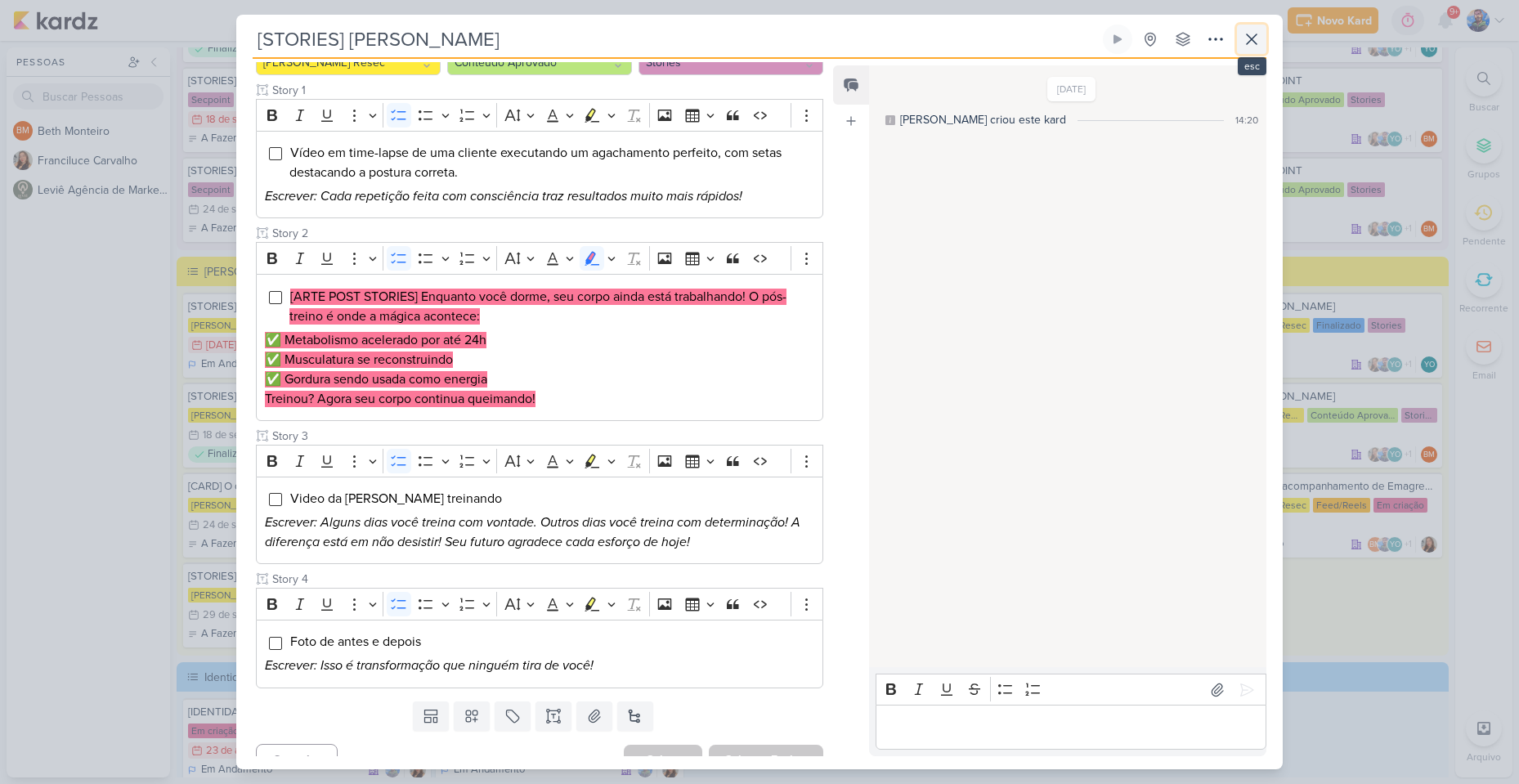
click at [1254, 36] on icon at bounding box center [1252, 39] width 10 height 10
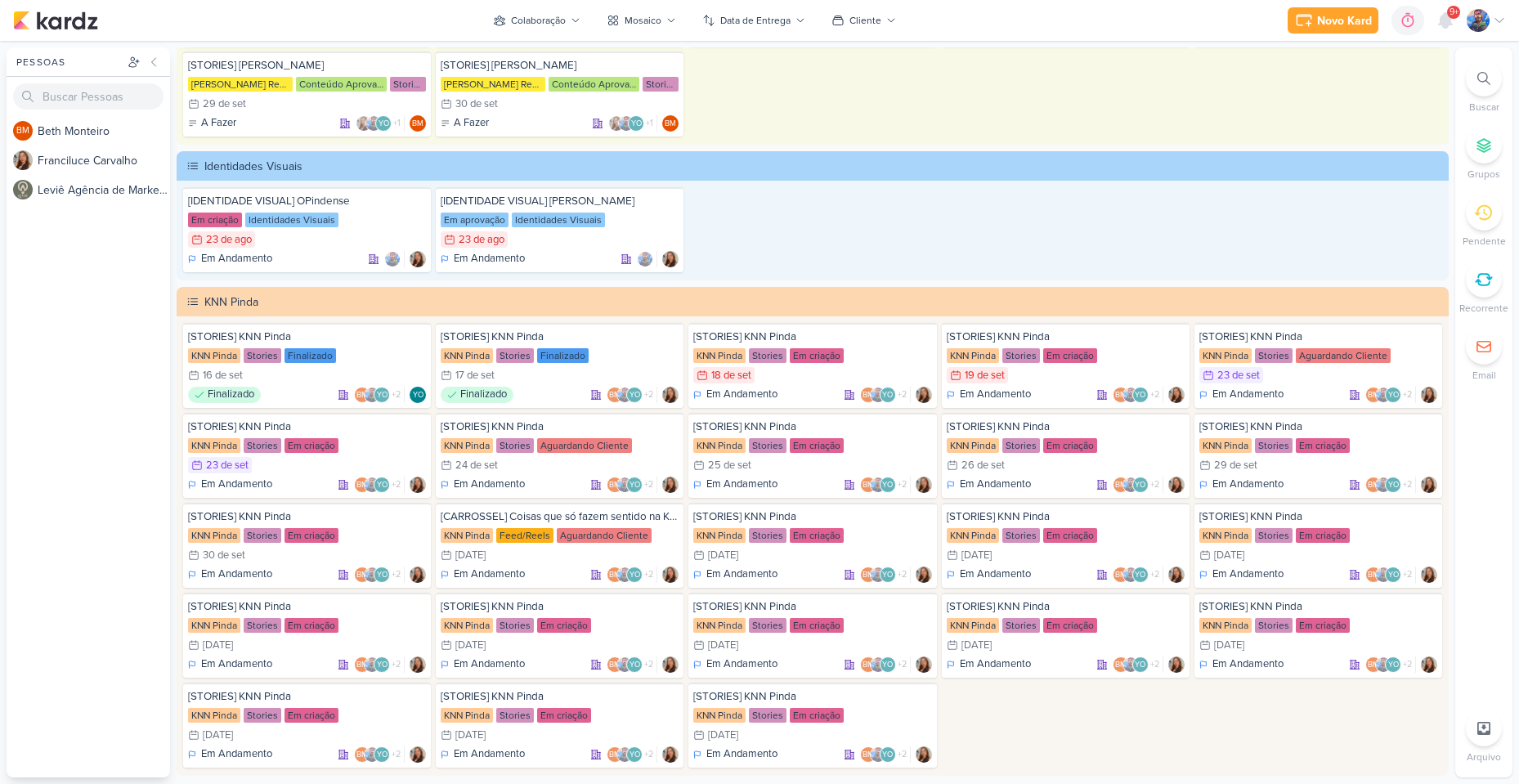
scroll to position [2616, 0]
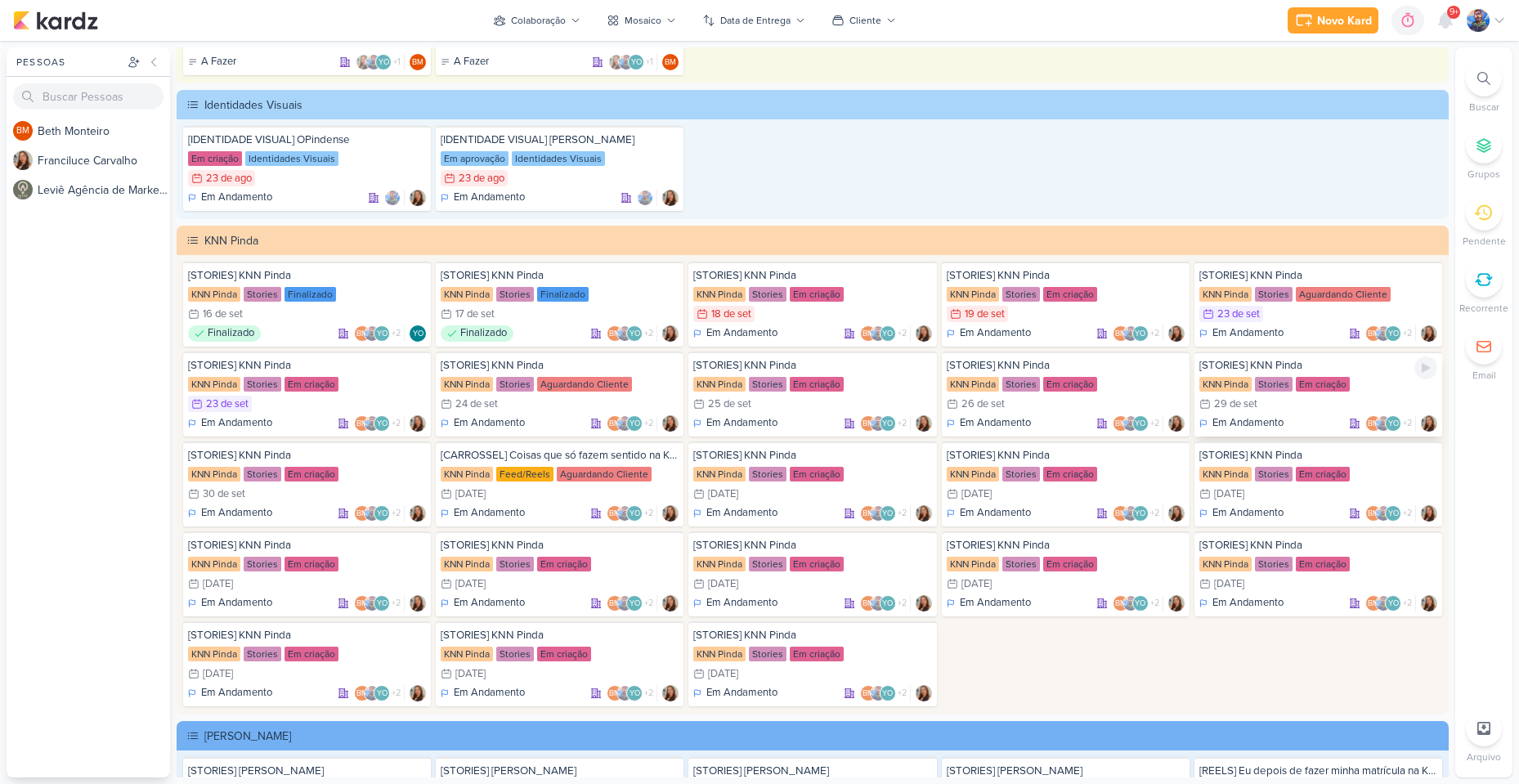
click at [1244, 397] on div "29/9 [DATE]" at bounding box center [1228, 404] width 58 height 17
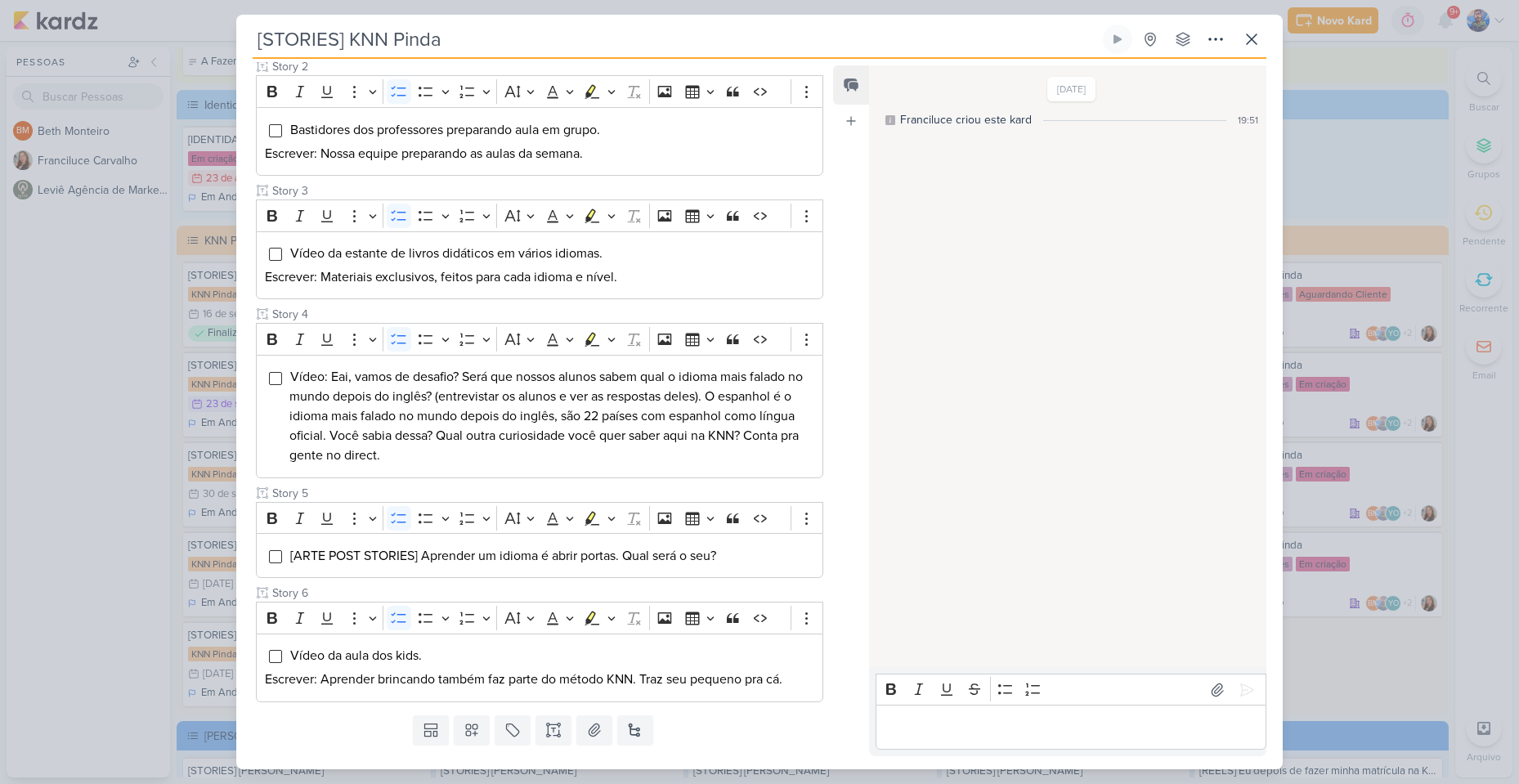
scroll to position [390, 0]
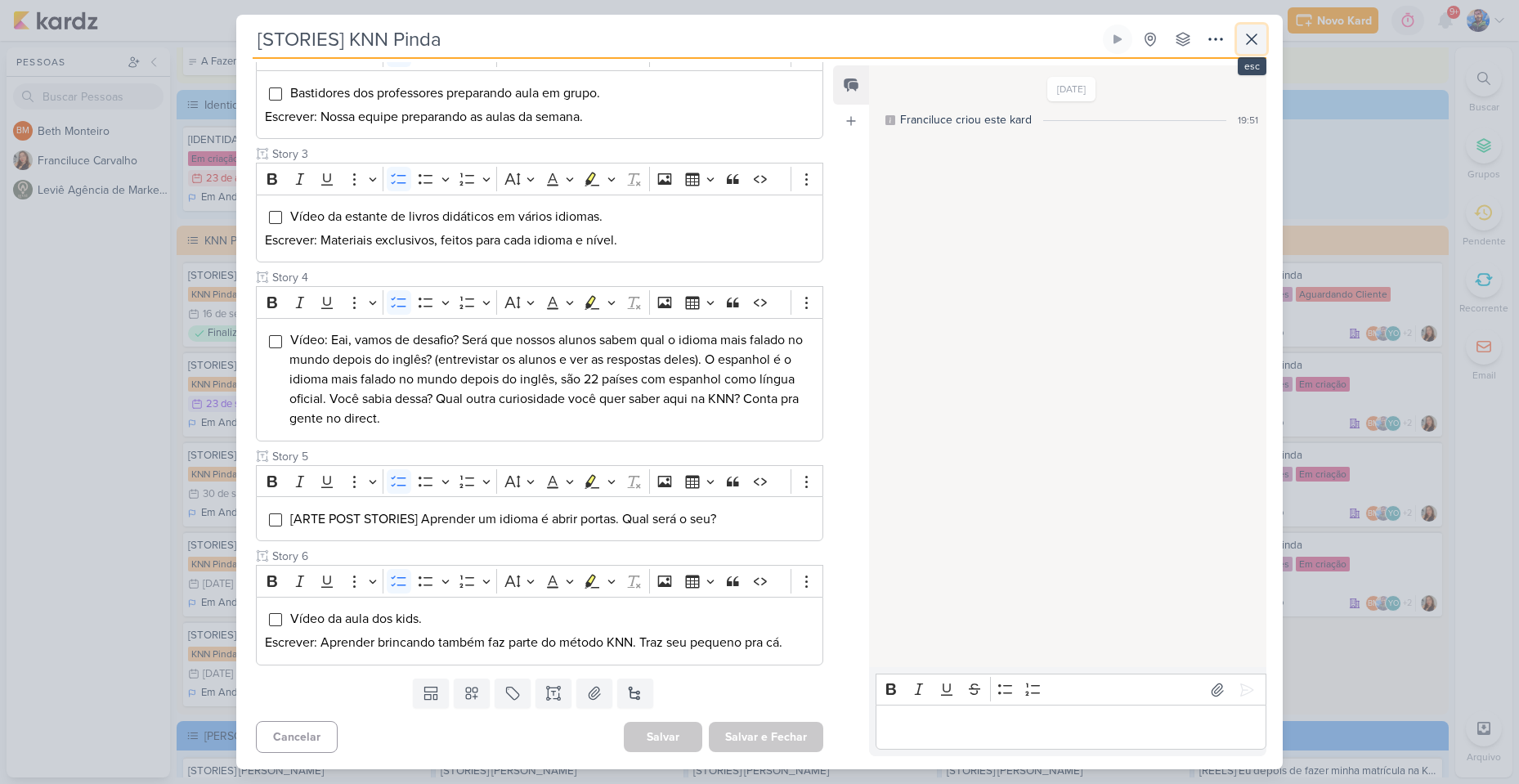
click at [1254, 34] on icon at bounding box center [1252, 39] width 20 height 20
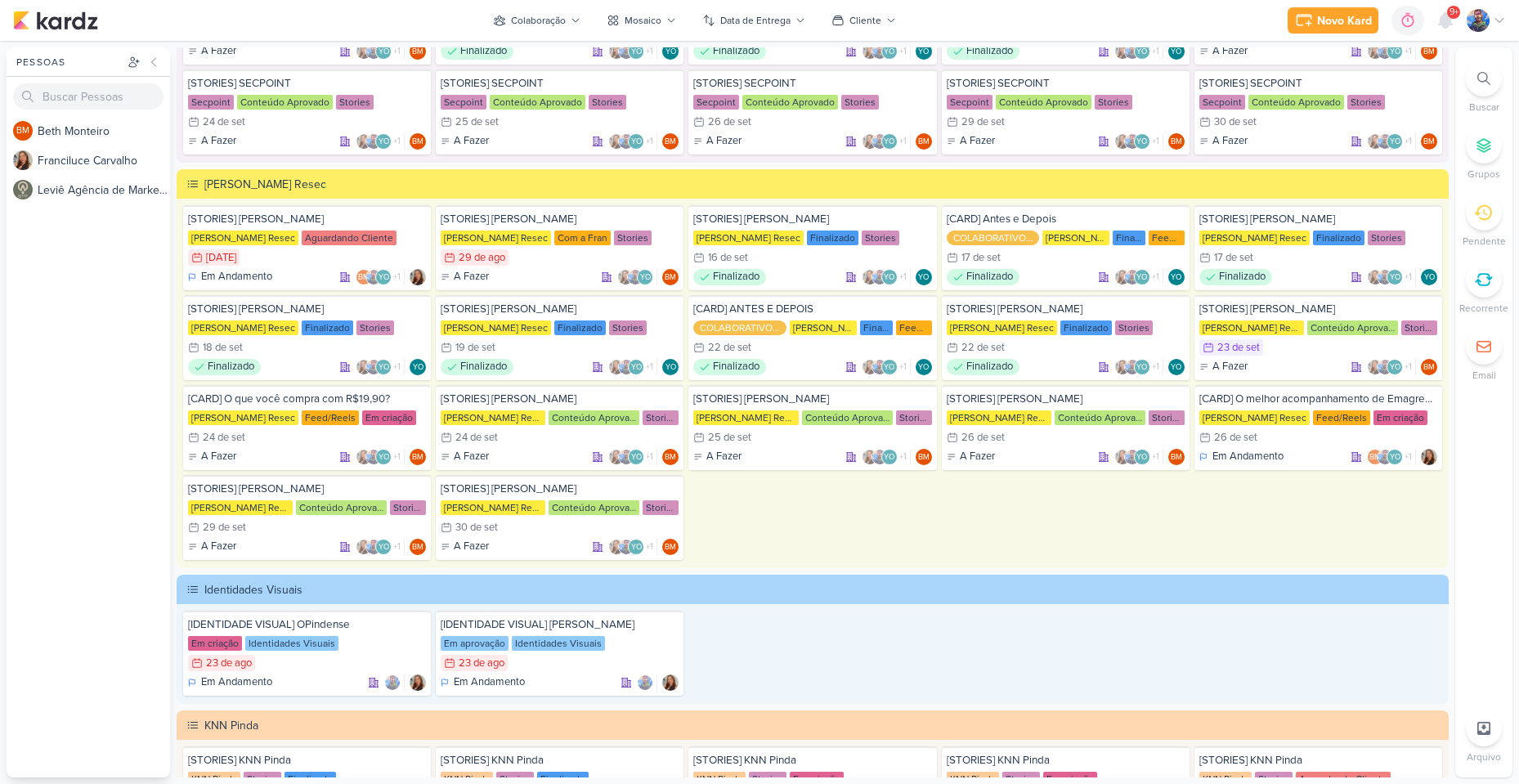
scroll to position [2125, 0]
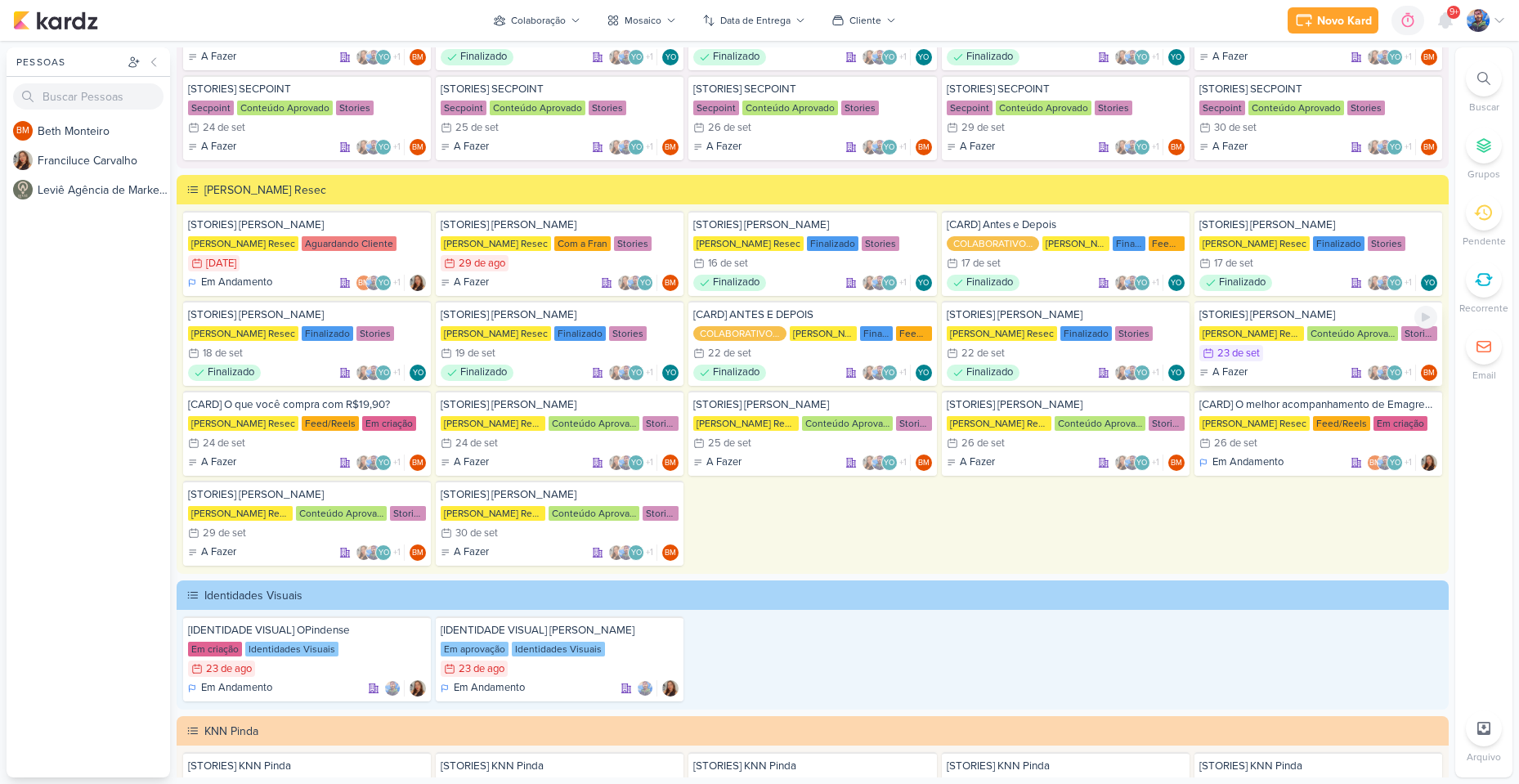
click at [1239, 348] on div "23 de set" at bounding box center [1238, 353] width 42 height 11
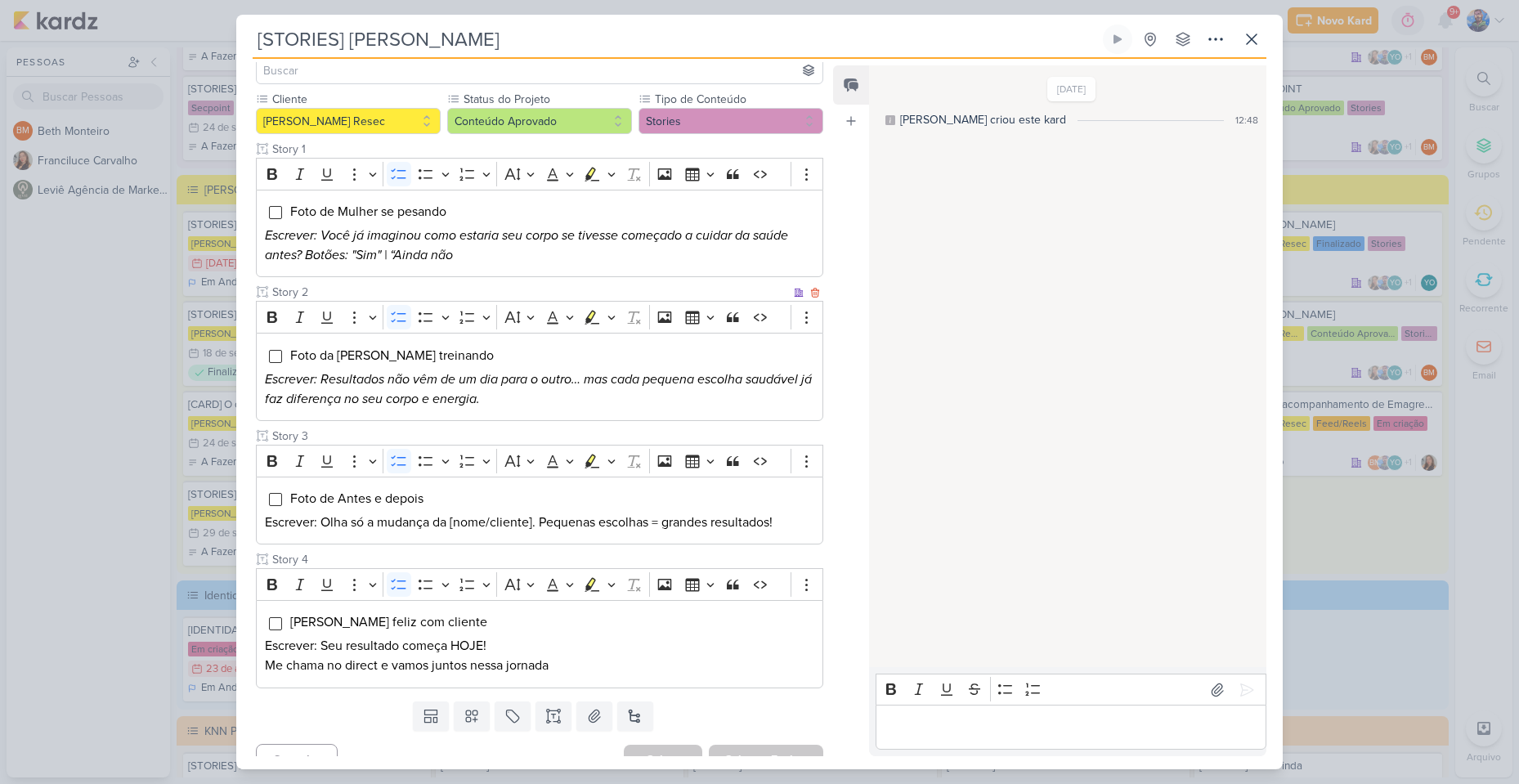
scroll to position [0, 0]
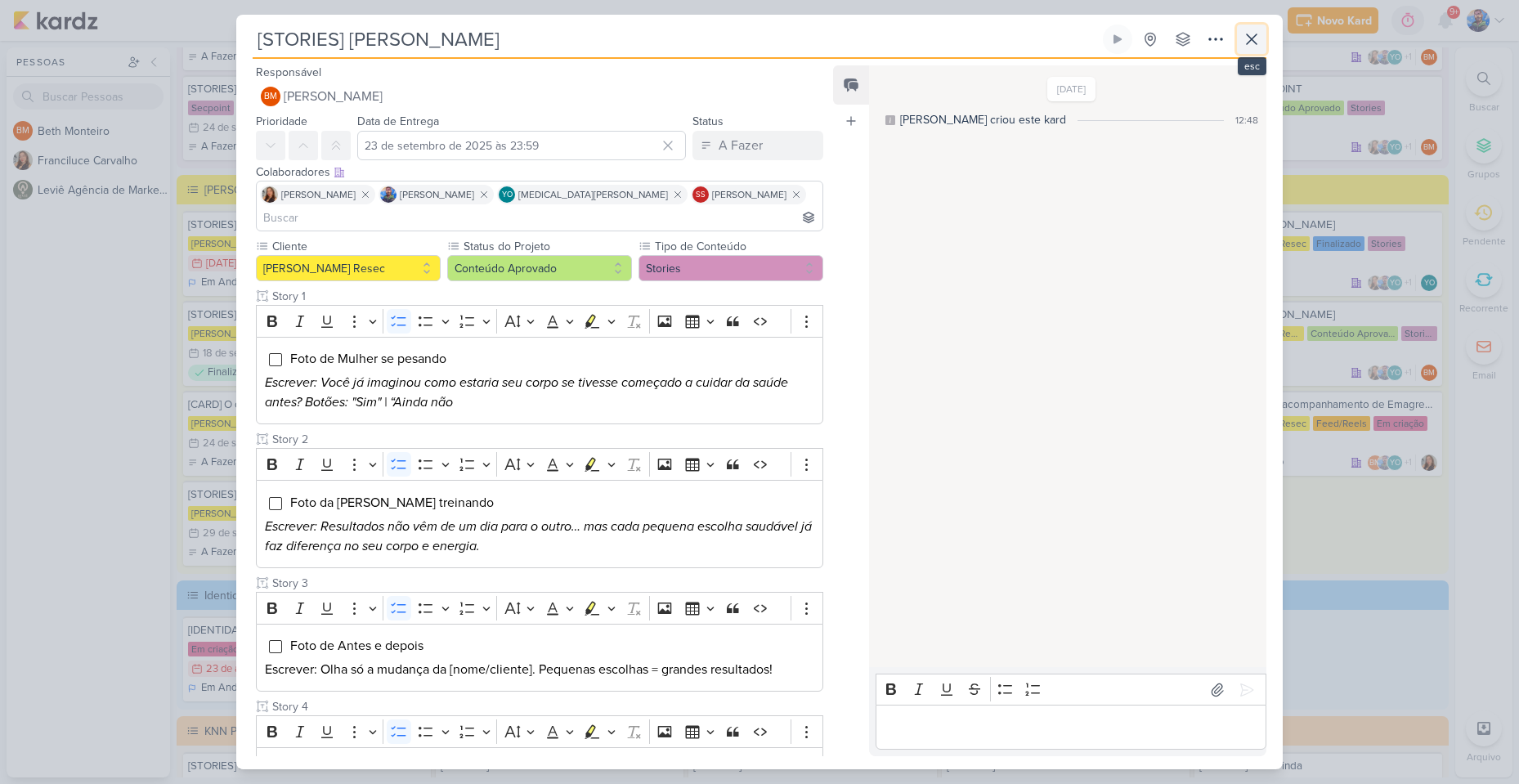
click at [1264, 48] on button at bounding box center [1252, 39] width 29 height 29
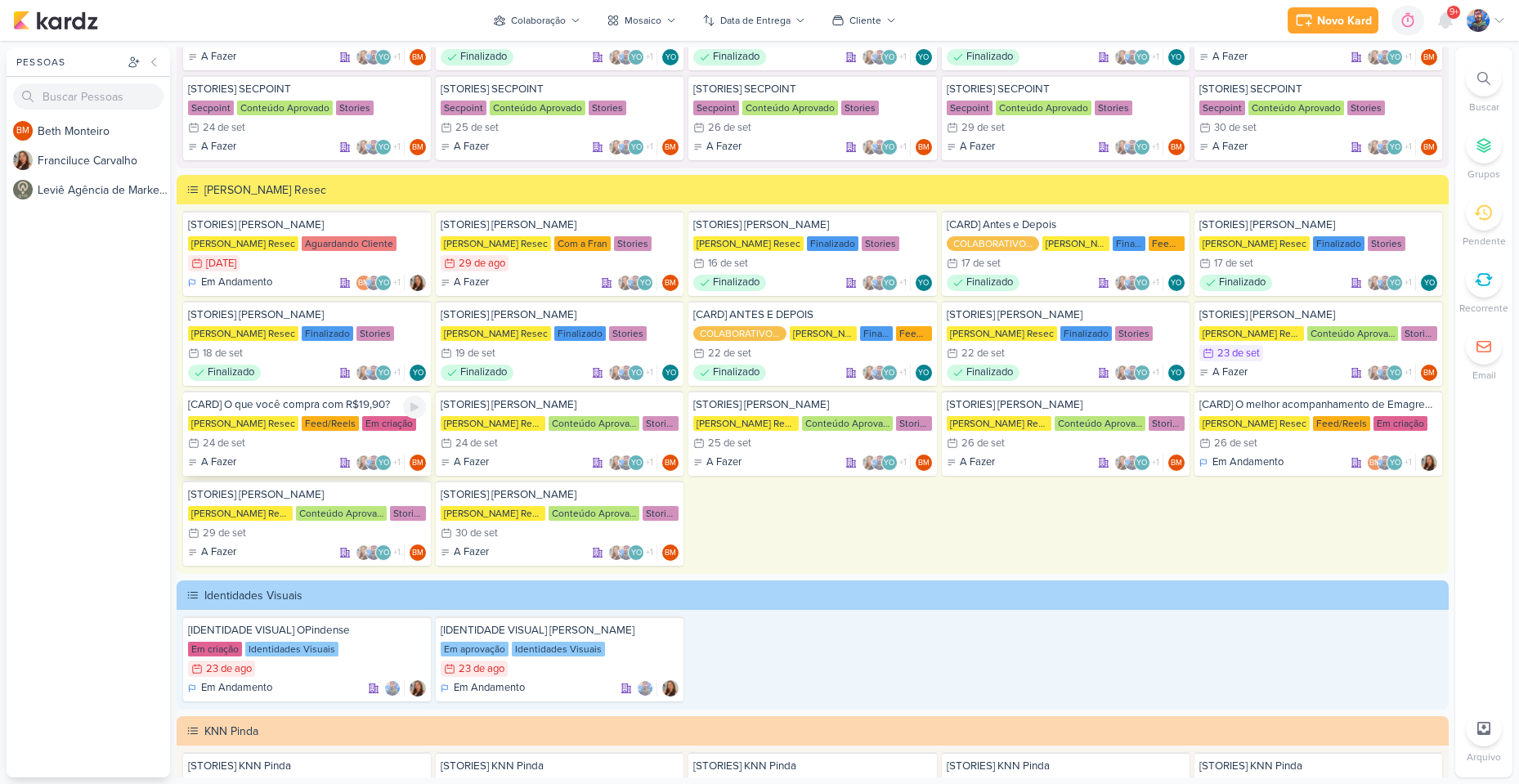
click at [222, 445] on div "24 de set" at bounding box center [223, 443] width 42 height 11
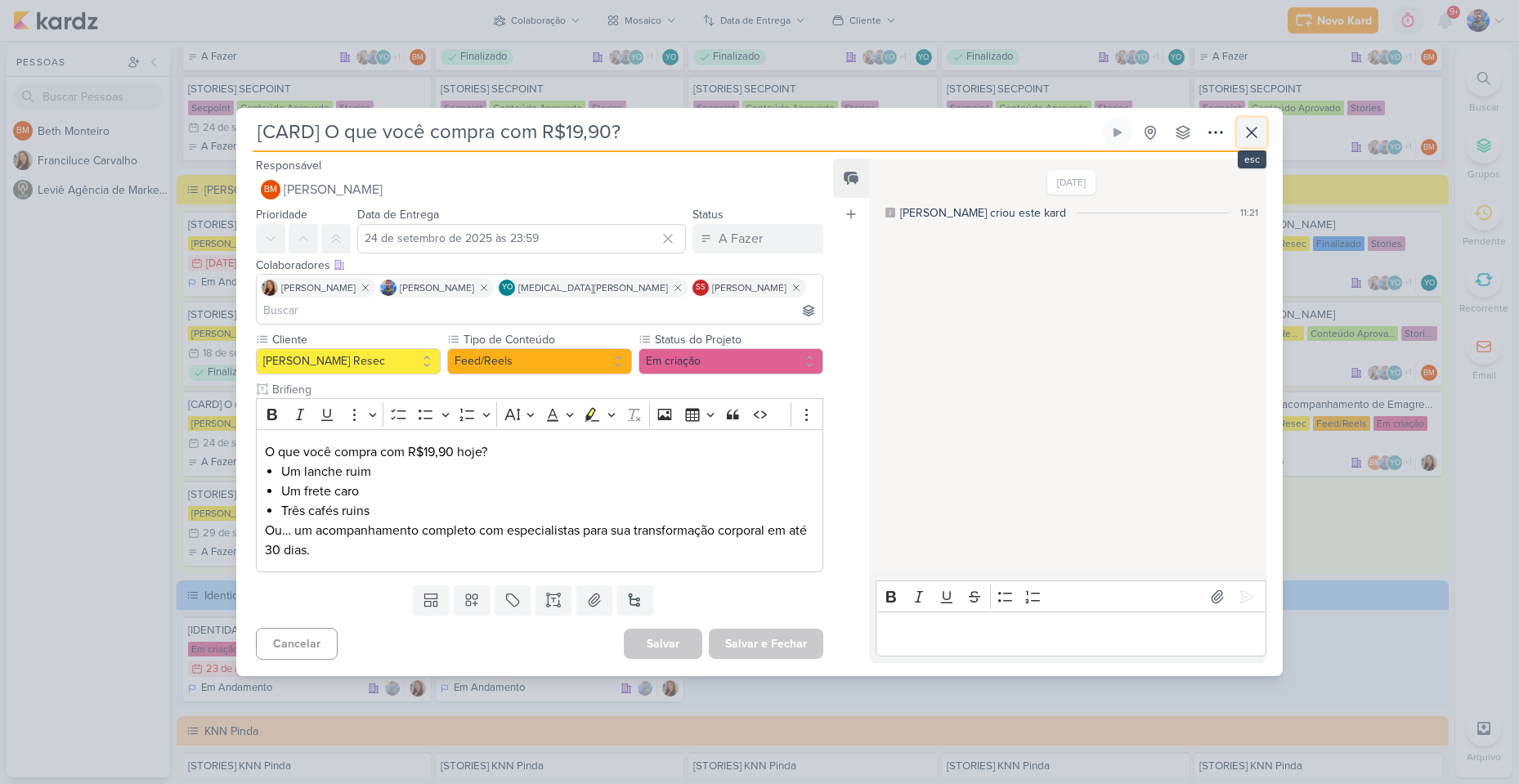
click at [1259, 142] on icon at bounding box center [1252, 133] width 20 height 20
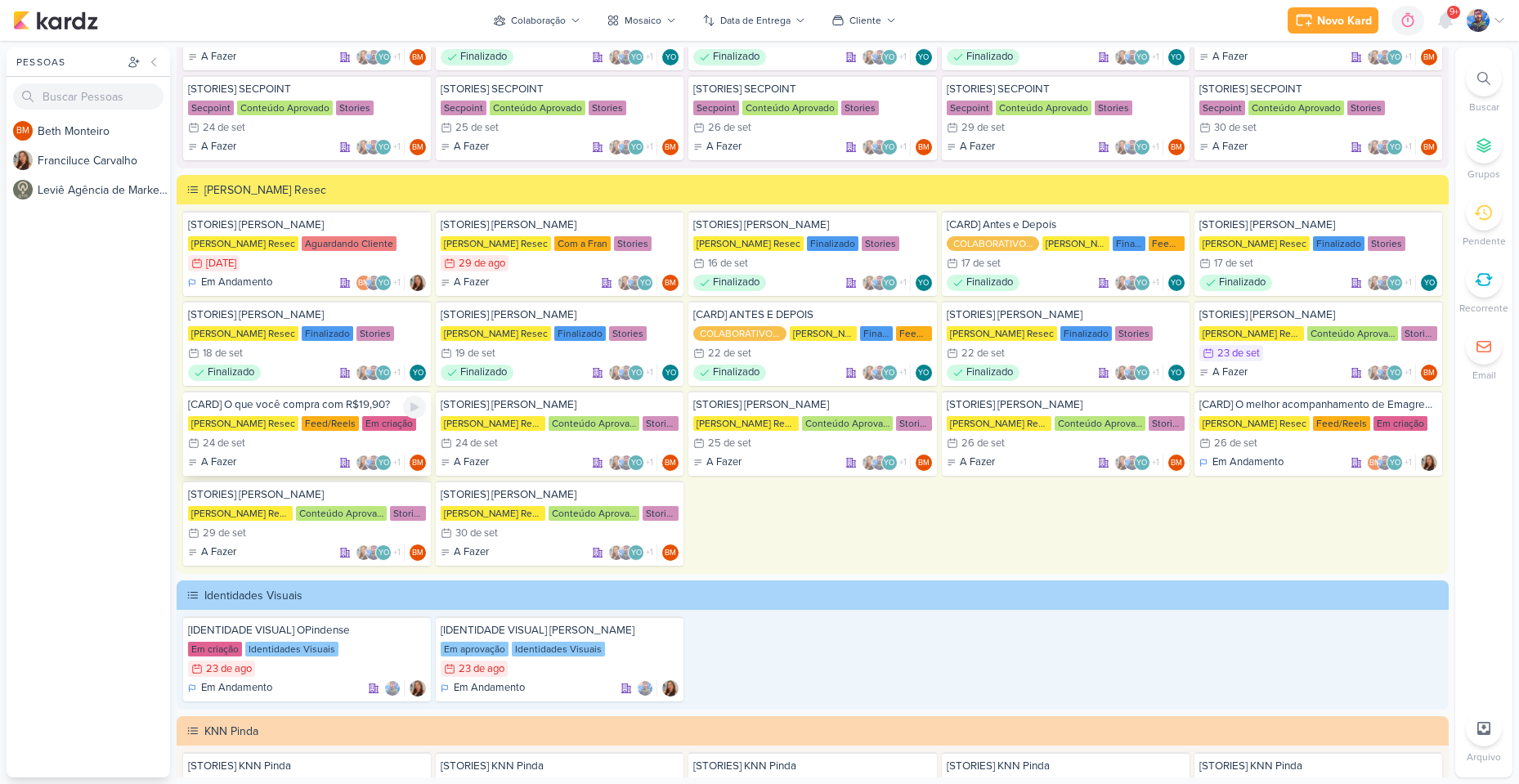
click at [285, 424] on div "[PERSON_NAME] Resec" at bounding box center [243, 423] width 110 height 15
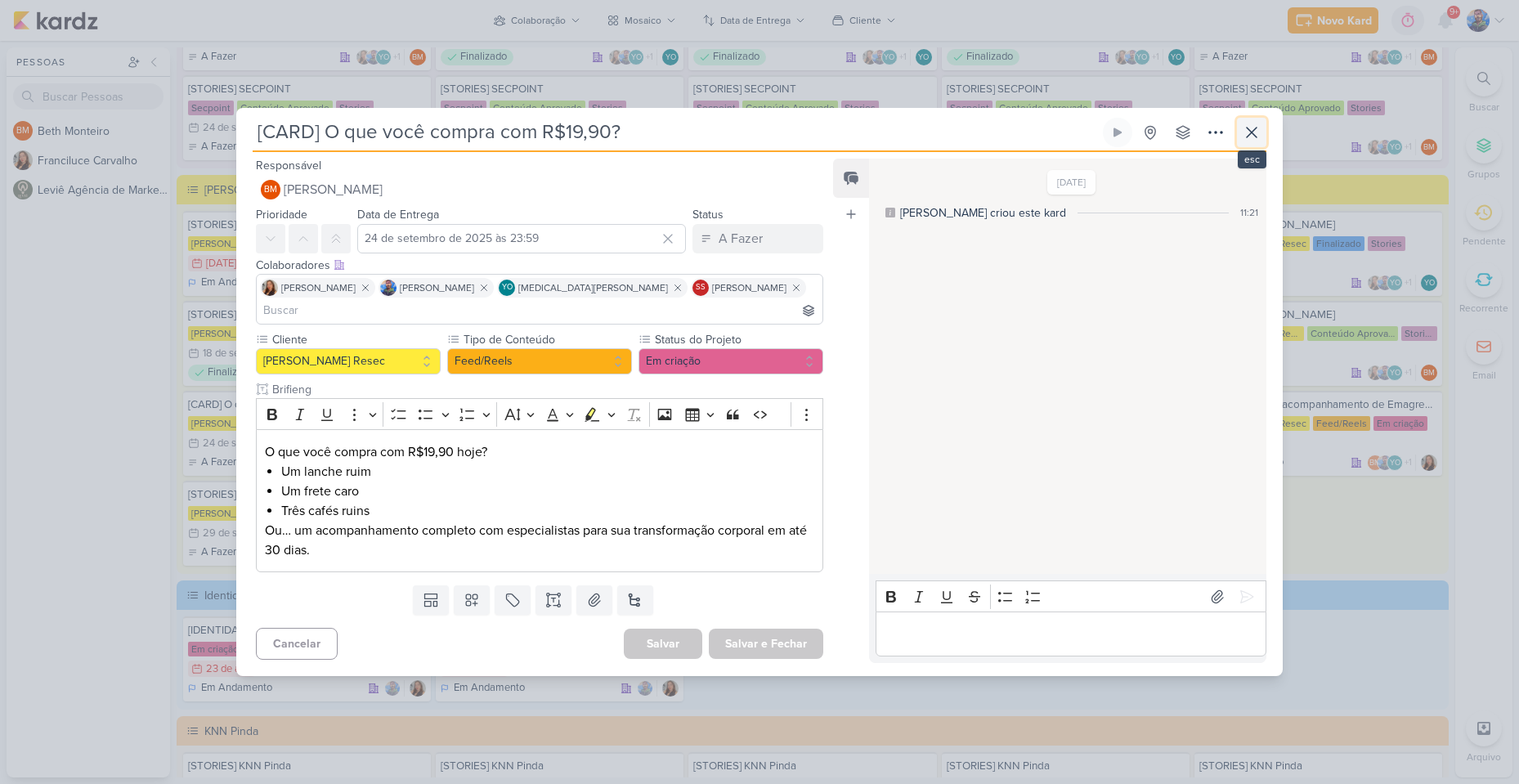
click at [1265, 147] on button at bounding box center [1252, 133] width 29 height 29
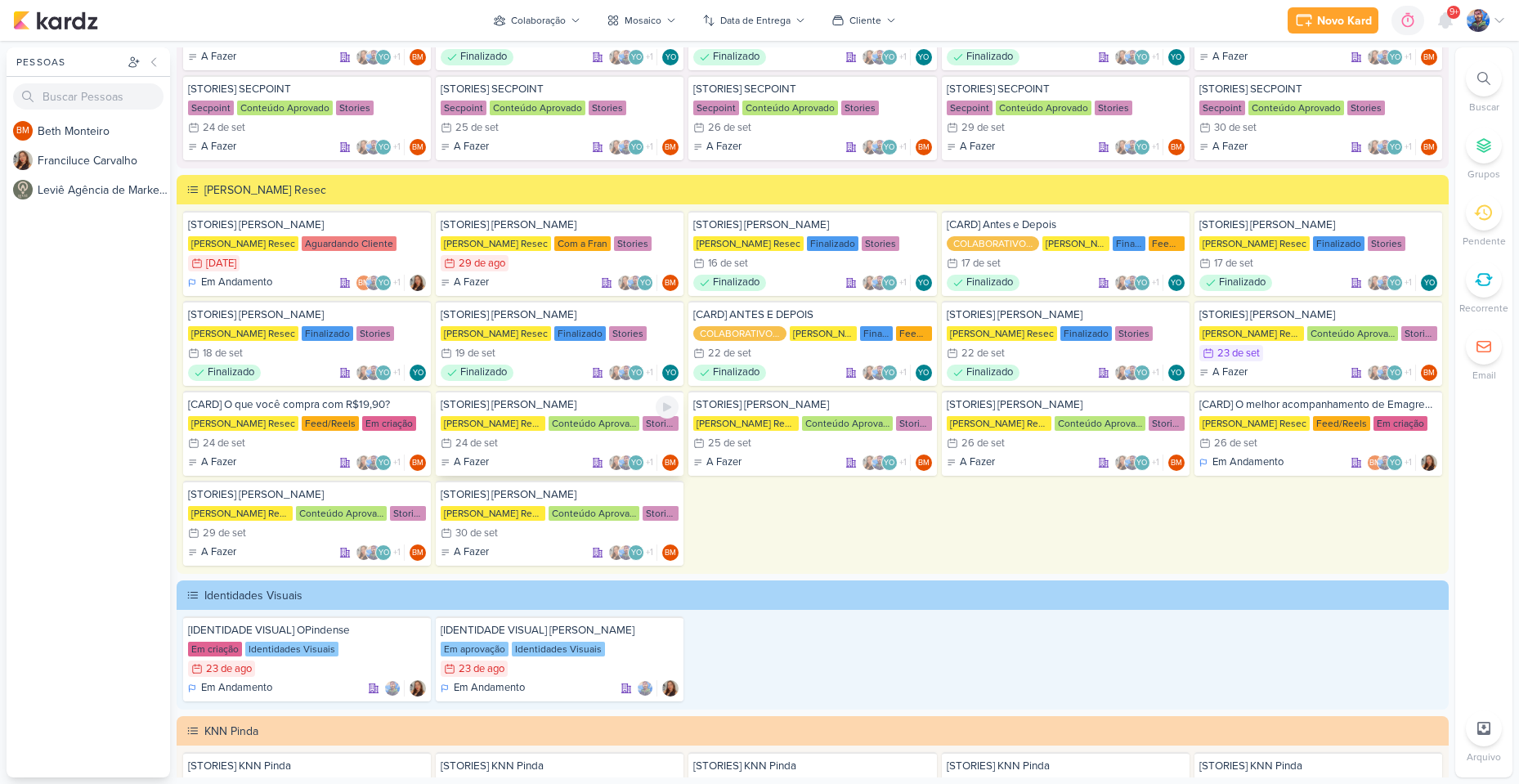
click at [492, 438] on div "24 de set" at bounding box center [476, 443] width 42 height 11
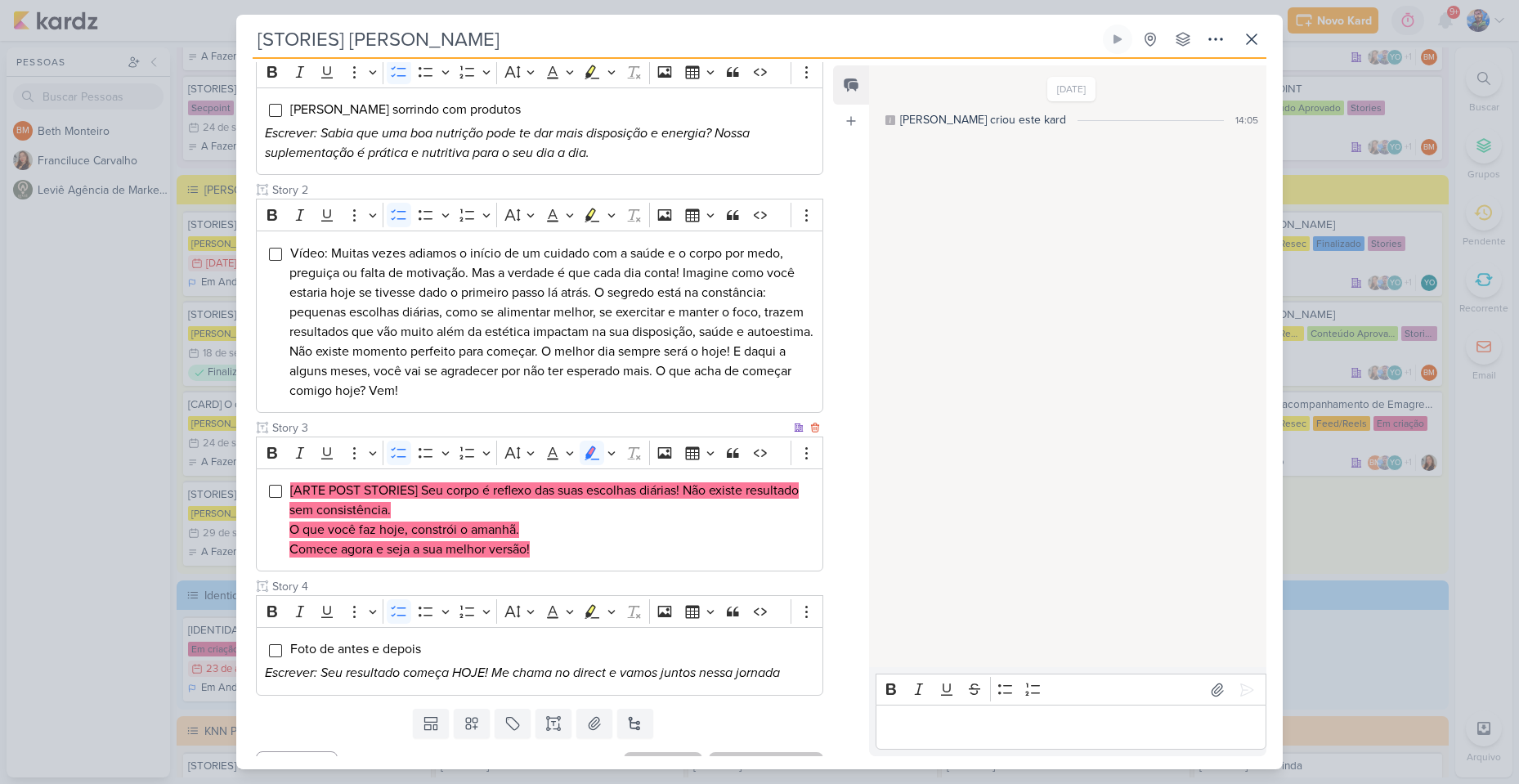
scroll to position [256, 0]
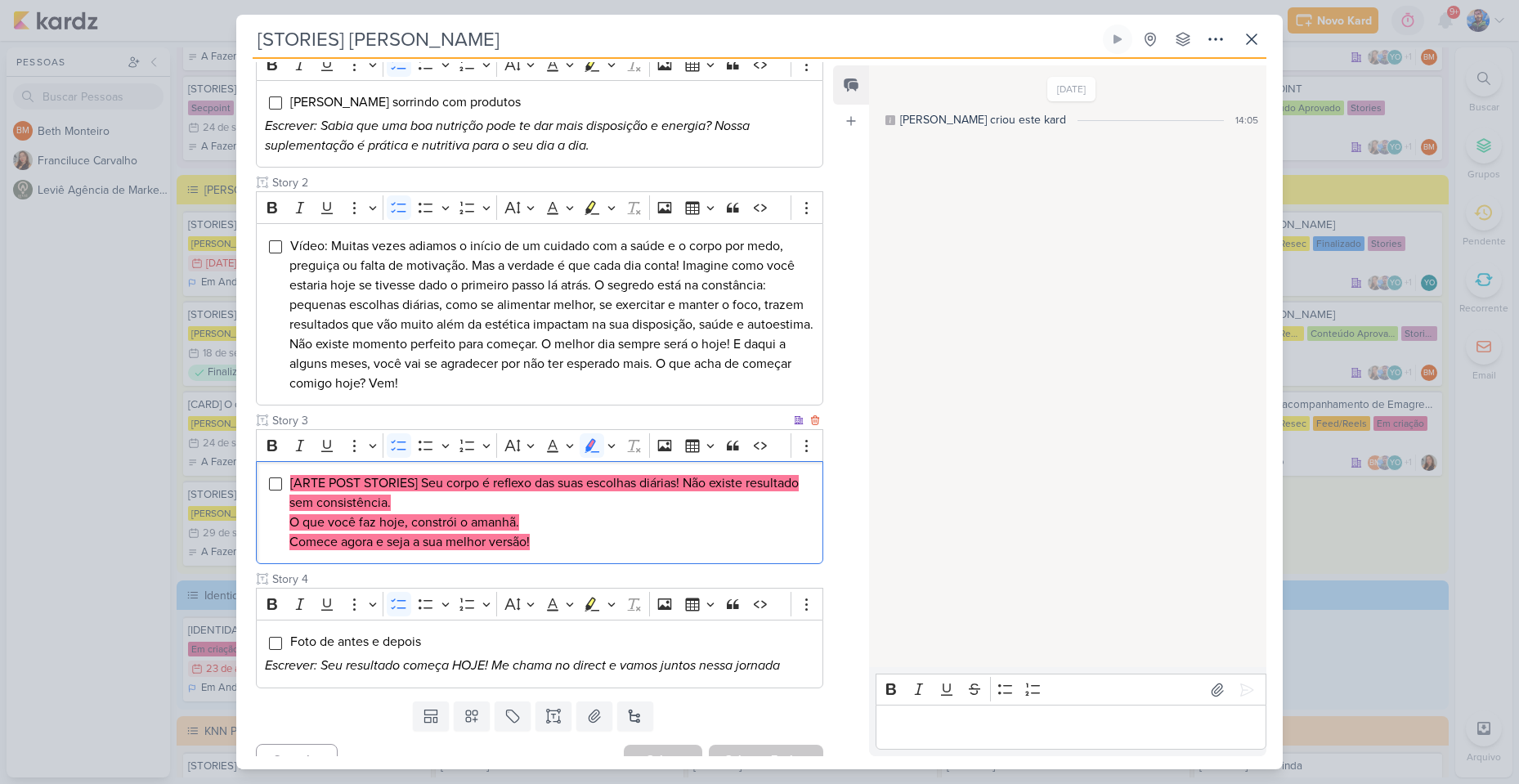
click at [424, 461] on div "[ARTE POST STORIES] Seu corpo é reflexo das suas escolhas diárias! Não existe r…" at bounding box center [538, 513] width 567 height 104
drag, startPoint x: 422, startPoint y: 453, endPoint x: 686, endPoint y: 466, distance: 264.3
click at [686, 475] on mark "[ARTE POST STORIES] Seu corpo é reflexo das suas escolhas diárias! Não existe r…" at bounding box center [544, 492] width 509 height 36
click at [713, 474] on li "[ARTE POST STORIES] Seu corpo é reflexo das suas escolhas diárias! Não existe r…" at bounding box center [552, 513] width 525 height 79
drag, startPoint x: 687, startPoint y: 456, endPoint x: 803, endPoint y: 483, distance: 119.1
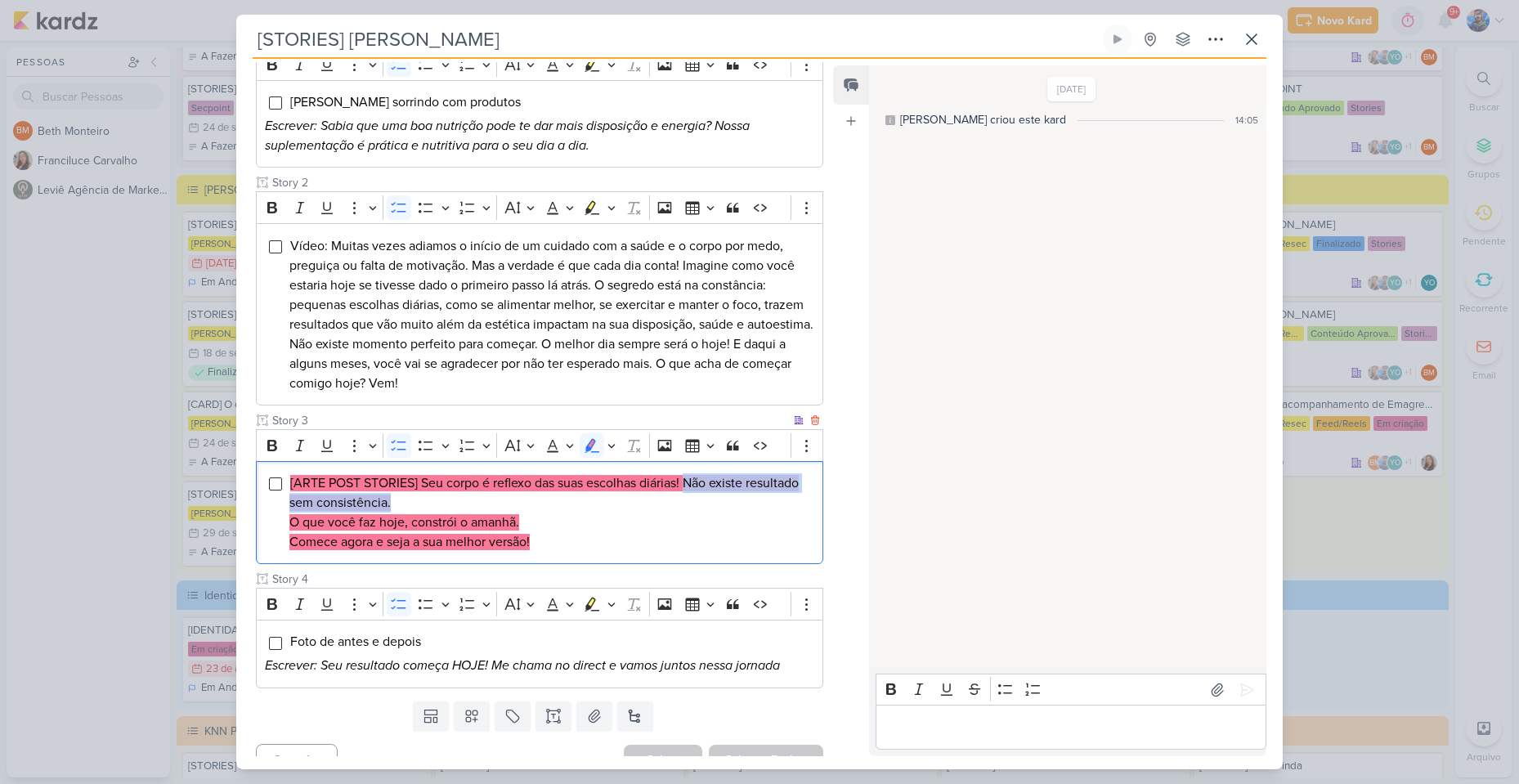
click at [803, 483] on li "[ARTE POST STORIES] Seu corpo é reflexo das suas escolhas diárias! Não existe r…" at bounding box center [552, 513] width 525 height 79
click at [639, 483] on li "[ARTE POST STORIES] Seu corpo é reflexo das suas escolhas diárias! Não existe r…" at bounding box center [552, 513] width 525 height 79
click at [450, 514] on mark "O que você faz hoje, constrói o amanhã." at bounding box center [405, 522] width 230 height 17
drag, startPoint x: 295, startPoint y: 499, endPoint x: 532, endPoint y: 491, distance: 237.1
click at [532, 491] on li "[ARTE POST STORIES] Seu corpo é reflexo das suas escolhas diárias! Não existe r…" at bounding box center [552, 513] width 525 height 79
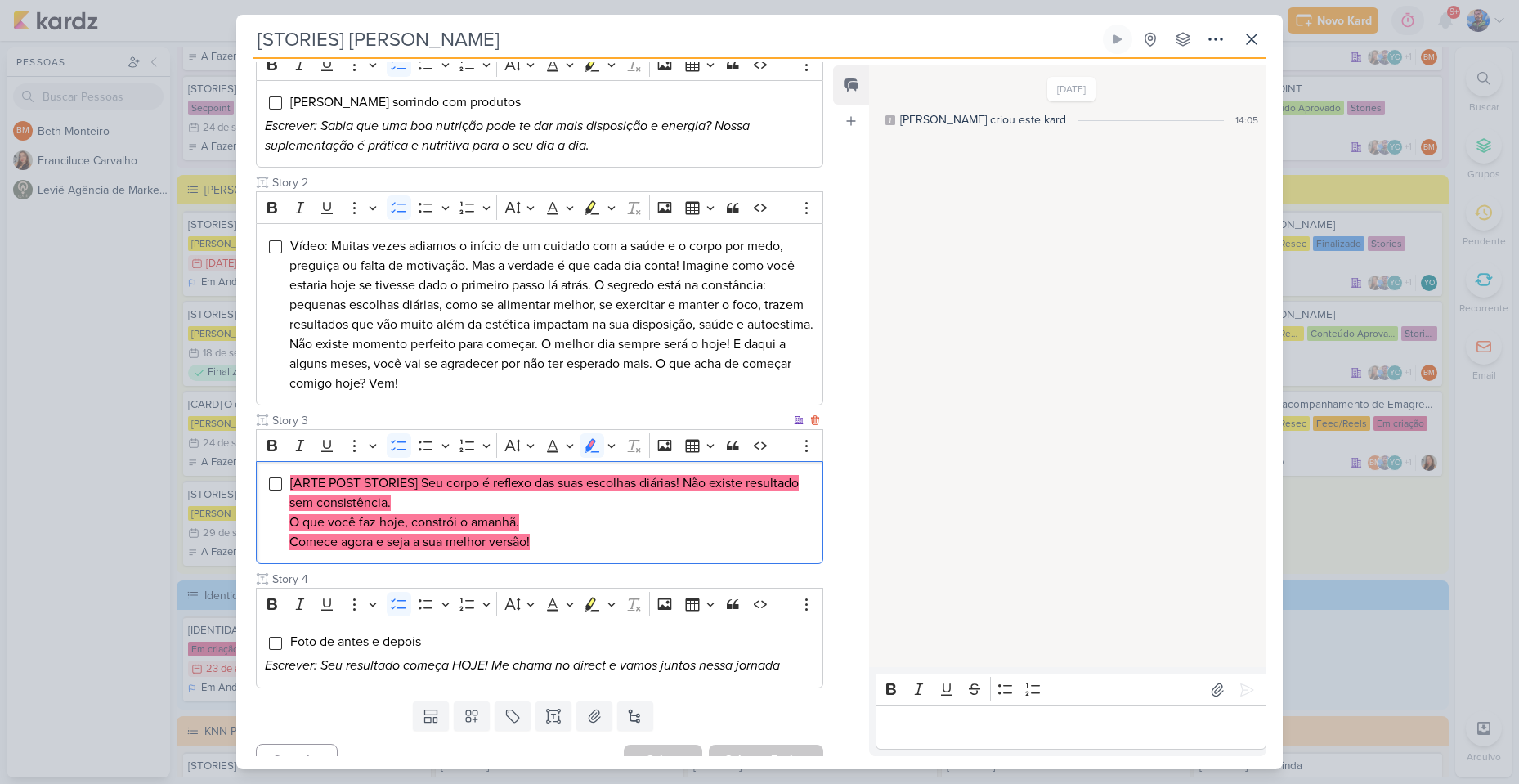
click at [407, 531] on div "[ARTE POST STORIES] Seu corpo é reflexo das suas escolhas diárias! Não existe r…" at bounding box center [538, 513] width 567 height 104
drag, startPoint x: 287, startPoint y: 527, endPoint x: 538, endPoint y: 530, distance: 251.0
click at [538, 530] on div "[ARTE POST STORIES] Seu corpo é reflexo das suas escolhas diárias! Não existe r…" at bounding box center [538, 513] width 567 height 104
click at [553, 524] on li "[ARTE POST STORIES] Seu corpo é reflexo das suas escolhas diárias! Não existe r…" at bounding box center [552, 513] width 525 height 79
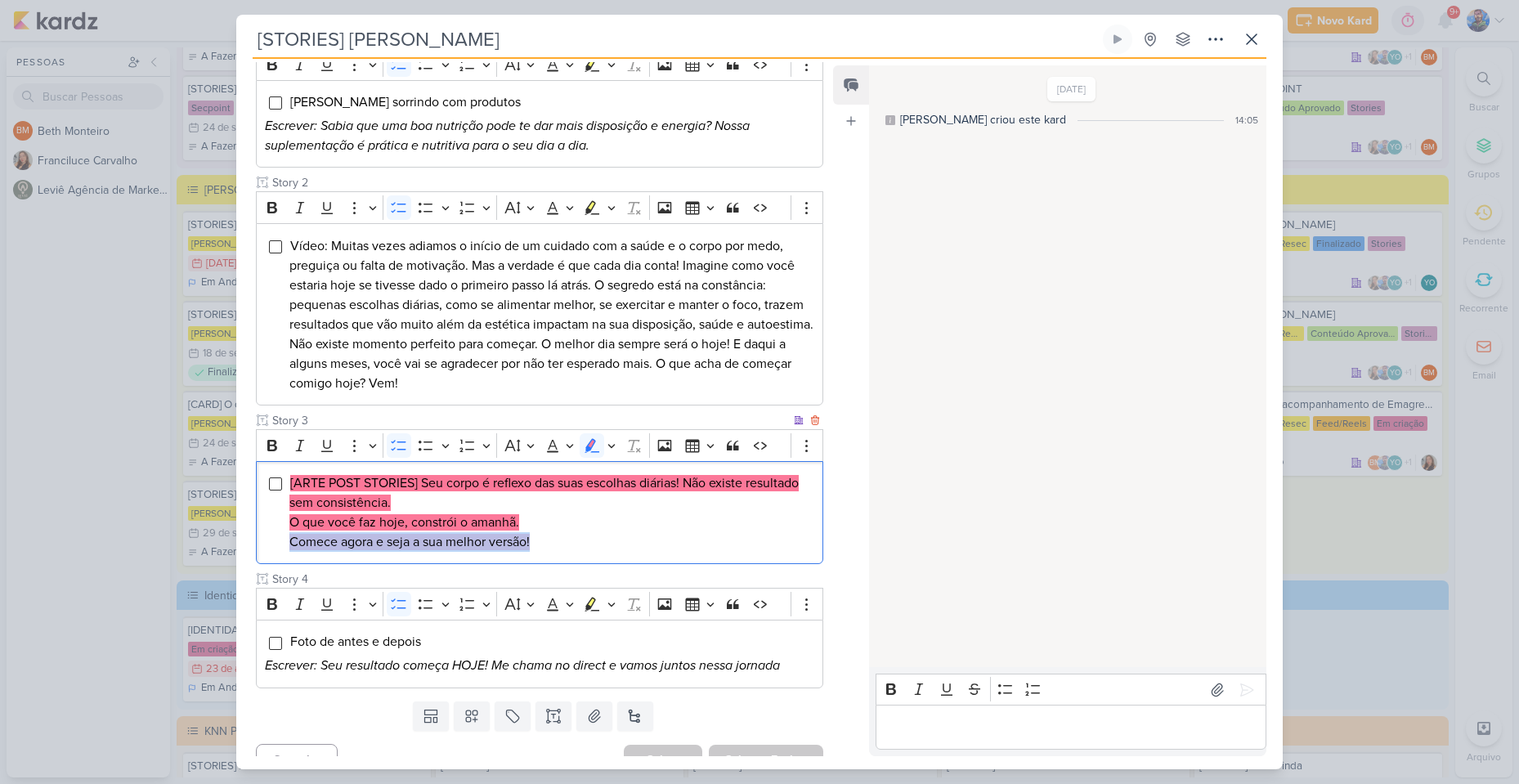
click at [553, 524] on li "[ARTE POST STORIES] Seu corpo é reflexo das suas escolhas diárias! Não existe r…" at bounding box center [552, 513] width 525 height 79
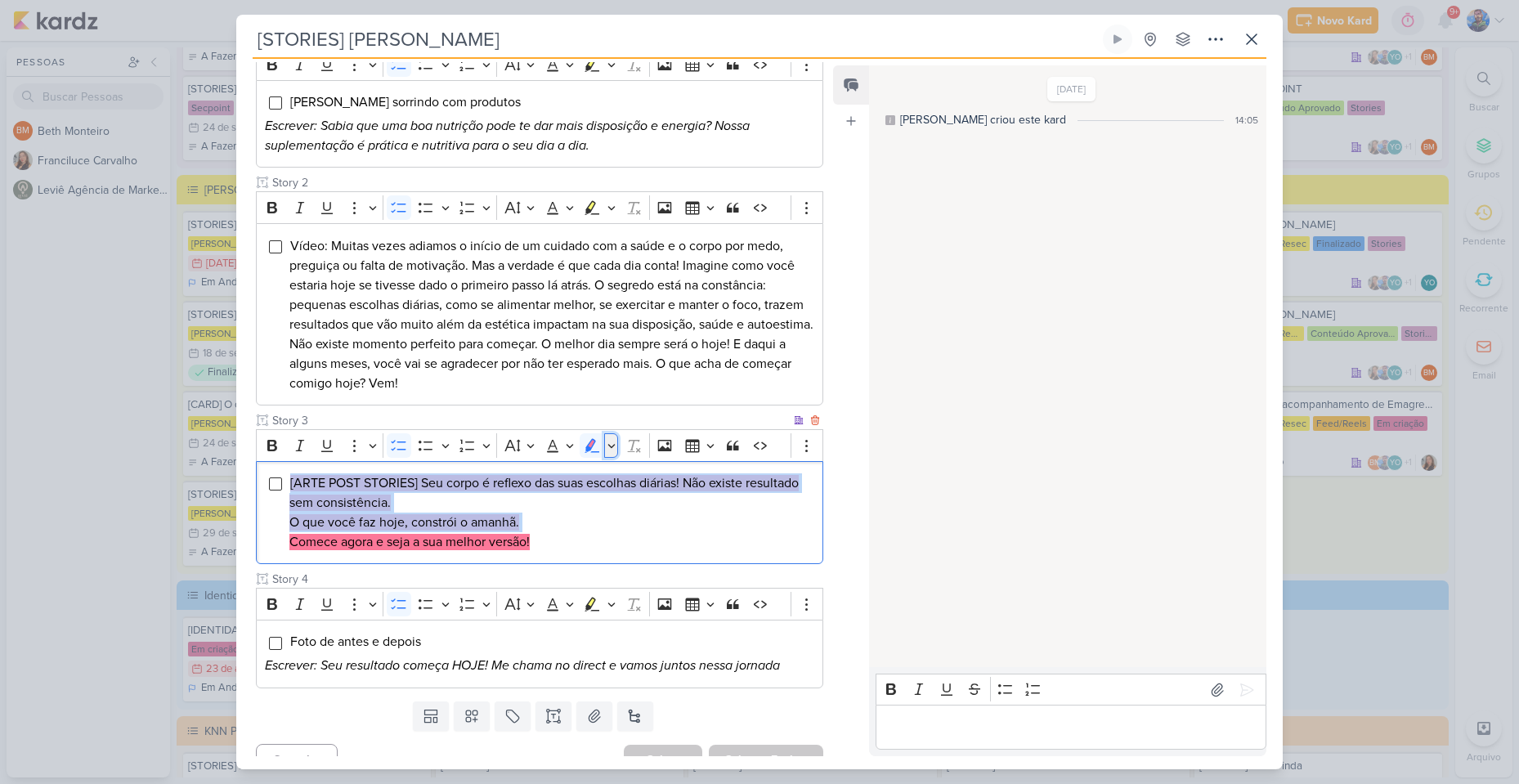
click at [613, 437] on icon "Editor toolbar" at bounding box center [611, 445] width 8 height 17
click at [512, 466] on icon "Text highlight toolbar" at bounding box center [515, 474] width 17 height 17
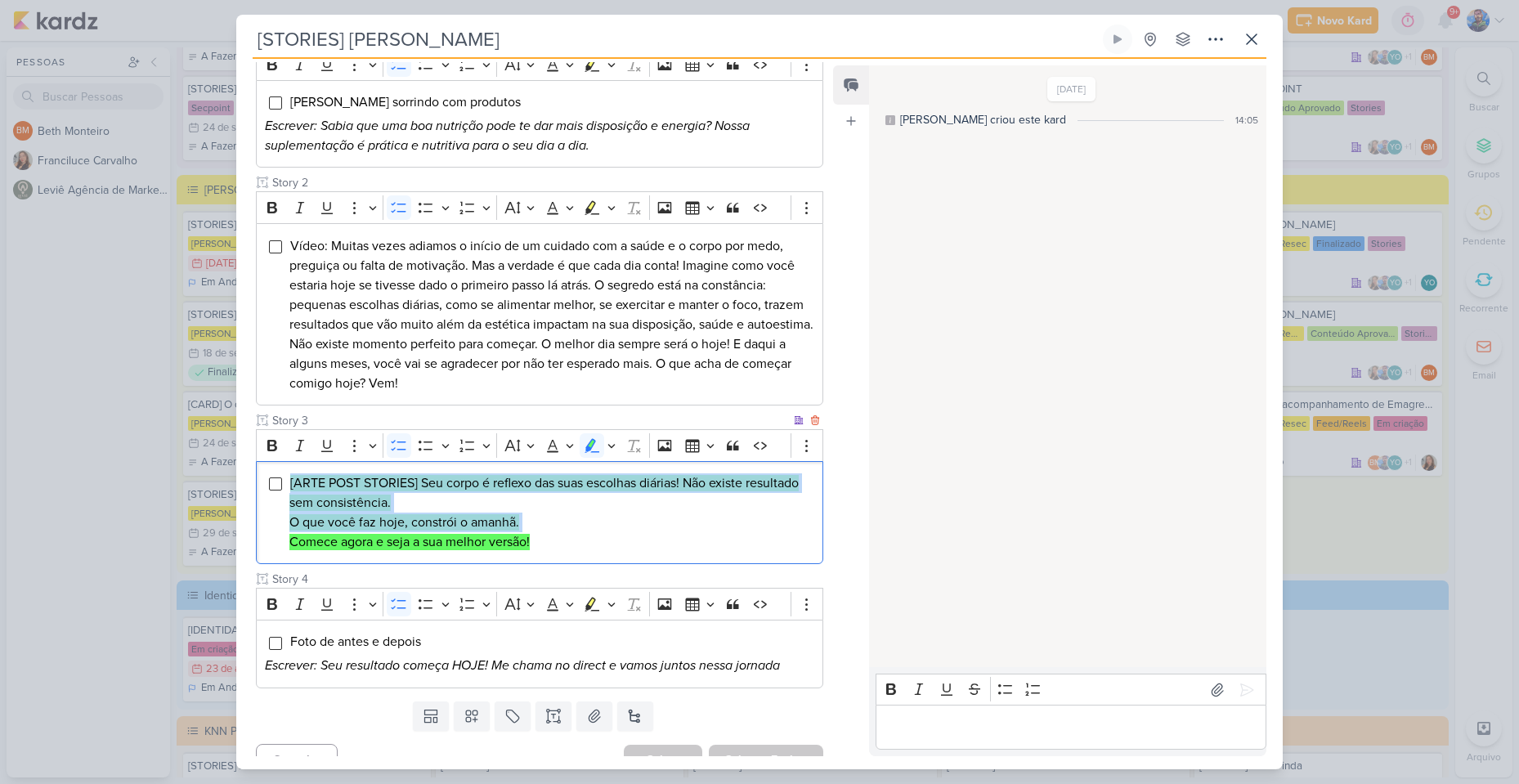
click at [552, 483] on li "[ARTE POST STORIES] Seu corpo é reflexo das suas escolhas diárias! Não existe r…" at bounding box center [552, 513] width 525 height 79
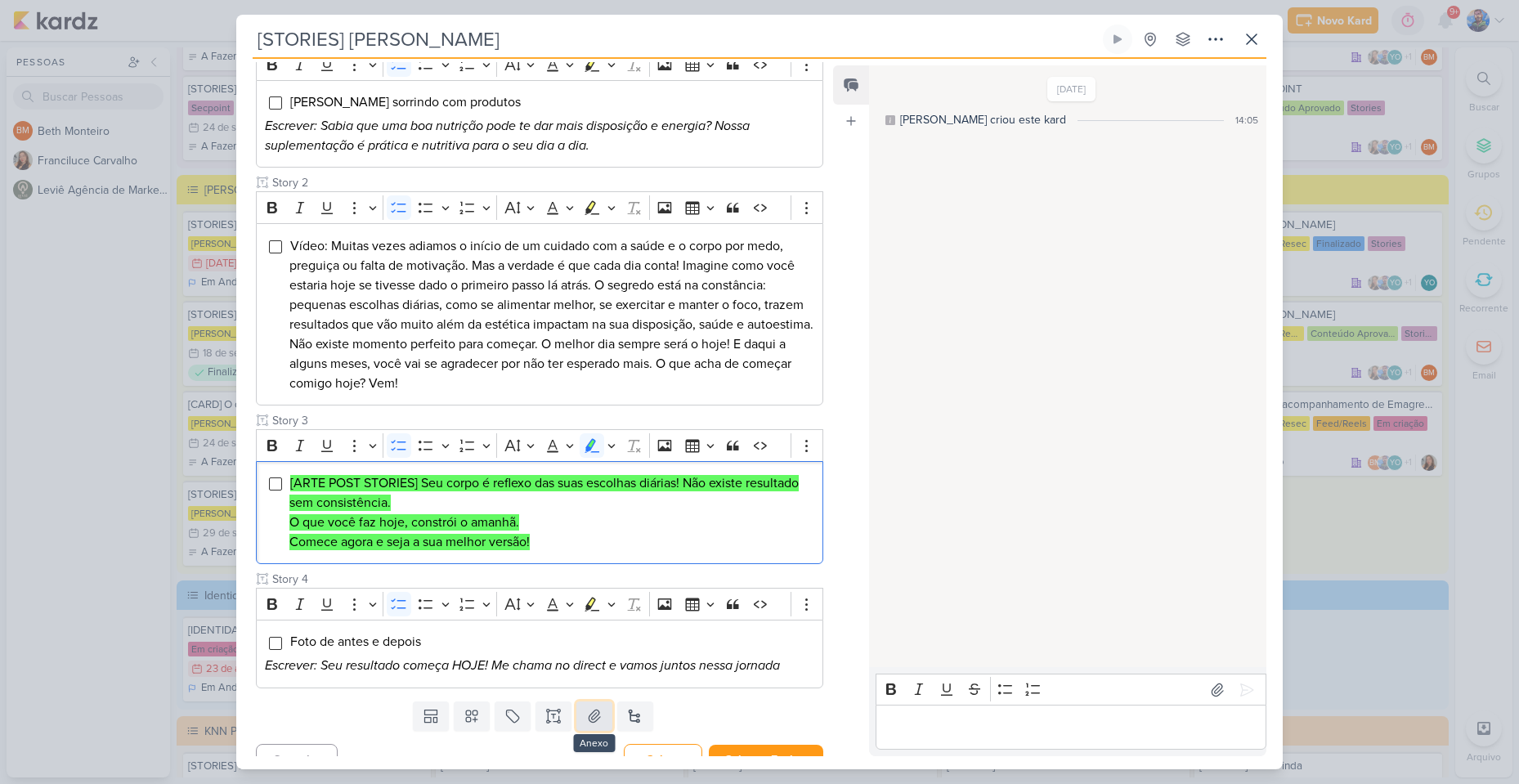
click at [587, 708] on icon at bounding box center [594, 716] width 17 height 17
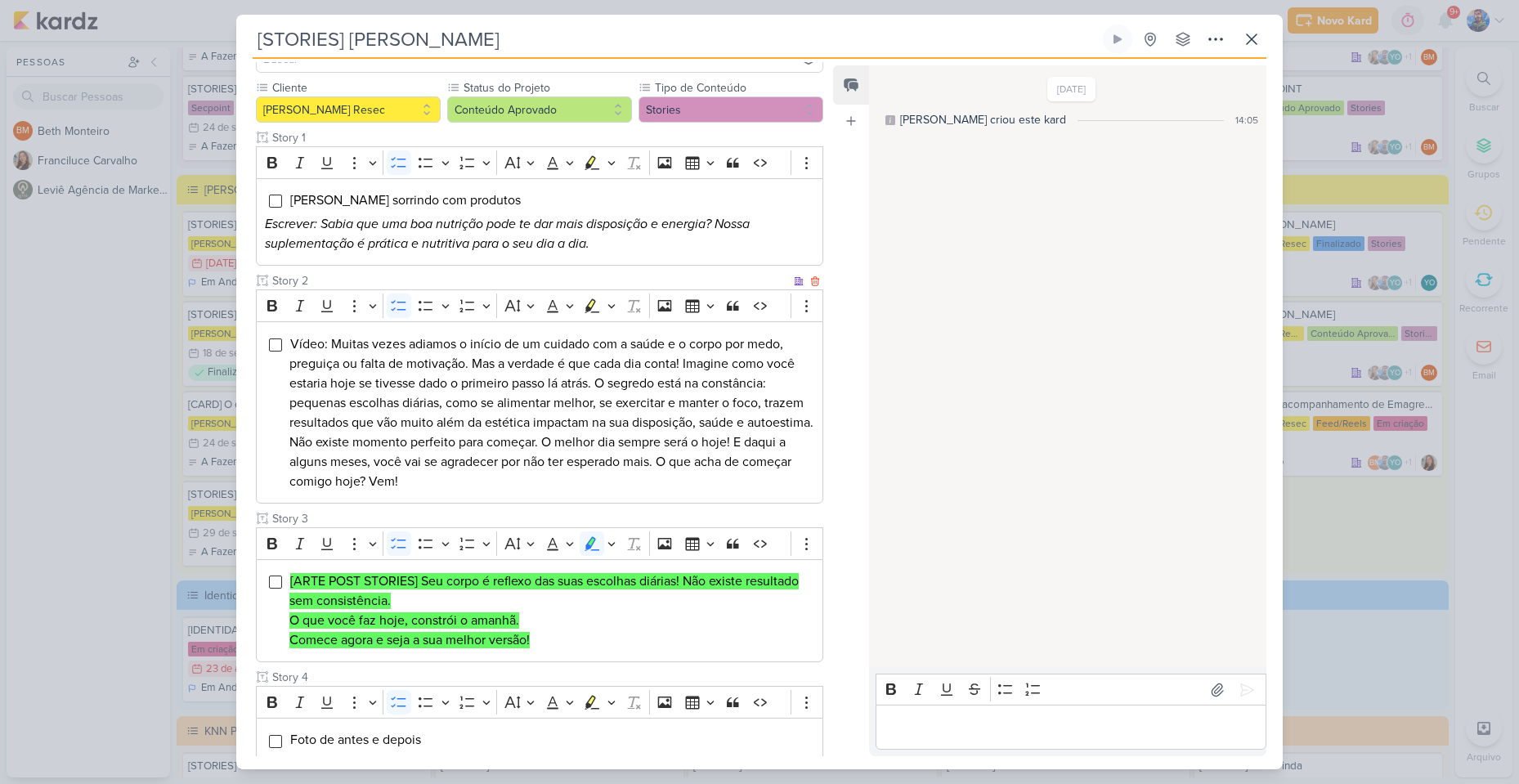
scroll to position [353, 0]
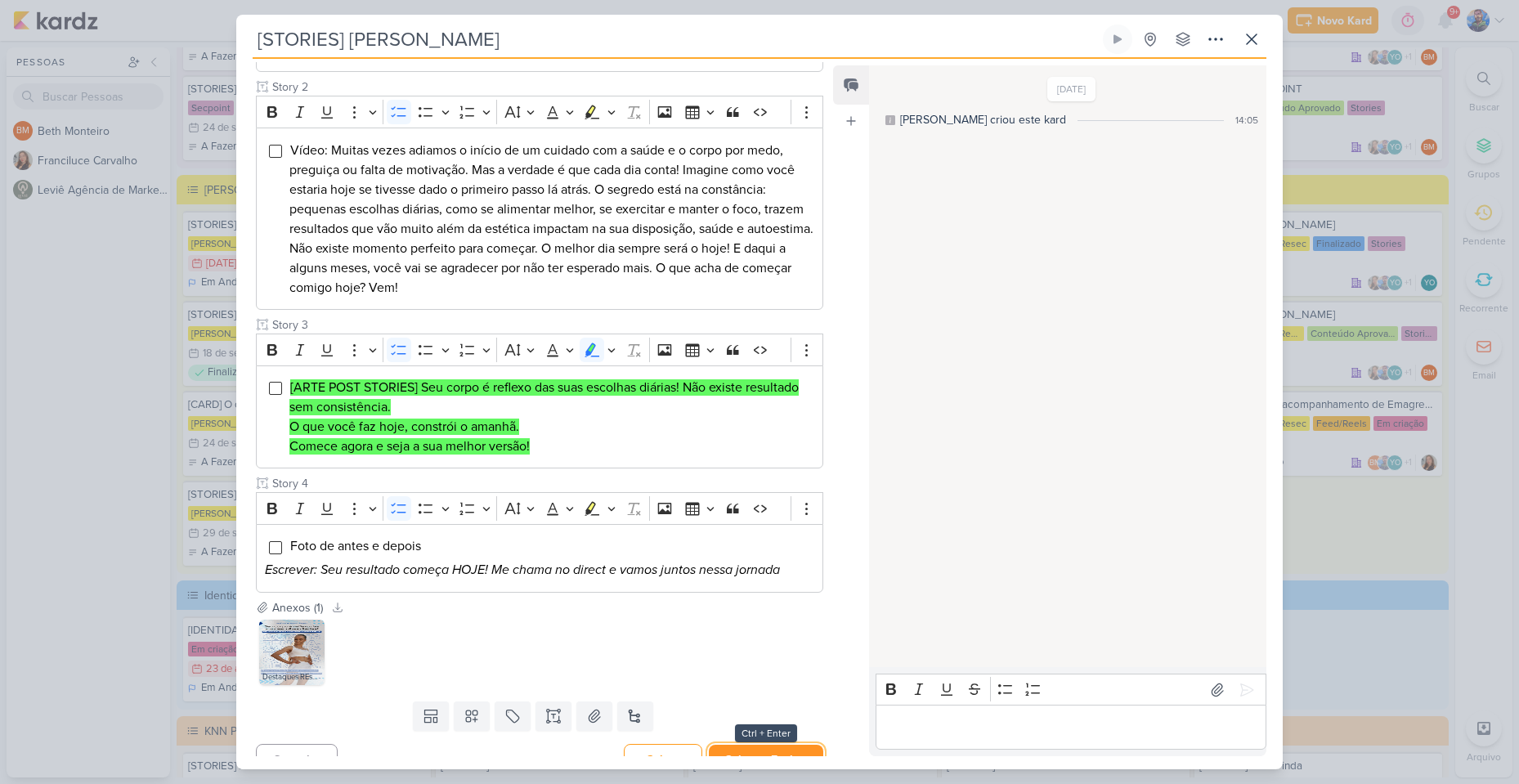
click at [777, 745] on button "Salvar e Fechar" at bounding box center [765, 759] width 114 height 30
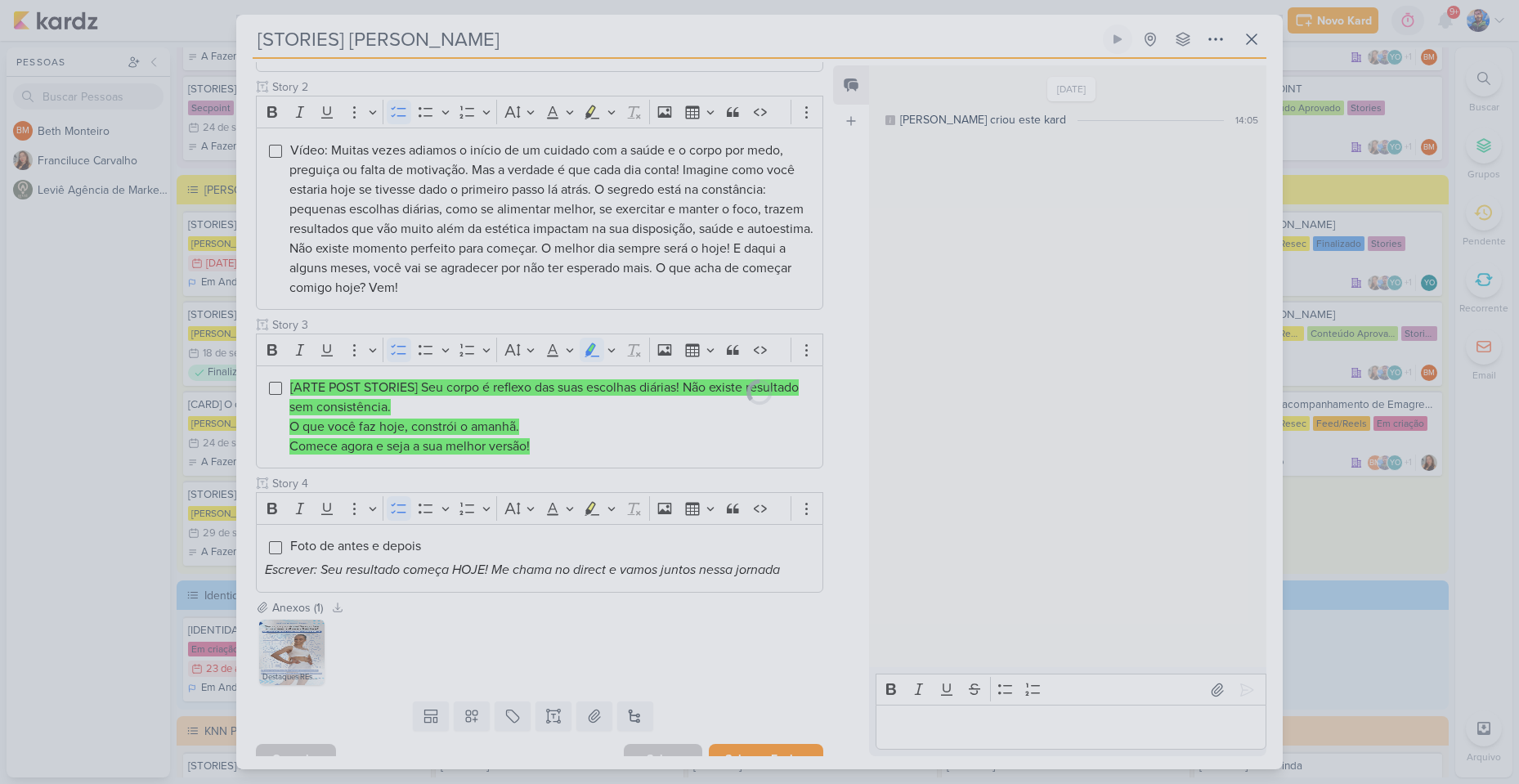
scroll to position [351, 0]
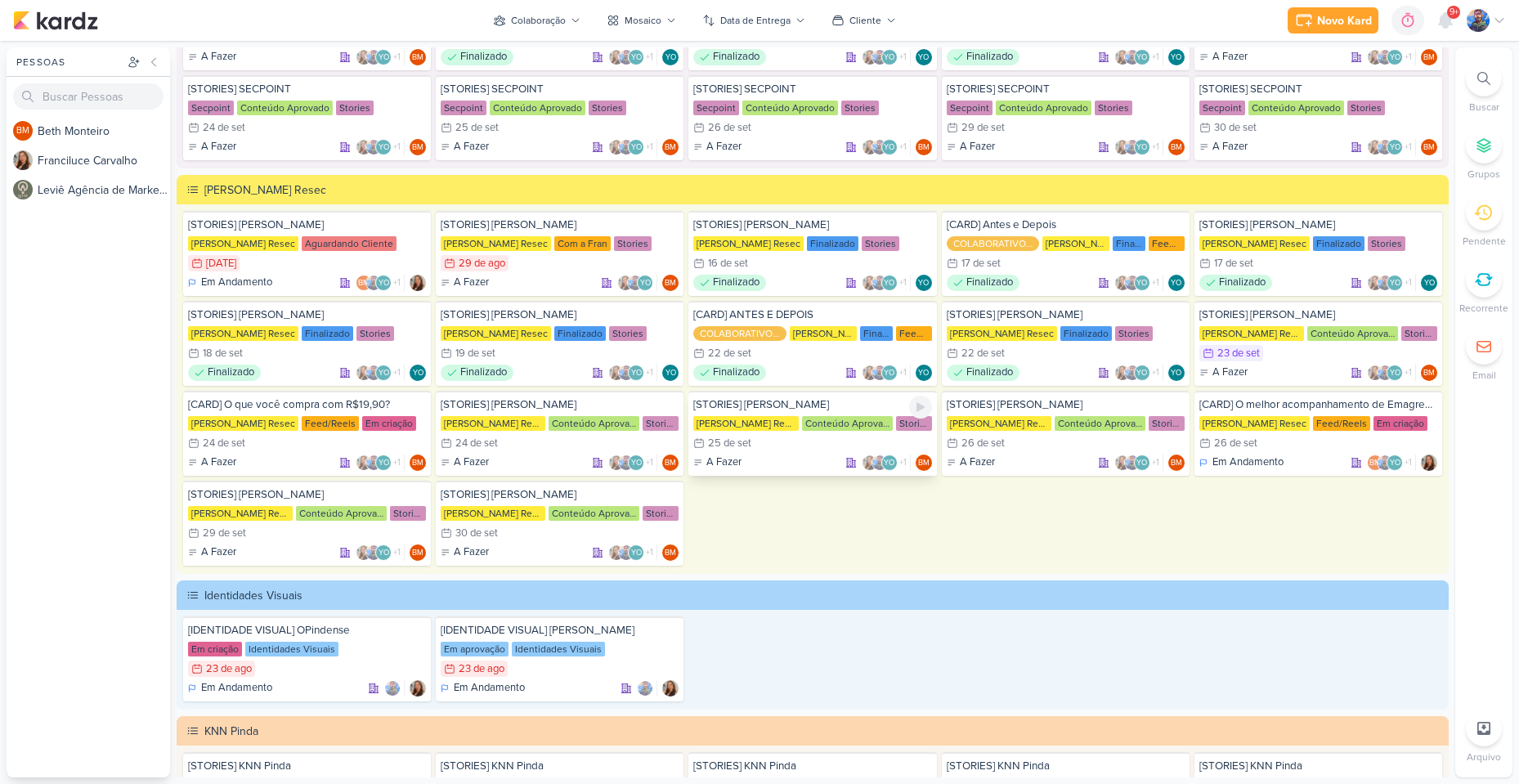
click at [815, 438] on div "25/9 [DATE]" at bounding box center [813, 443] width 238 height 17
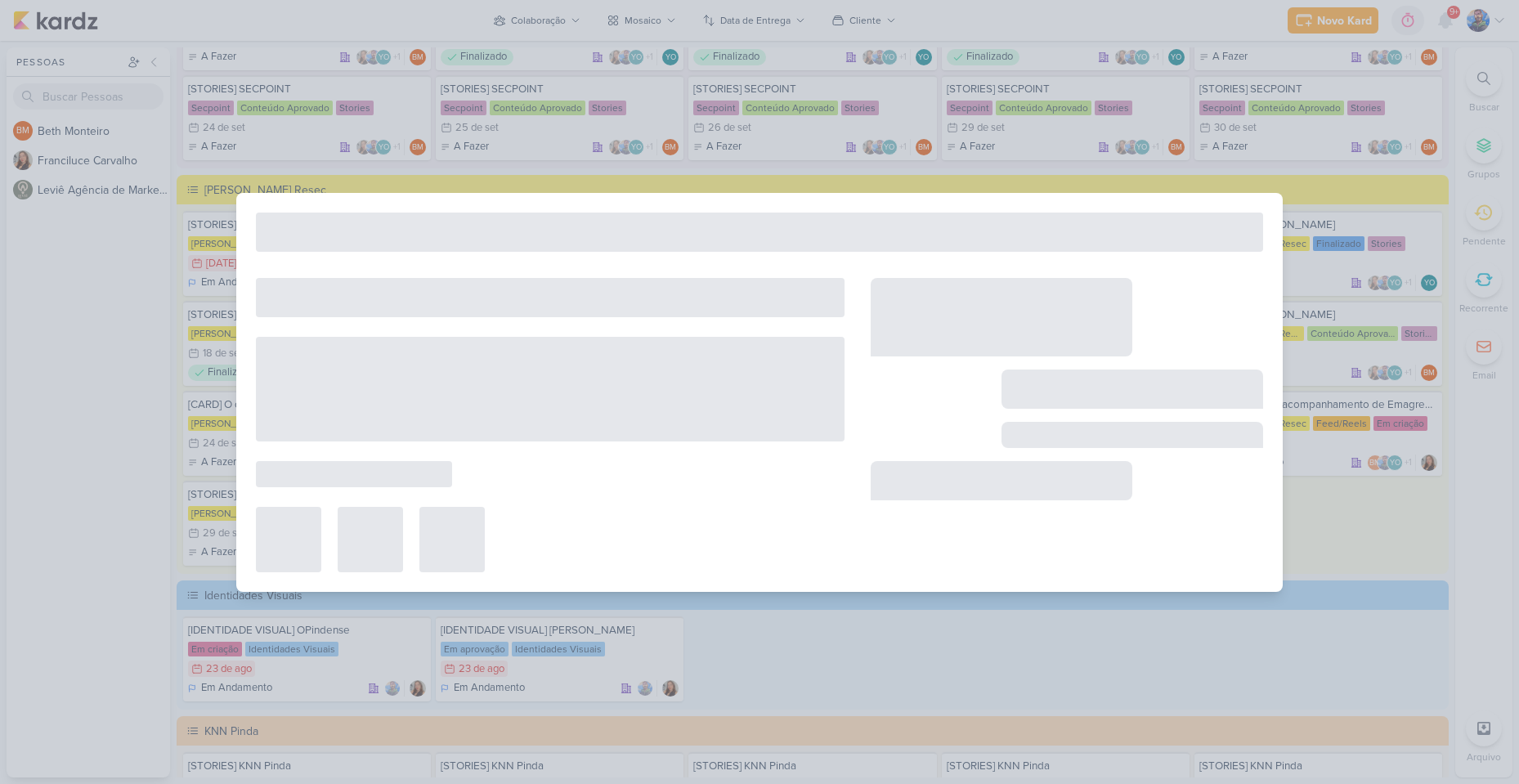
type input "[DATE] 23:59"
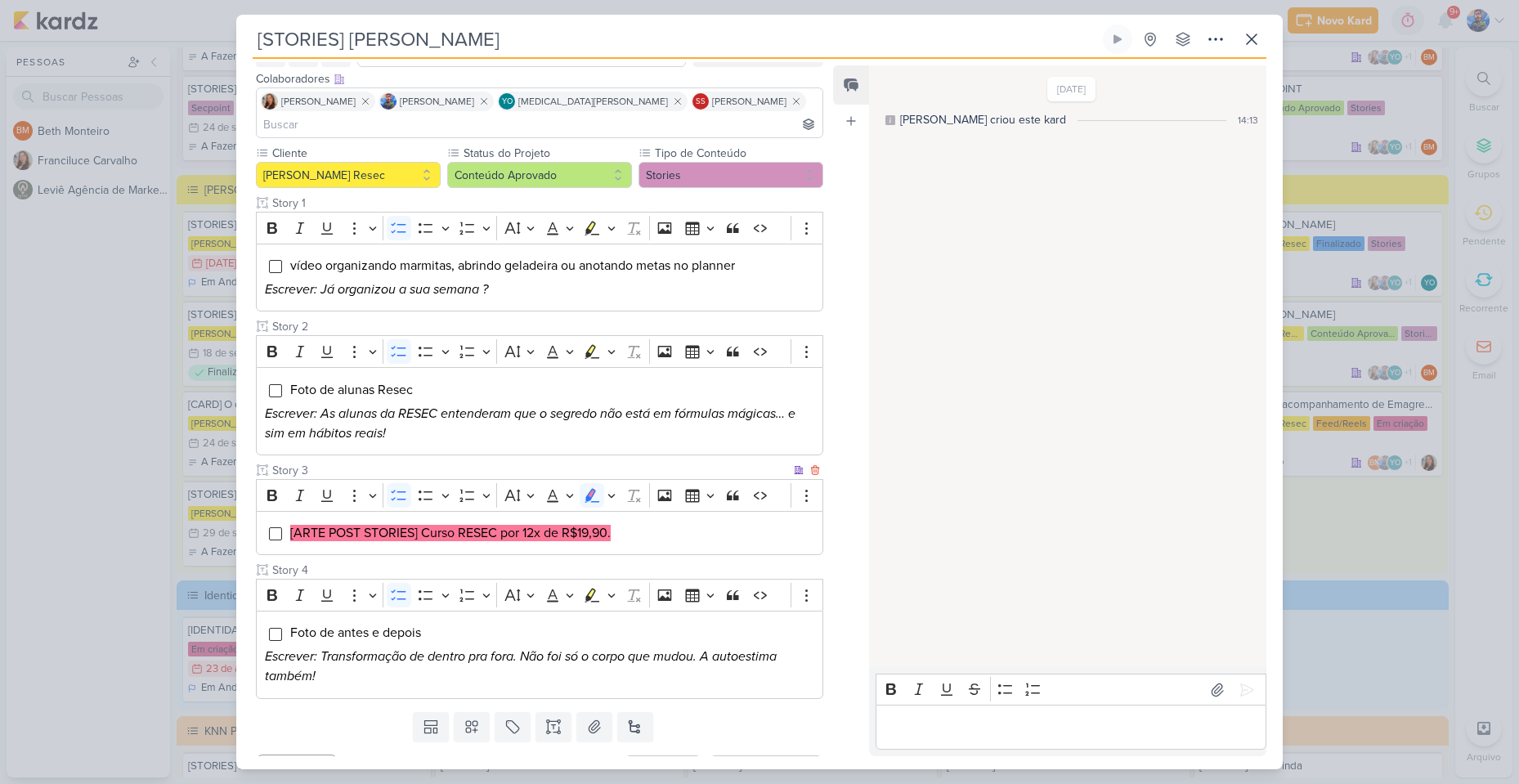
scroll to position [104, 0]
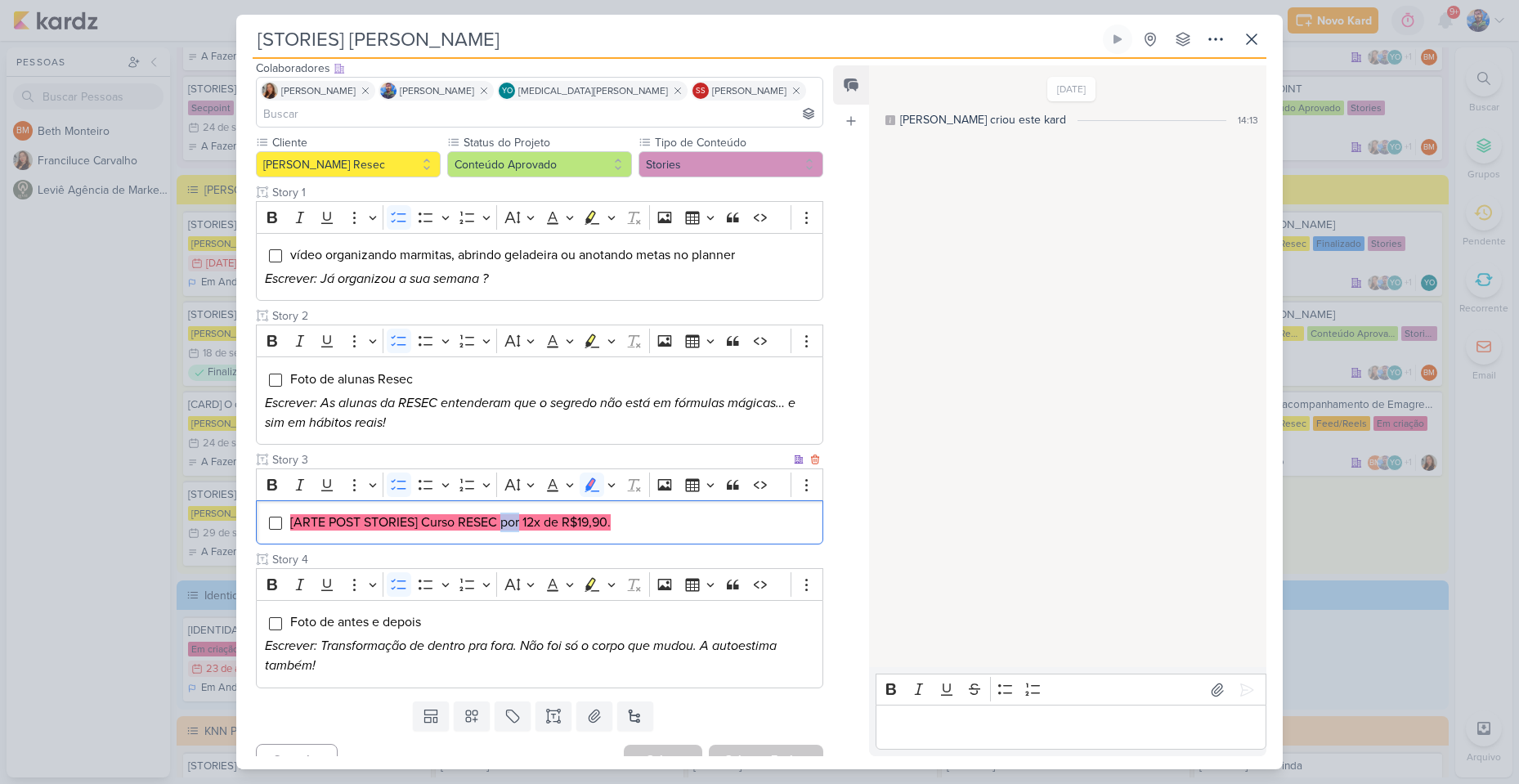
drag, startPoint x: 502, startPoint y: 507, endPoint x: 521, endPoint y: 509, distance: 19.1
click at [521, 509] on div "[ARTE POST STORIES] Curso RESEC por 12x de R$19,90." at bounding box center [538, 523] width 567 height 45
click at [638, 513] on li "[ARTE POST STORIES] Curso RESEC por 12x de R$19,90." at bounding box center [552, 523] width 525 height 20
click at [608, 483] on icon "Editor toolbar" at bounding box center [610, 485] width 7 height 4
click at [517, 505] on icon "Text highlight toolbar" at bounding box center [515, 513] width 17 height 17
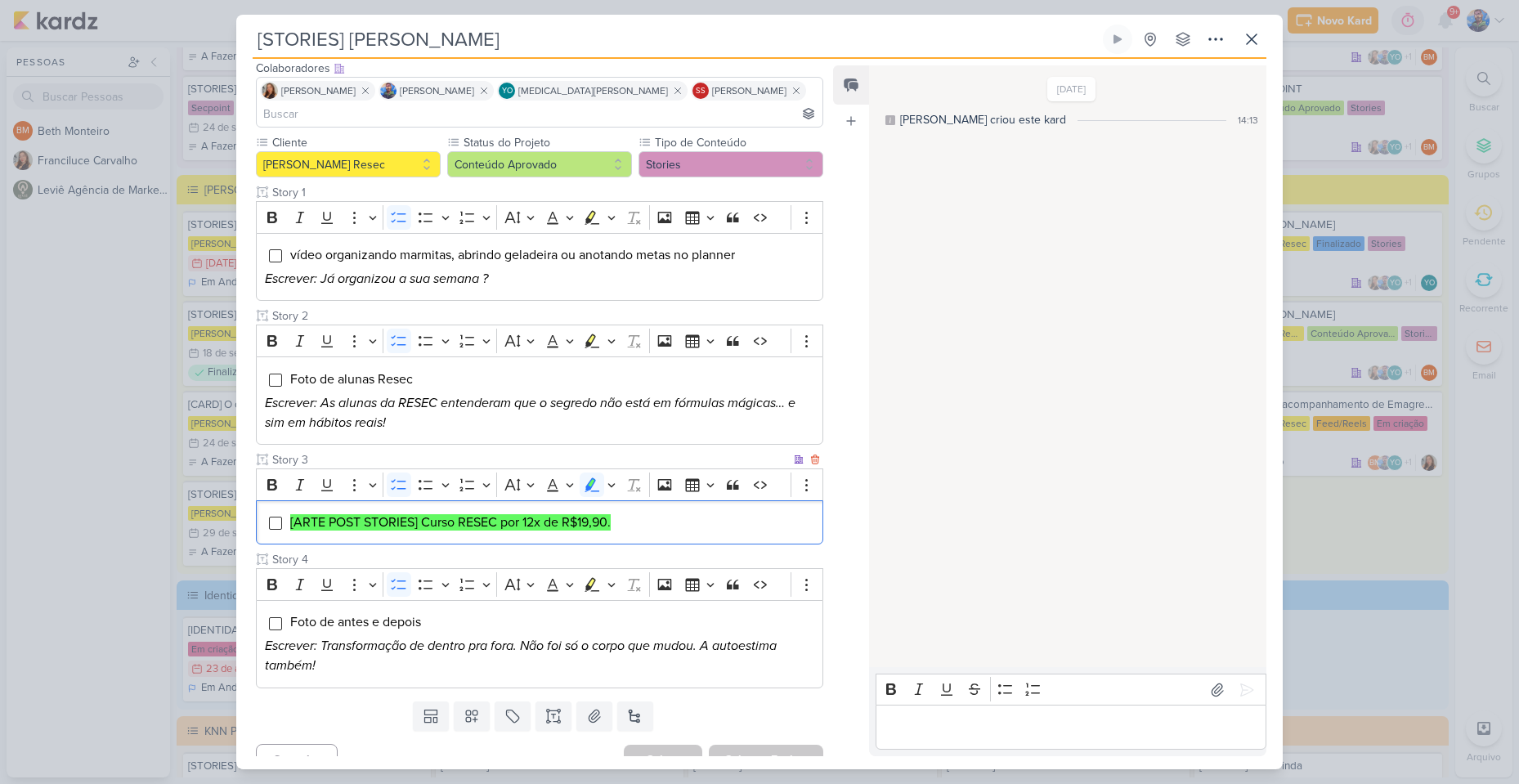
click at [626, 513] on li "[ARTE POST STORIES] Curso RESEC por 12x de R$19,90." at bounding box center [552, 523] width 525 height 20
click at [591, 708] on icon at bounding box center [594, 716] width 17 height 17
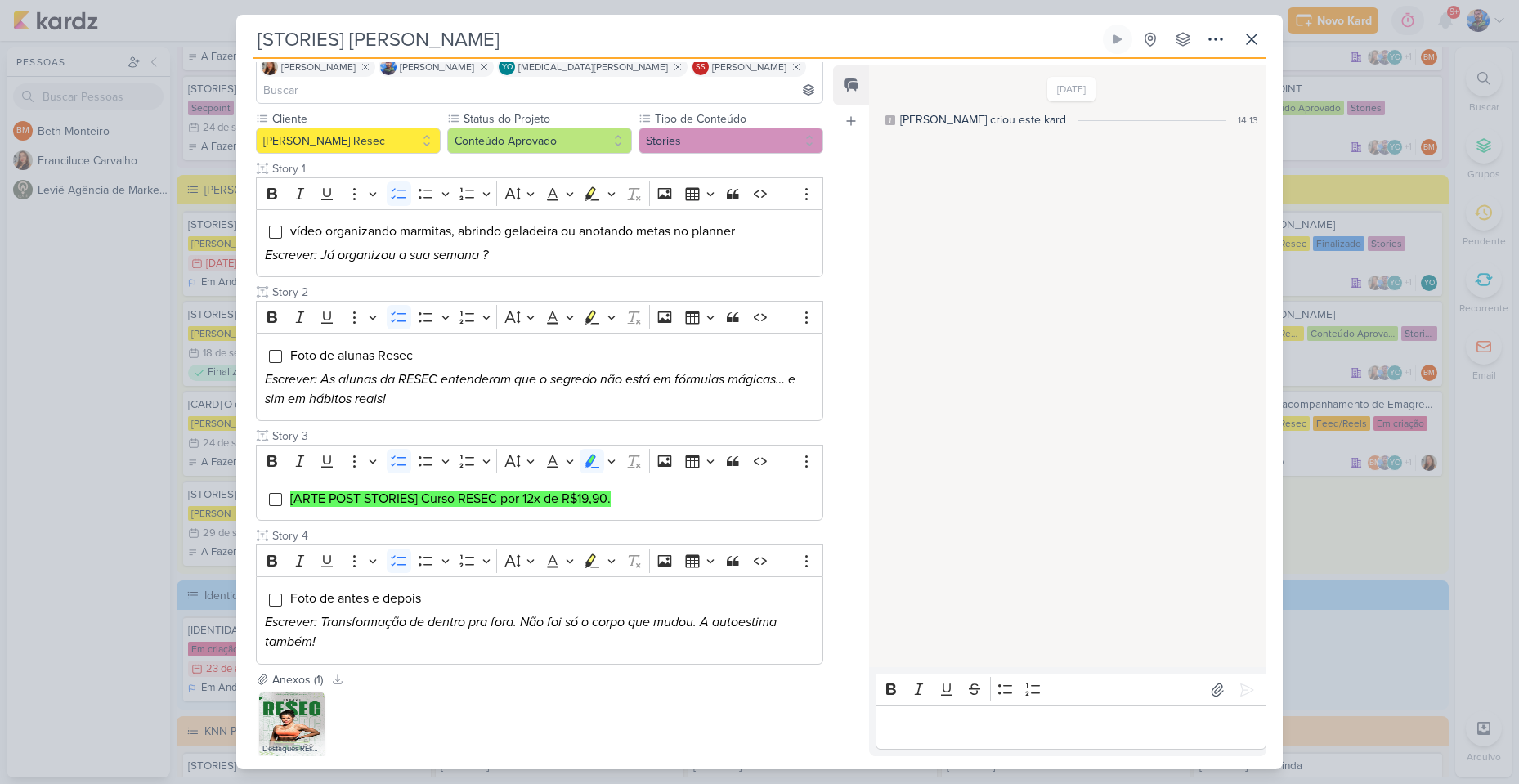
scroll to position [199, 0]
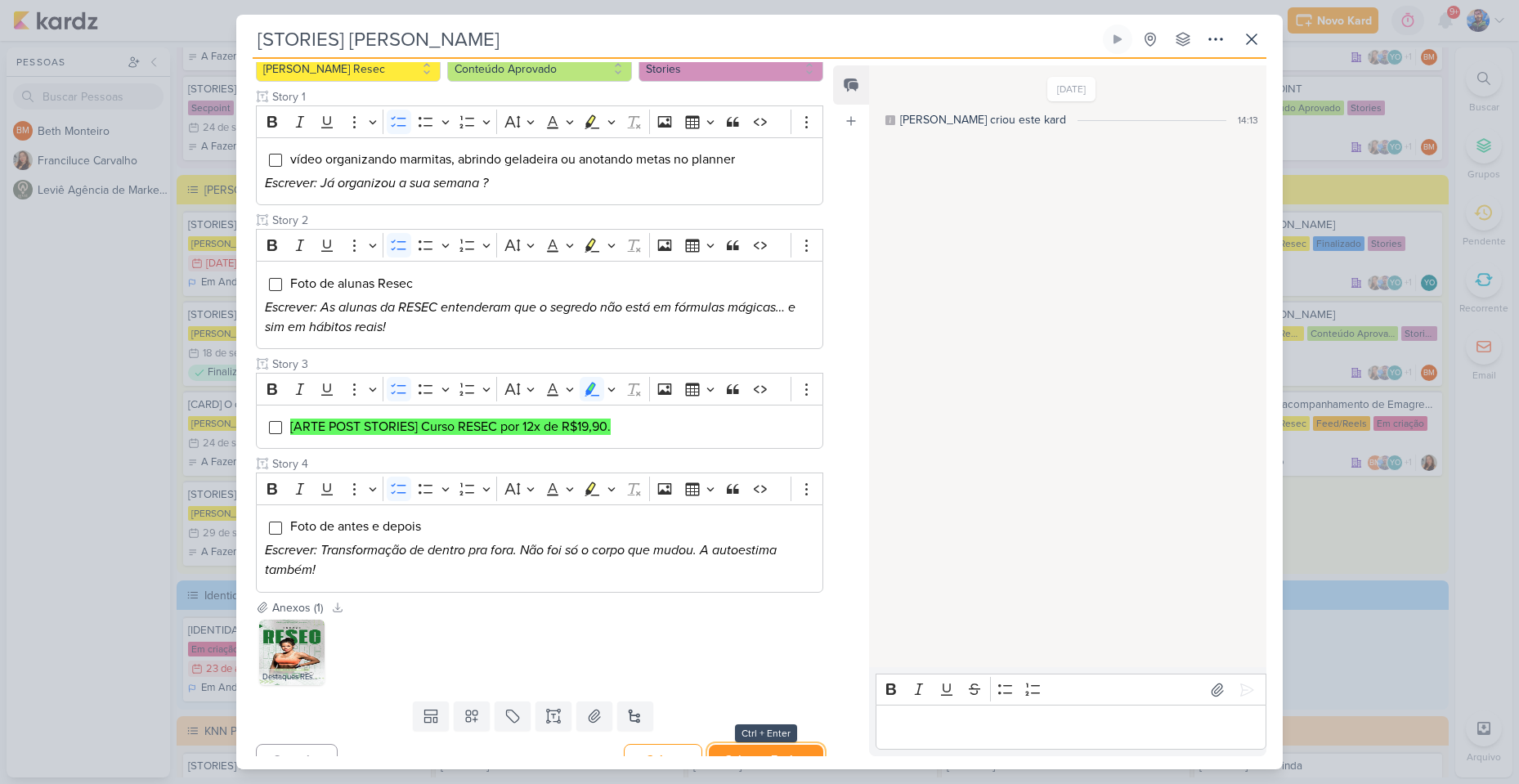
click at [770, 745] on button "Salvar e Fechar" at bounding box center [765, 759] width 114 height 30
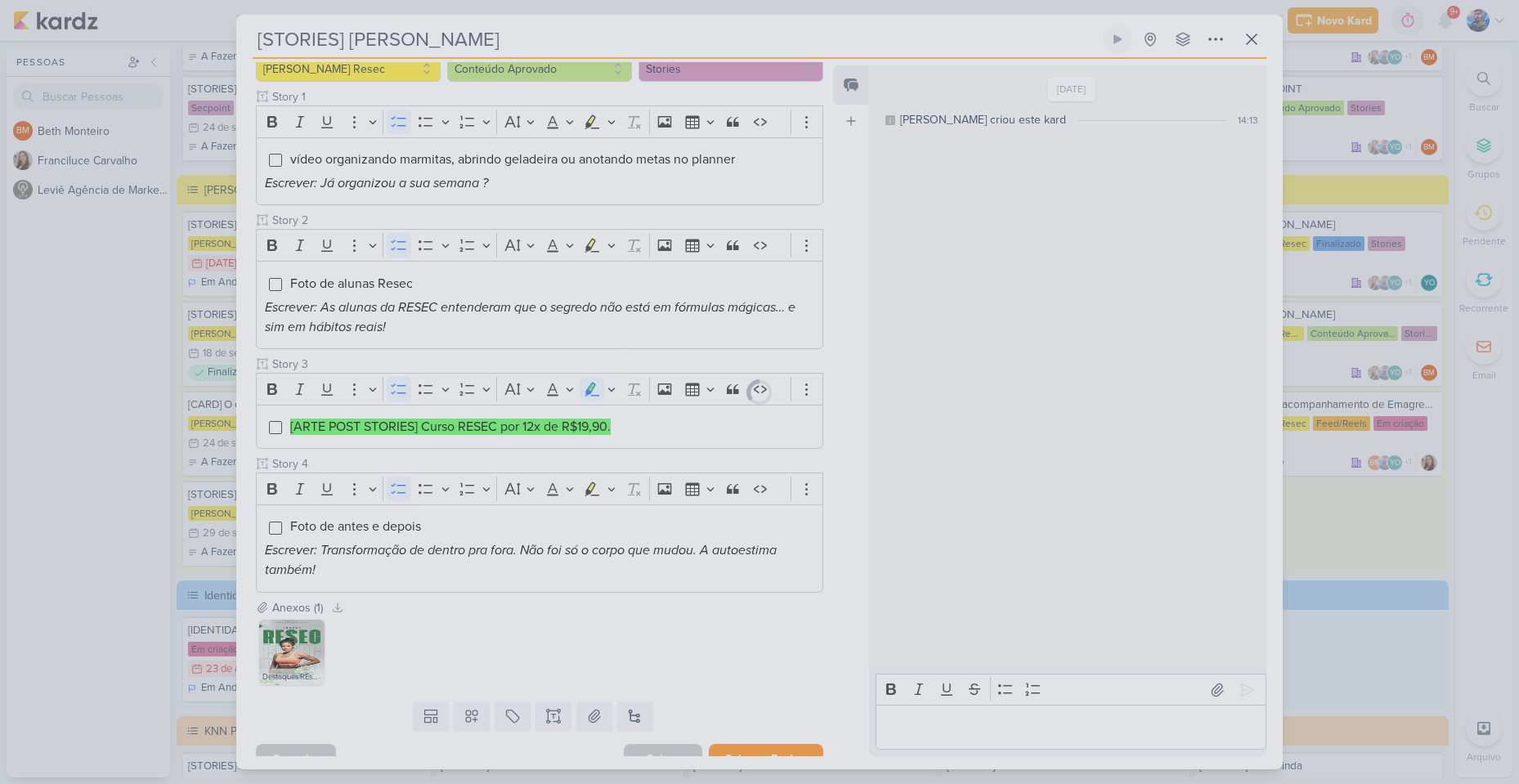
scroll to position [197, 0]
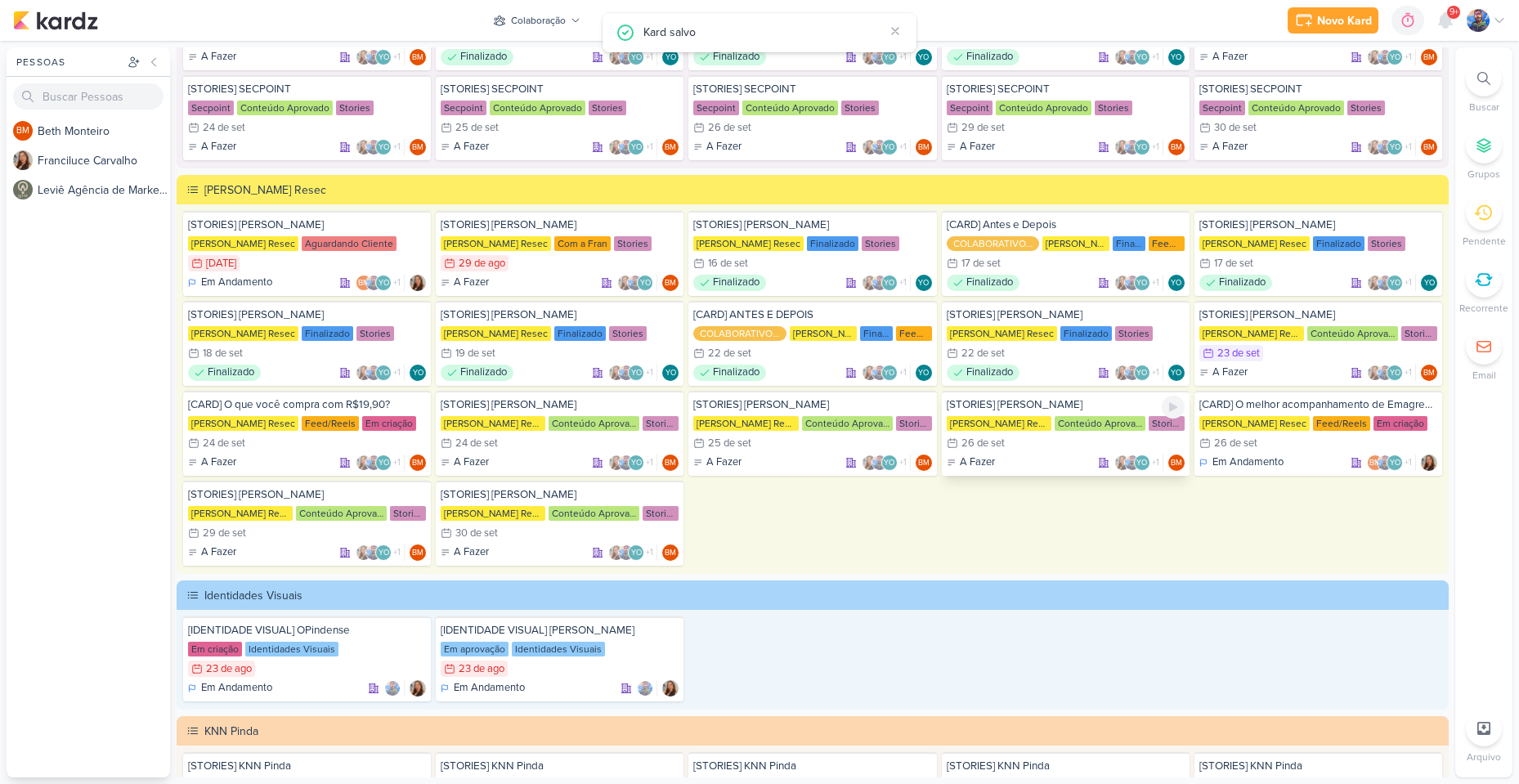
click at [1004, 434] on div "[STORIES] [PERSON_NAME] [PERSON_NAME] Resec Conteúdo Aprovado Stories 26/9 [DAT…" at bounding box center [1066, 433] width 248 height 85
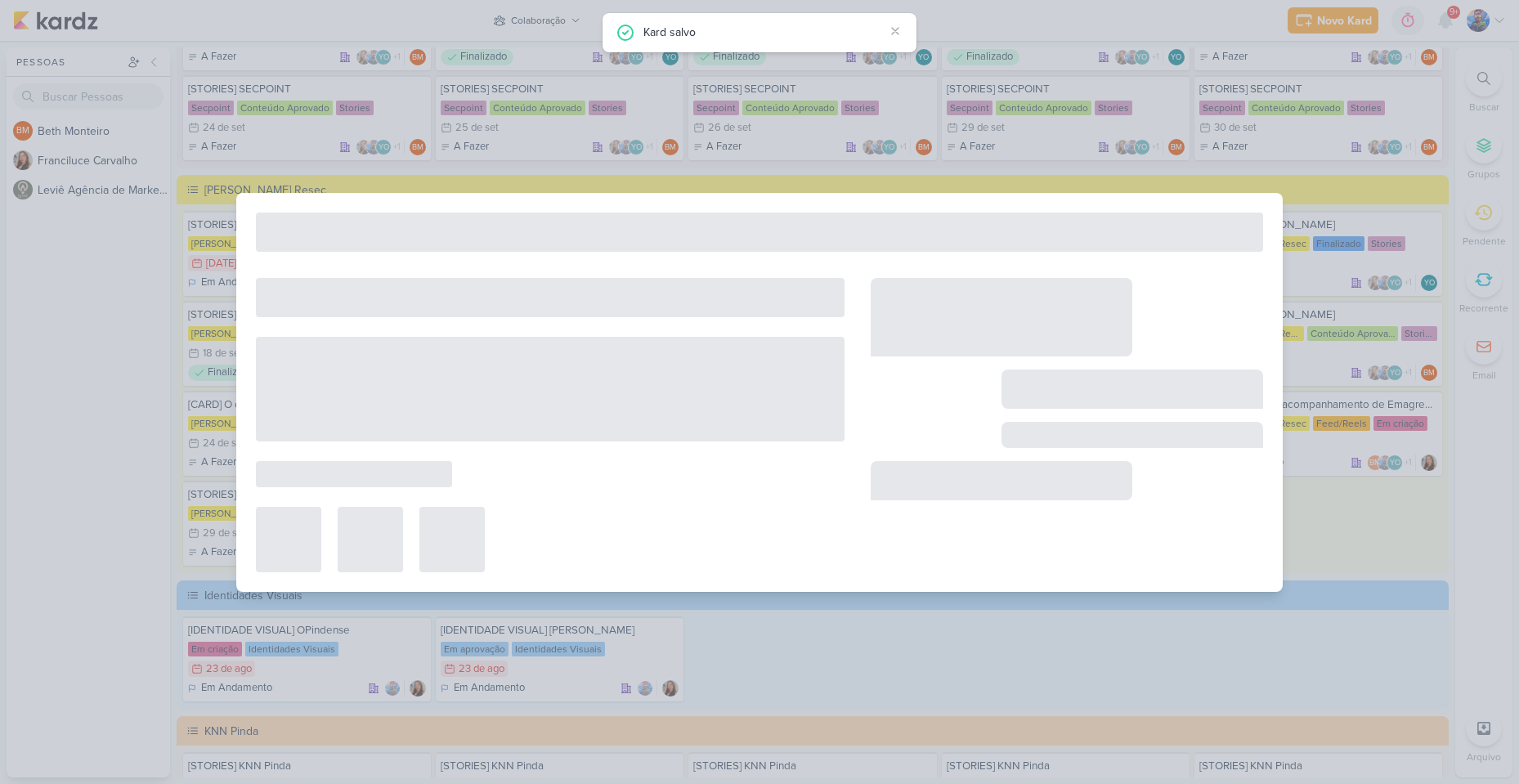
type input "[DATE] 23:59"
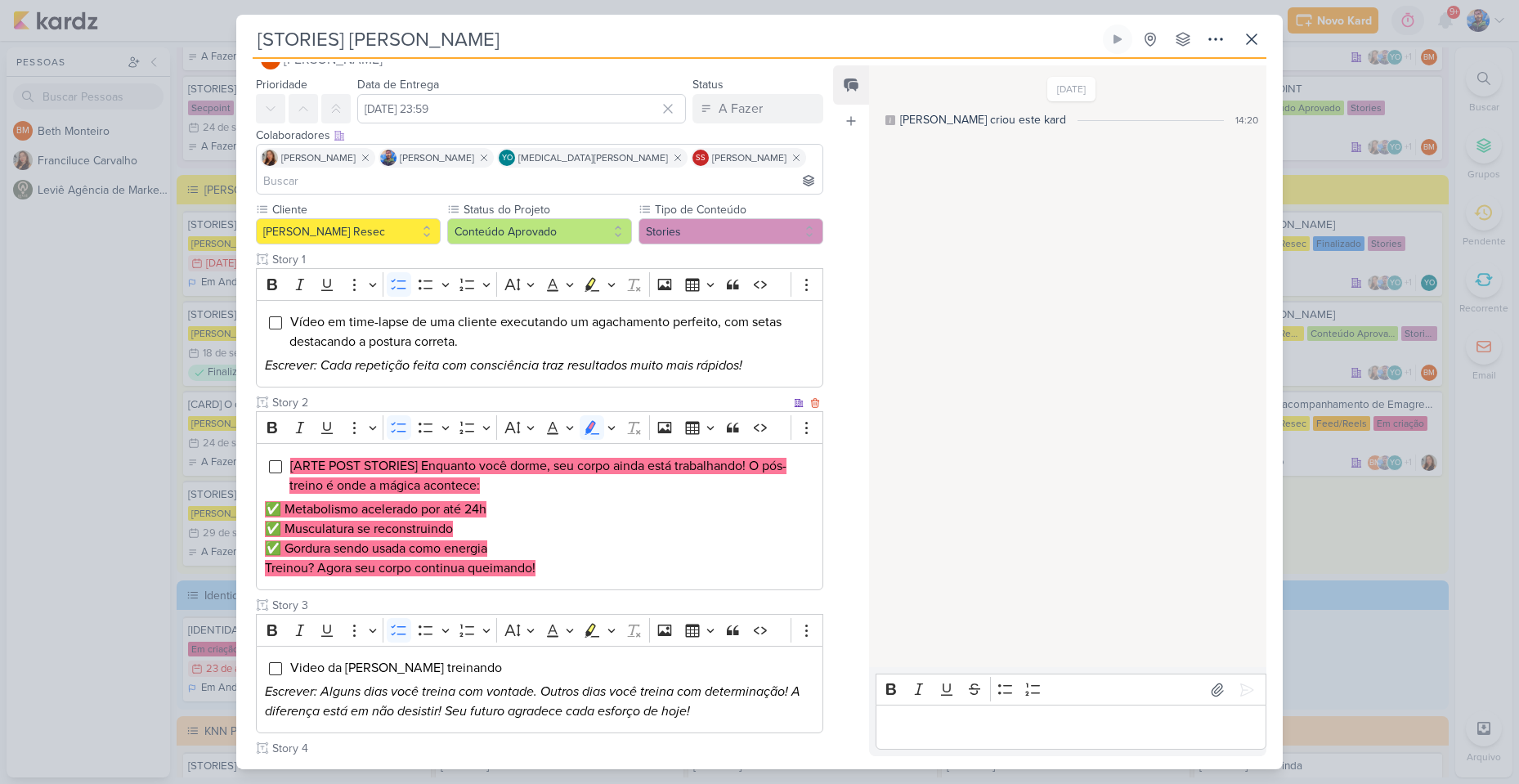
scroll to position [82, 0]
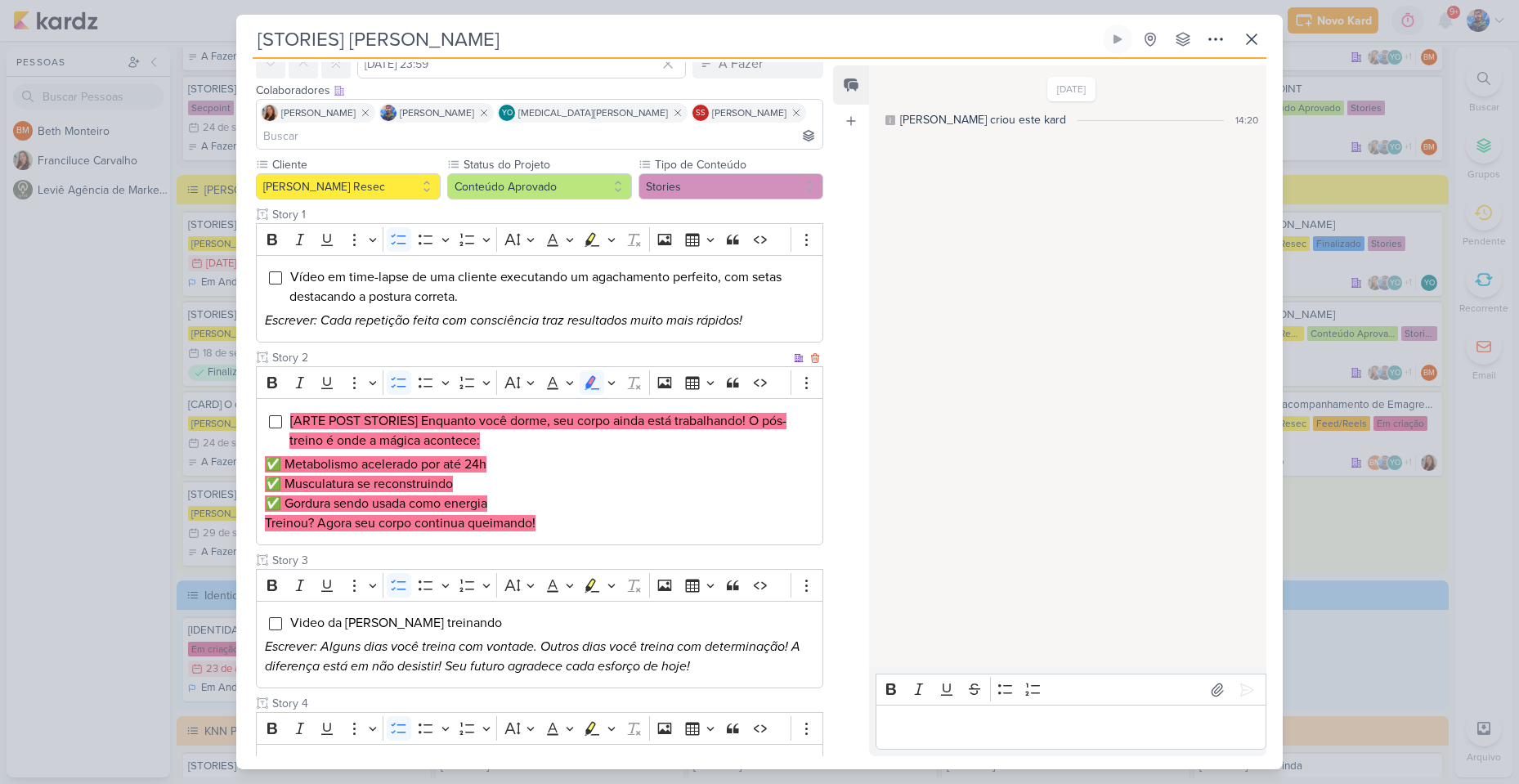
click at [556, 494] on p "✅ Gordura sendo usada como energia" at bounding box center [539, 504] width 549 height 20
click at [413, 413] on mark "[ARTE POST STORIES] Enquanto você dorme, seu corpo ainda está trabalhando! O pó…" at bounding box center [538, 430] width 497 height 36
drag, startPoint x: 422, startPoint y: 393, endPoint x: 611, endPoint y: 380, distance: 189.4
click at [611, 398] on div "[ARTE POST STORIES] Enquanto você dorme, seu corpo ainda está trabalhando! O pó…" at bounding box center [538, 472] width 567 height 147
click at [634, 412] on li "[ARTE POST STORIES] Enquanto você dorme, seu corpo ainda está trabalhando! O pó…" at bounding box center [552, 431] width 525 height 39
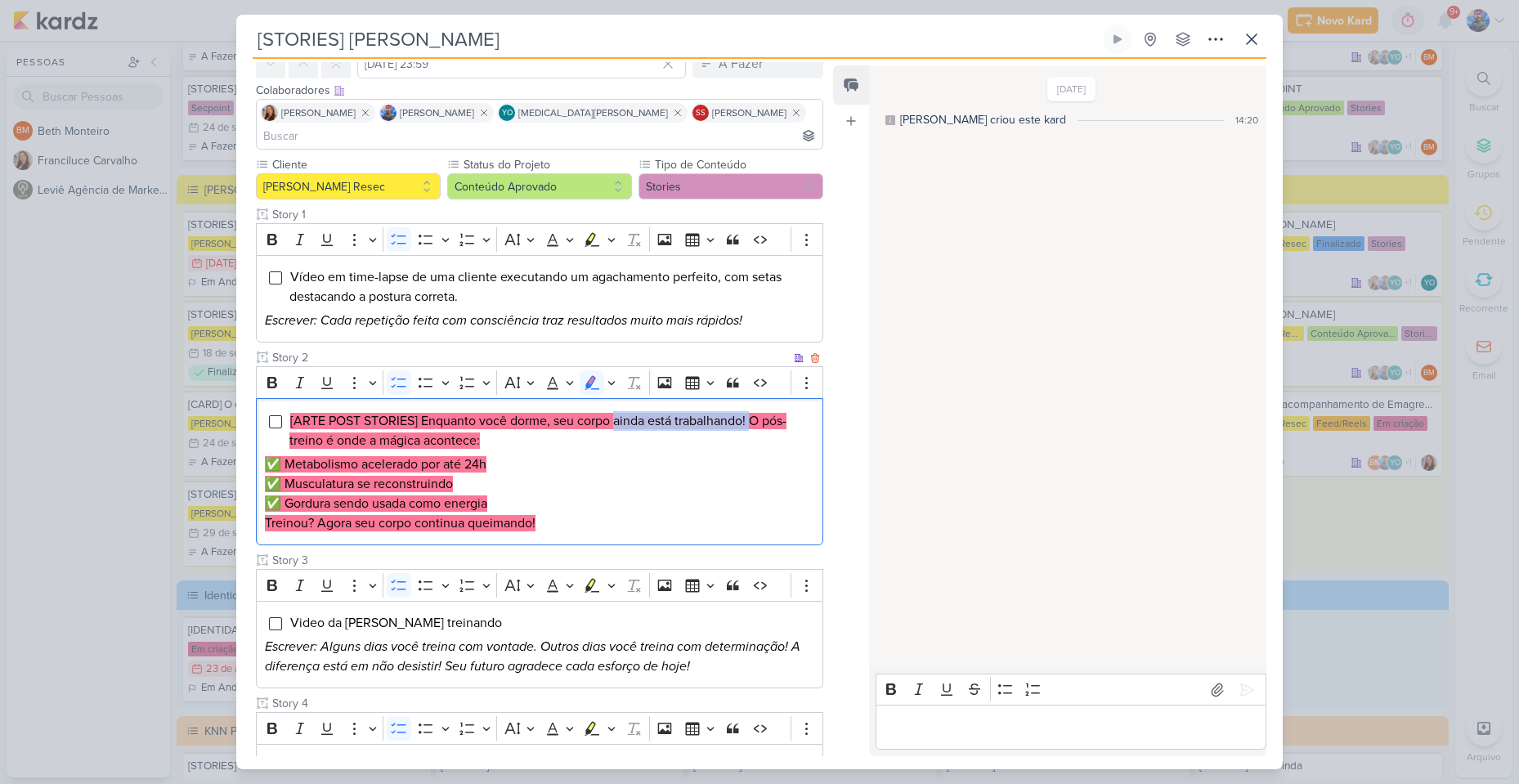
drag, startPoint x: 616, startPoint y: 397, endPoint x: 753, endPoint y: 396, distance: 137.0
click at [753, 413] on mark "[ARTE POST STORIES] Enquanto você dorme, seu corpo ainda está trabalhando! O pó…" at bounding box center [538, 430] width 497 height 36
click at [751, 413] on mark "[ARTE POST STORIES] Enquanto você dorme, seu corpo ainda está trabalhando! O pó…" at bounding box center [538, 430] width 497 height 36
drag, startPoint x: 749, startPoint y: 397, endPoint x: 616, endPoint y: 396, distance: 133.0
click at [616, 413] on mark "[ARTE POST STORIES] Enquanto você dorme, seu corpo ainda está trabalhando! O pó…" at bounding box center [538, 430] width 497 height 36
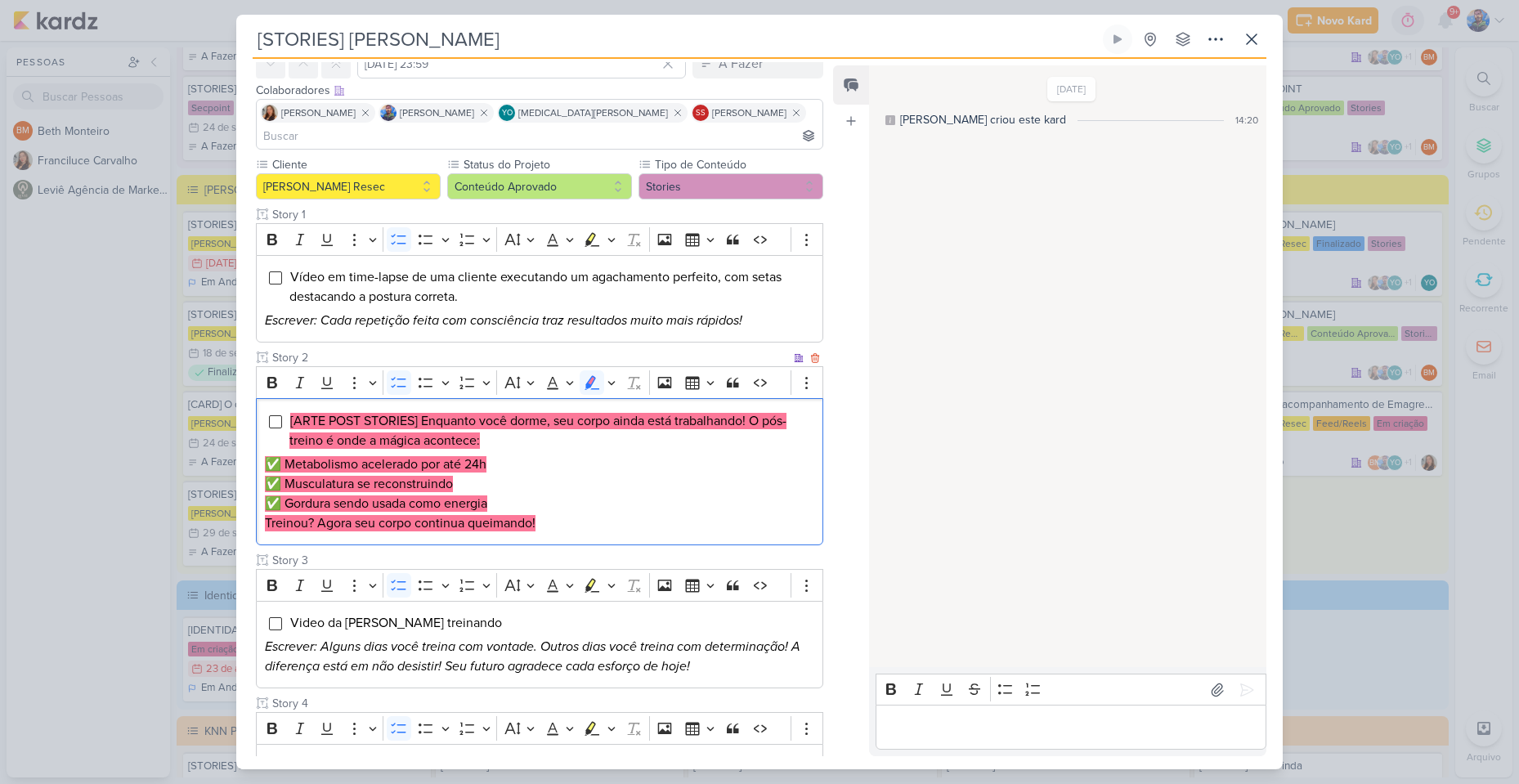
drag, startPoint x: 748, startPoint y: 411, endPoint x: 754, endPoint y: 402, distance: 10.8
click at [748, 412] on li "[ARTE POST STORIES] Enquanto você dorme, seu corpo ainda está trabalhando! O pó…" at bounding box center [552, 431] width 525 height 39
drag, startPoint x: 759, startPoint y: 395, endPoint x: 809, endPoint y: 419, distance: 55.5
click at [809, 419] on div "[ARTE POST STORIES] Enquanto você dorme, seu corpo ainda está trabalhando! O pó…" at bounding box center [538, 472] width 567 height 147
click at [494, 475] on p "✅ Musculatura se reconstruindo" at bounding box center [539, 484] width 549 height 20
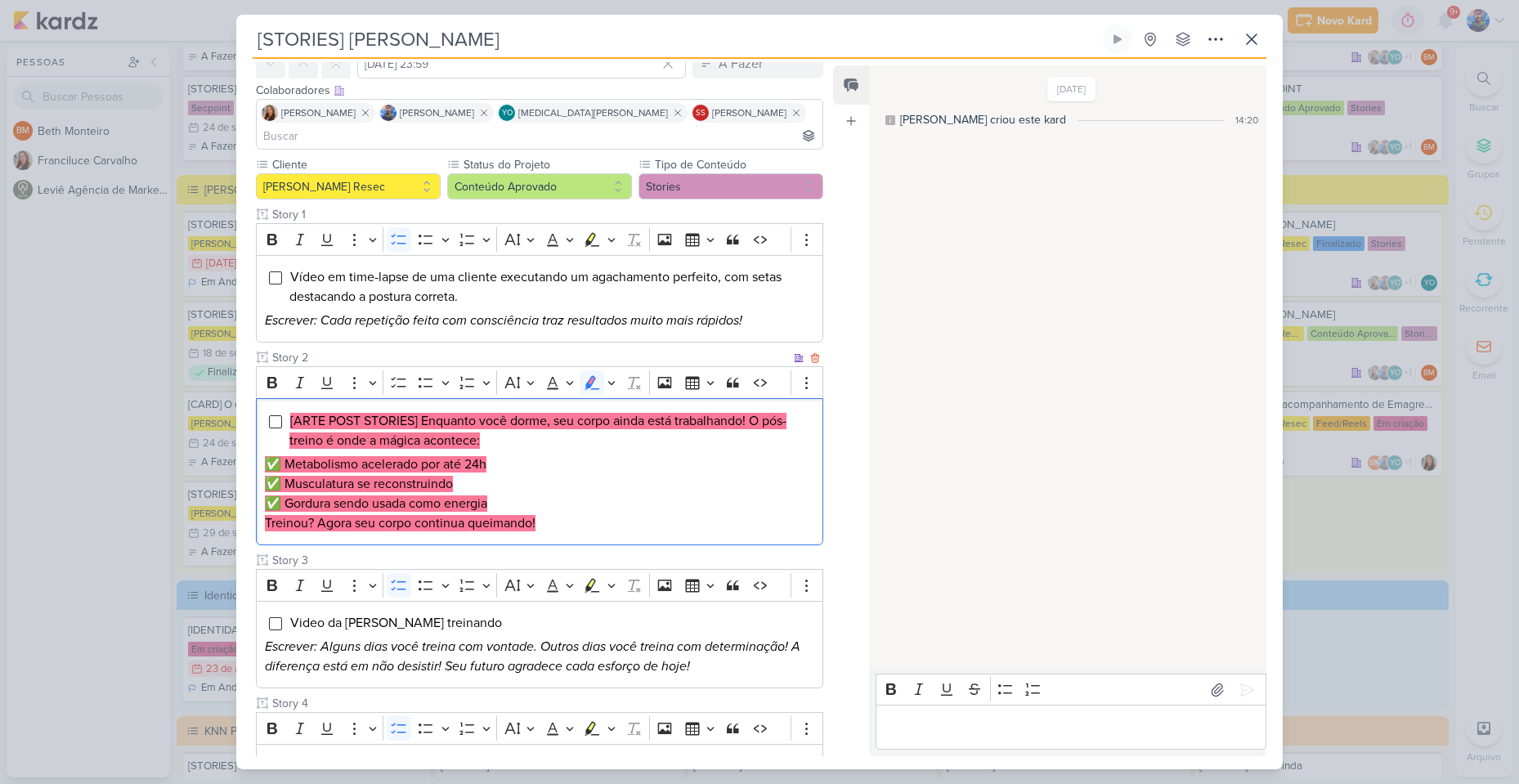
drag, startPoint x: 289, startPoint y: 443, endPoint x: 494, endPoint y: 441, distance: 205.0
click at [494, 455] on p "✅ Metabolismo acelerado por até 24h" at bounding box center [539, 465] width 549 height 20
drag, startPoint x: 422, startPoint y: 457, endPoint x: 291, endPoint y: 450, distance: 131.2
click at [291, 475] on p "✅ Musculatura se reconstruindo" at bounding box center [539, 484] width 549 height 20
drag, startPoint x: 496, startPoint y: 477, endPoint x: 290, endPoint y: 484, distance: 206.1
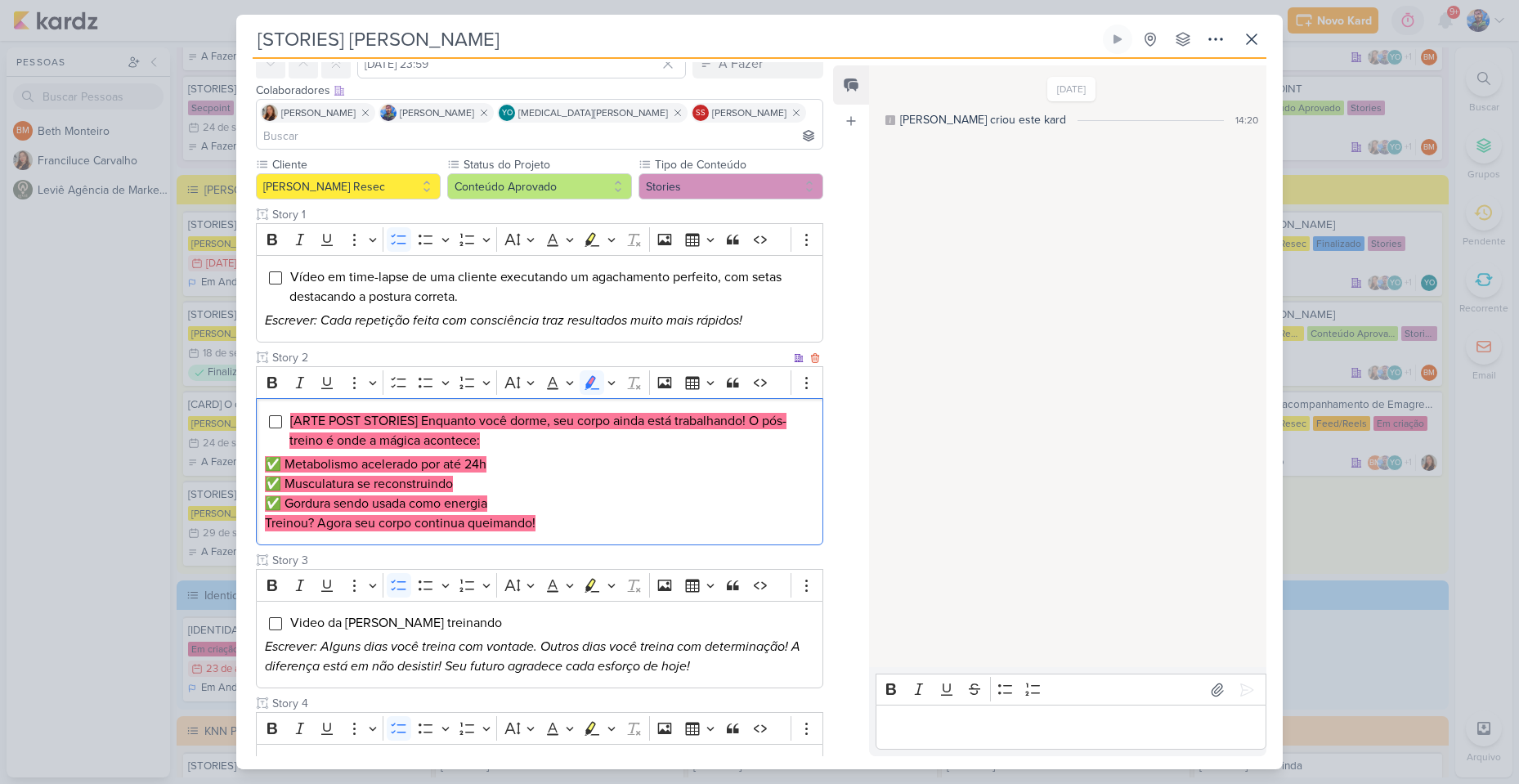
click at [290, 494] on p "✅ Gordura sendo usada como energia" at bounding box center [539, 504] width 549 height 20
click at [299, 512] on div "[ARTE POST STORIES] Enquanto você dorme, seu corpo ainda está trabalhando! O pó…" at bounding box center [538, 472] width 567 height 147
drag, startPoint x: 268, startPoint y: 498, endPoint x: 551, endPoint y: 506, distance: 283.1
click at [551, 514] on p "Treinou? Agora seu corpo continua queimando!" at bounding box center [539, 524] width 549 height 20
click at [570, 514] on p "Treinou? Agora seu corpo continua queimando!" at bounding box center [539, 524] width 549 height 20
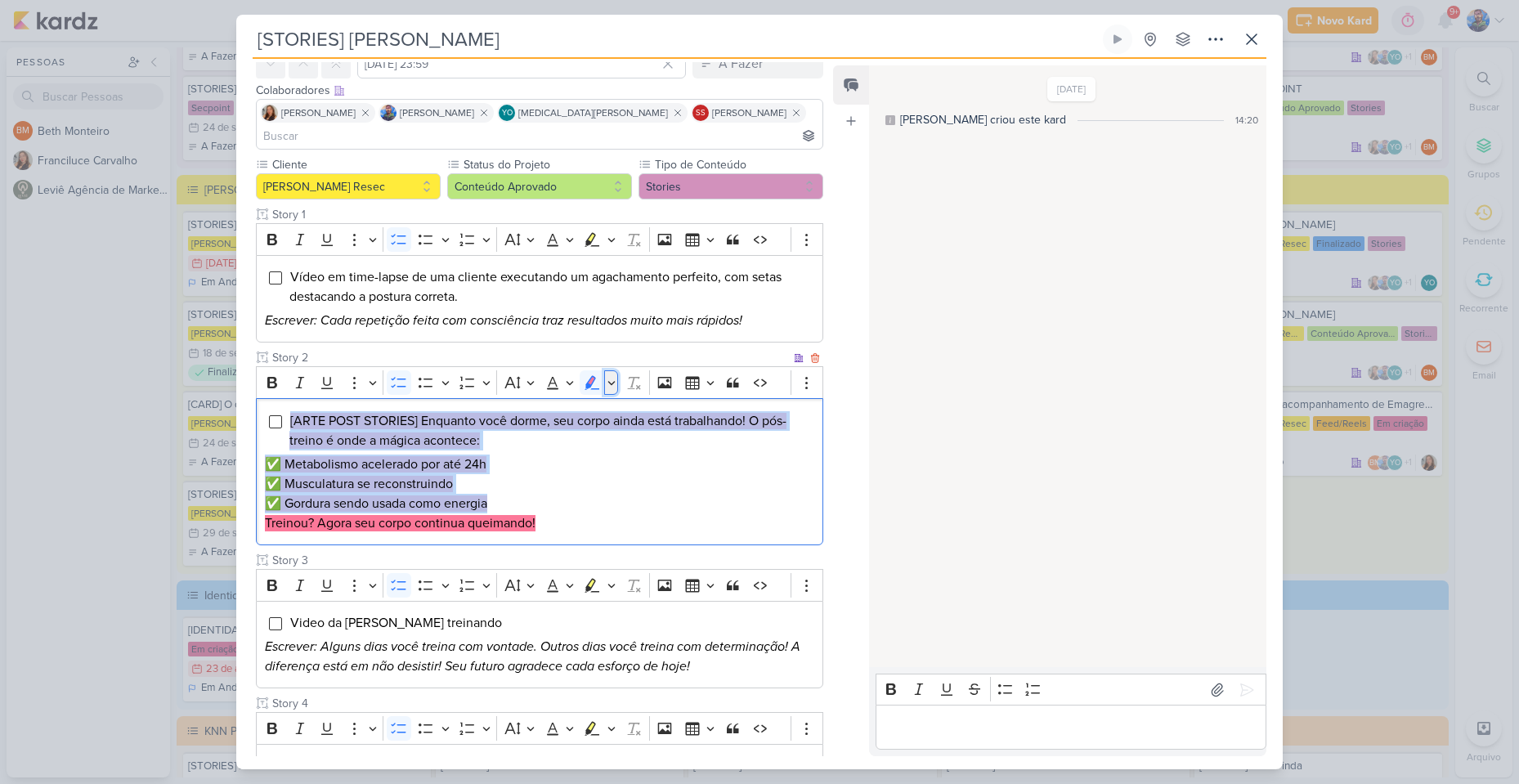
click at [606, 370] on button "Highlight" at bounding box center [611, 382] width 14 height 25
click at [519, 403] on icon "Text highlight toolbar" at bounding box center [515, 411] width 17 height 17
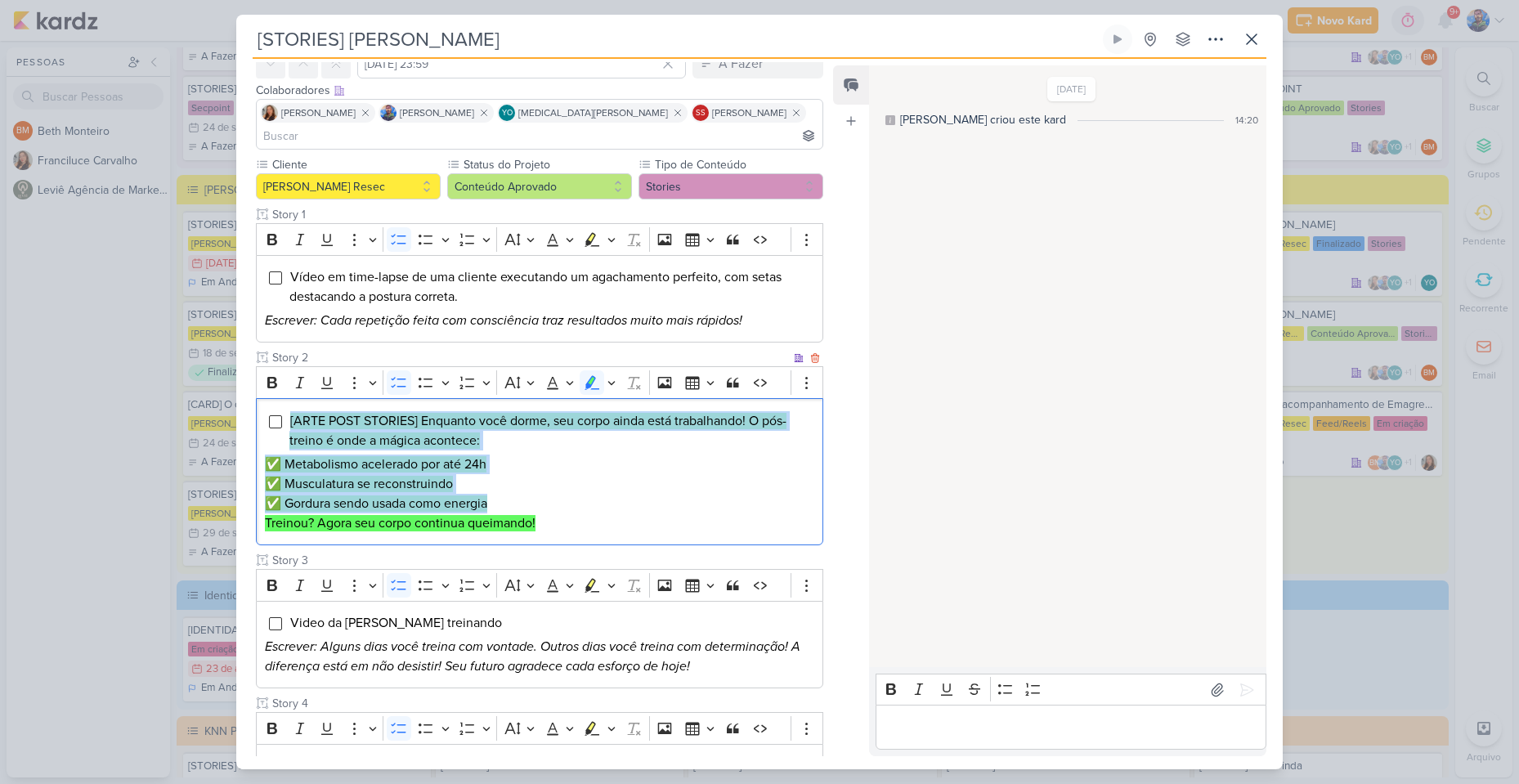
click at [540, 475] on p "✅ Musculatura se reconstruindo" at bounding box center [539, 484] width 549 height 20
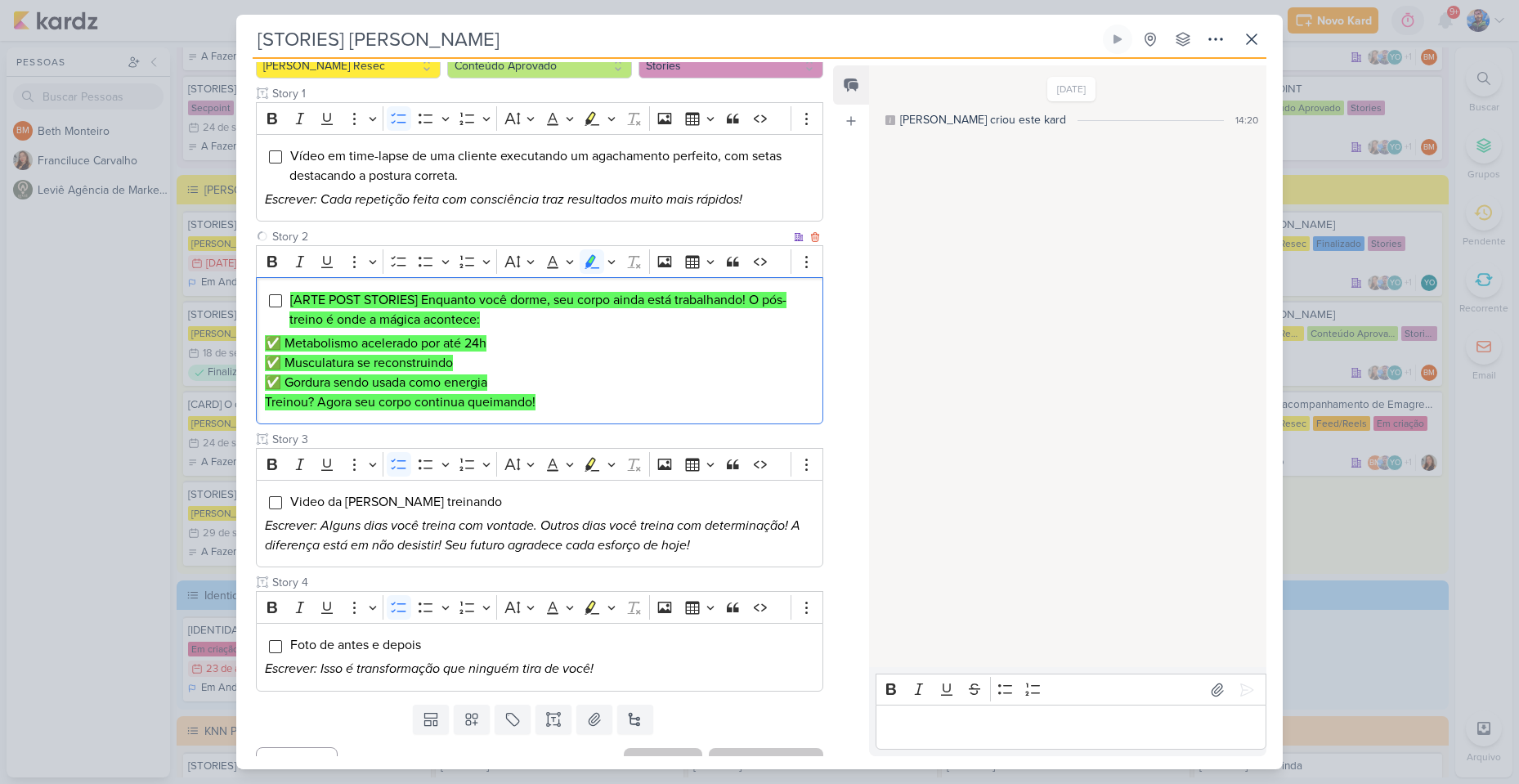
scroll to position [206, 0]
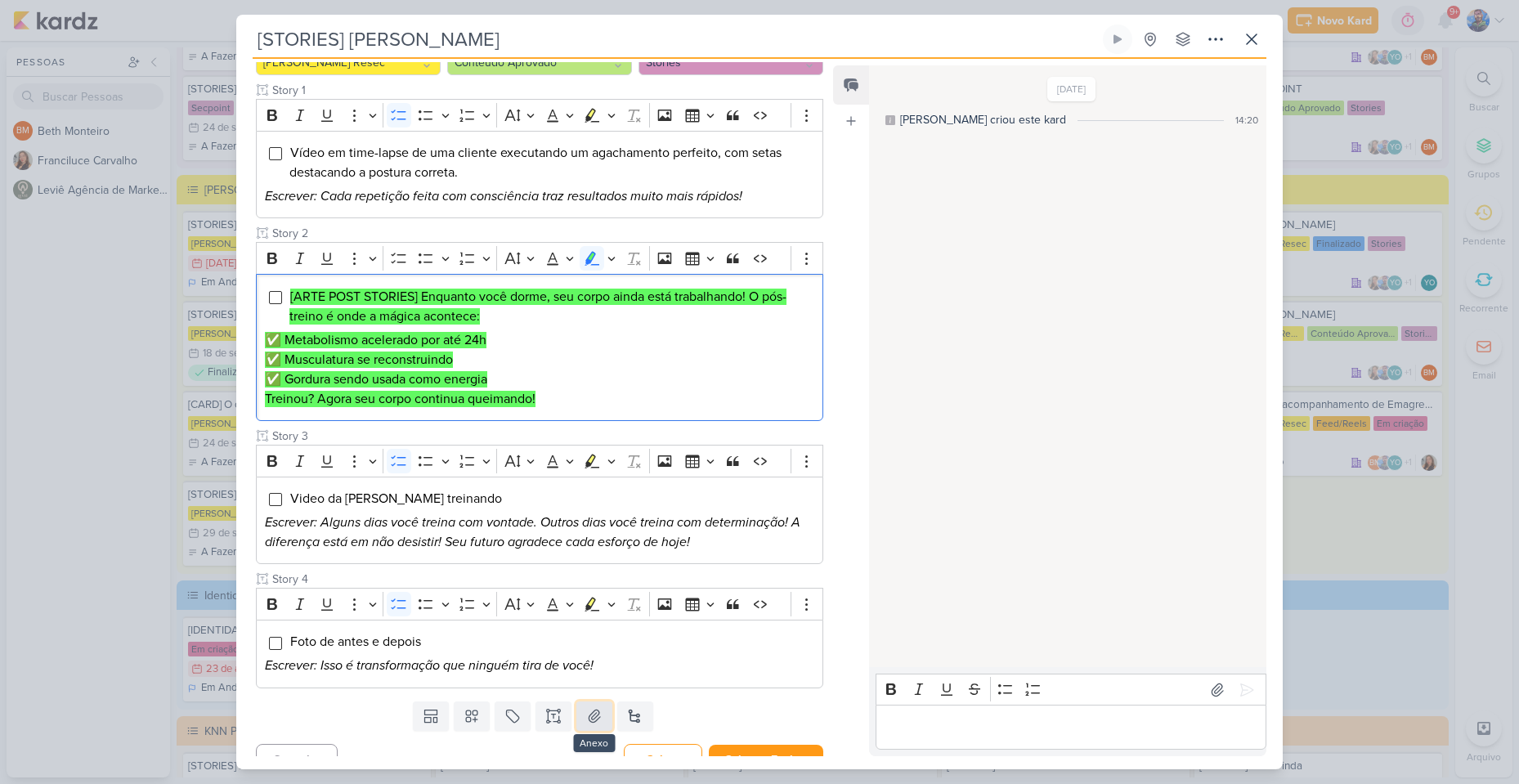
click at [602, 701] on button at bounding box center [594, 716] width 36 height 29
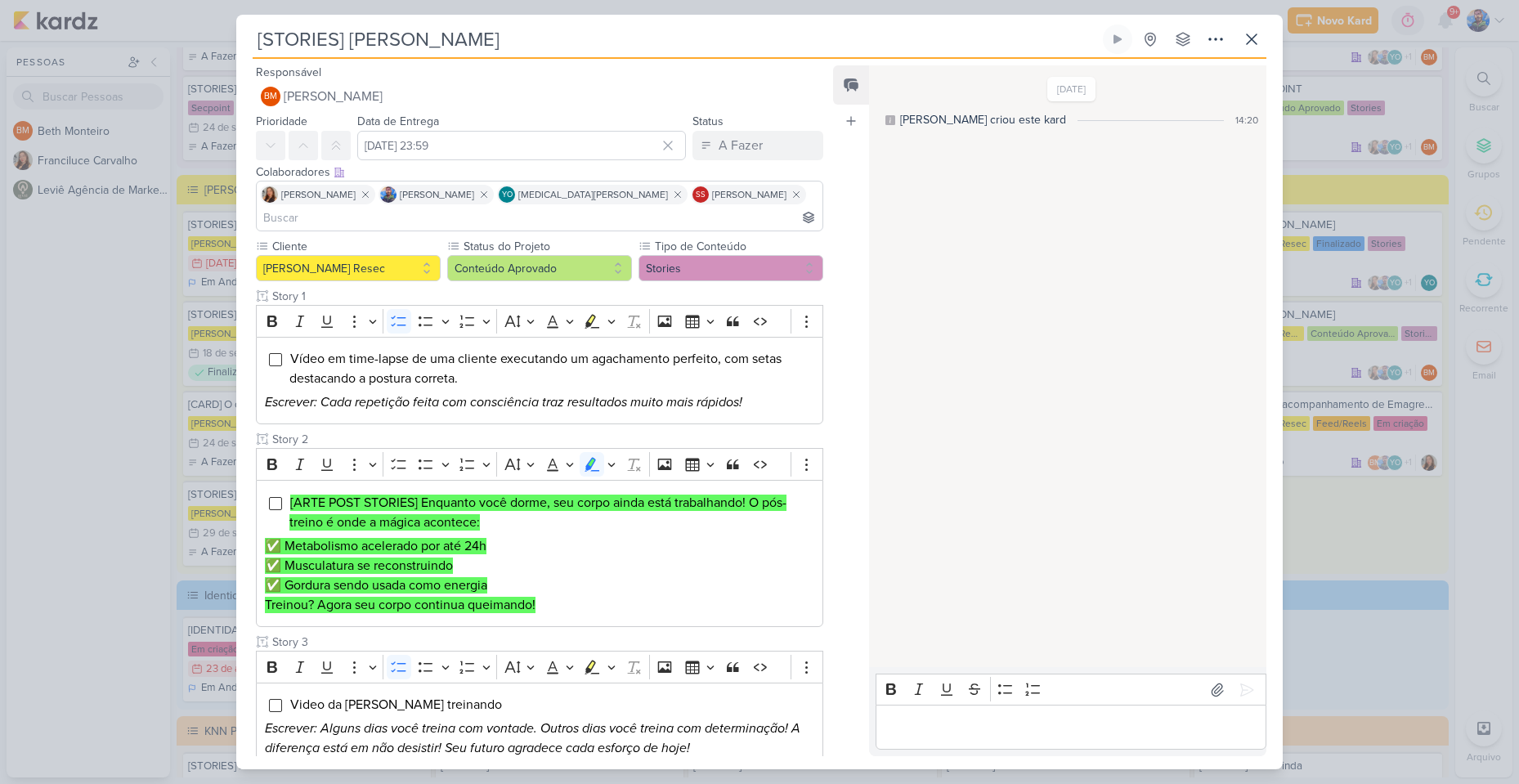
scroll to position [302, 0]
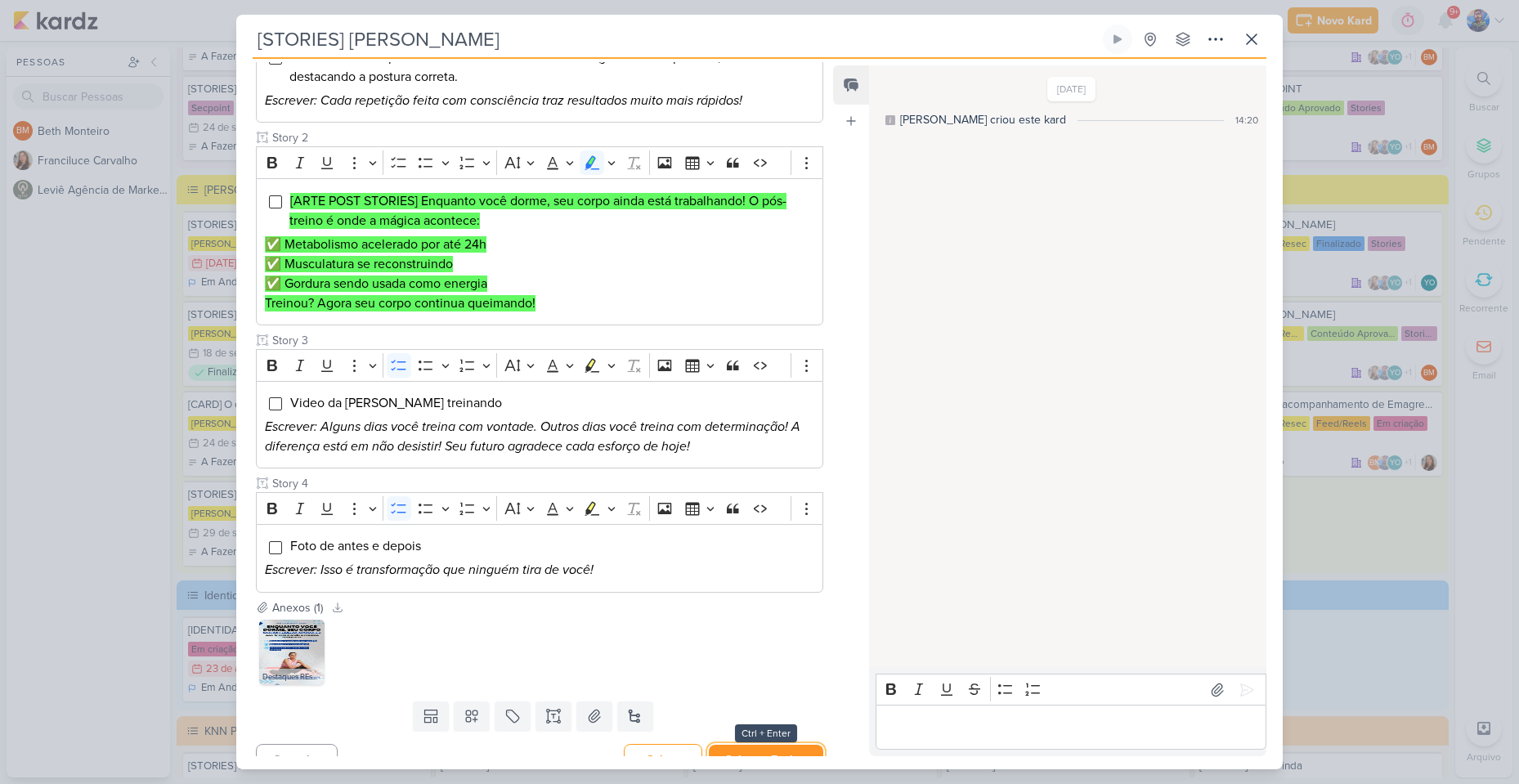
click at [748, 745] on button "Salvar e Fechar" at bounding box center [765, 759] width 114 height 30
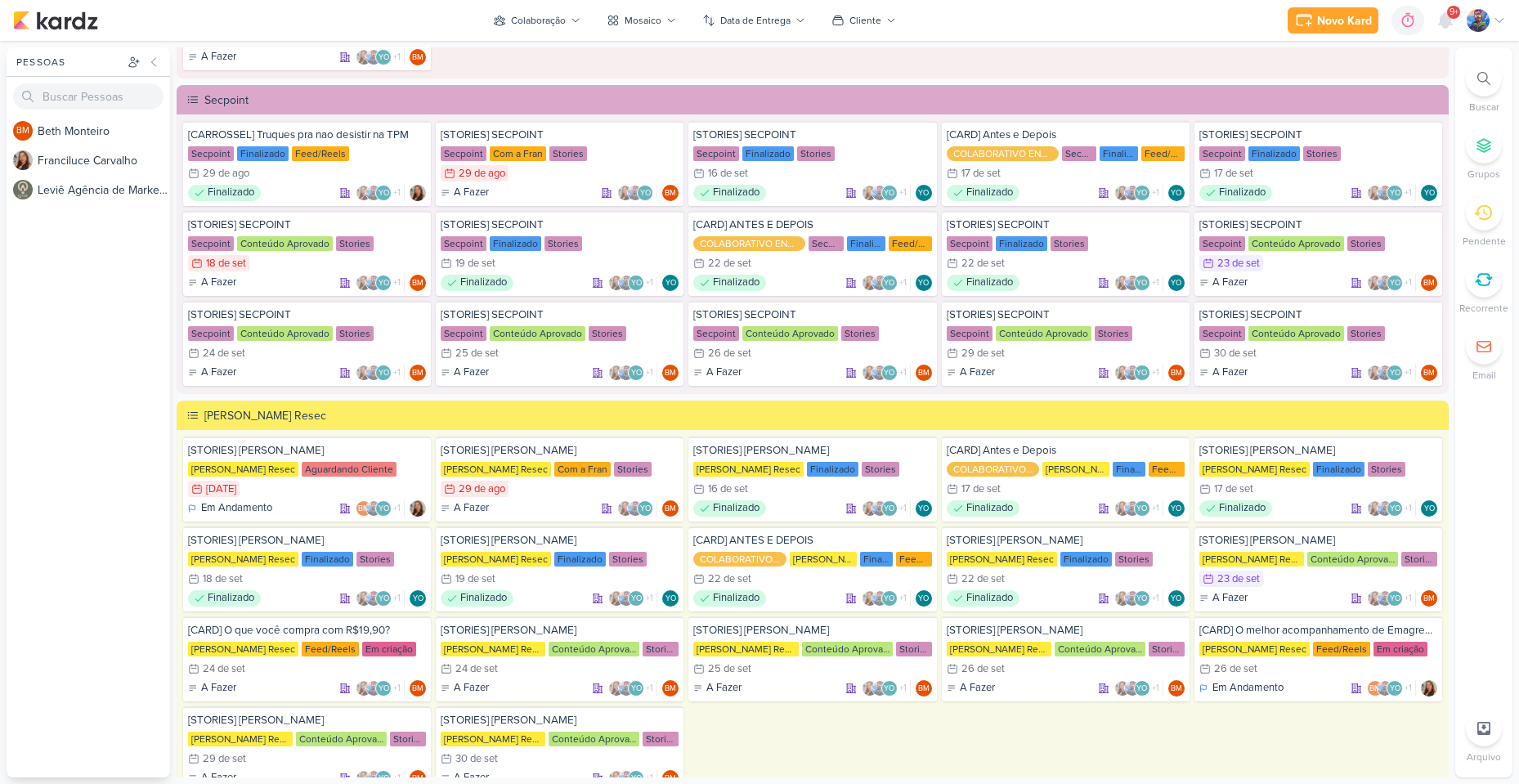
scroll to position [1880, 0]
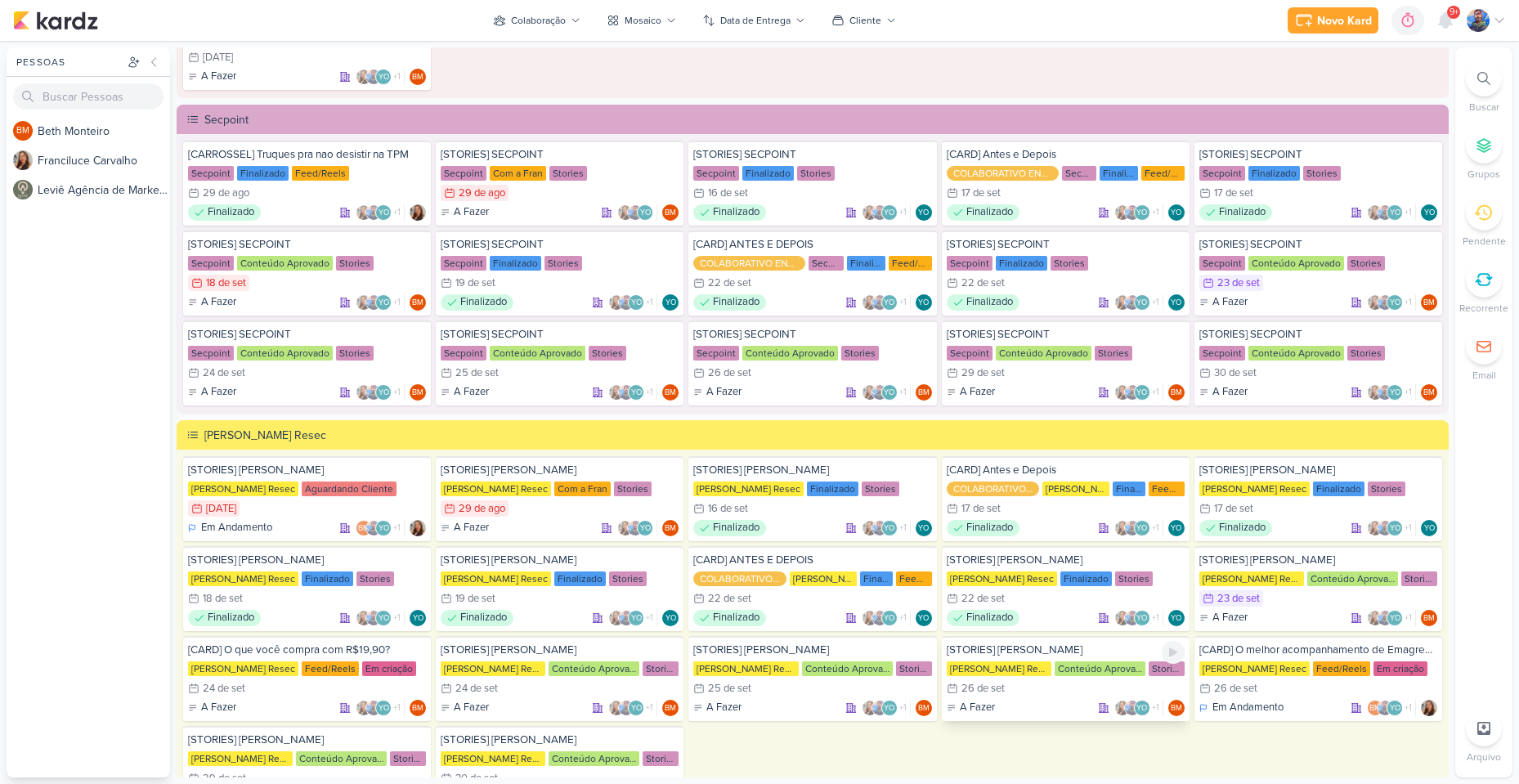
click at [1015, 693] on div "26/9 [DATE]" at bounding box center [1066, 688] width 238 height 17
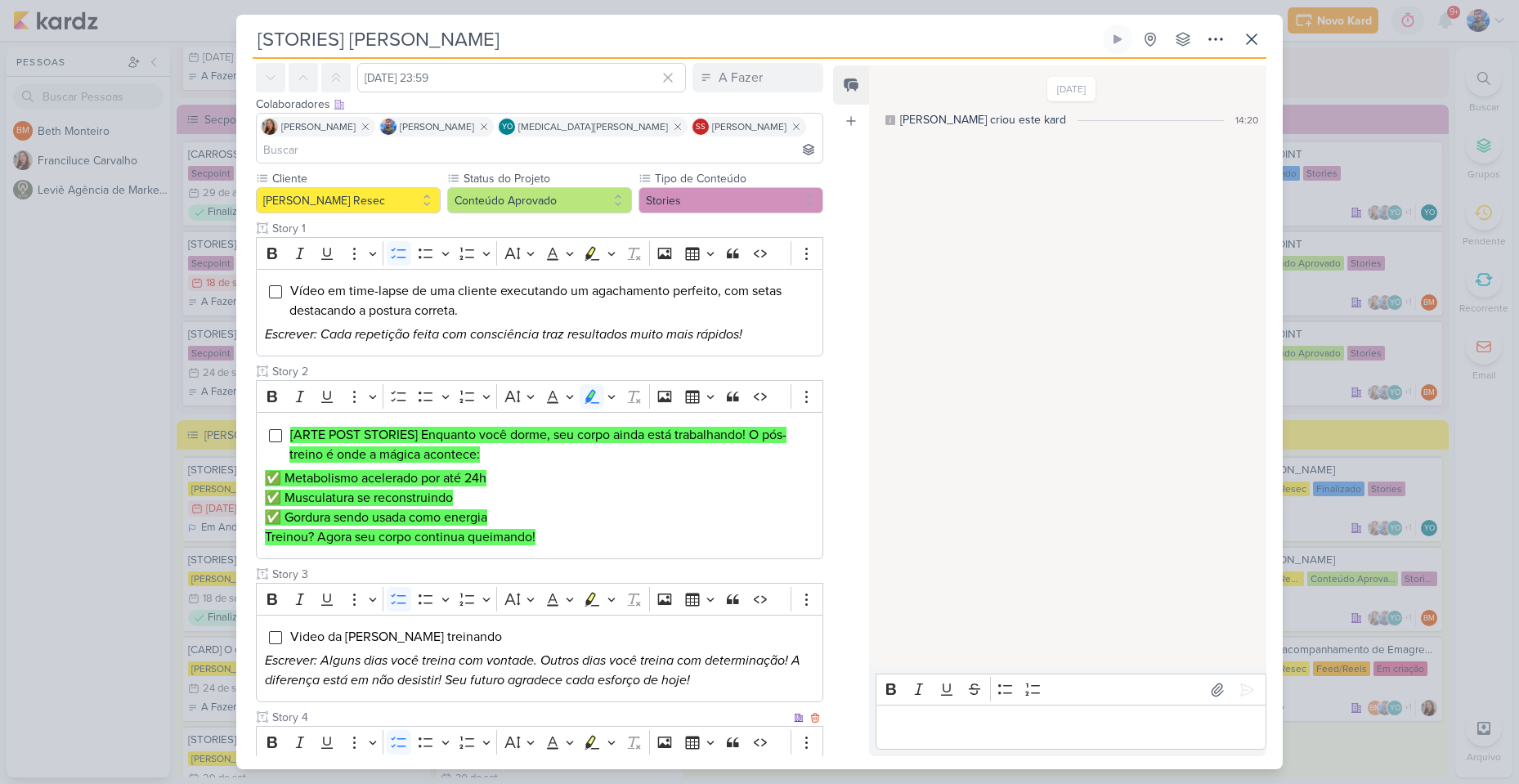
scroll to position [0, 0]
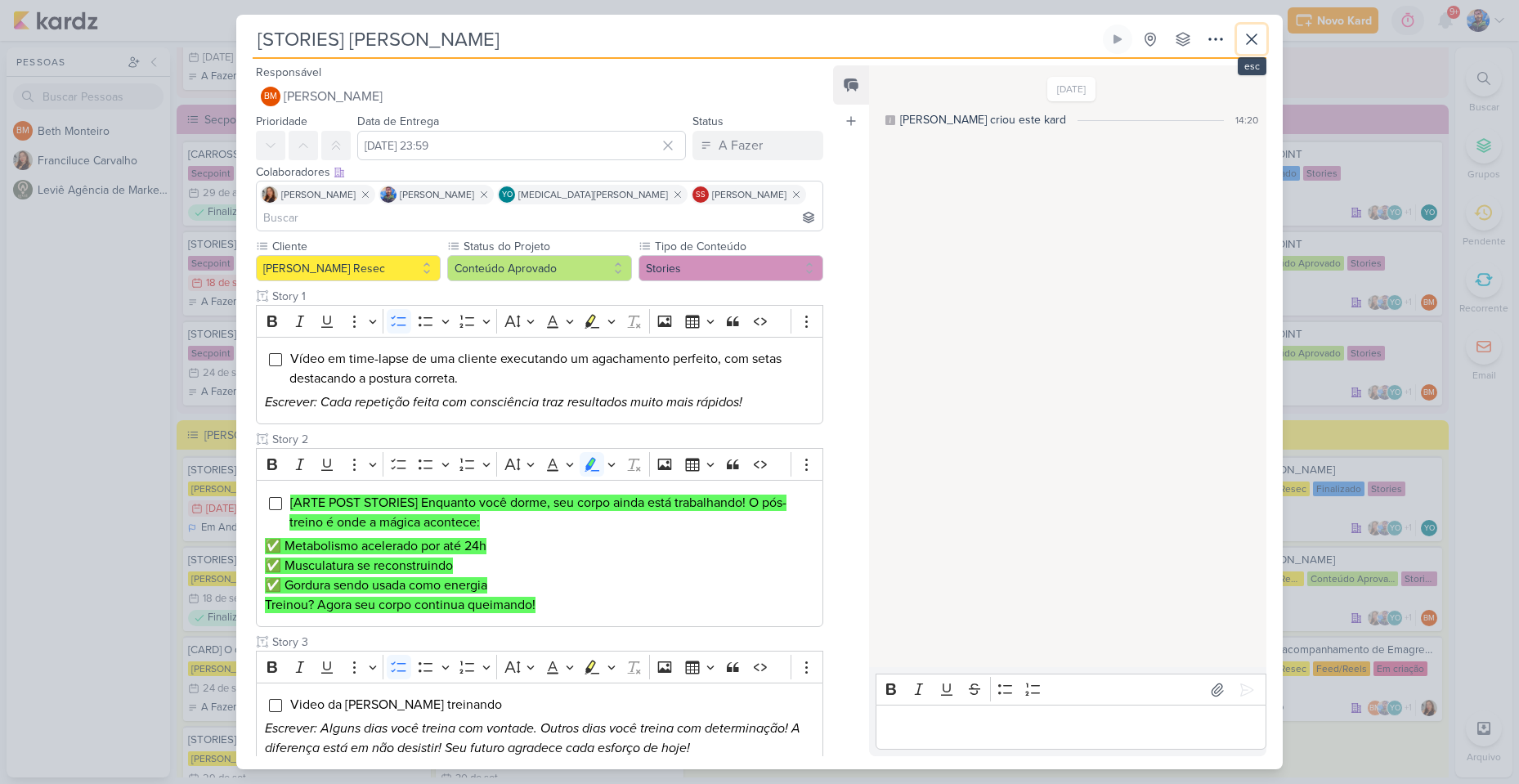
click at [1254, 42] on icon at bounding box center [1252, 39] width 20 height 20
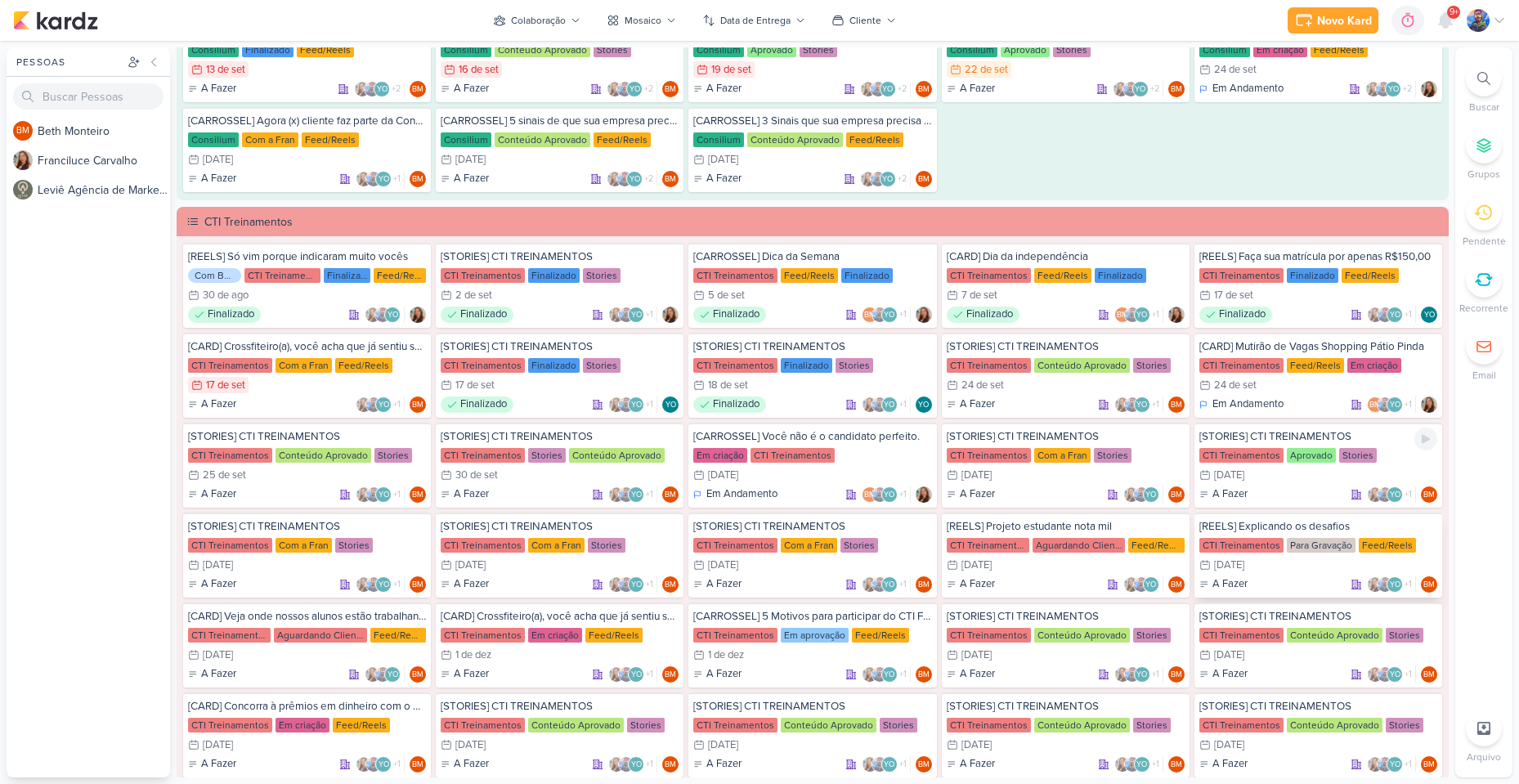
scroll to position [1145, 0]
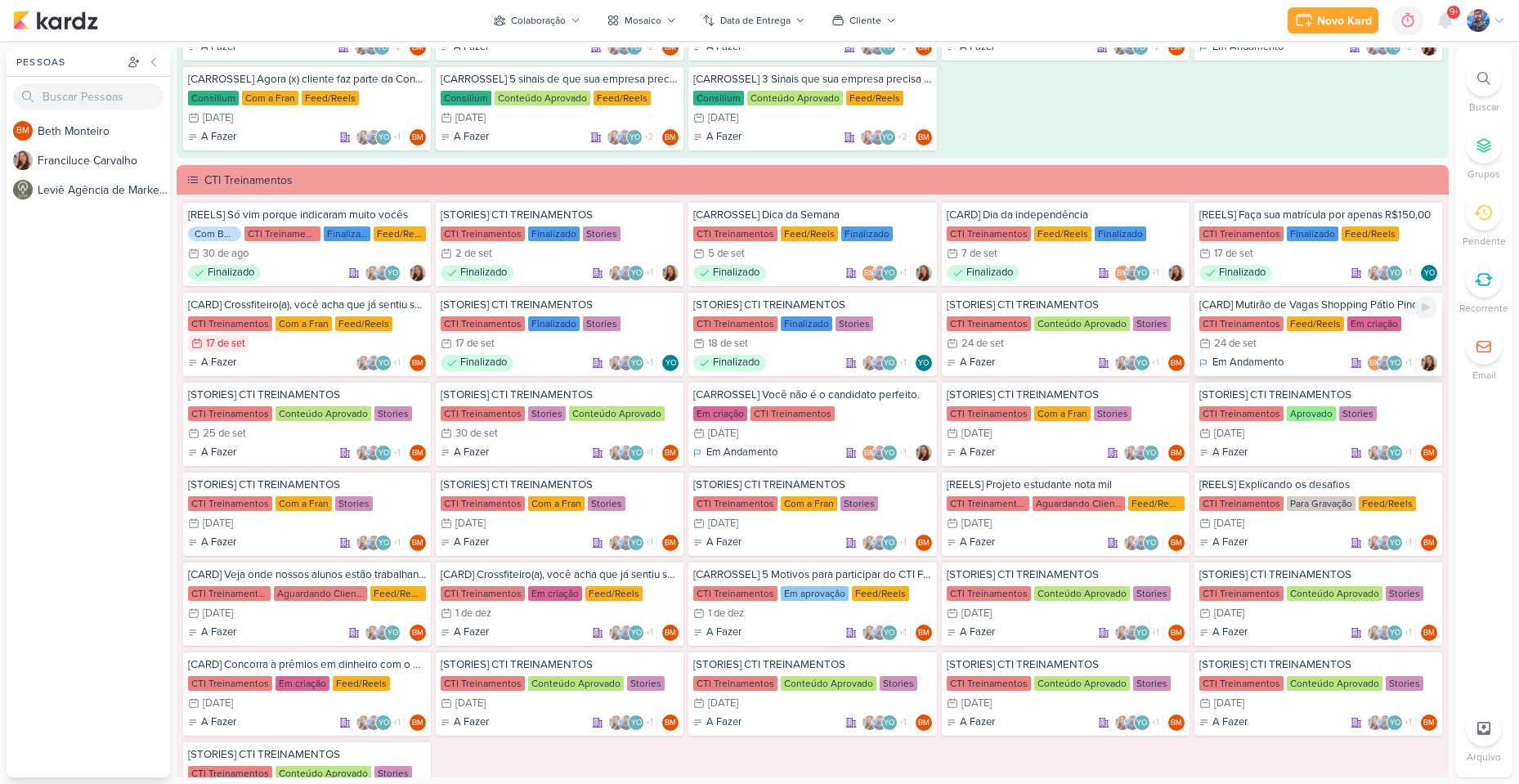
click at [1270, 319] on div "CTI Treinamentos" at bounding box center [1242, 323] width 84 height 15
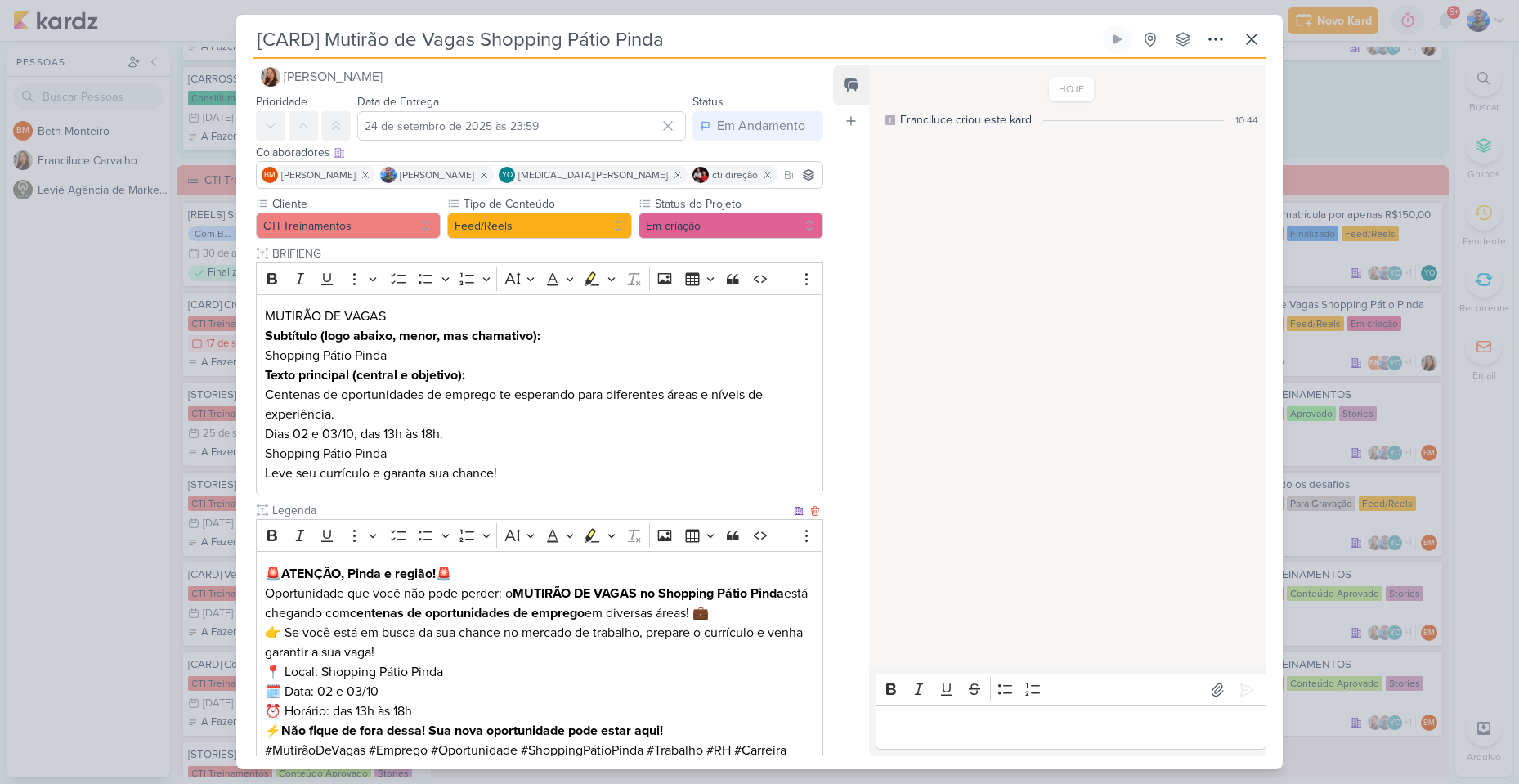
scroll to position [0, 0]
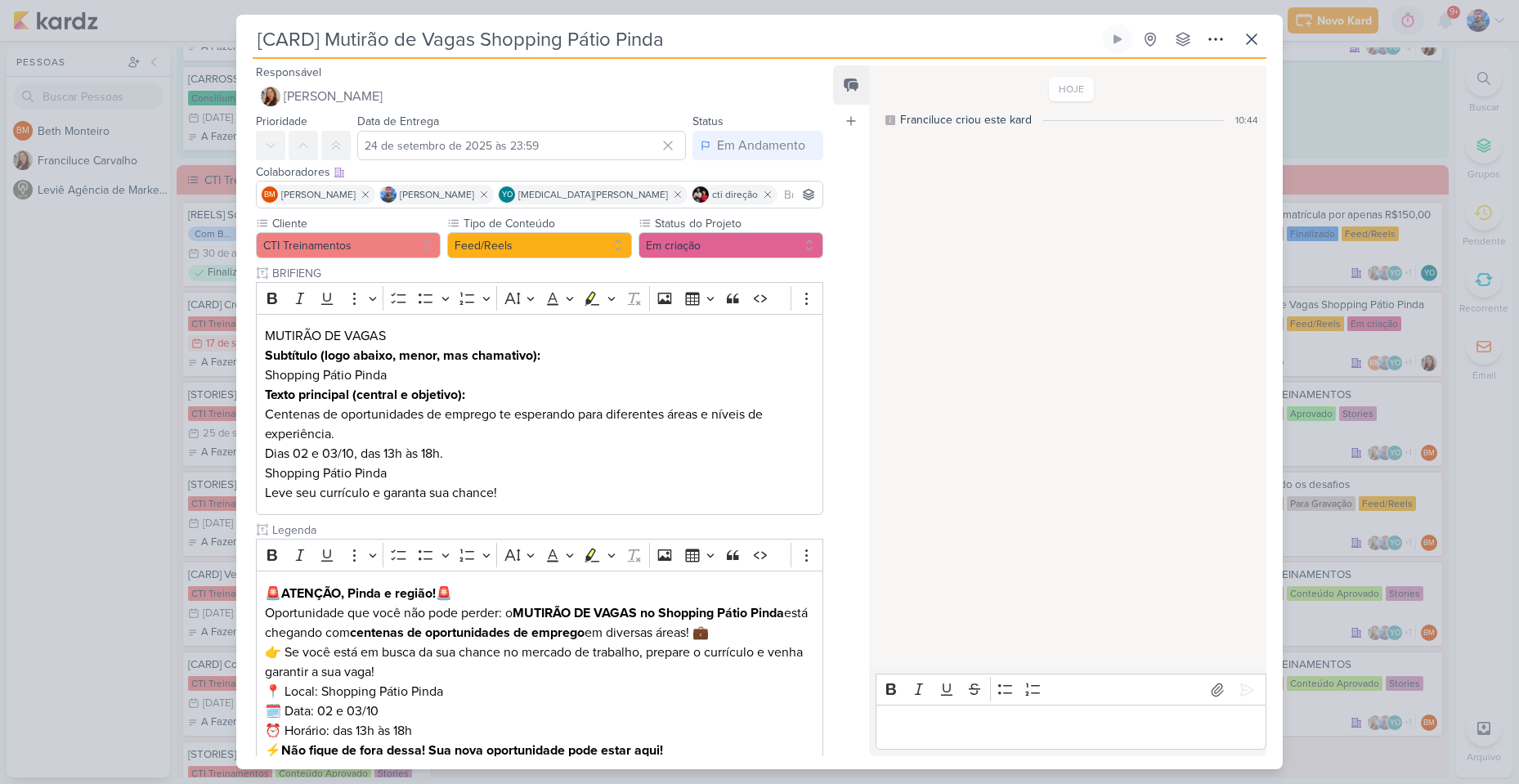
click at [1268, 40] on div "[CARD] Mutirão de Vagas Shopping Pátio Pinda Criado por Franciluce nenhum grupo…" at bounding box center [759, 397] width 1046 height 745
click at [1267, 39] on div "[CARD] Mutirão de Vagas Shopping Pátio Pinda Criado por Franciluce nenhum grupo…" at bounding box center [759, 397] width 1046 height 745
click at [1256, 41] on icon at bounding box center [1252, 39] width 20 height 20
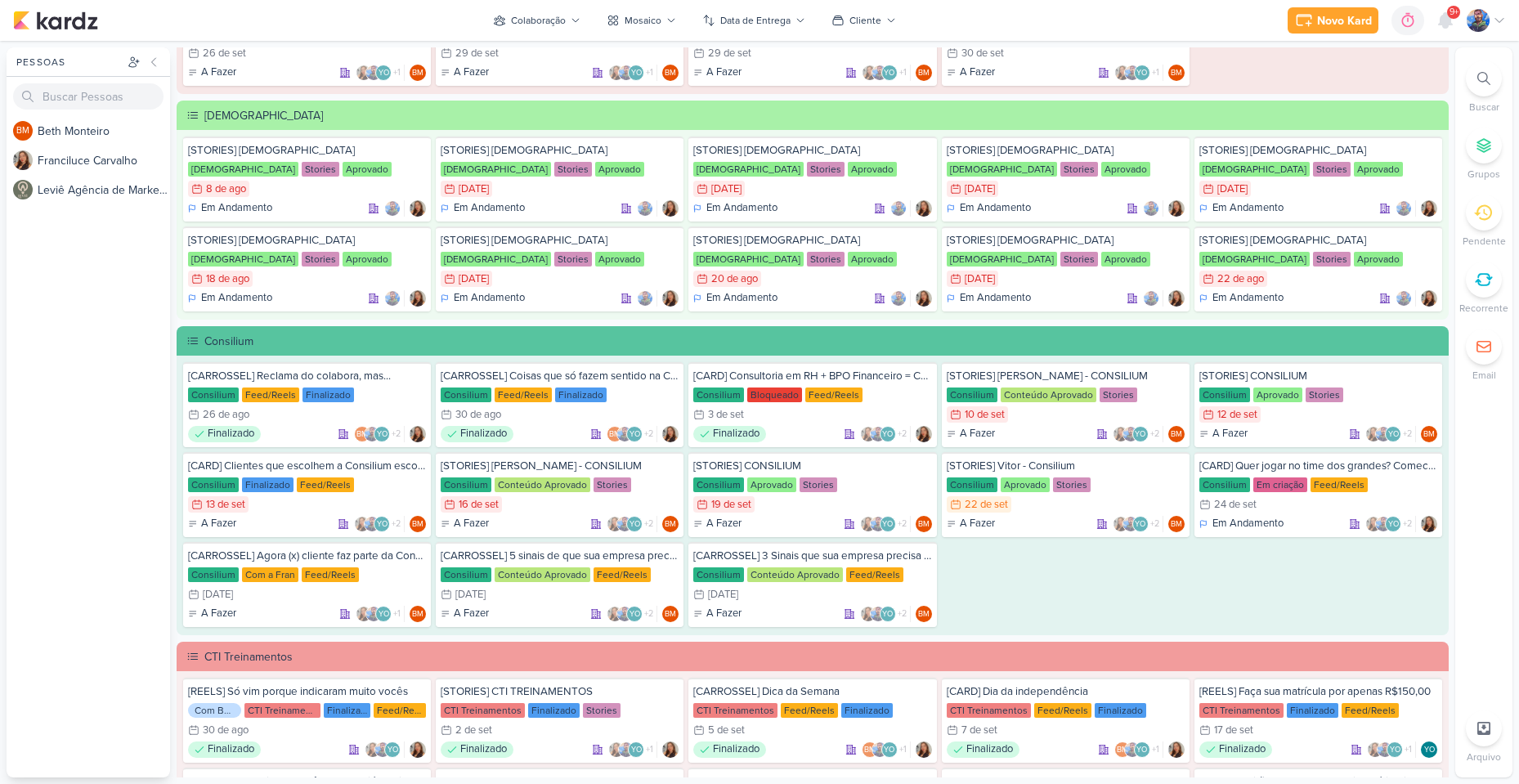
scroll to position [654, 0]
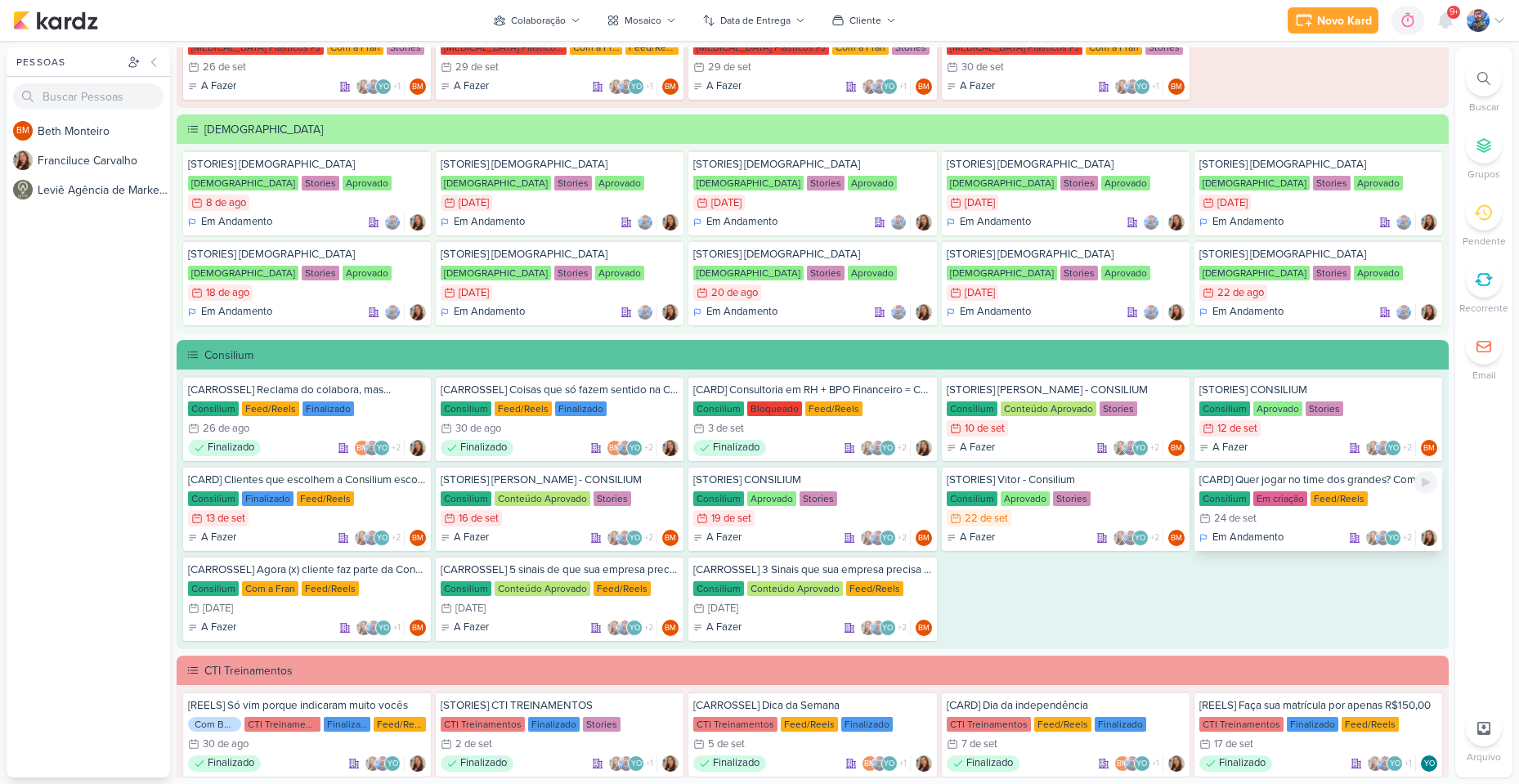
click at [1275, 499] on div "Em criação" at bounding box center [1280, 498] width 54 height 15
